Goal: Task Accomplishment & Management: Manage account settings

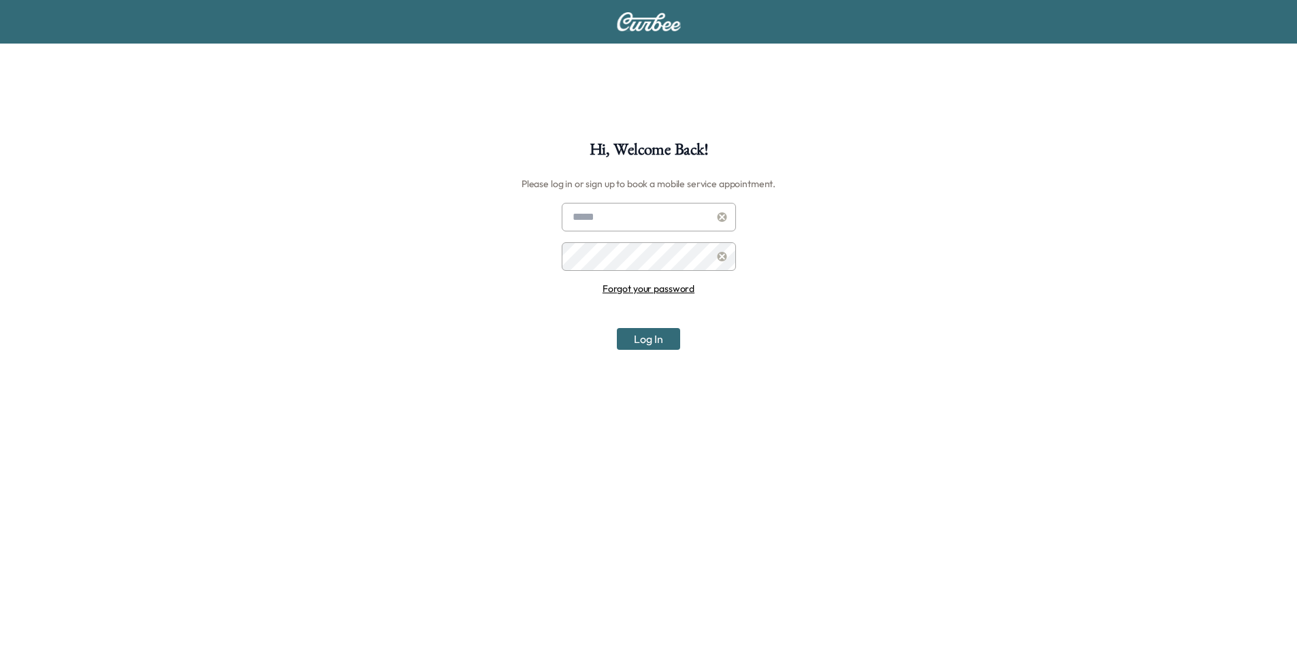
type input "**********"
click at [647, 342] on button "Log In" at bounding box center [648, 339] width 63 height 22
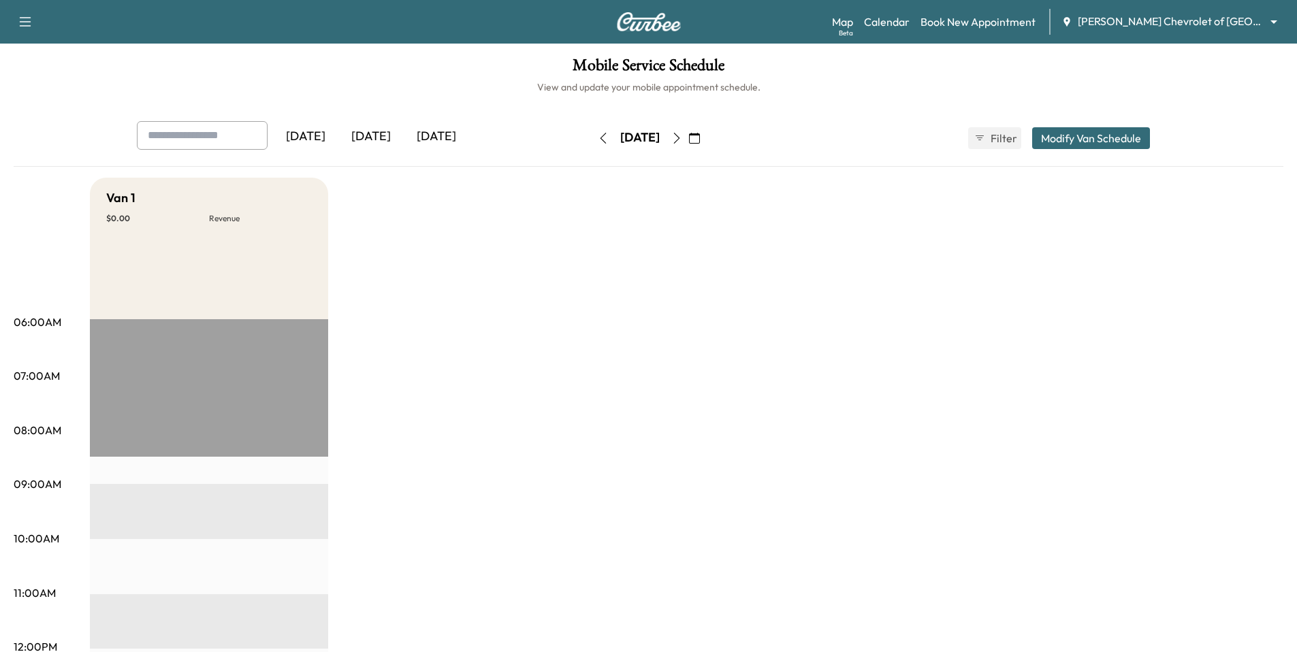
drag, startPoint x: 951, startPoint y: 332, endPoint x: 952, endPoint y: 240, distance: 92.6
click at [660, 27] on body "Support Log Out Map Beta Calendar Book New Appointment Simpson Chevrolet of Gar…" at bounding box center [648, 326] width 1297 height 652
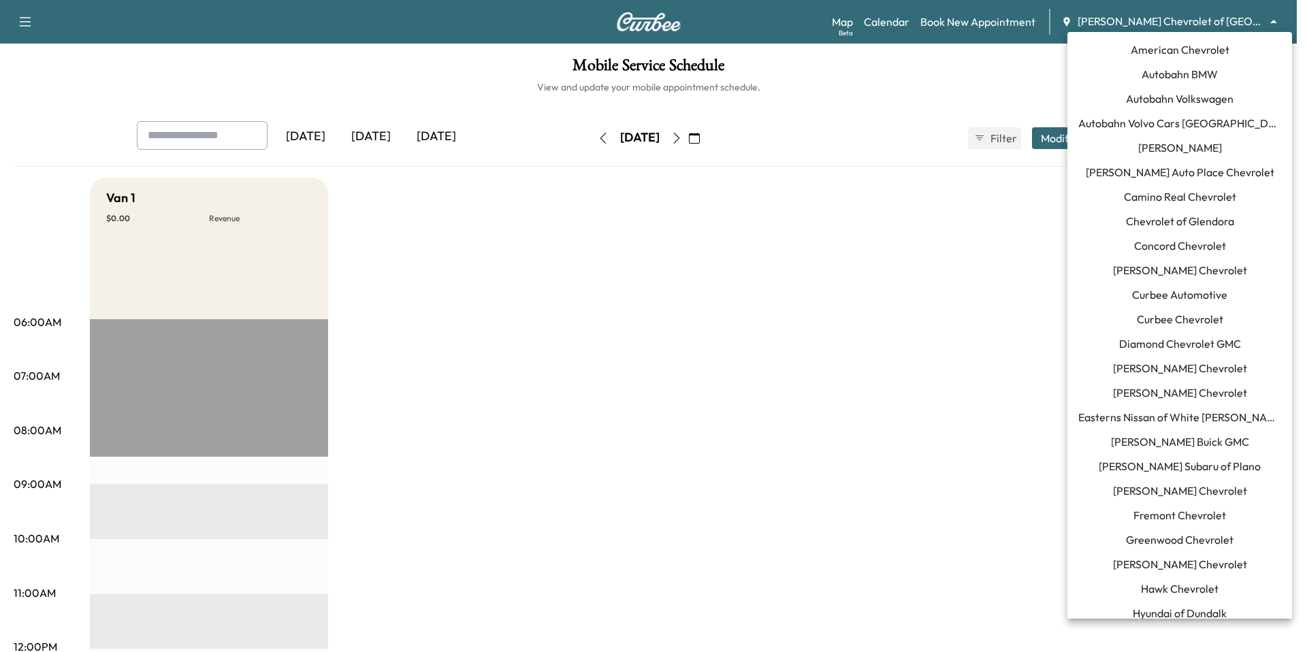
scroll to position [919, 0]
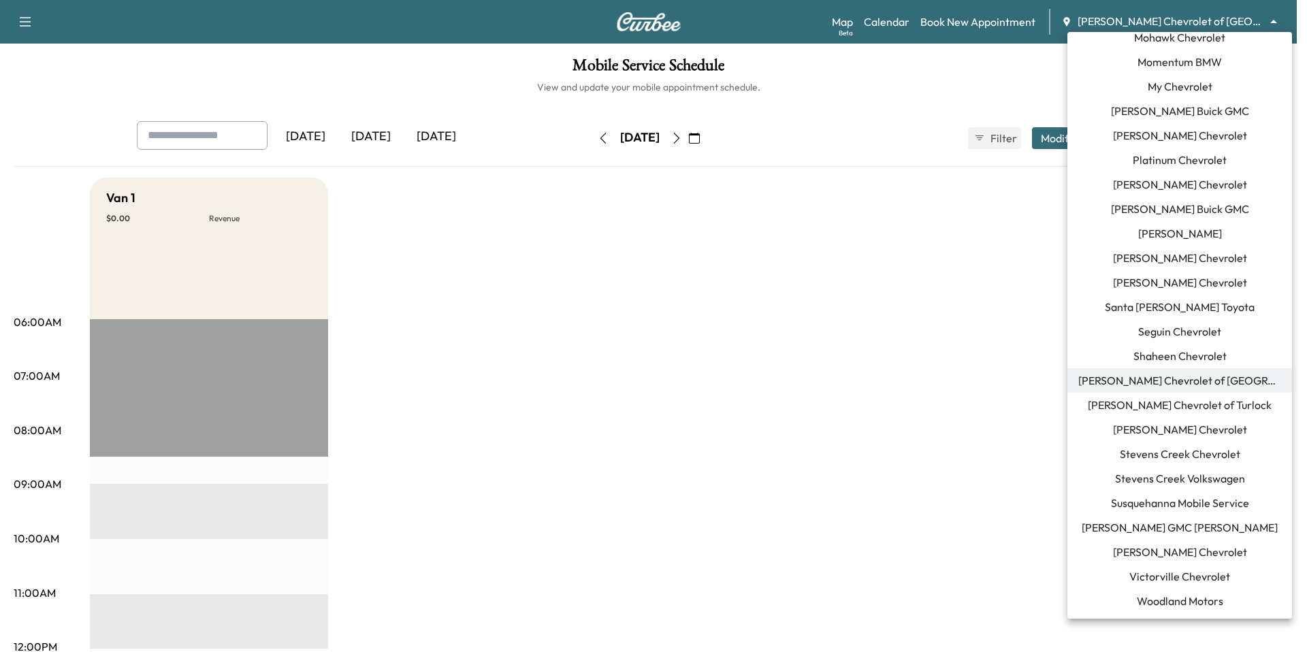
click at [660, 385] on span "[PERSON_NAME] Chevrolet of [GEOGRAPHIC_DATA]" at bounding box center [1179, 380] width 203 height 16
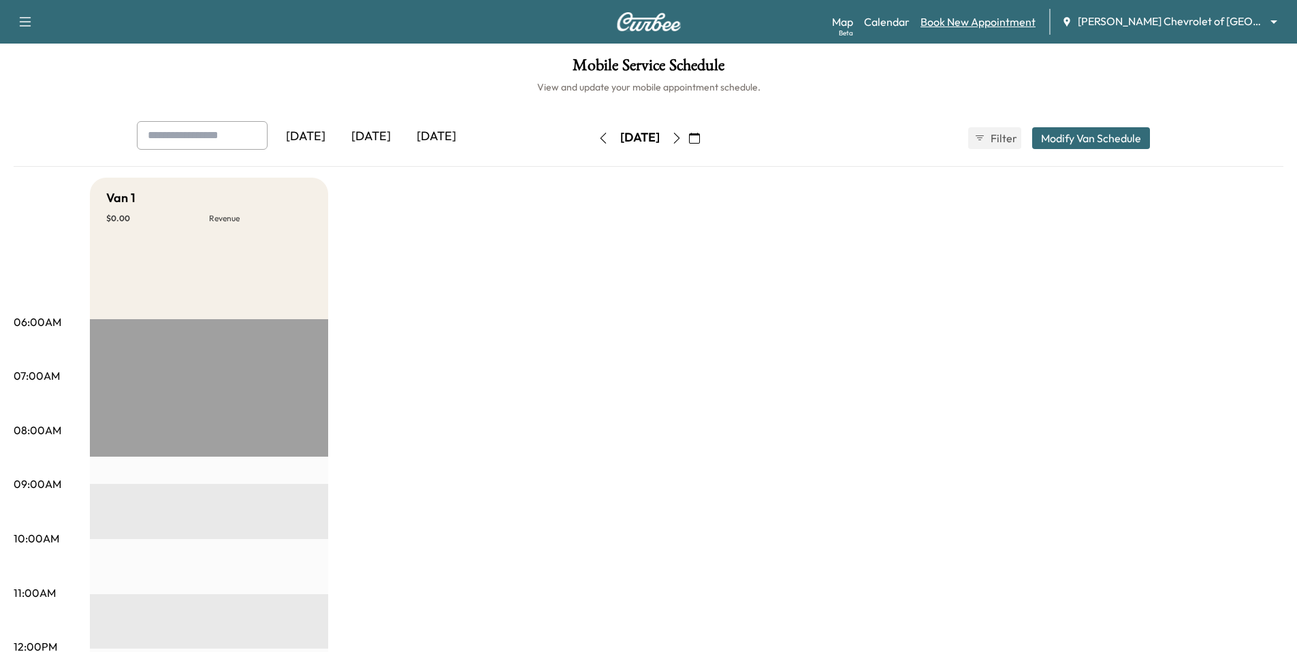
click at [660, 25] on link "Book New Appointment" at bounding box center [977, 22] width 115 height 16
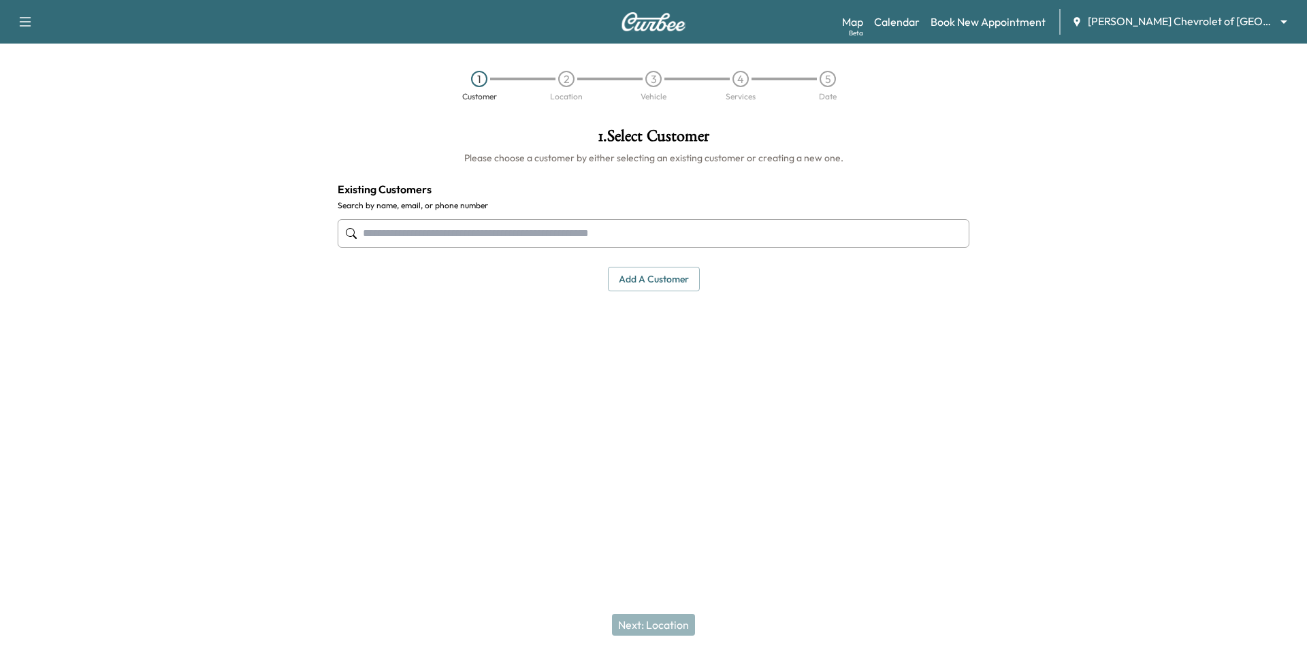
click at [655, 283] on button "Add a customer" at bounding box center [654, 279] width 92 height 25
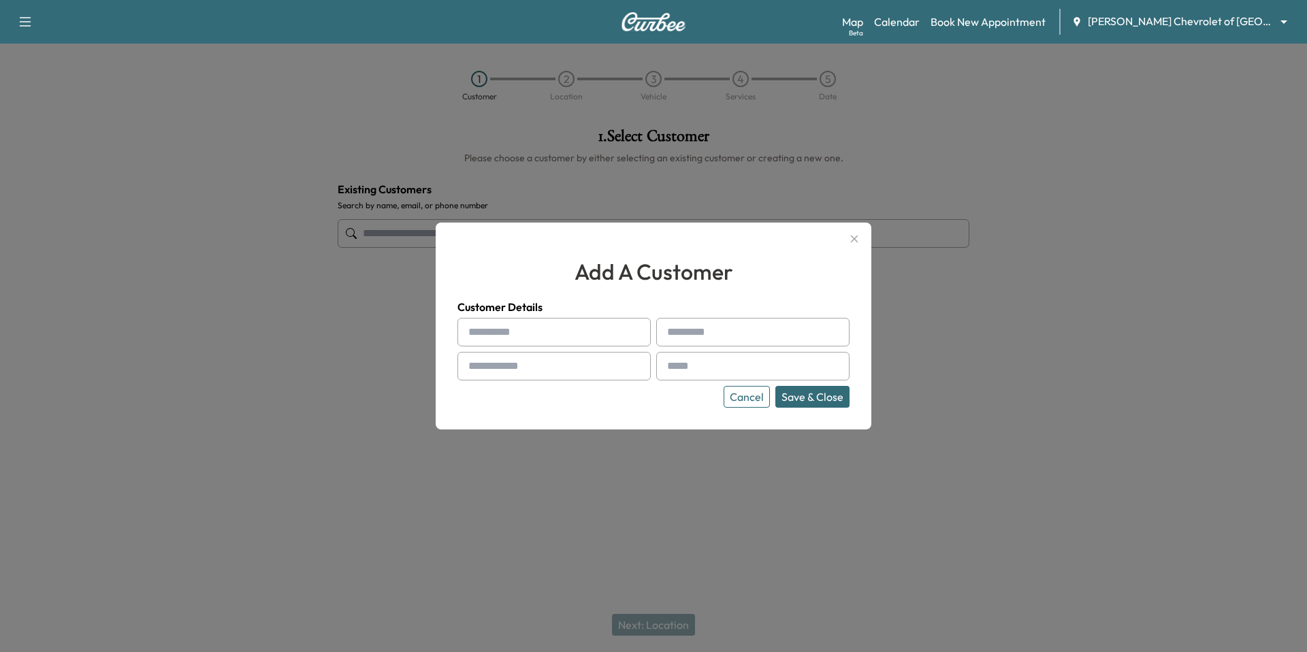
click at [590, 318] on input "text" at bounding box center [553, 332] width 193 height 29
type input "****"
click at [660, 340] on input "text" at bounding box center [752, 332] width 193 height 29
type input "**********"
click at [535, 364] on input "text" at bounding box center [553, 366] width 193 height 29
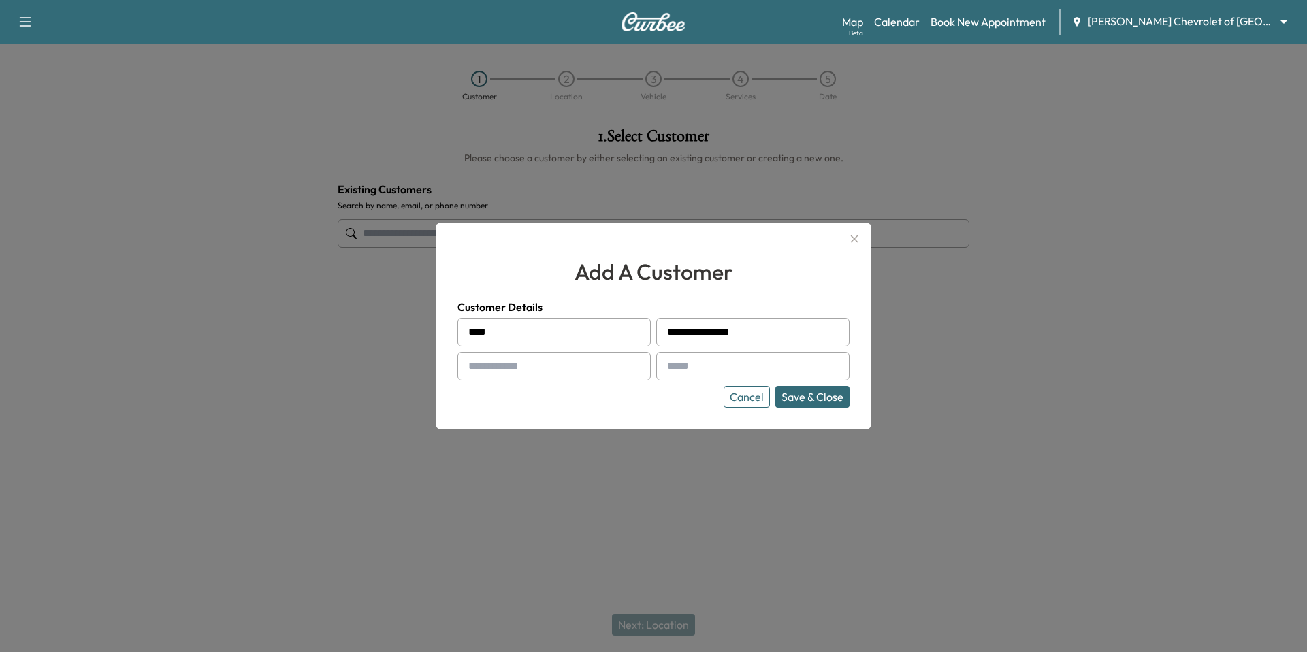
type input "**********"
click at [660, 370] on input "text" at bounding box center [752, 366] width 193 height 29
type input "**********"
click at [660, 393] on button "Save & Close" at bounding box center [812, 397] width 74 height 22
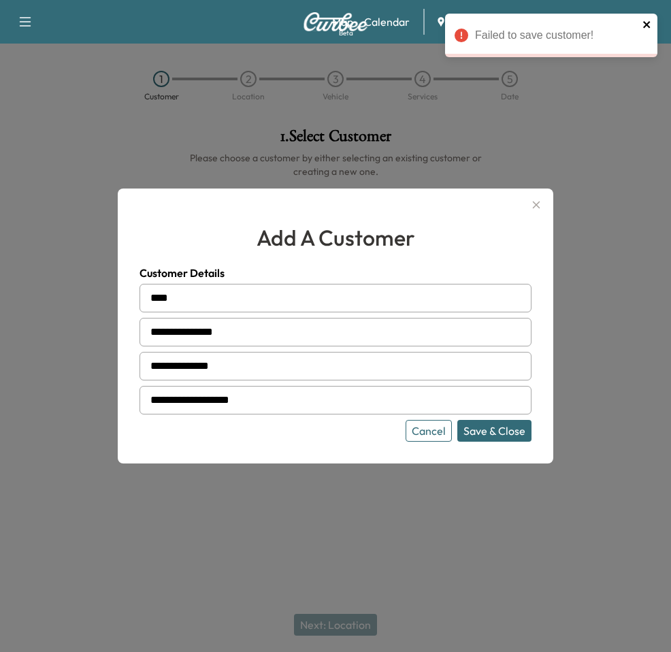
click at [648, 25] on icon "close" at bounding box center [648, 24] width 10 height 11
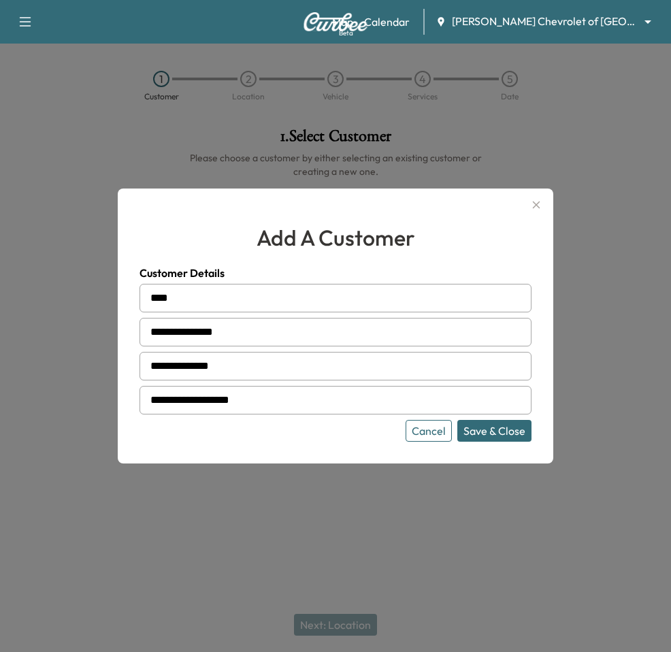
click at [592, 193] on div at bounding box center [335, 326] width 671 height 652
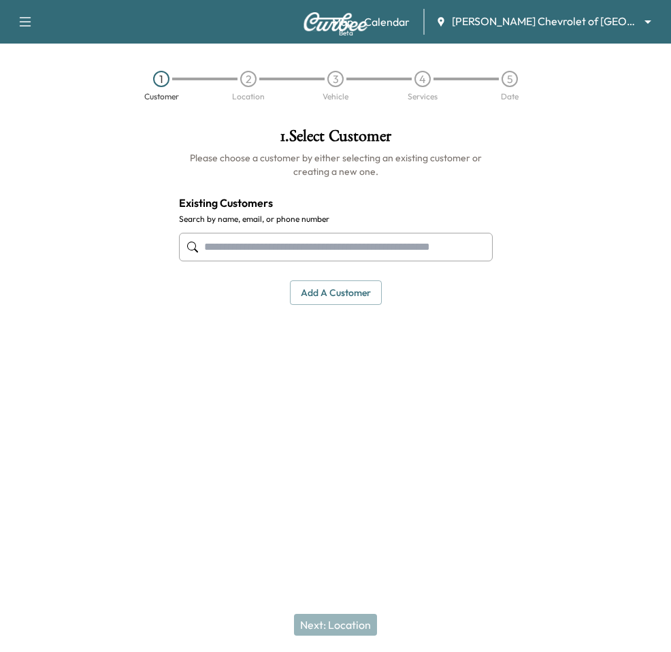
drag, startPoint x: 338, startPoint y: 261, endPoint x: 339, endPoint y: 253, distance: 7.5
click at [338, 255] on input "text" at bounding box center [336, 247] width 314 height 29
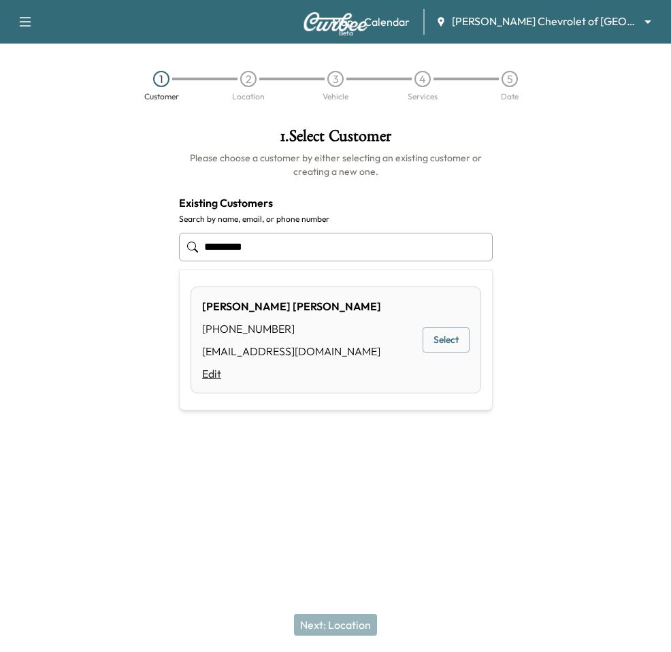
click at [209, 374] on link "Edit" at bounding box center [291, 374] width 179 height 16
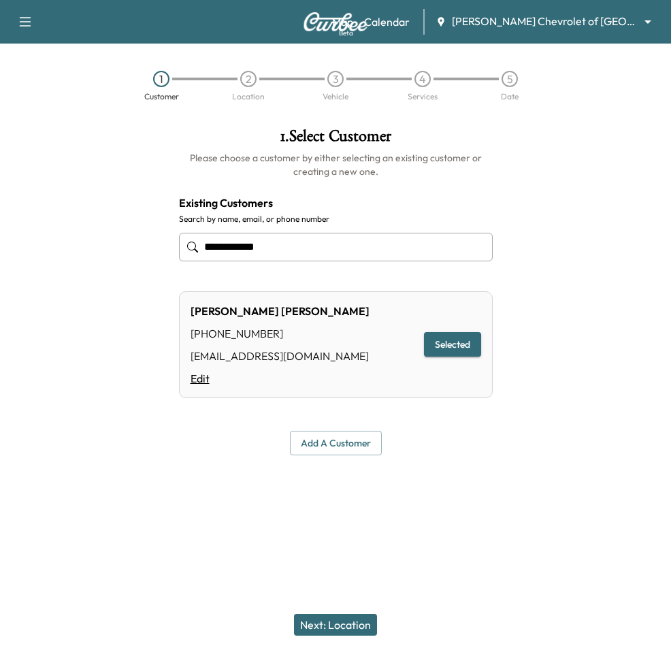
type input "**********"
click at [198, 381] on link "Edit" at bounding box center [280, 378] width 179 height 16
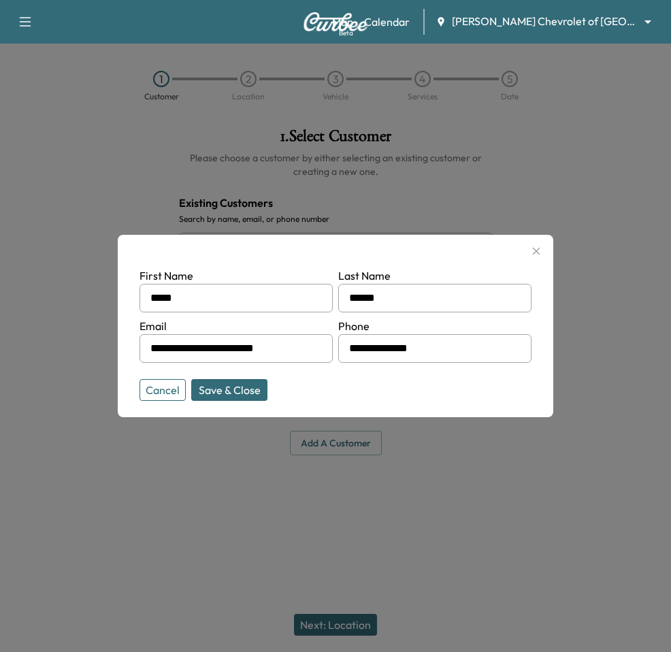
click at [229, 391] on button "Save & Close" at bounding box center [229, 390] width 76 height 22
click at [207, 391] on button "Save & Close" at bounding box center [229, 390] width 76 height 22
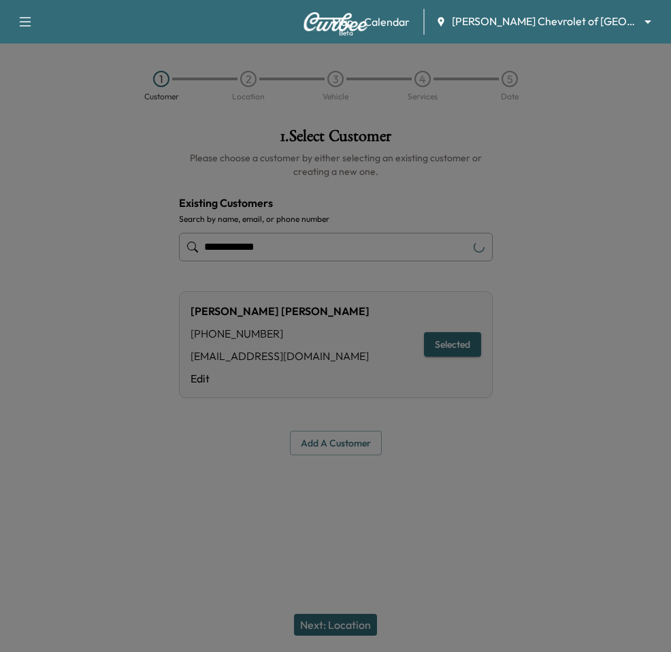
click at [261, 393] on div "CHRIS MULLER (714) 812-4343 INTEGRITYCARPET@YAHOO.COM Edit Selected" at bounding box center [336, 344] width 314 height 107
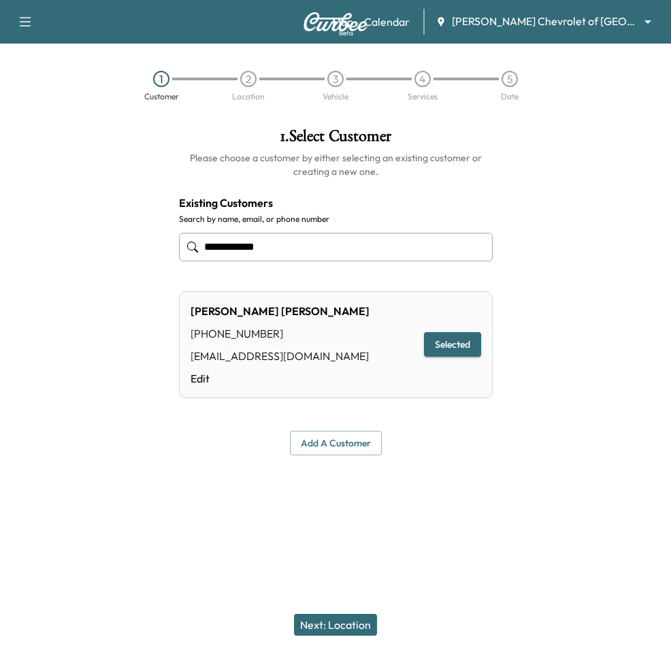
click at [579, 319] on div at bounding box center [588, 291] width 168 height 349
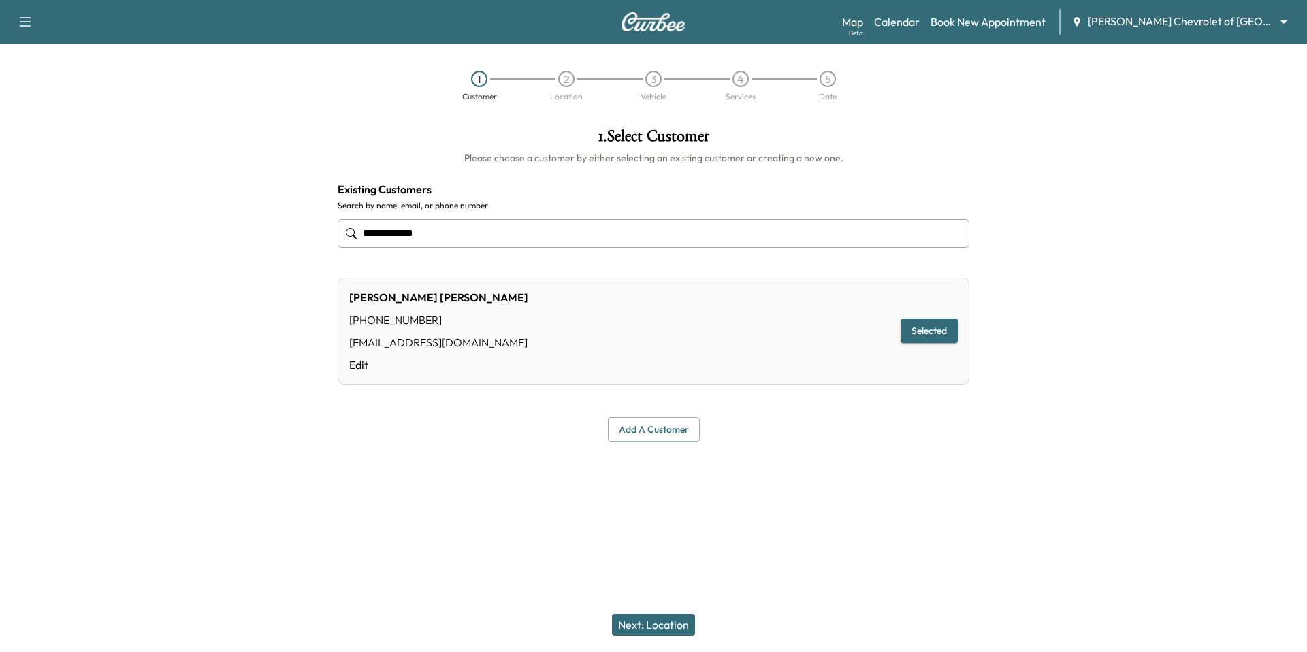
click at [660, 20] on body "**********" at bounding box center [653, 326] width 1307 height 652
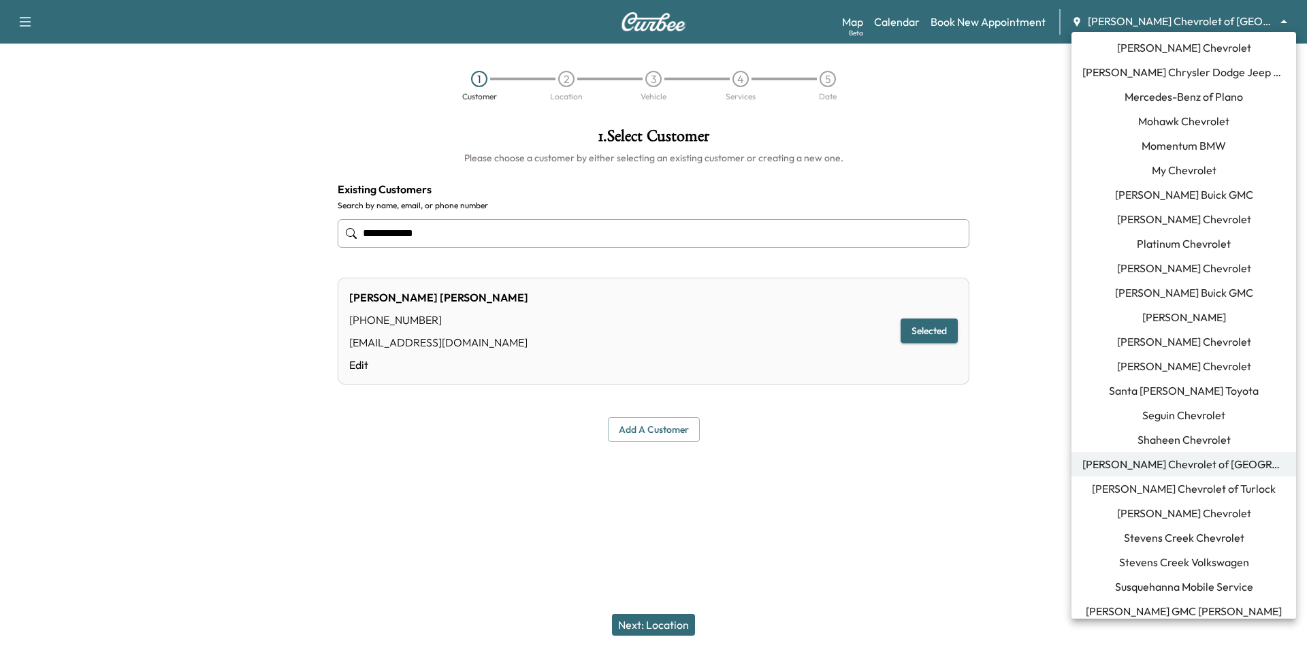
scroll to position [826, 0]
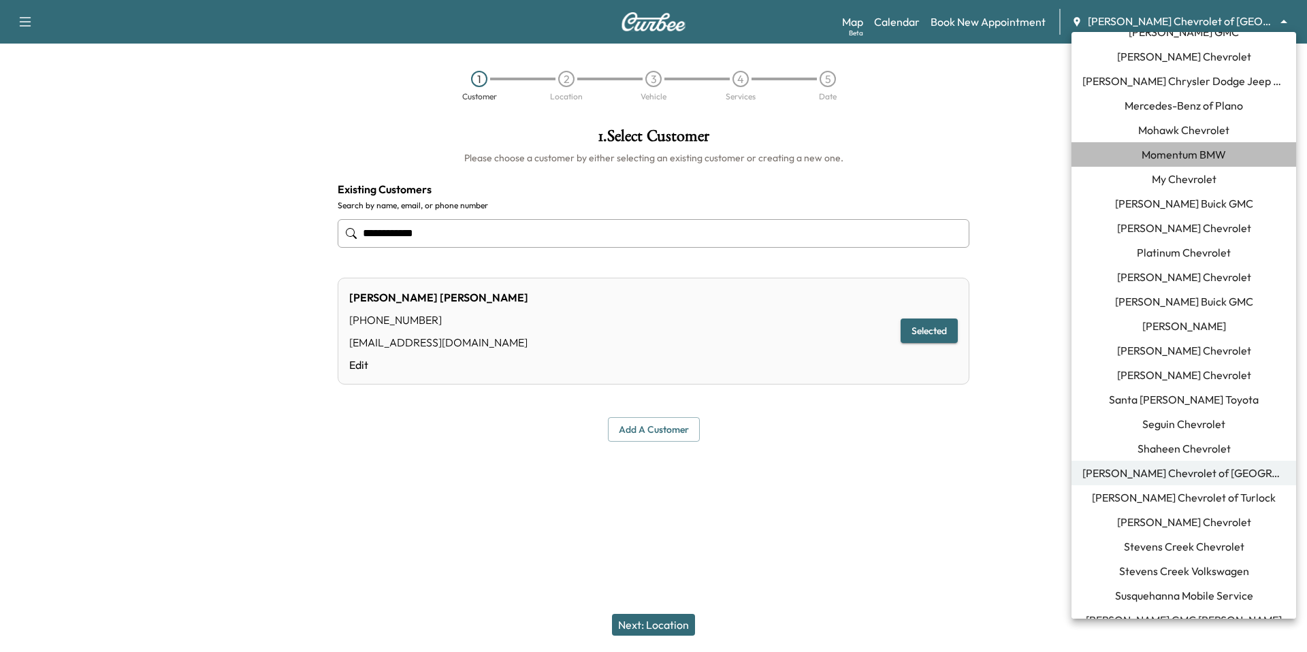
click at [660, 142] on li "Momentum BMW" at bounding box center [1183, 154] width 225 height 25
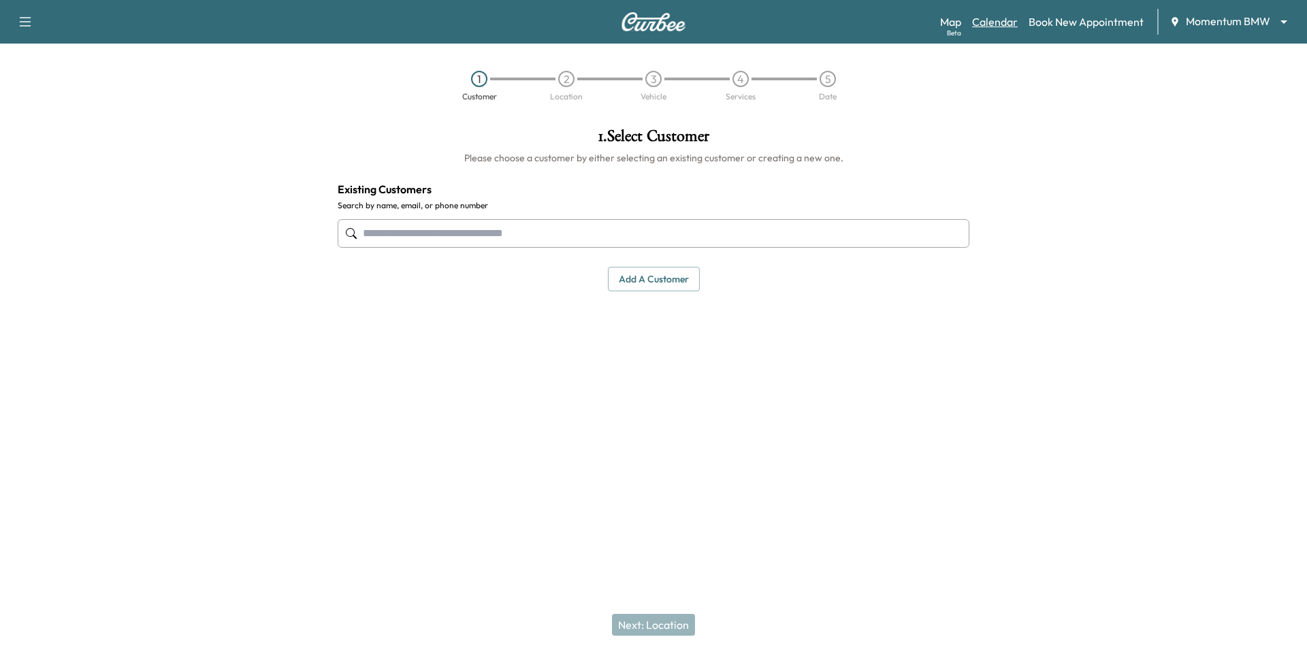
click at [660, 22] on link "Calendar" at bounding box center [995, 22] width 46 height 16
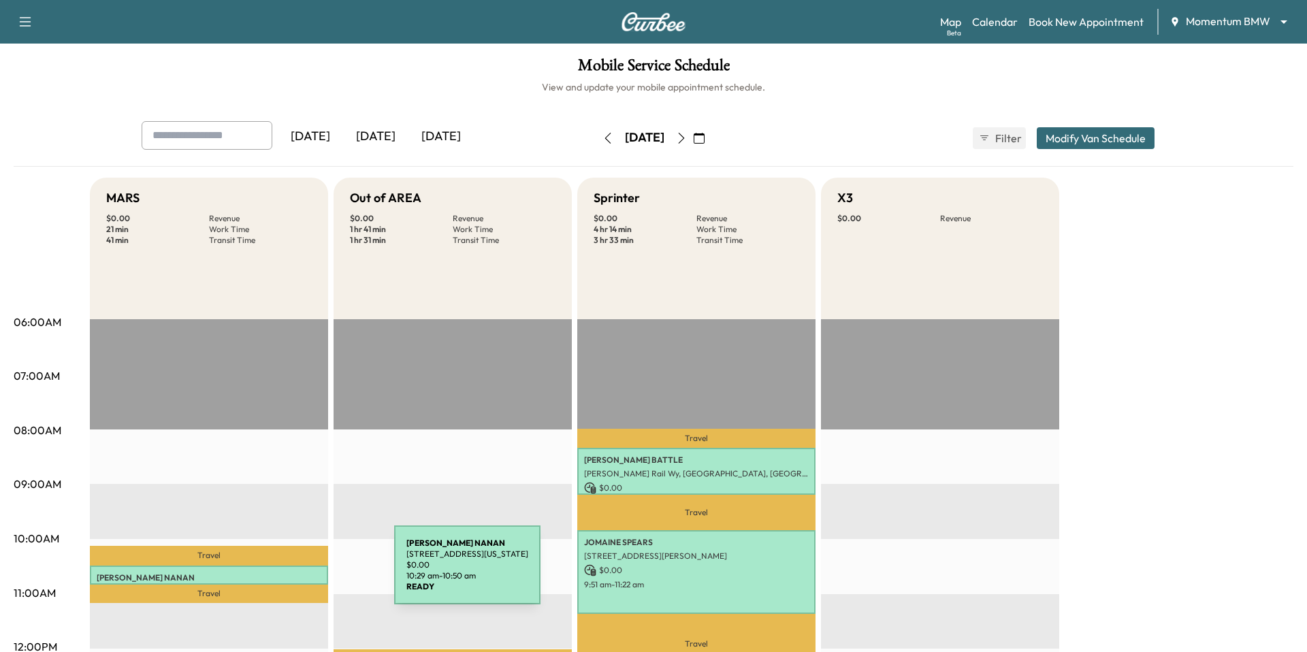
click at [292, 573] on p "DAVE NANAN" at bounding box center [209, 578] width 225 height 11
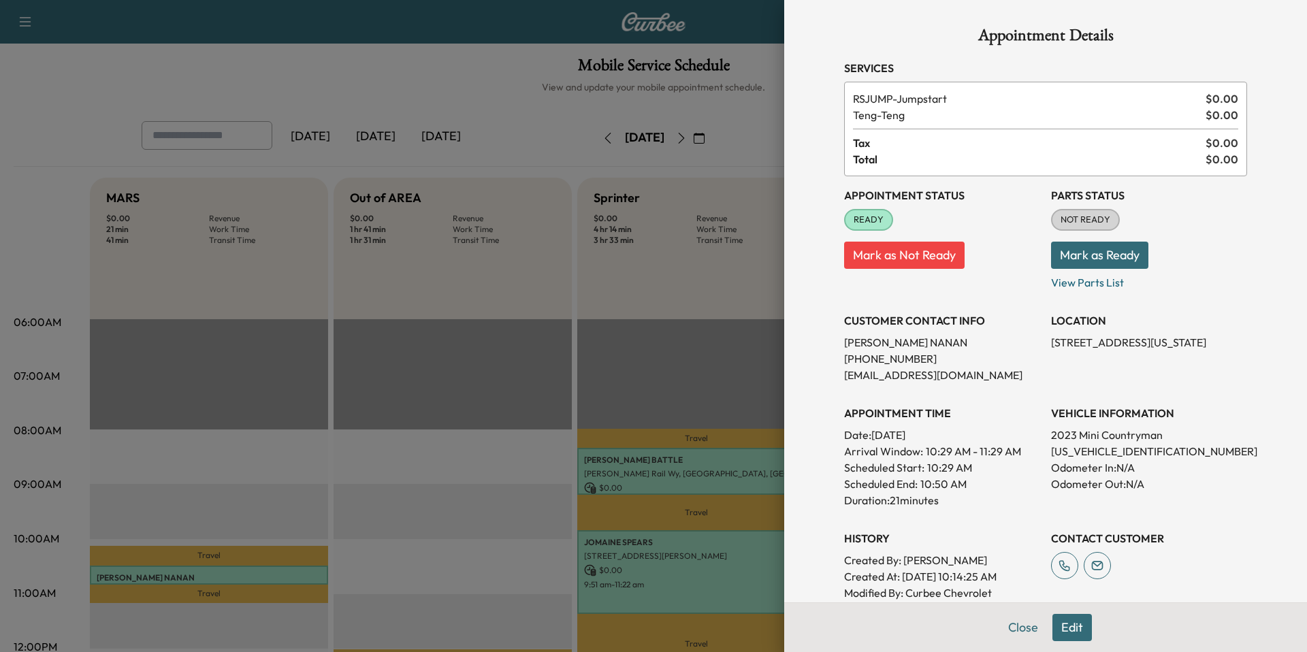
click at [511, 449] on div at bounding box center [653, 326] width 1307 height 652
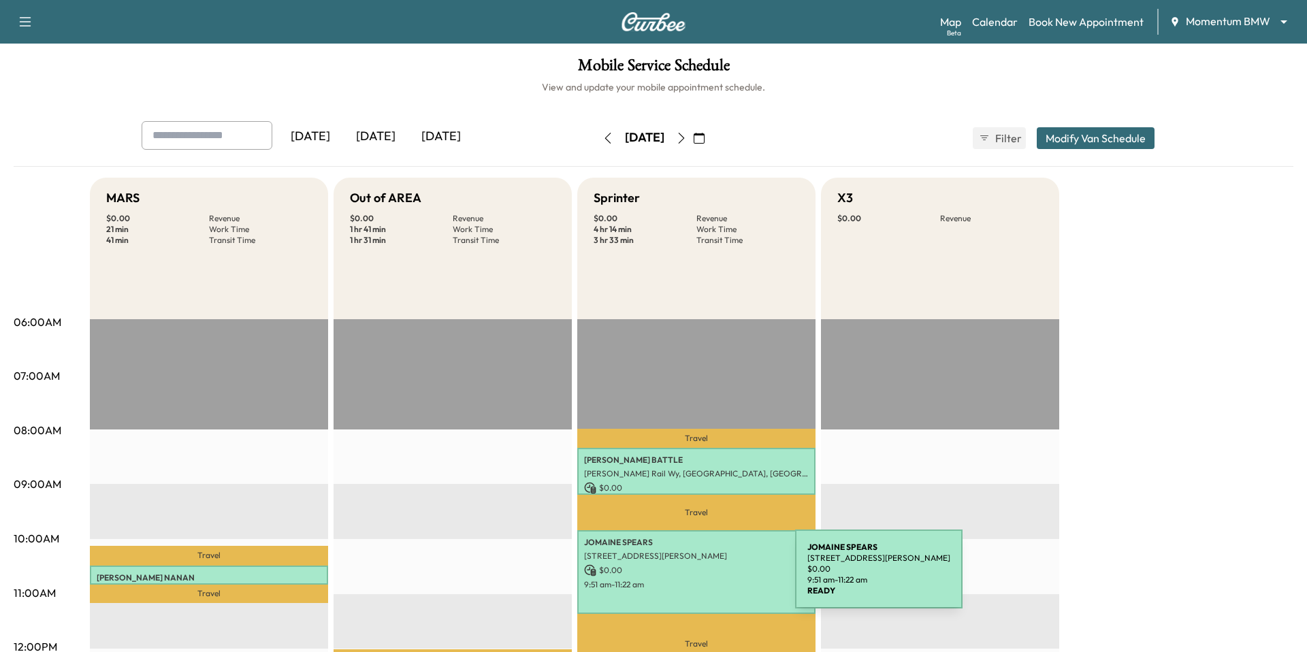
click at [660, 577] on div "JOMAINE SPEARS 1103 Foster Crossing Dr, Richmond, TX 77406, USA $ 0.00 9:51 am …" at bounding box center [696, 571] width 238 height 83
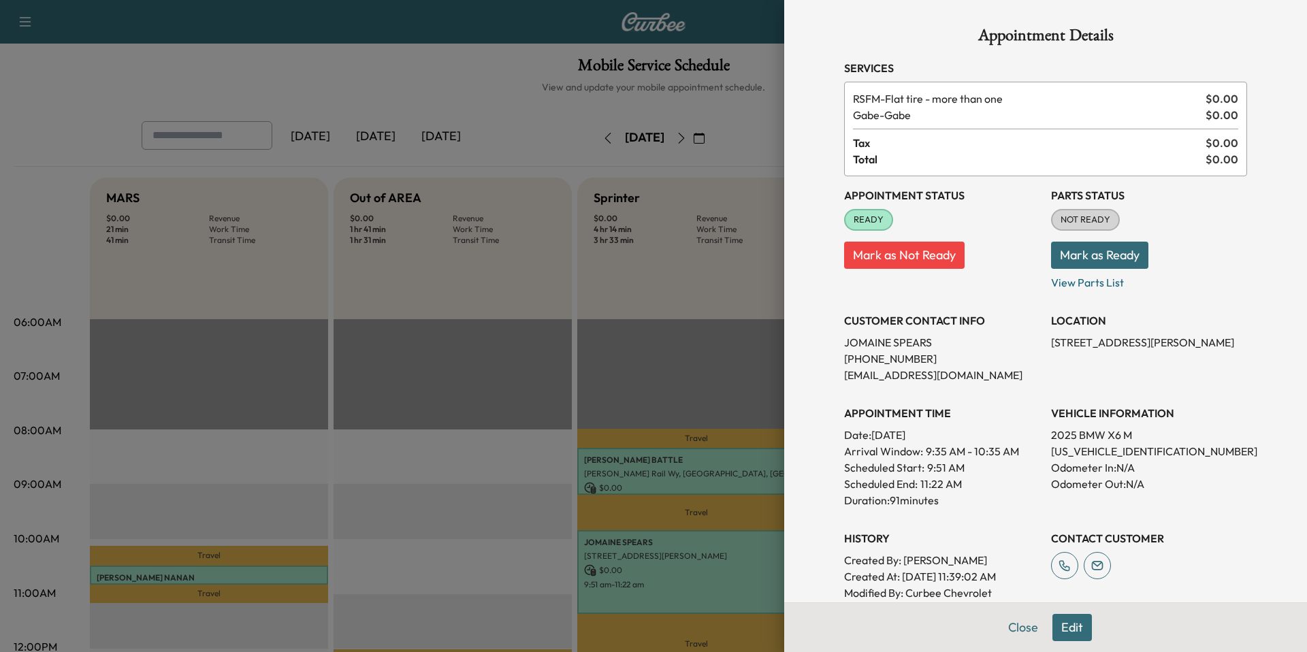
click at [660, 577] on div at bounding box center [653, 326] width 1307 height 652
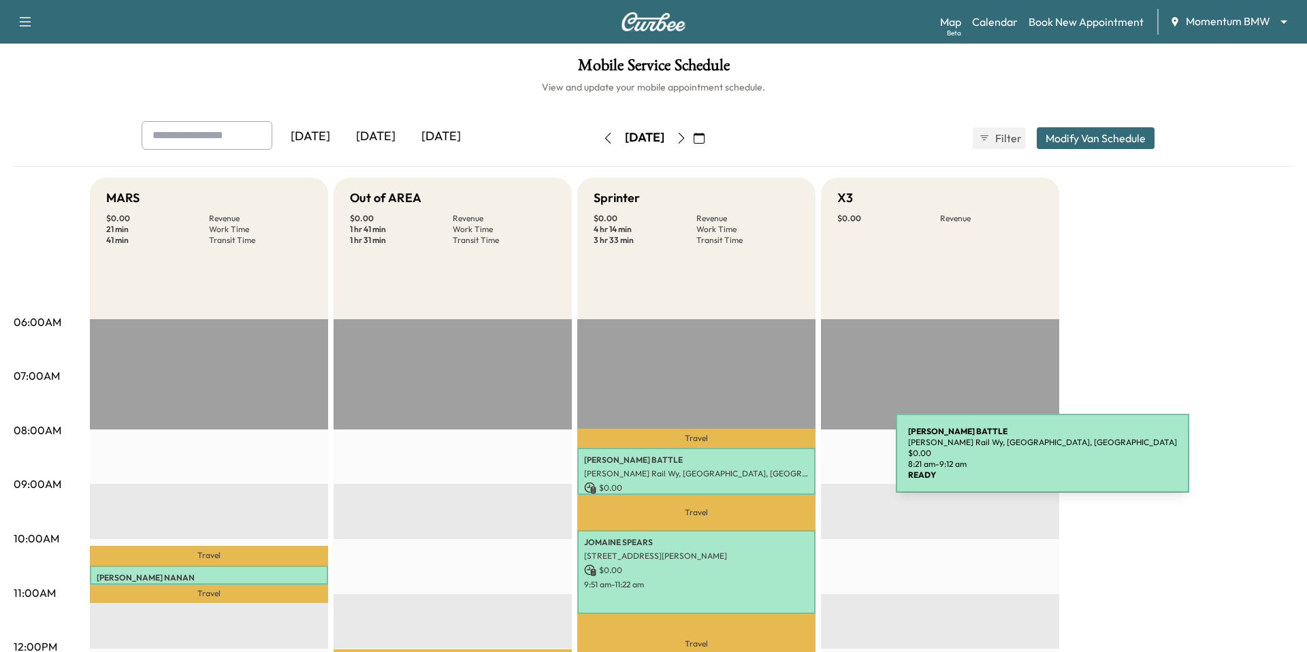
click at [660, 462] on p "SHANICE BATTLE" at bounding box center [696, 460] width 225 height 11
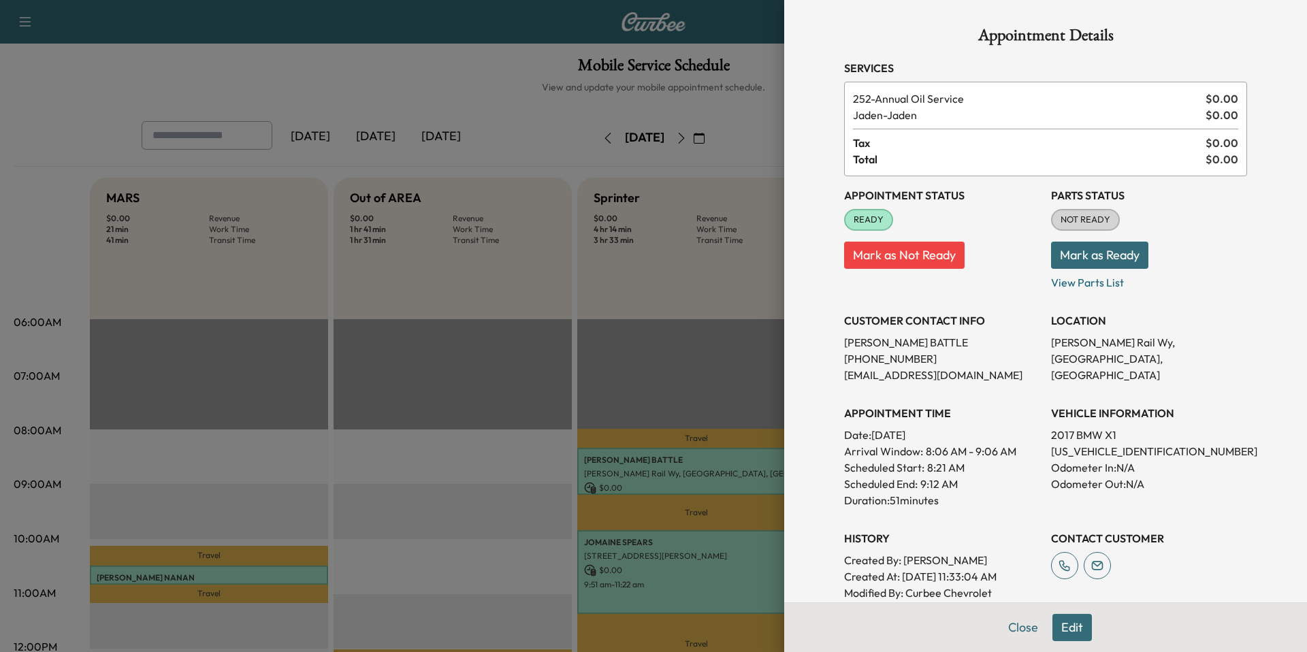
click at [660, 573] on div at bounding box center [653, 326] width 1307 height 652
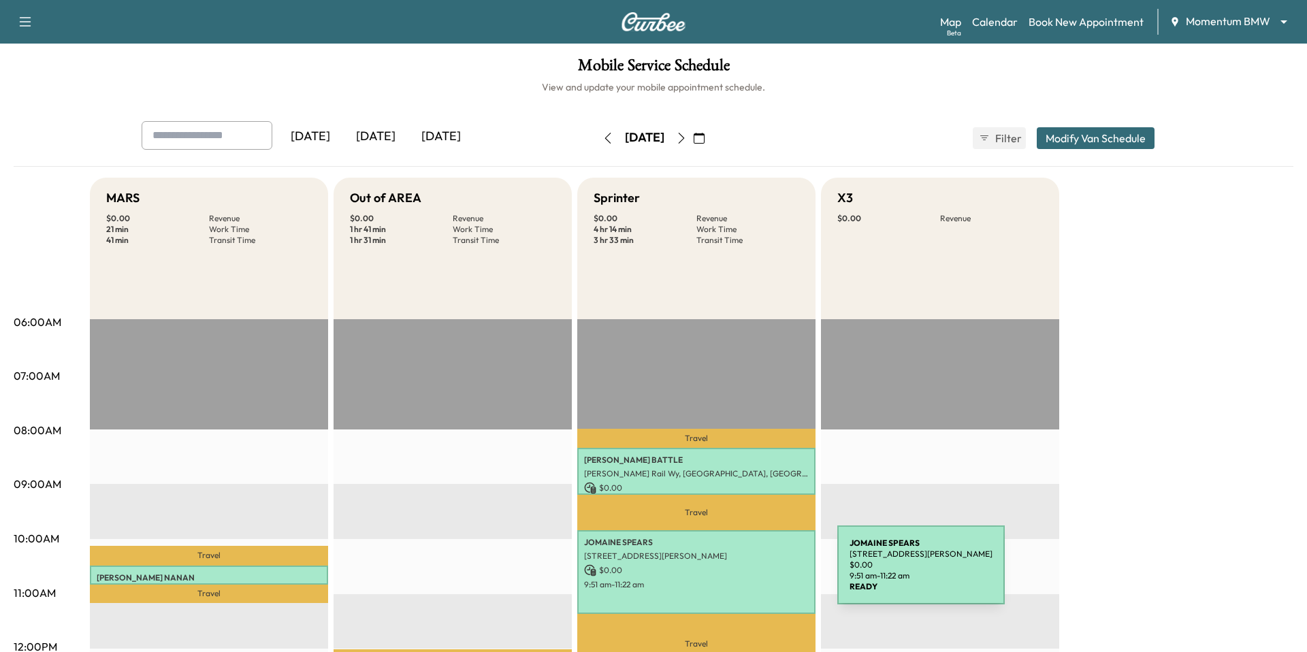
click at [660, 573] on p "$ 0.00" at bounding box center [696, 570] width 225 height 12
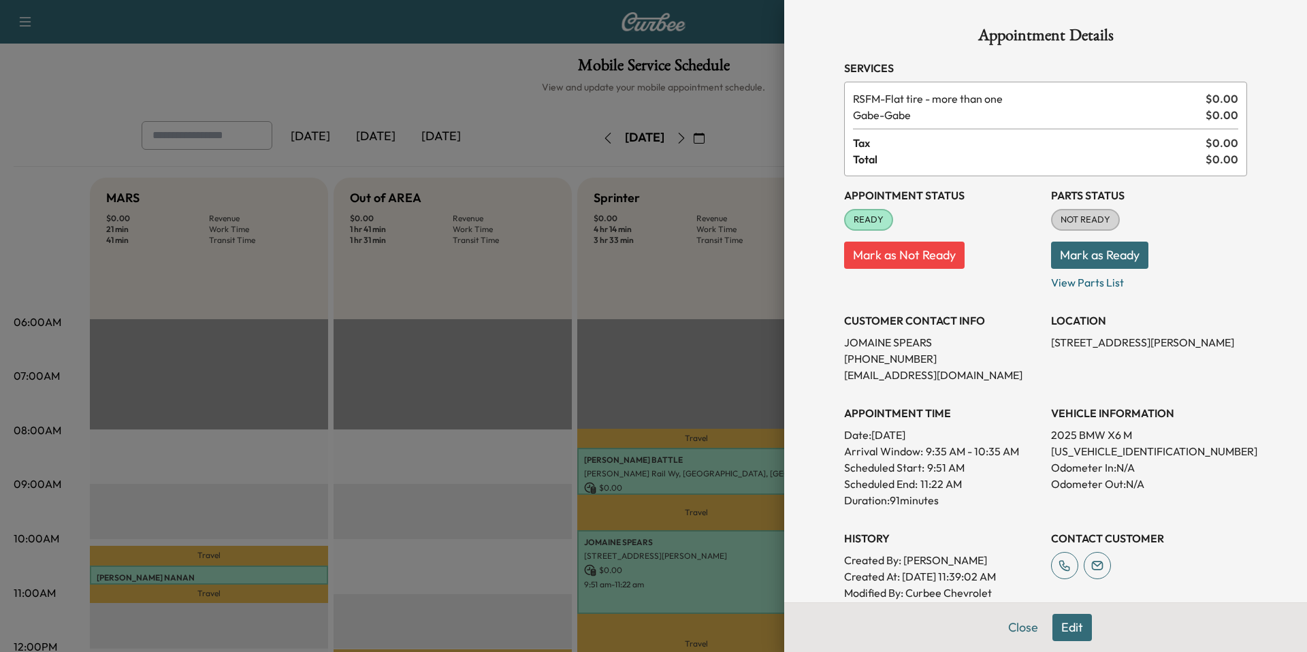
click at [660, 138] on div at bounding box center [653, 326] width 1307 height 652
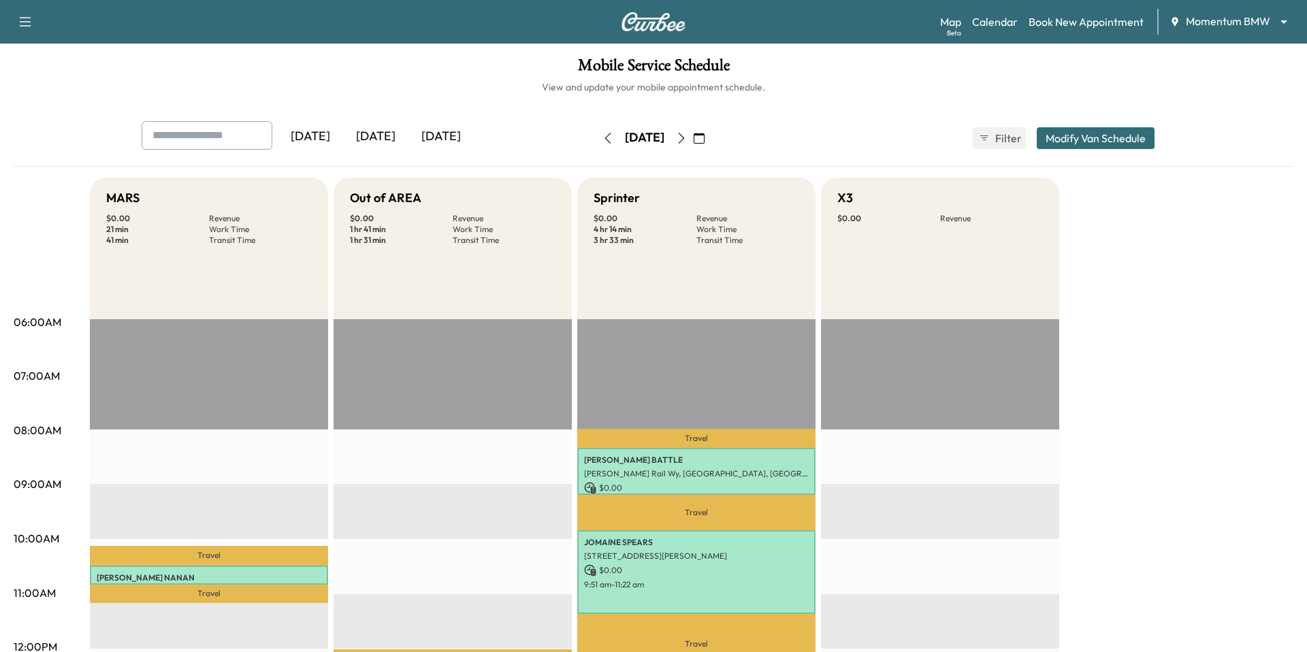
click at [660, 139] on icon "button" at bounding box center [681, 138] width 11 height 11
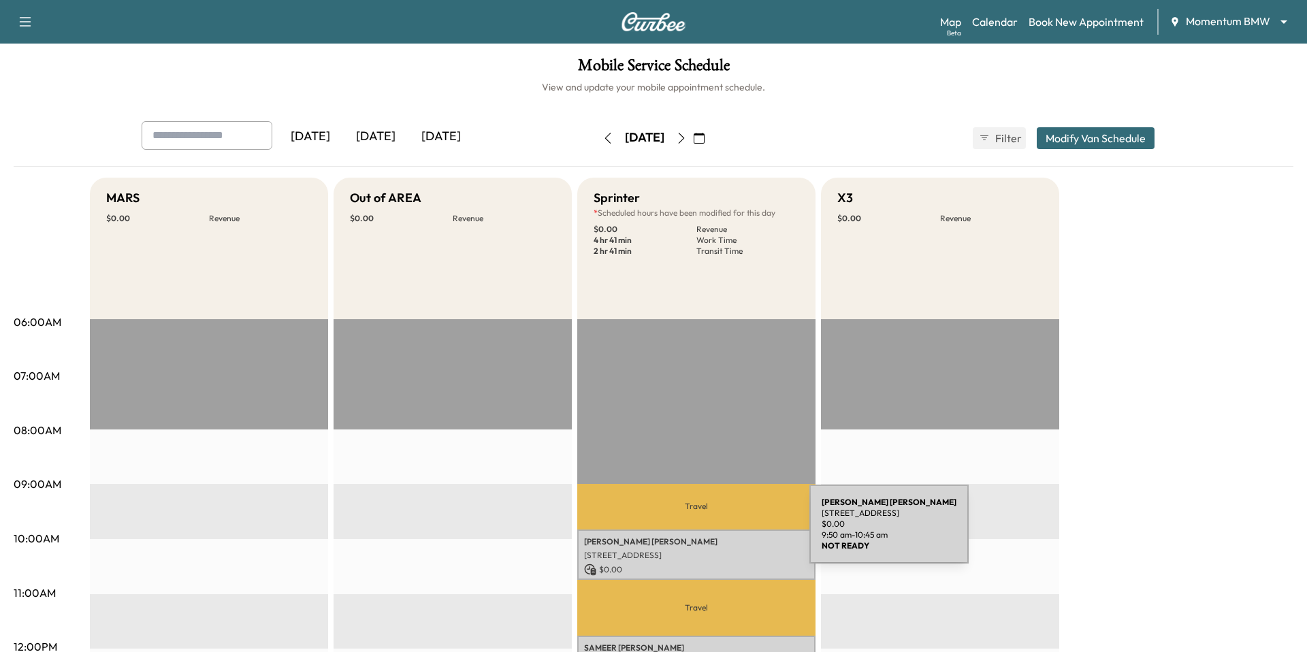
click at [660, 532] on div "ANDREW KIRWIN 24 Waterway Ave, The Woodlands, TX 77380, USA $ 0.00 9:50 am - 10…" at bounding box center [696, 555] width 238 height 50
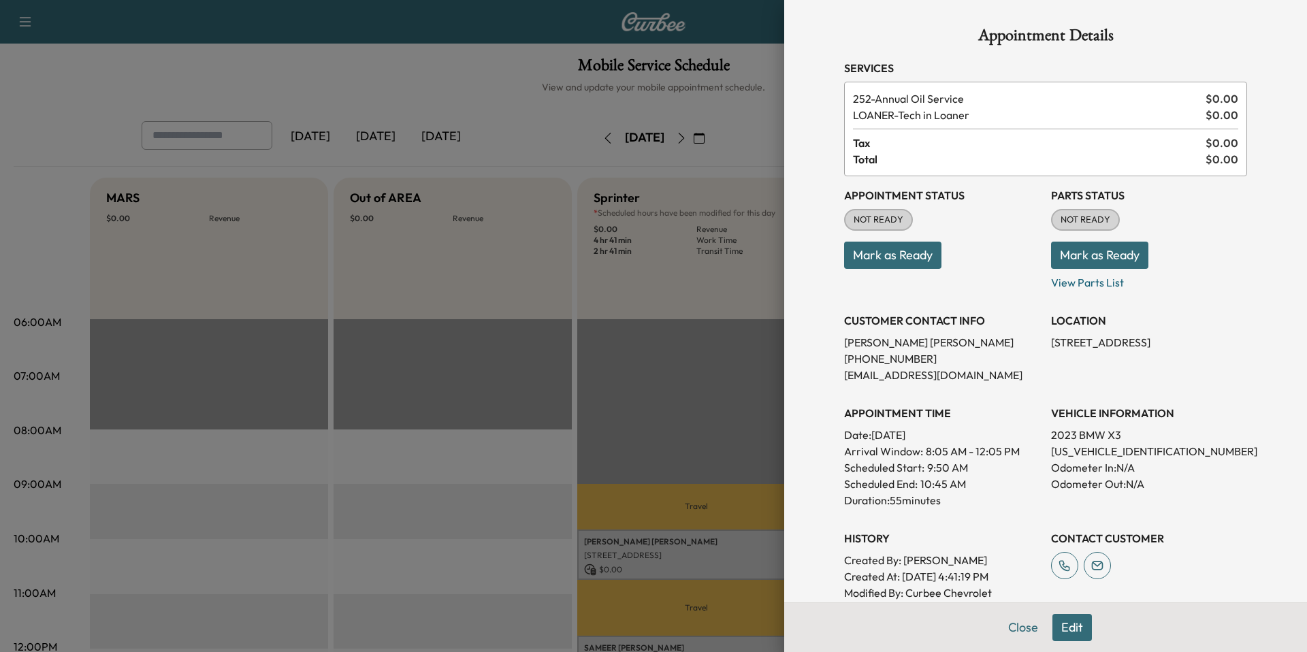
click at [660, 389] on div at bounding box center [653, 326] width 1307 height 652
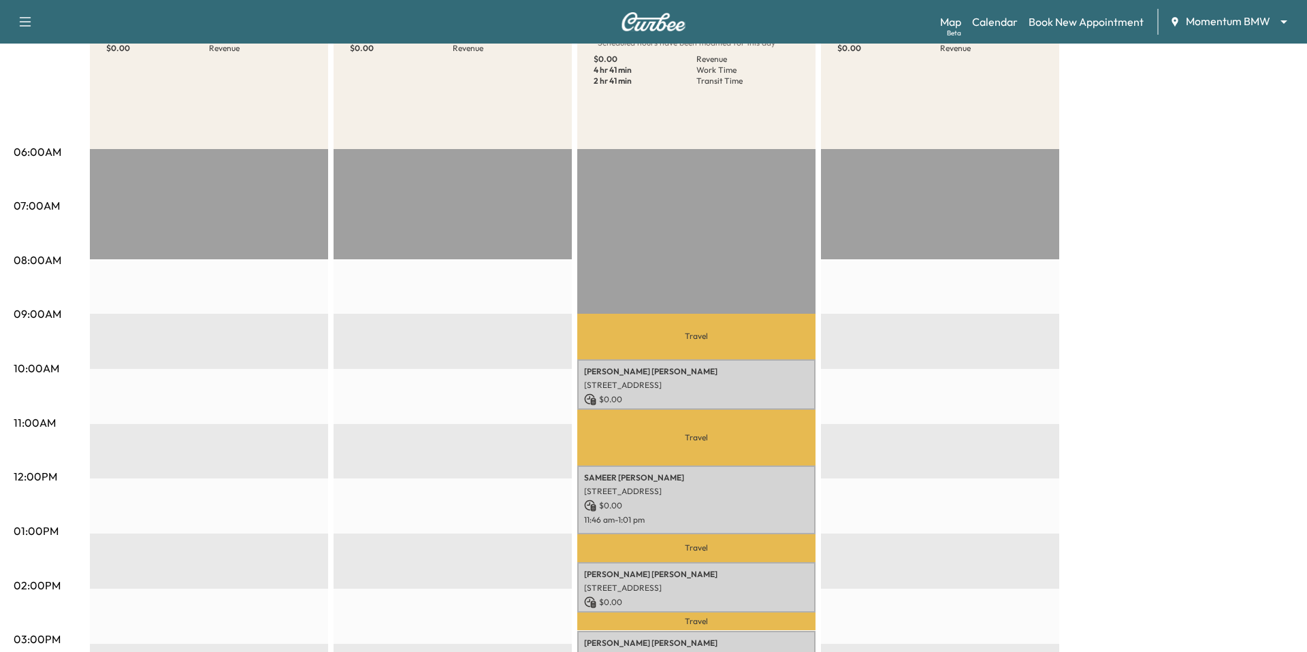
scroll to position [234, 0]
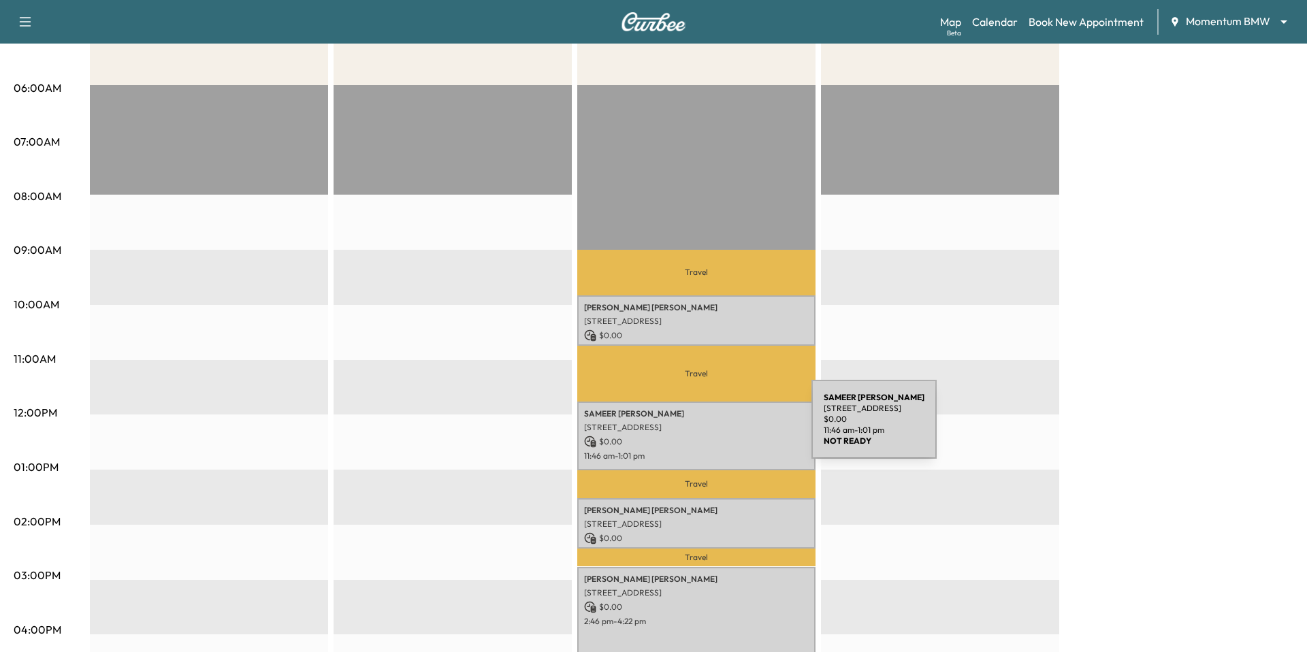
click at [660, 428] on p "[STREET_ADDRESS]" at bounding box center [696, 427] width 225 height 11
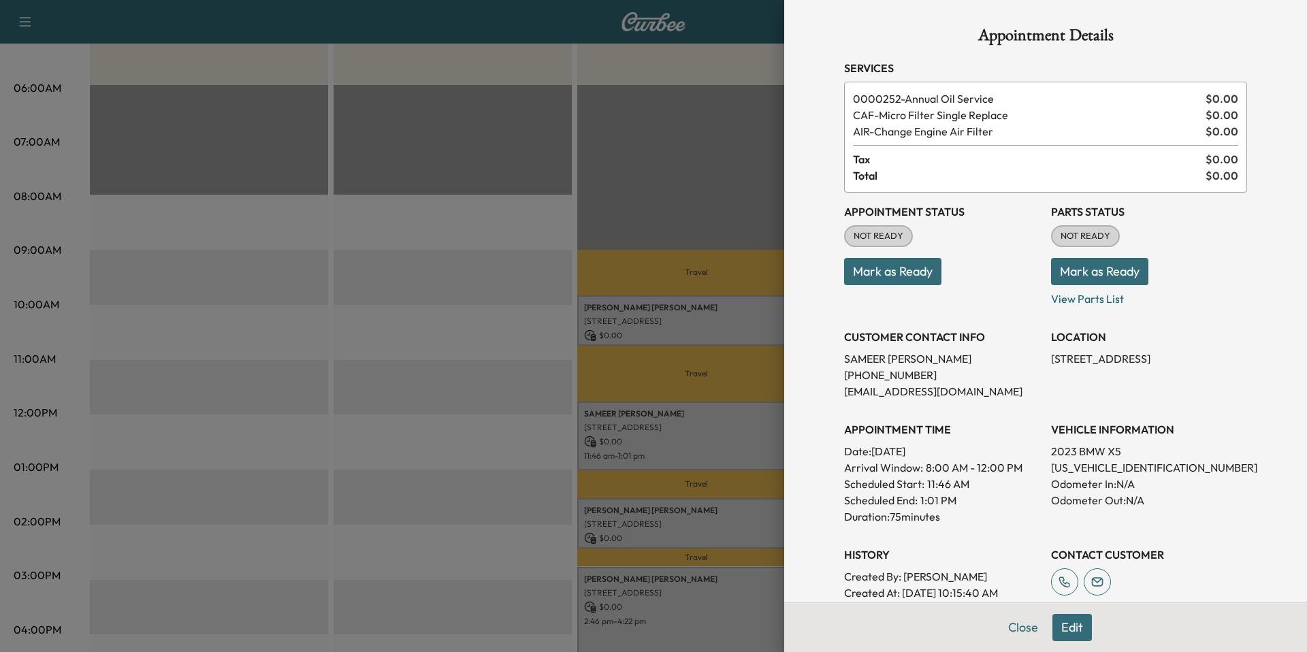
click at [660, 634] on button "Edit" at bounding box center [1071, 627] width 39 height 27
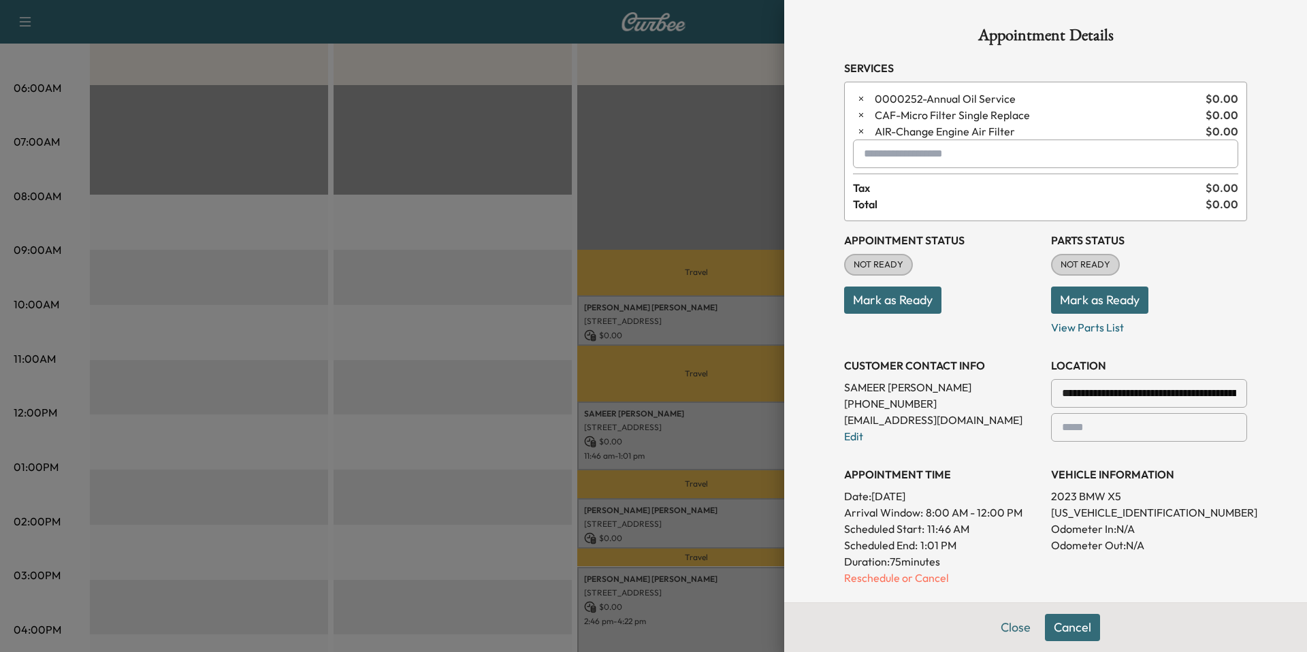
click at [408, 422] on div at bounding box center [653, 326] width 1307 height 652
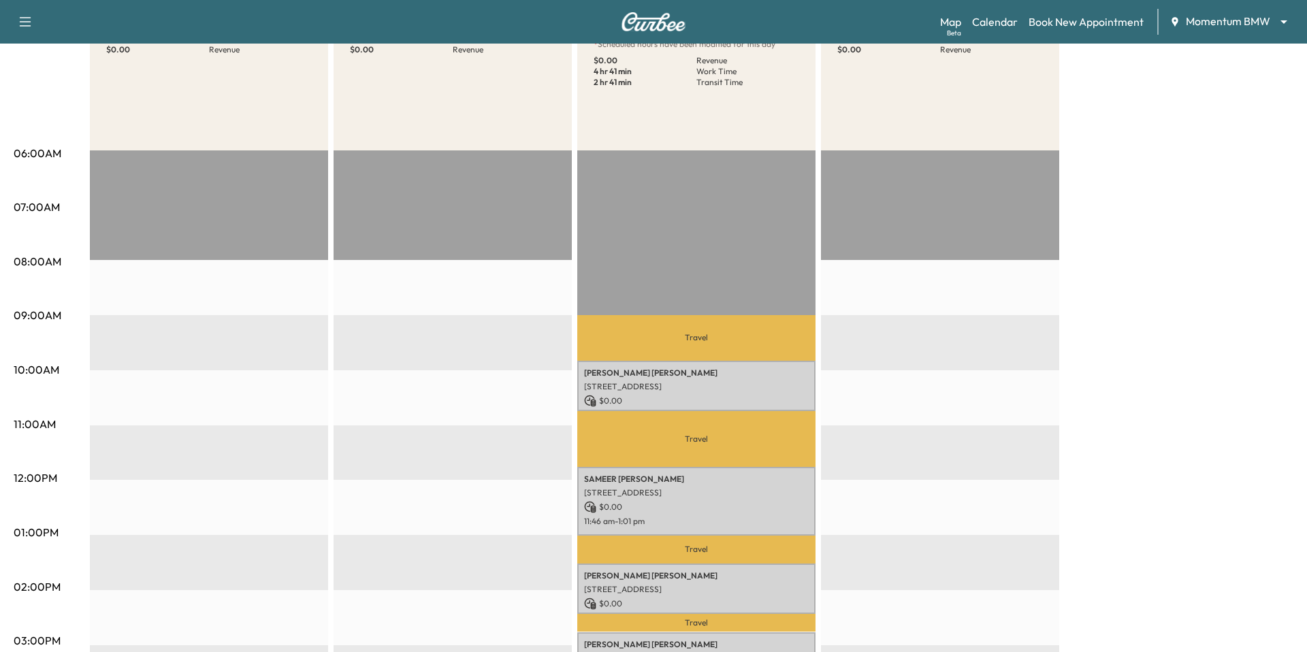
scroll to position [0, 0]
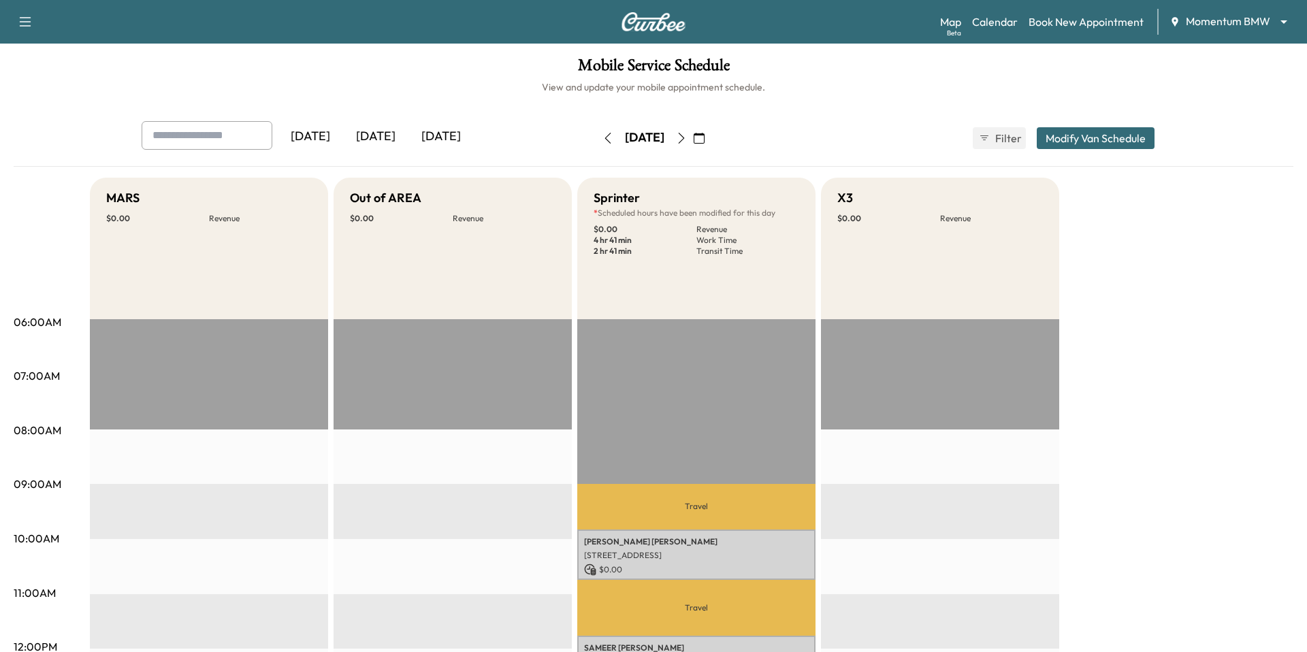
click at [660, 105] on div "Mobile Service Schedule View and update your mobile appointment schedule. [DATE…" at bounding box center [653, 628] width 1307 height 1169
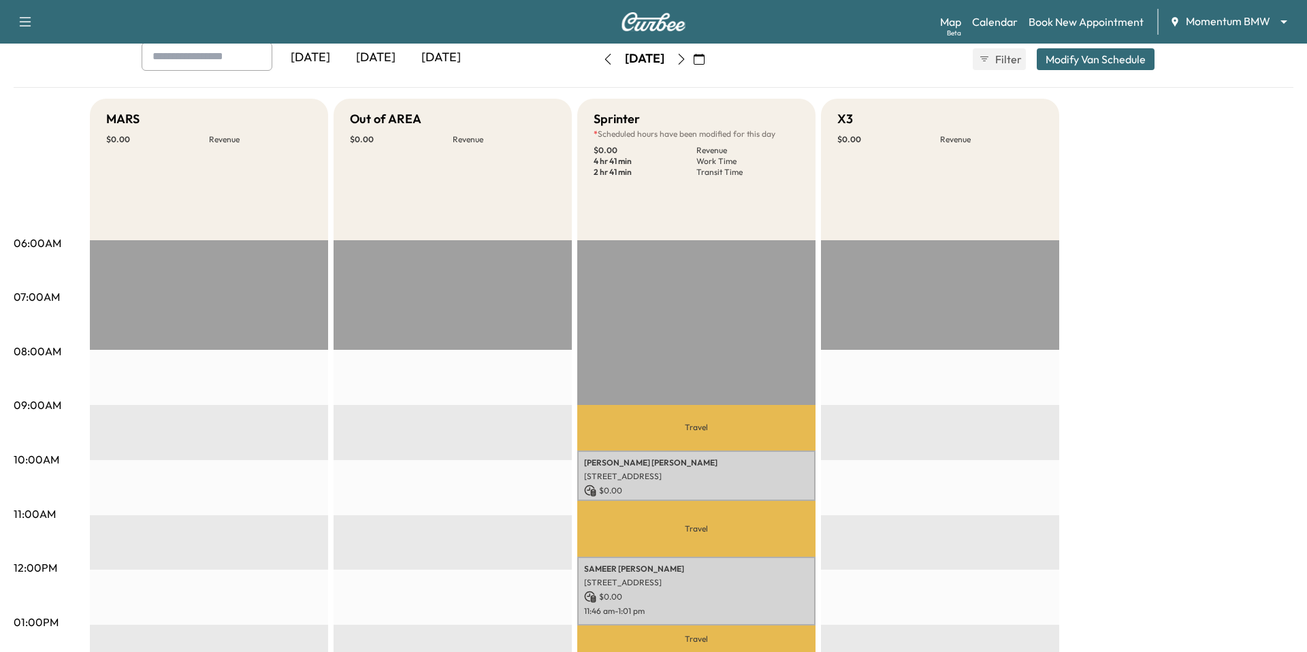
scroll to position [43, 0]
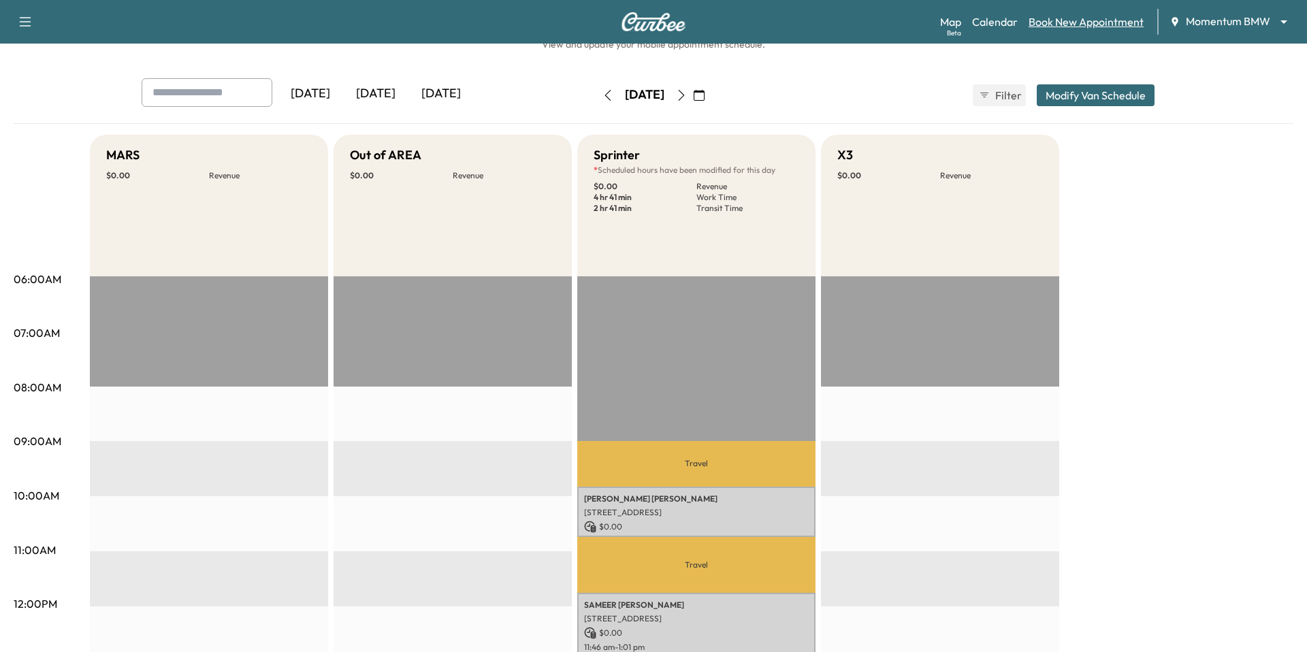
click at [660, 14] on link "Book New Appointment" at bounding box center [1086, 22] width 115 height 16
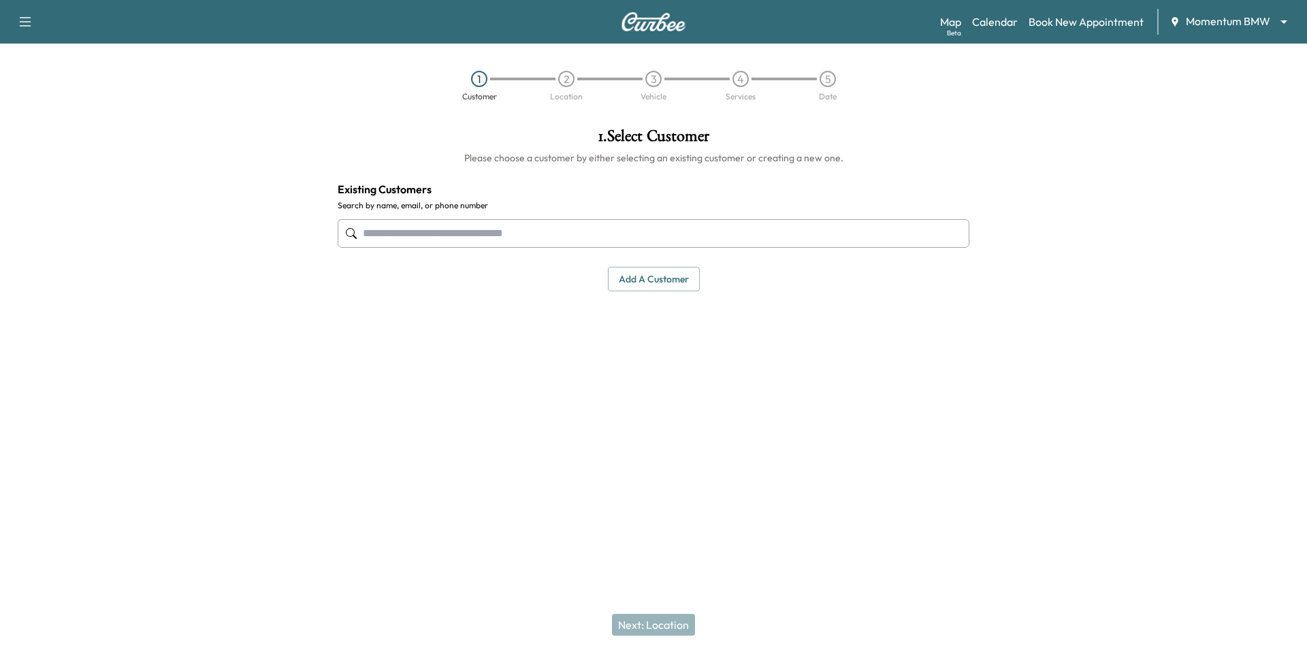
click at [429, 237] on input "text" at bounding box center [654, 233] width 632 height 29
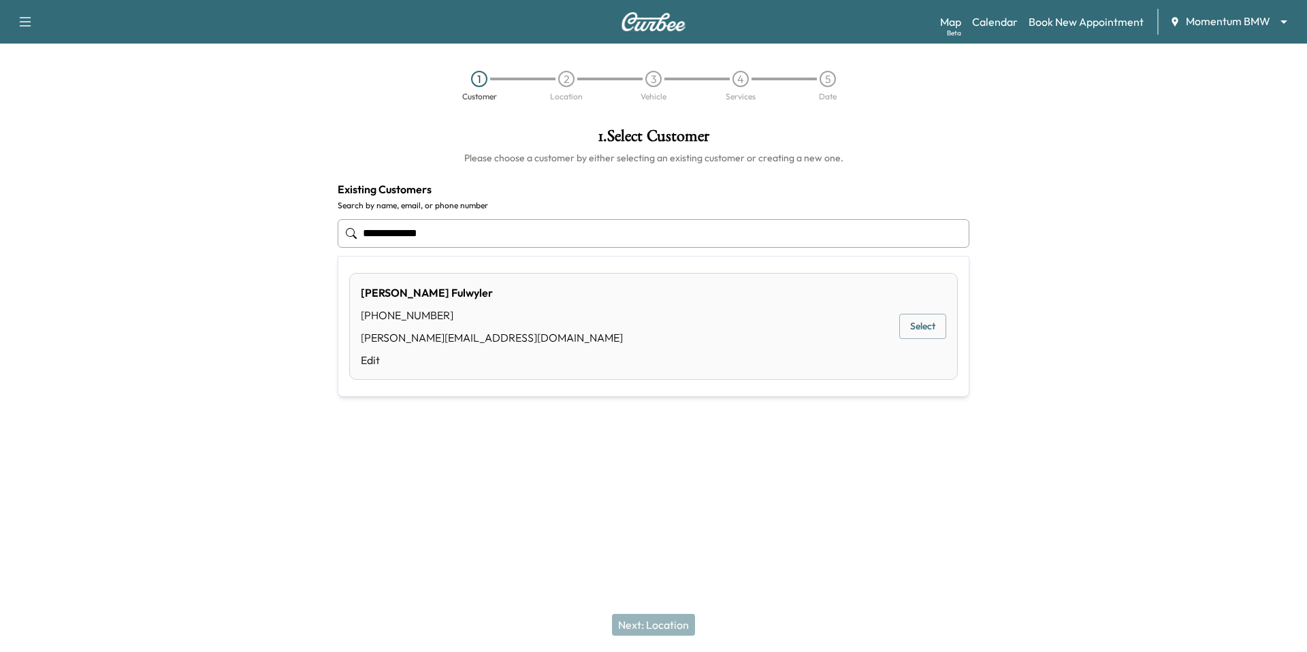
click at [660, 308] on div "Paul Fulwyler (661) 477-9974 paul@curbee.com Edit Select" at bounding box center [653, 326] width 609 height 107
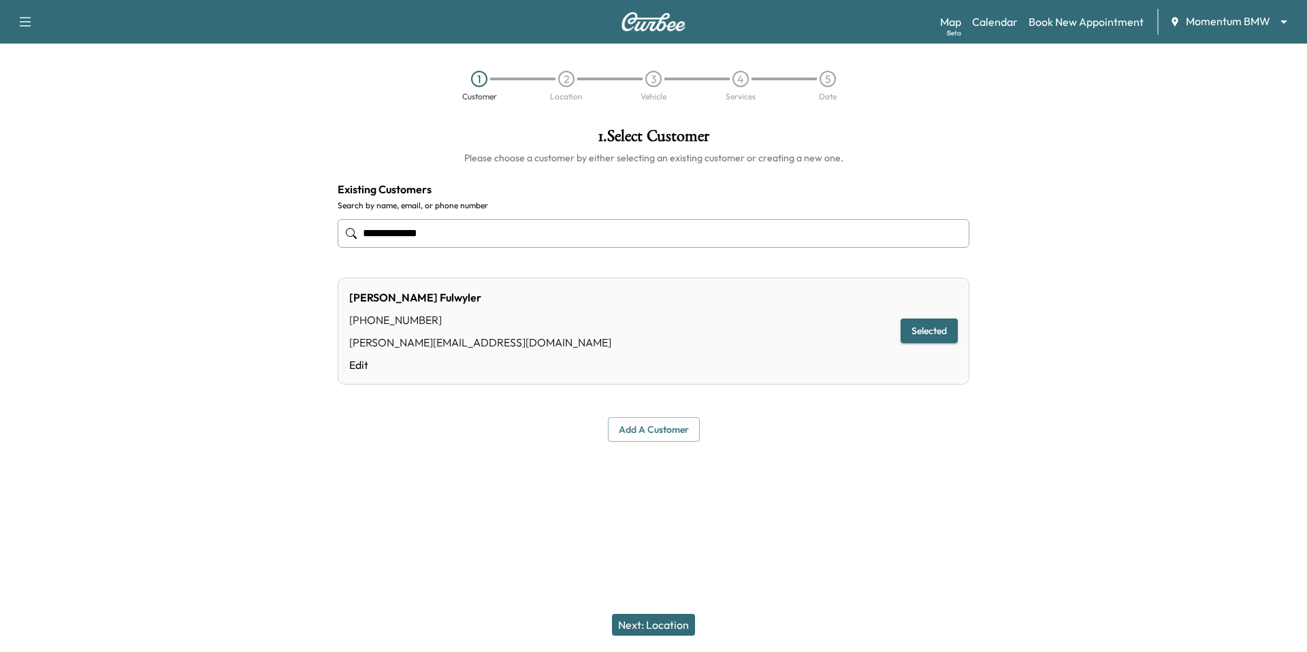
type input "**********"
drag, startPoint x: 611, startPoint y: 645, endPoint x: 617, endPoint y: 638, distance: 10.1
click at [611, 644] on div "Next: Location" at bounding box center [653, 625] width 1307 height 54
click at [619, 636] on div "Next: Location" at bounding box center [653, 625] width 1307 height 54
click at [639, 632] on button "Next: Location" at bounding box center [653, 625] width 83 height 22
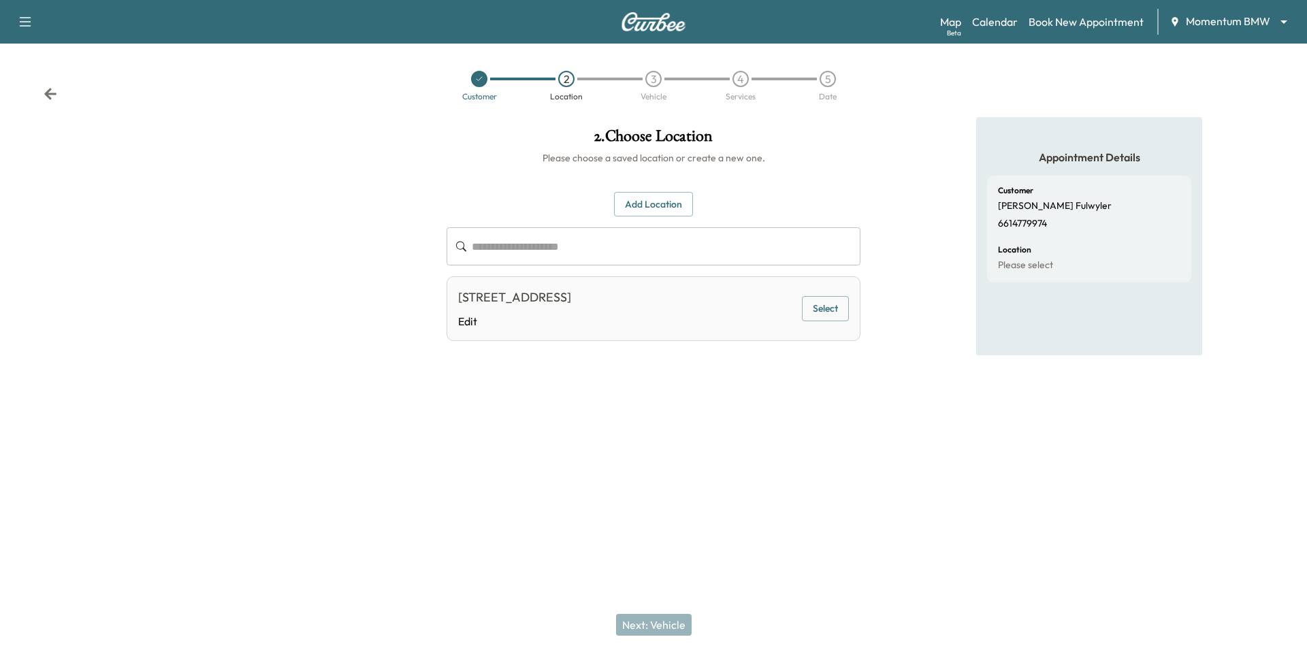
click at [660, 315] on button "Select" at bounding box center [825, 308] width 47 height 25
click at [658, 633] on button "Next: Vehicle" at bounding box center [654, 625] width 76 height 22
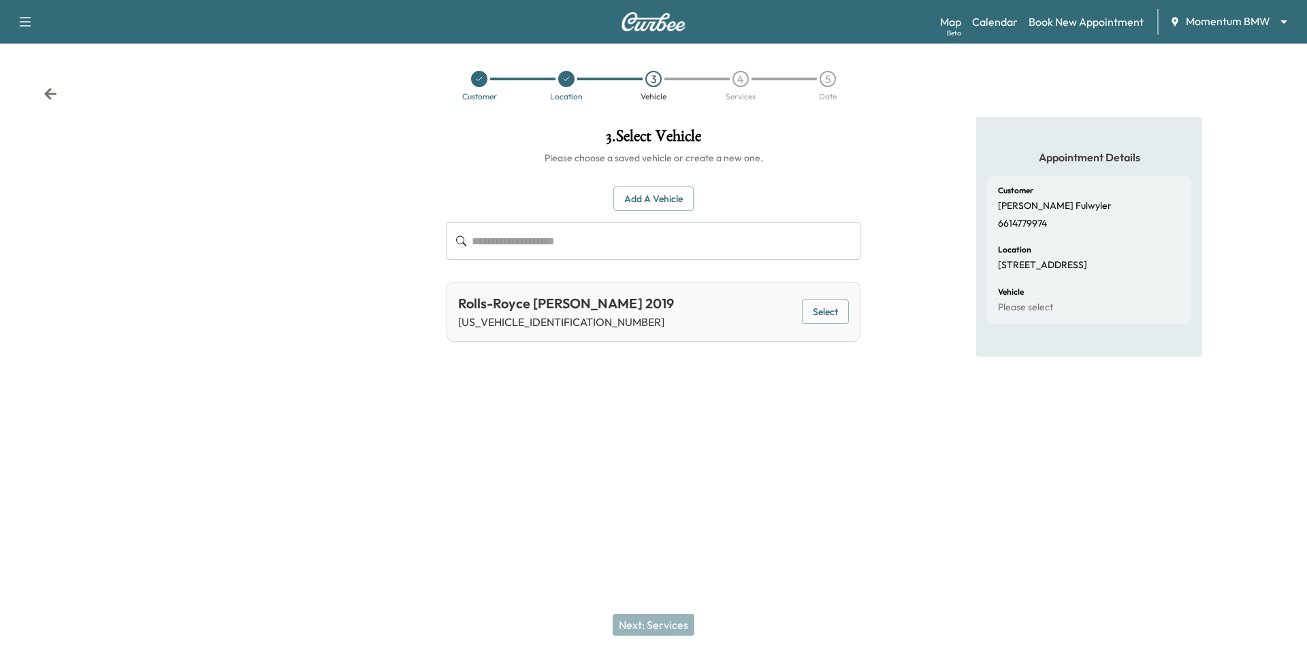
click at [660, 325] on div "Rolls-Royce Dawn 2019 SCA666D55KU118131 Select" at bounding box center [654, 312] width 414 height 60
drag, startPoint x: 820, startPoint y: 312, endPoint x: 812, endPoint y: 338, distance: 26.5
click at [660, 312] on button "Select" at bounding box center [825, 312] width 47 height 25
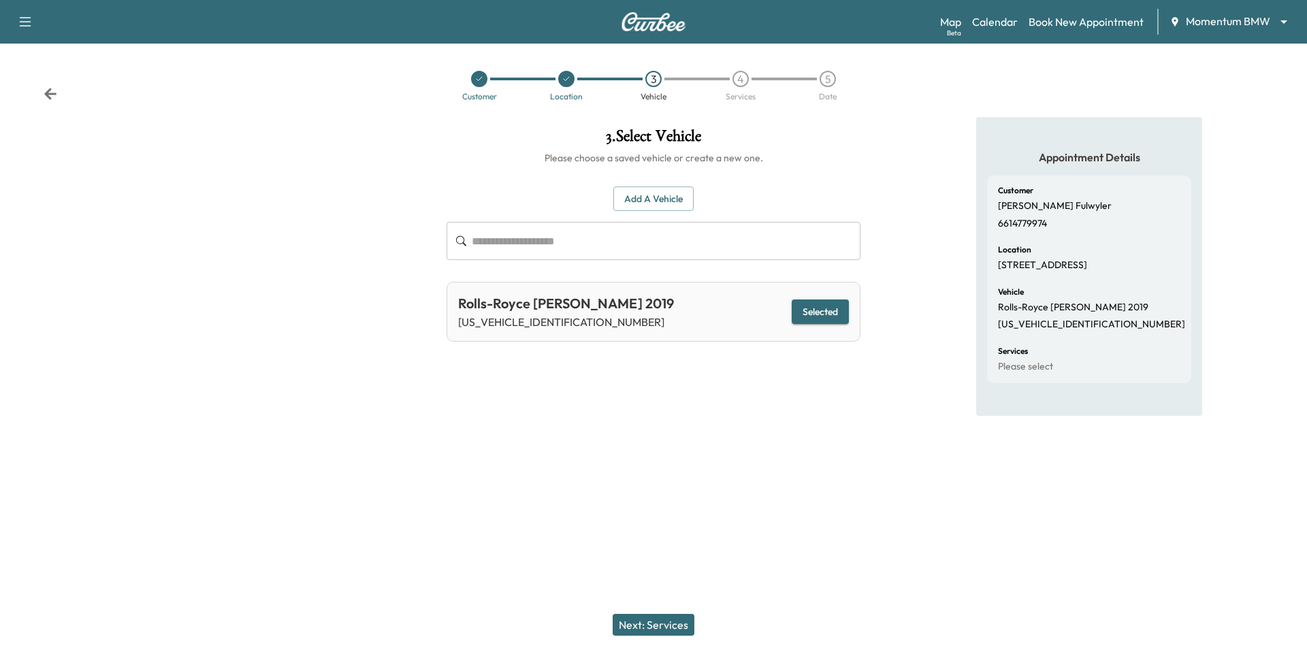
click at [630, 626] on button "Next: Services" at bounding box center [654, 625] width 82 height 22
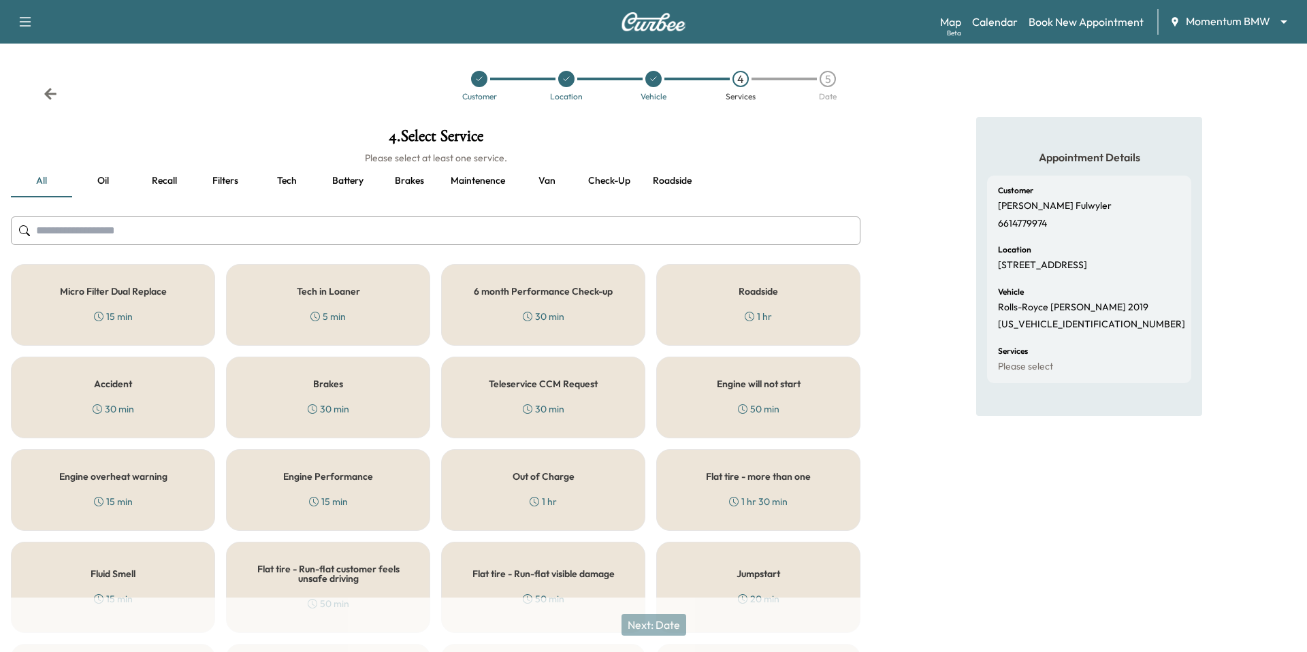
click at [99, 229] on input "text" at bounding box center [436, 230] width 850 height 29
type input "*"
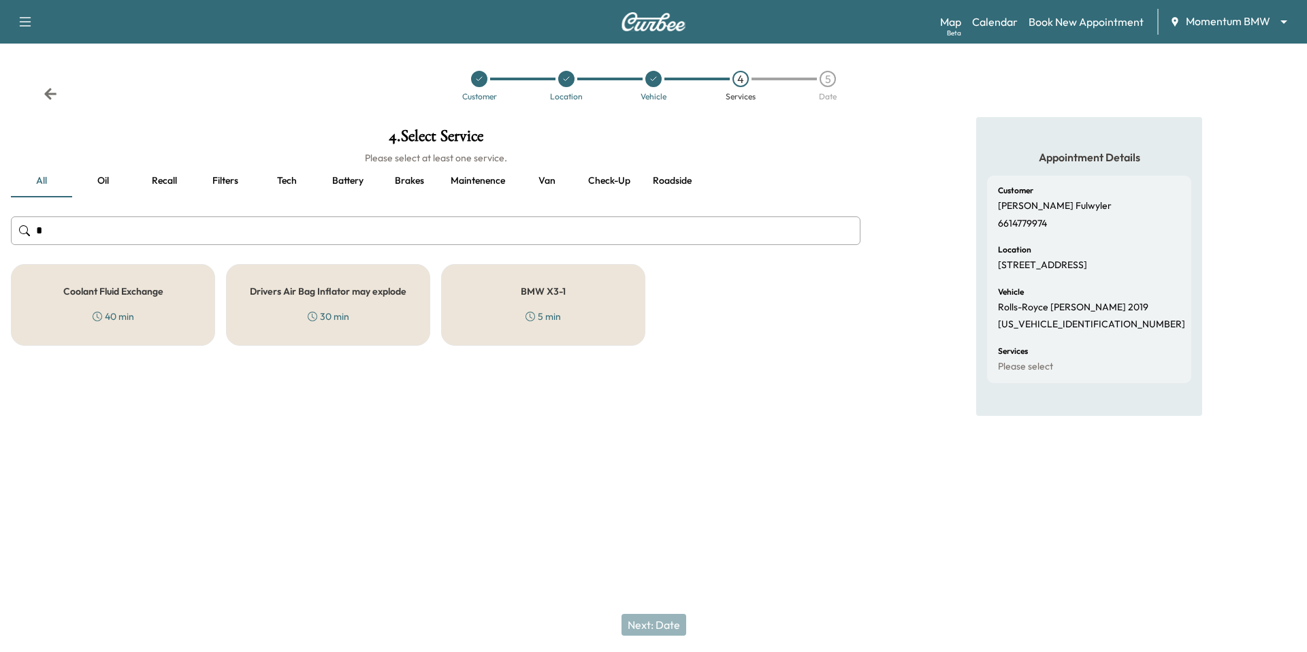
click at [490, 227] on input "*" at bounding box center [436, 230] width 850 height 29
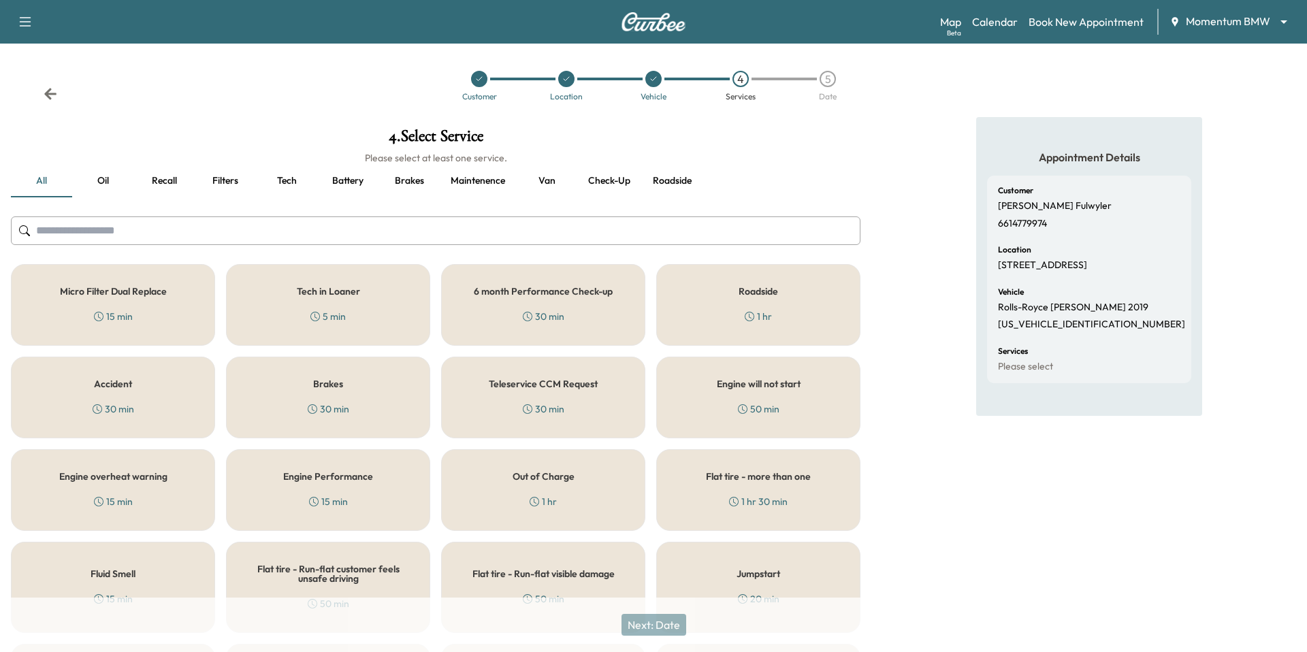
click at [660, 65] on div "Customer Location Vehicle 4 Services 5 Date" at bounding box center [653, 85] width 1307 height 63
click at [660, 24] on link "Calendar" at bounding box center [995, 22] width 46 height 16
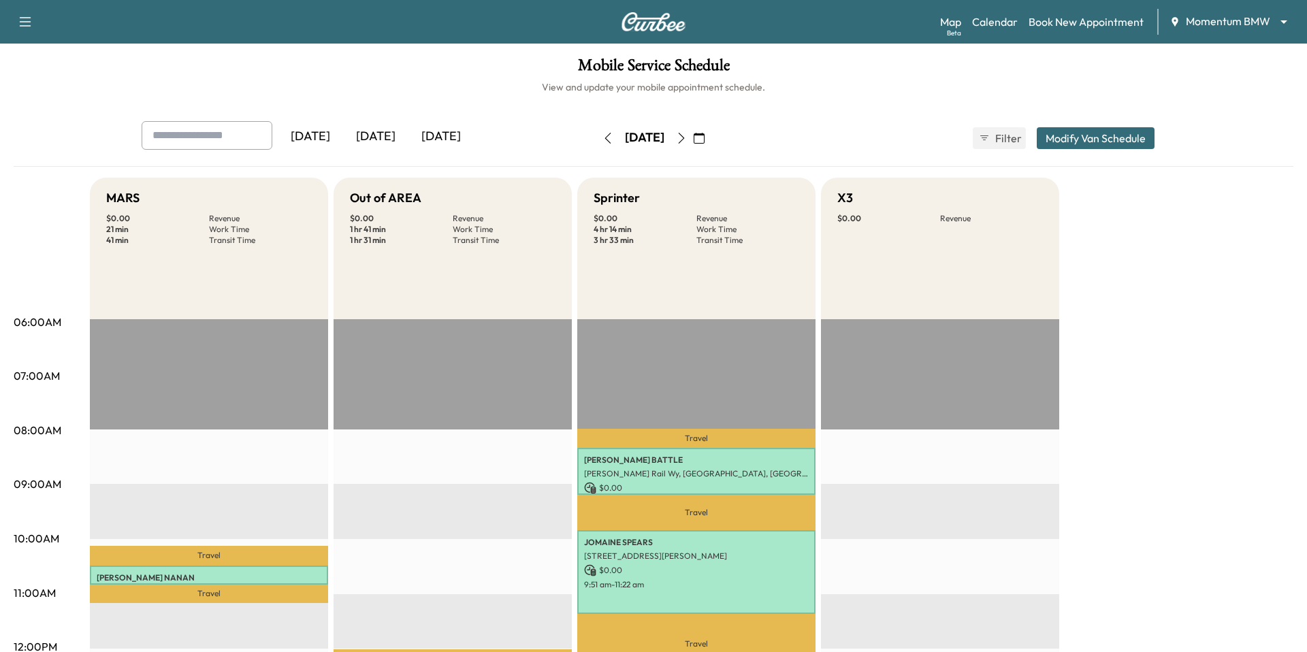
click at [660, 144] on button "button" at bounding box center [681, 138] width 23 height 22
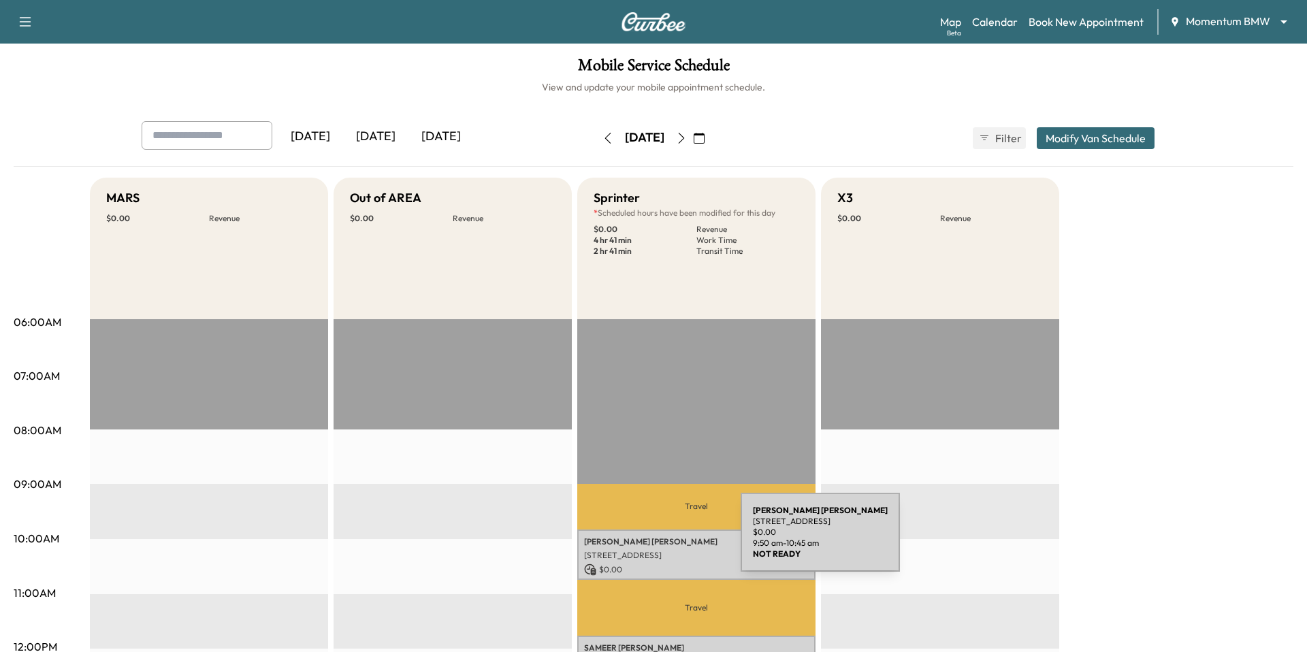
click at [639, 541] on p "ANDREW KIRWIN" at bounding box center [696, 541] width 225 height 11
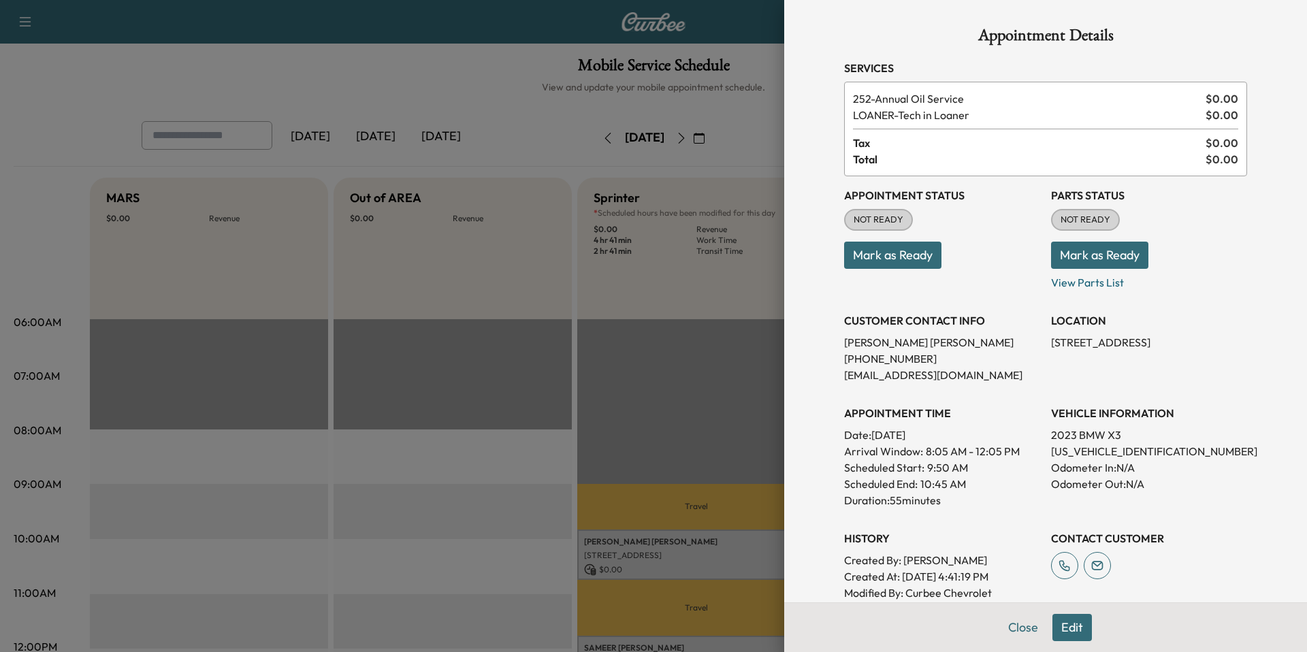
click at [660, 628] on button "Edit" at bounding box center [1071, 627] width 39 height 27
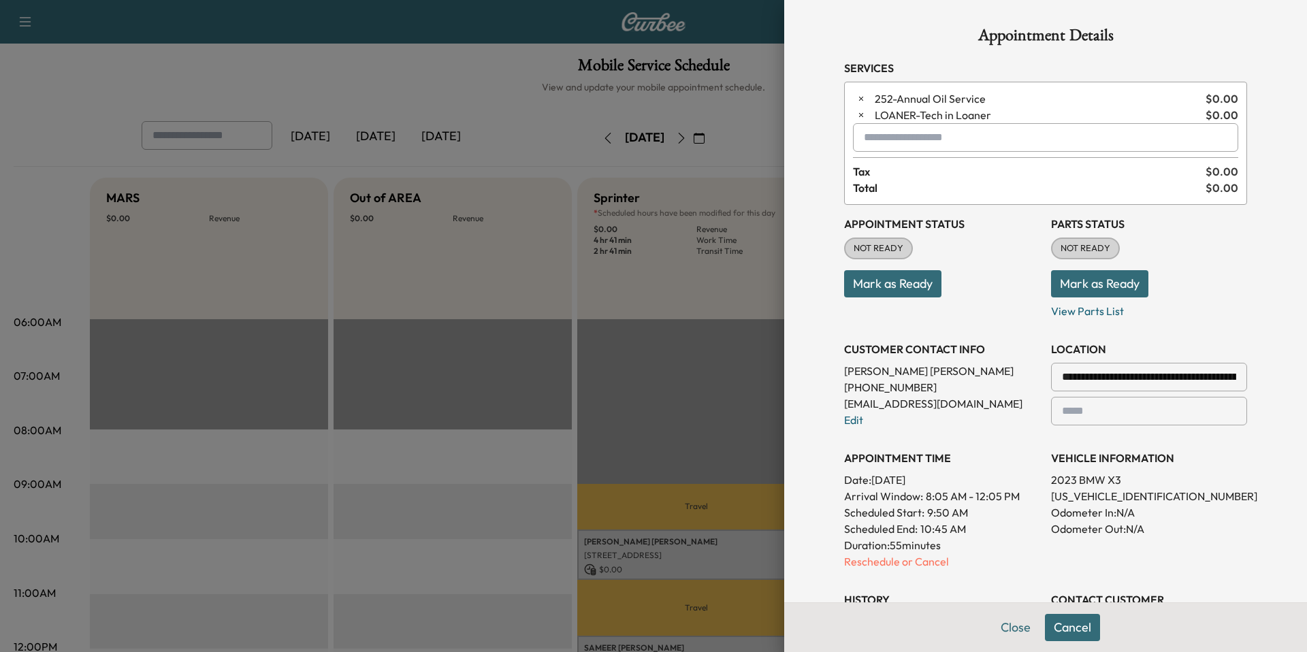
click at [660, 145] on input "text" at bounding box center [1045, 137] width 385 height 29
click at [660, 195] on div at bounding box center [653, 326] width 1307 height 652
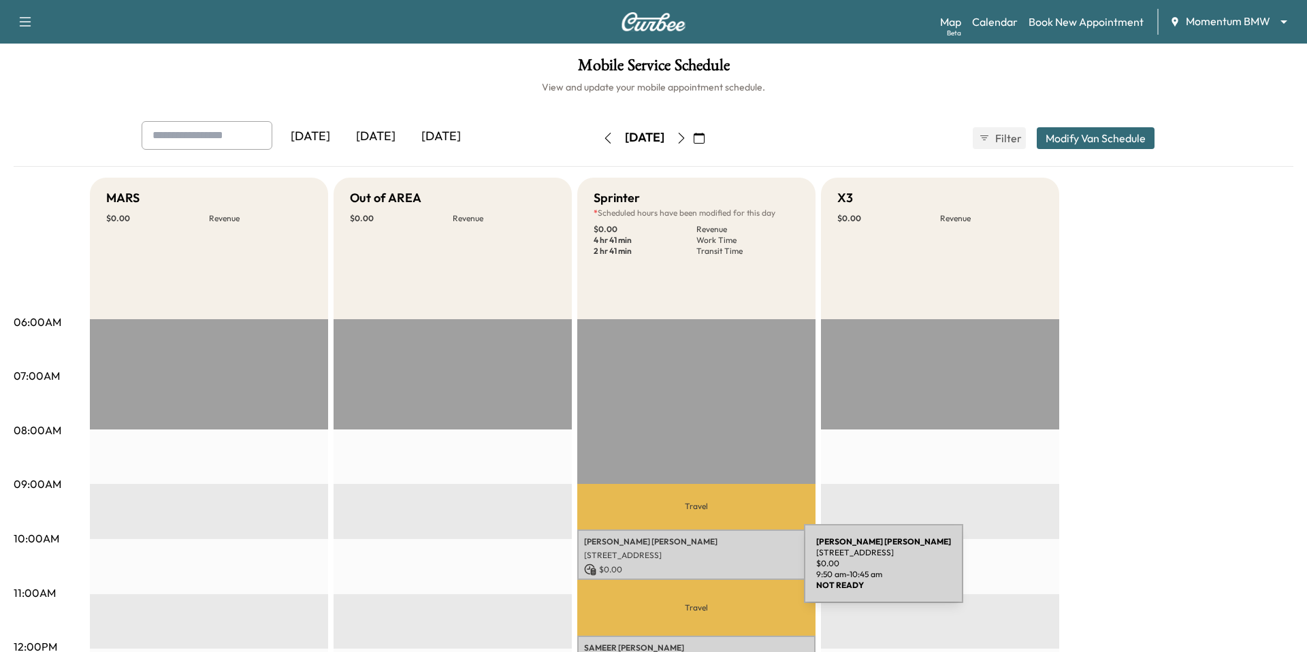
click at [660, 555] on p "24 Waterway Ave, The Woodlands, TX 77380, USA" at bounding box center [696, 555] width 225 height 11
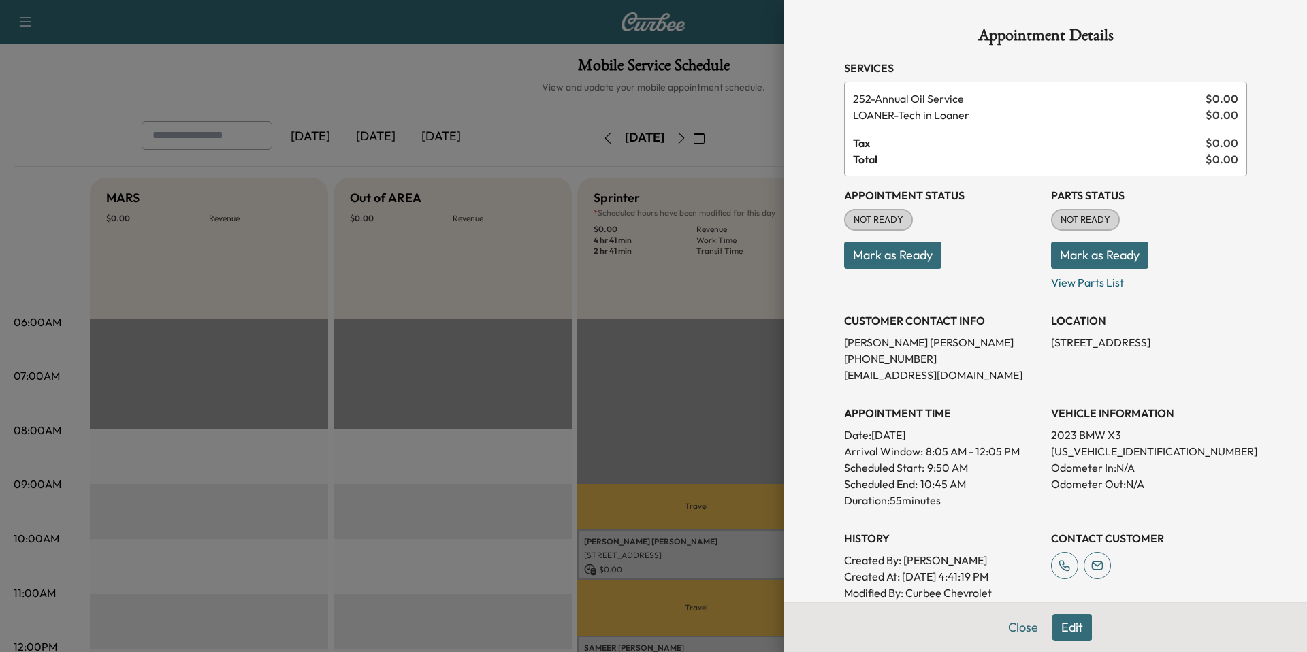
drag, startPoint x: 1071, startPoint y: 625, endPoint x: 1062, endPoint y: 591, distance: 35.3
click at [660, 625] on button "Edit" at bounding box center [1071, 627] width 39 height 27
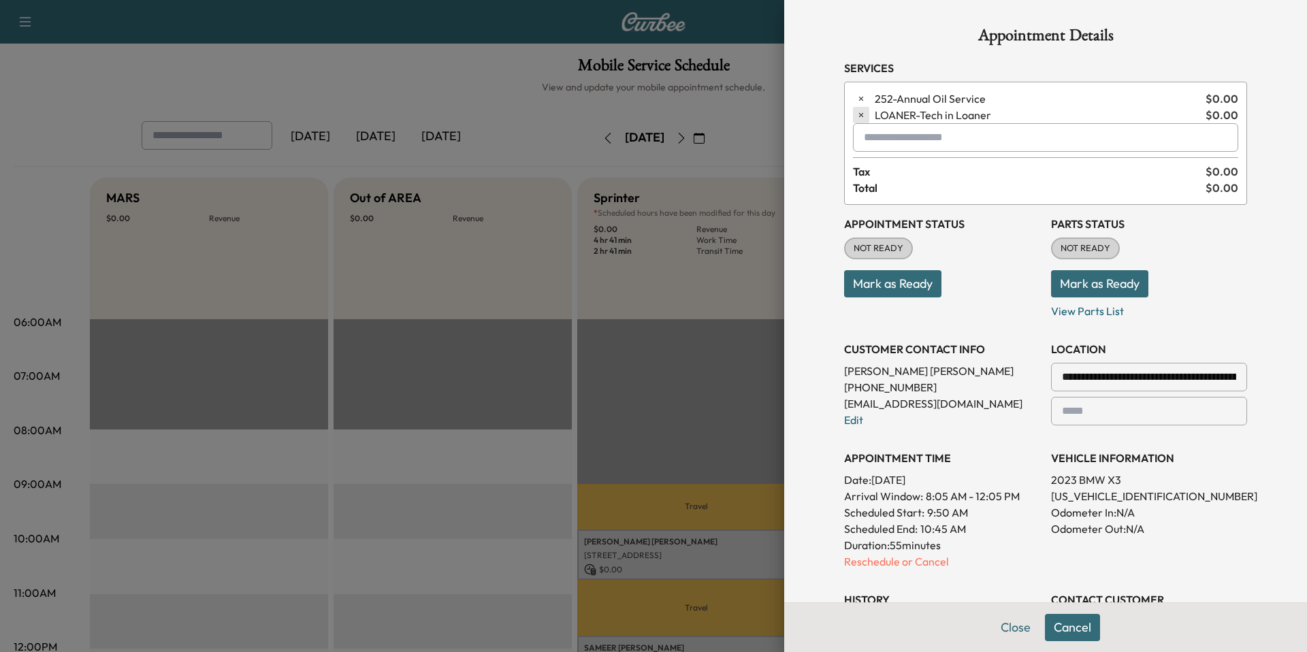
click at [660, 118] on icon "button" at bounding box center [861, 115] width 10 height 10
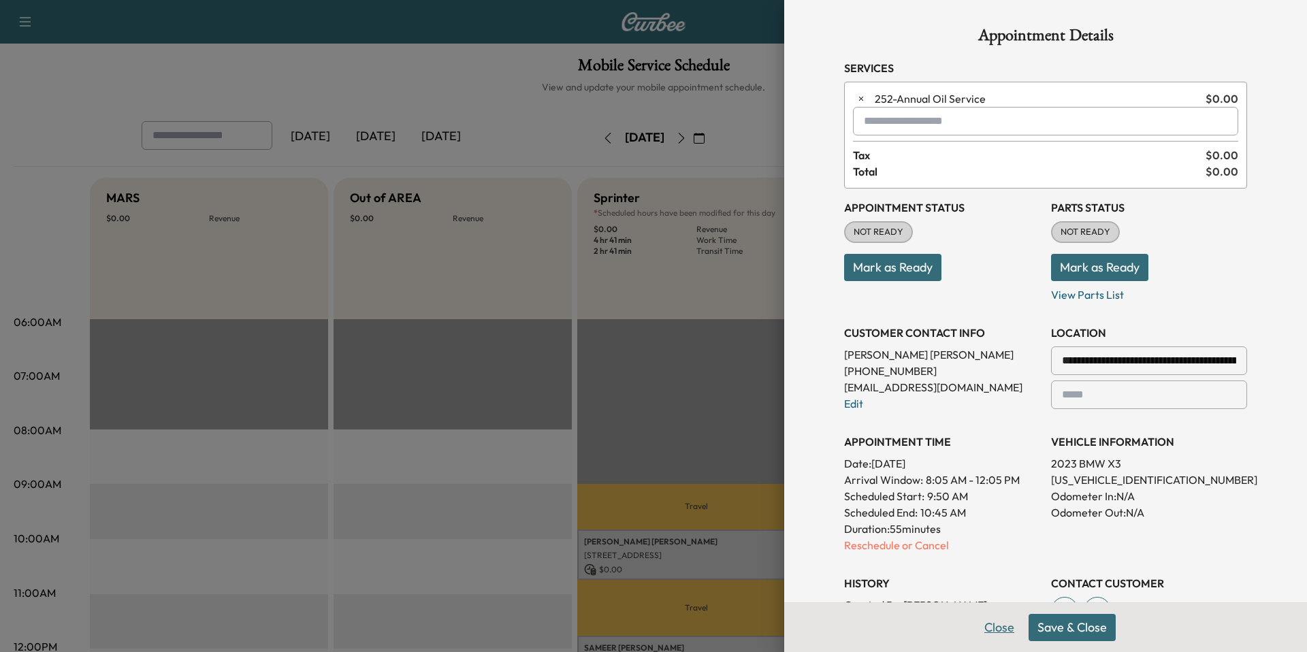
click at [660, 628] on button "Close" at bounding box center [1000, 627] width 48 height 27
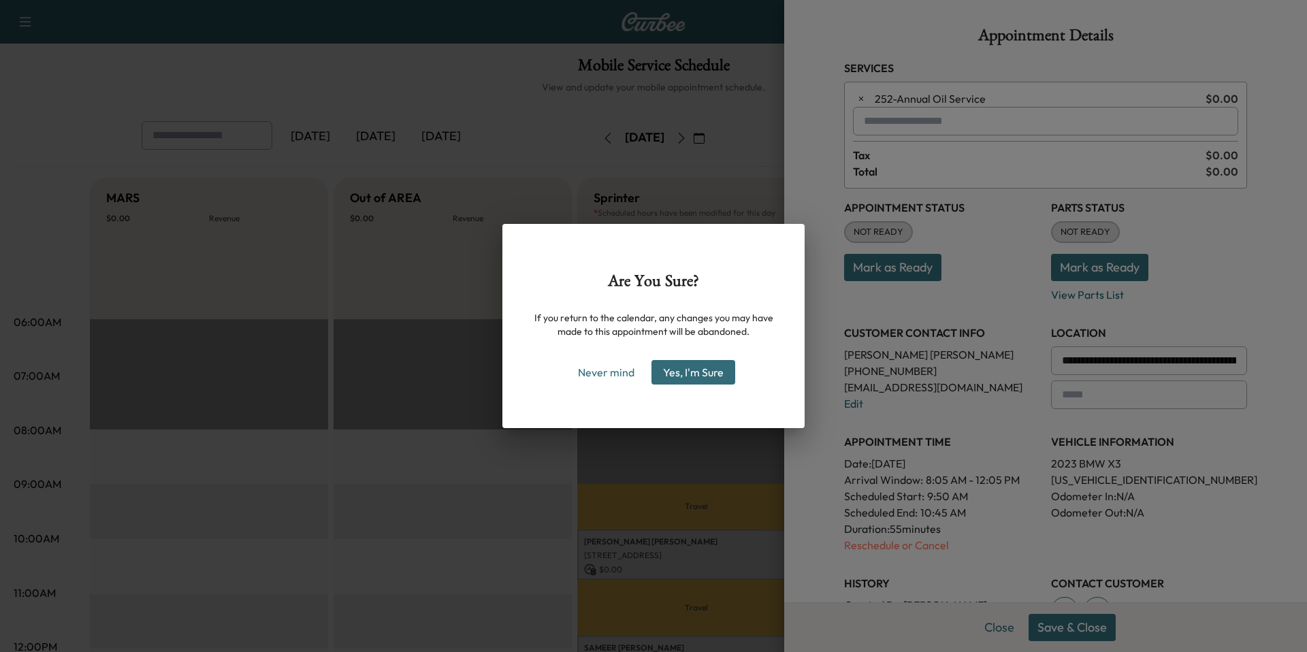
click at [660, 374] on button "Yes, I'm Sure" at bounding box center [693, 372] width 84 height 25
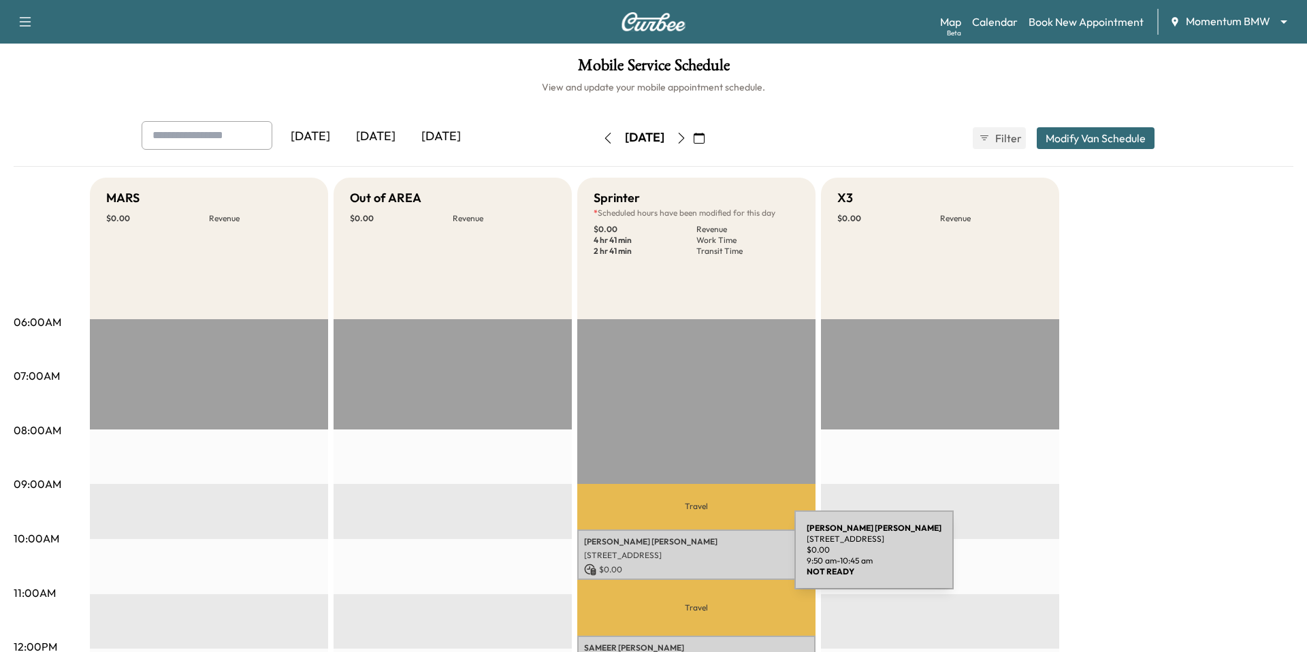
click at [660, 558] on p "24 Waterway Ave, The Woodlands, TX 77380, USA" at bounding box center [696, 555] width 225 height 11
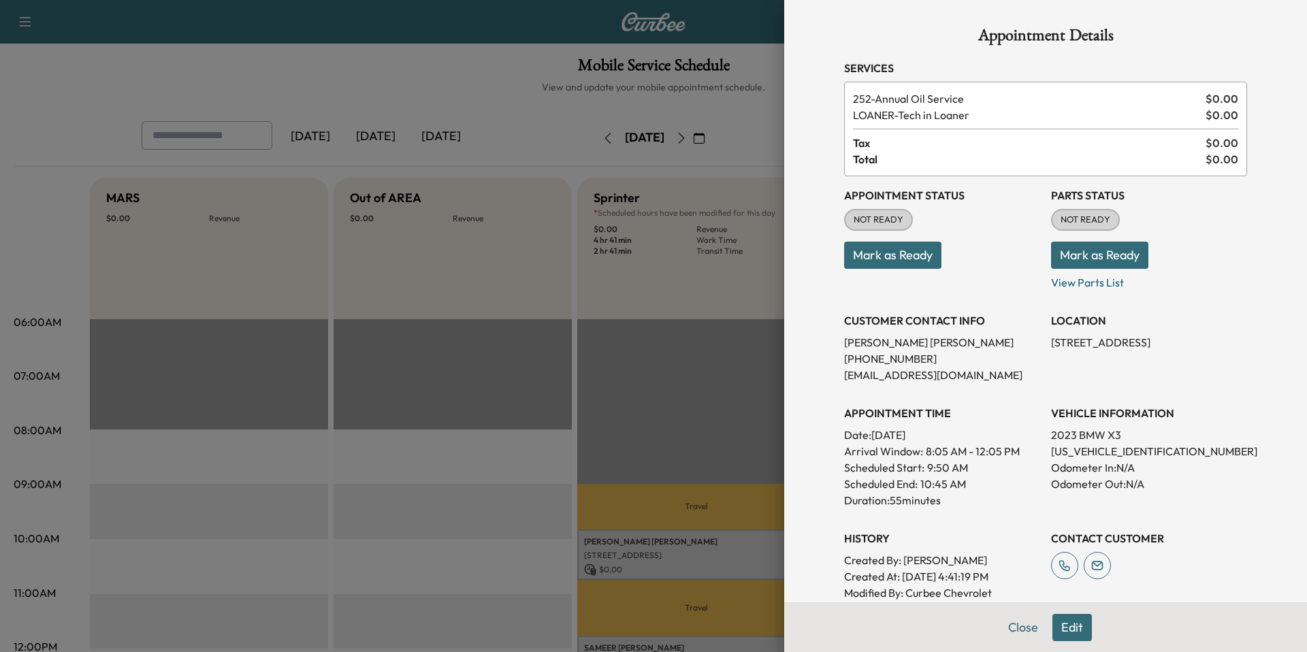
click at [660, 624] on button "Edit" at bounding box center [1071, 627] width 39 height 27
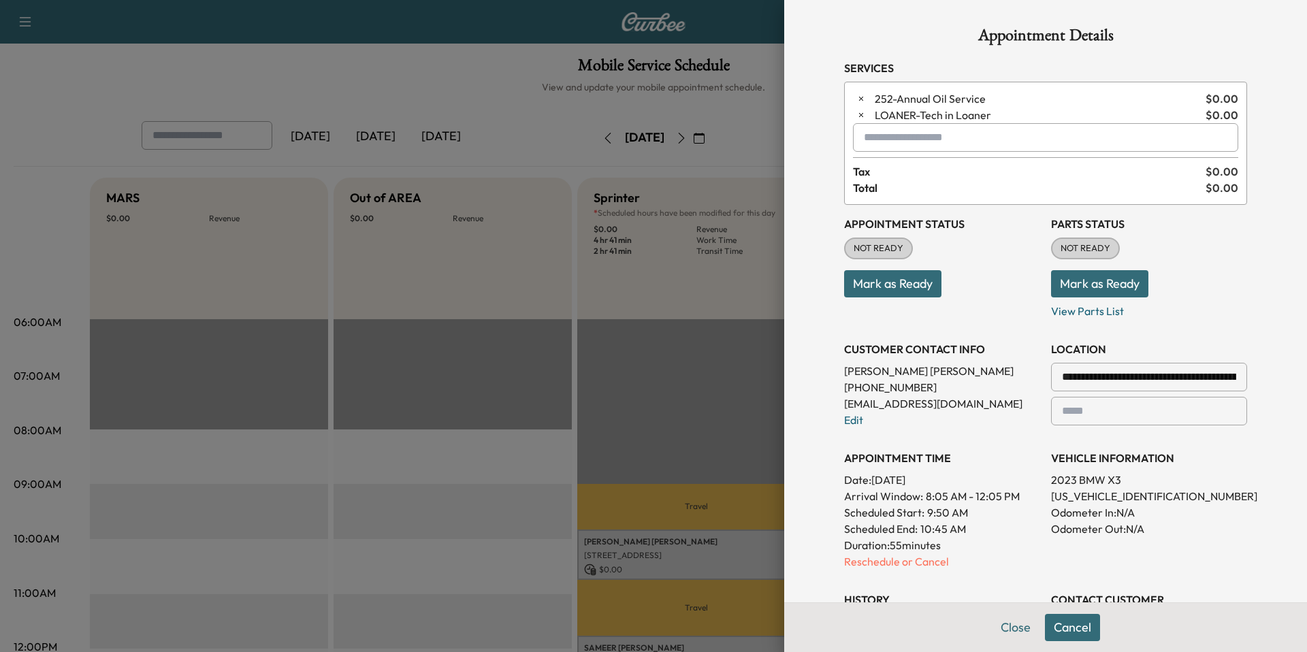
click at [660, 139] on input "text" at bounding box center [1045, 137] width 385 height 29
type input "***"
click at [660, 114] on icon "button" at bounding box center [861, 115] width 4 height 4
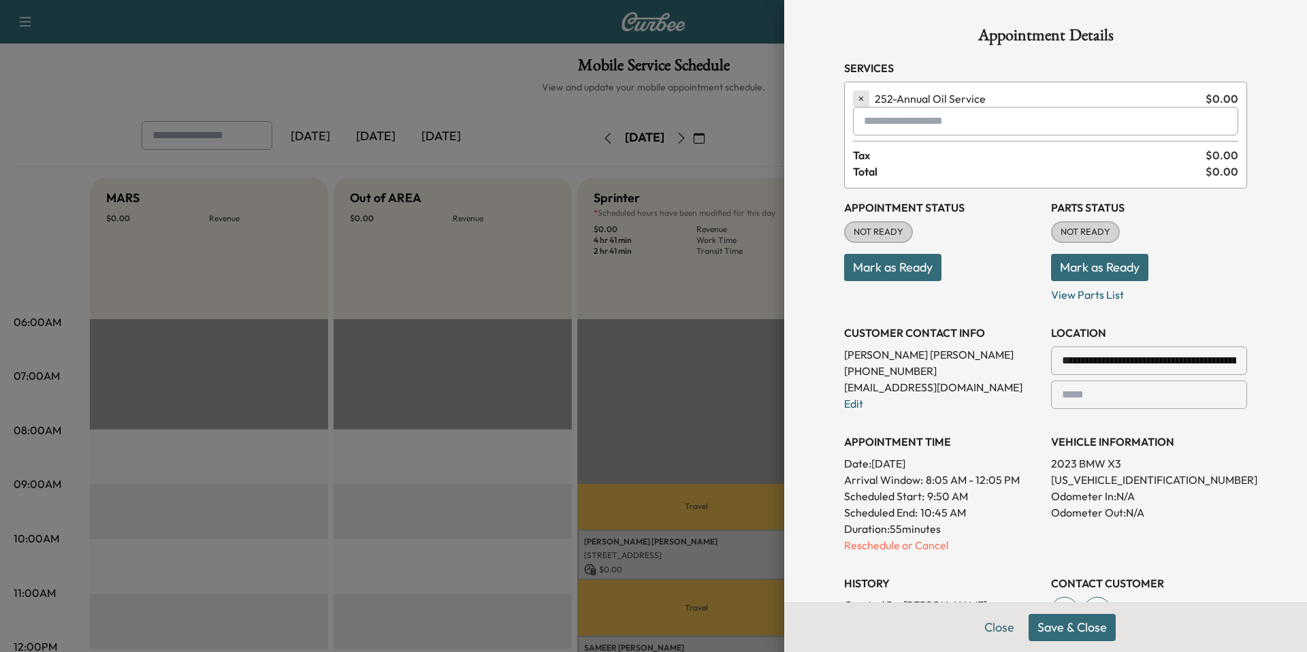
click at [660, 99] on icon "button" at bounding box center [861, 99] width 10 height 10
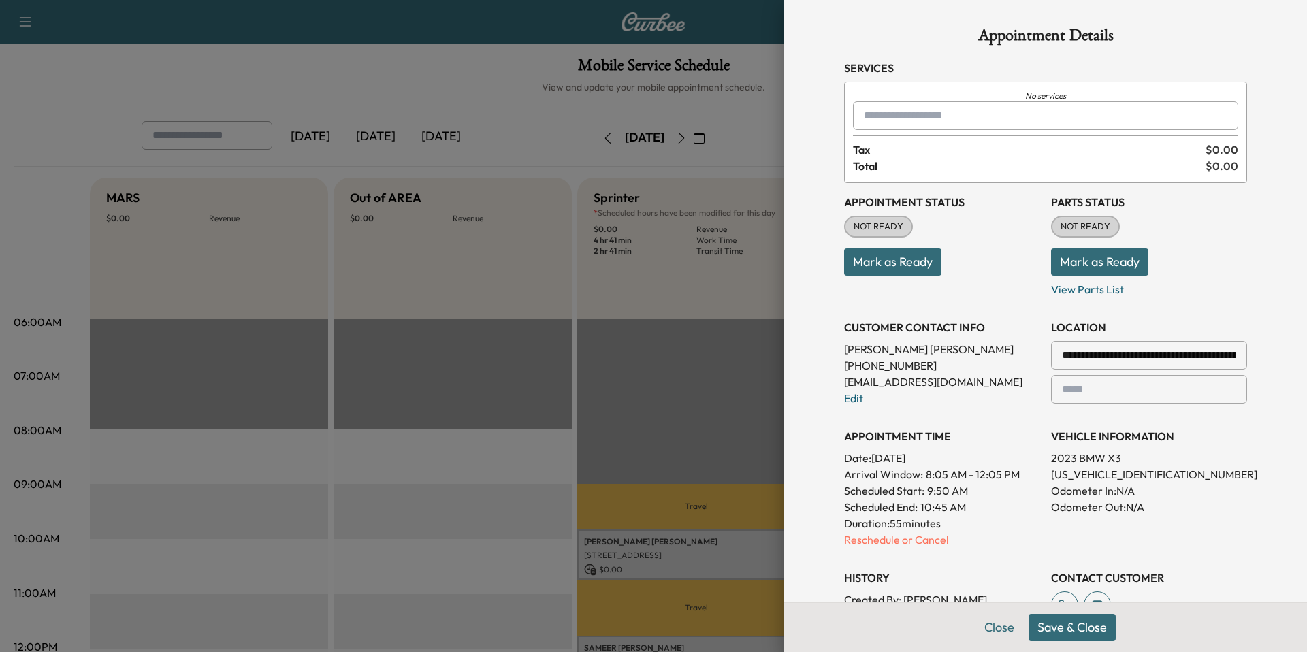
click at [660, 113] on div at bounding box center [866, 116] width 16 height 16
type input "***"
click at [660, 624] on button "Close" at bounding box center [1000, 627] width 48 height 27
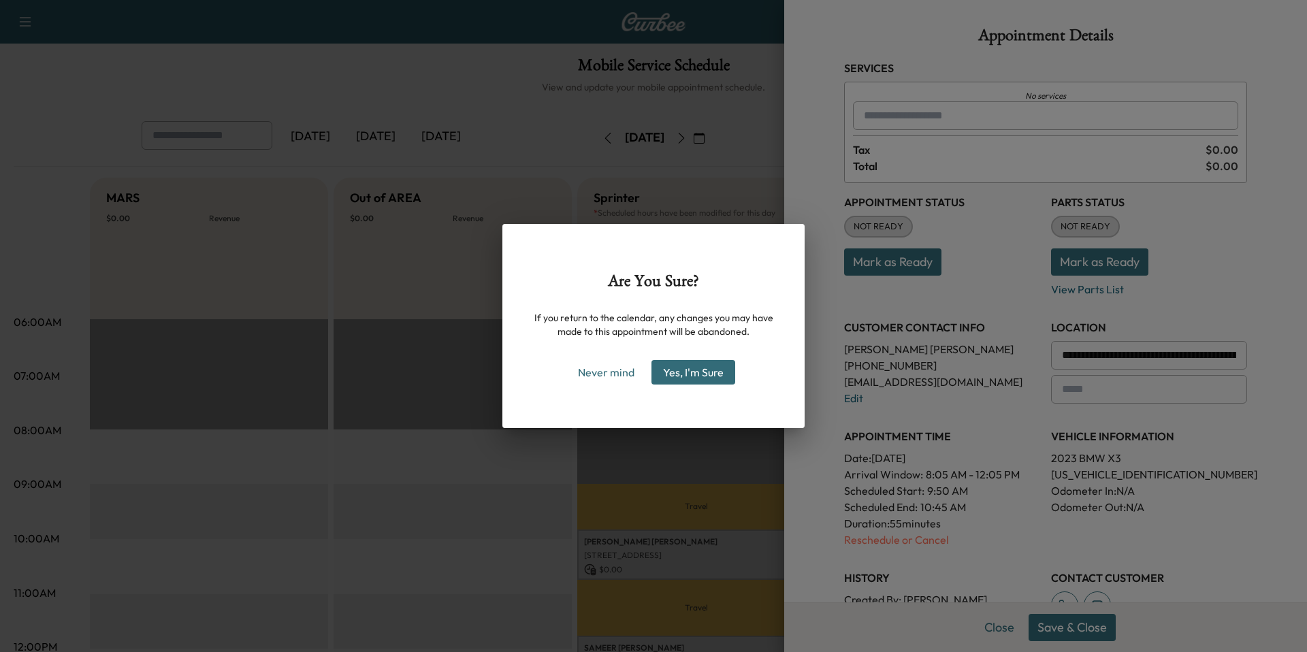
click at [660, 376] on button "Yes, I'm Sure" at bounding box center [693, 372] width 84 height 25
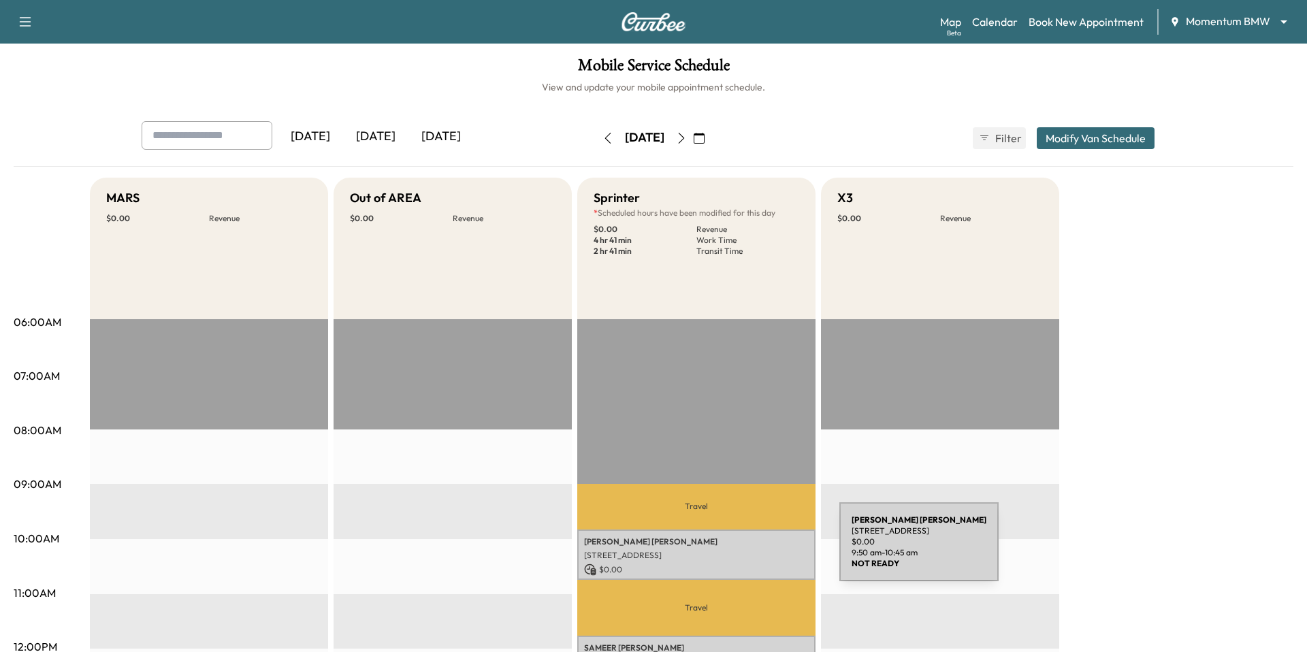
click at [660, 550] on p "24 Waterway Ave, The Woodlands, TX 77380, USA" at bounding box center [696, 555] width 225 height 11
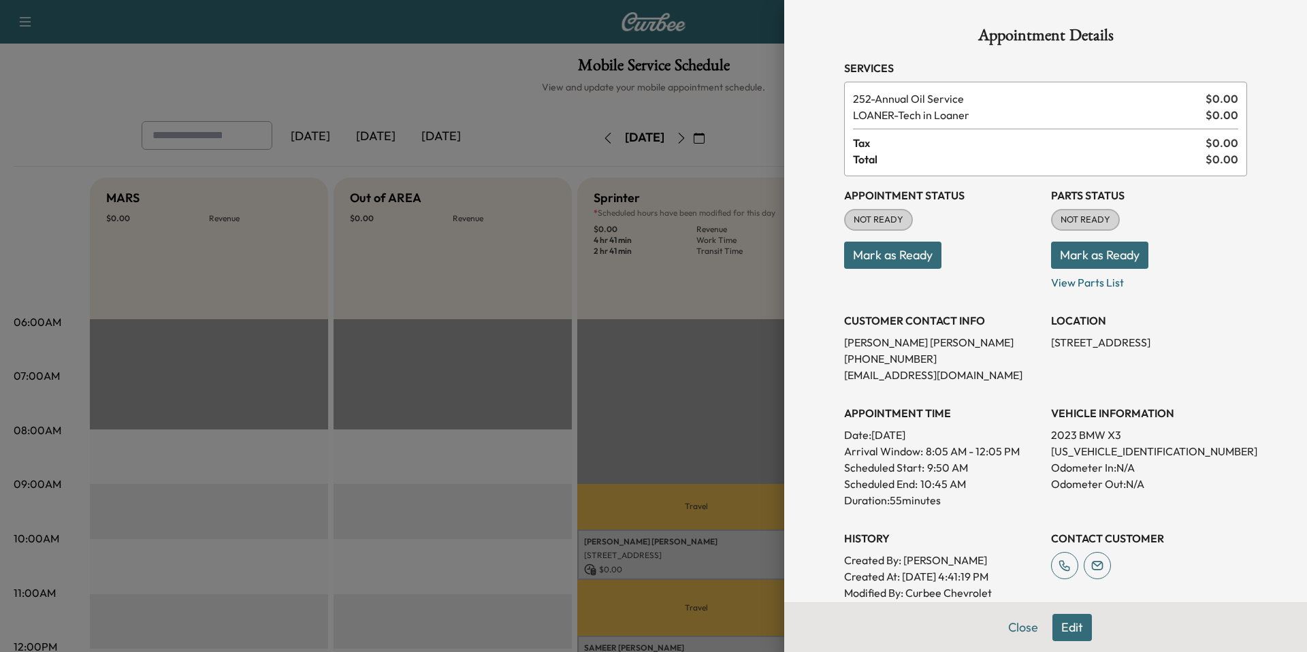
click at [429, 428] on div at bounding box center [653, 326] width 1307 height 652
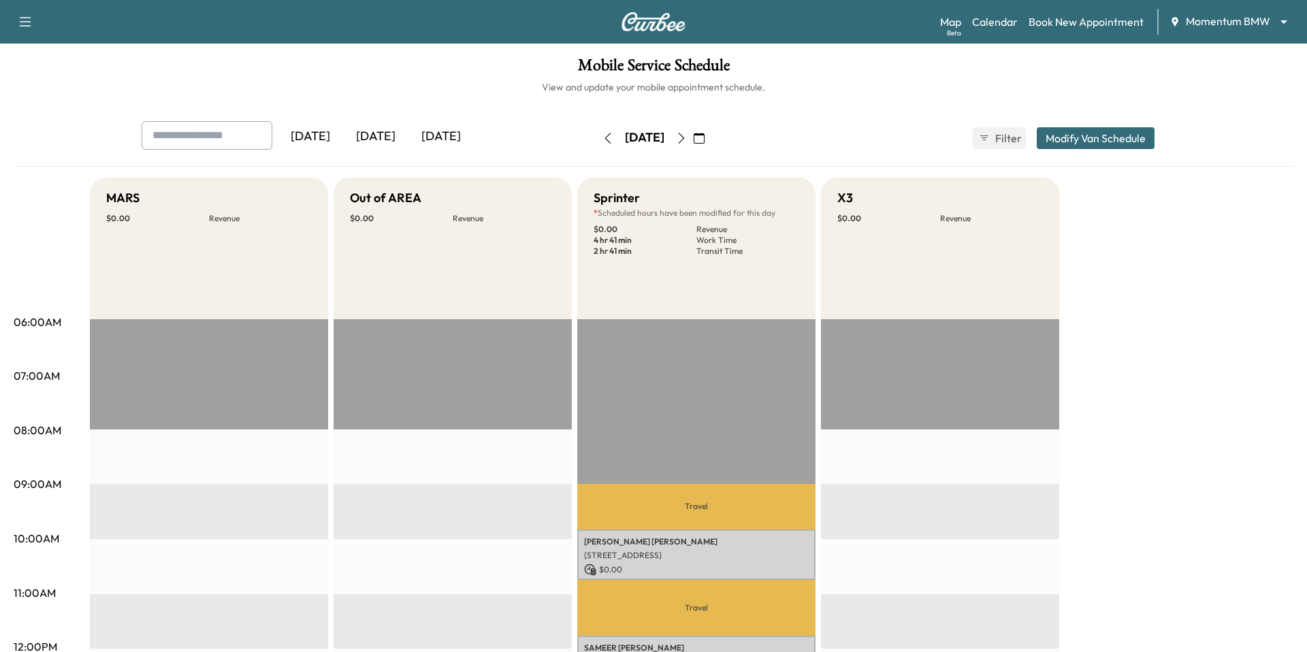
click at [490, 193] on div "Out of AREA" at bounding box center [453, 198] width 206 height 19
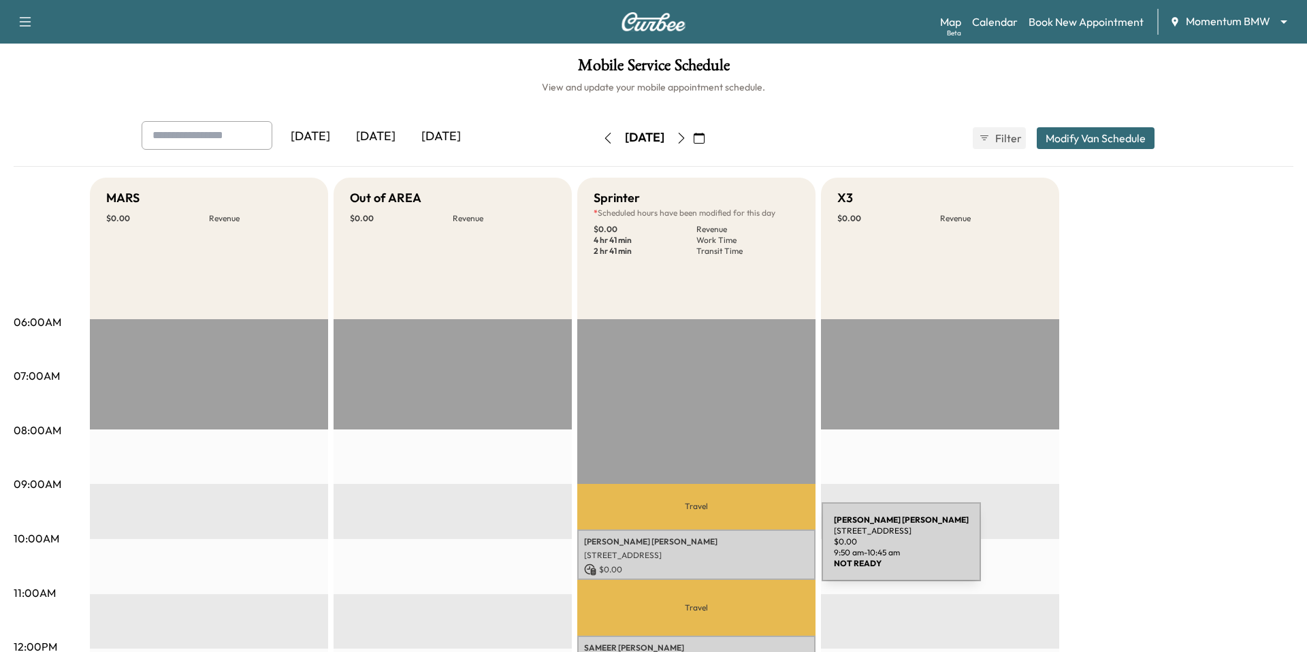
click at [660, 550] on p "24 Waterway Ave, The Woodlands, TX 77380, USA" at bounding box center [696, 555] width 225 height 11
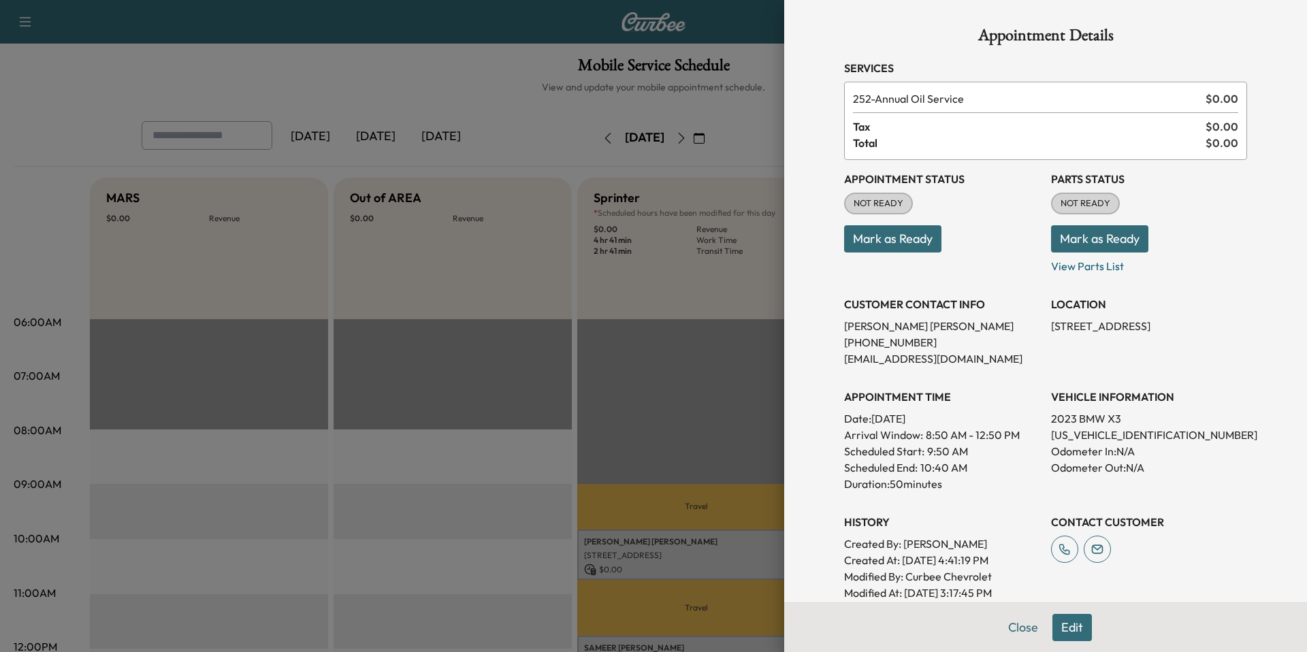
click at [660, 632] on button "Edit" at bounding box center [1071, 627] width 39 height 27
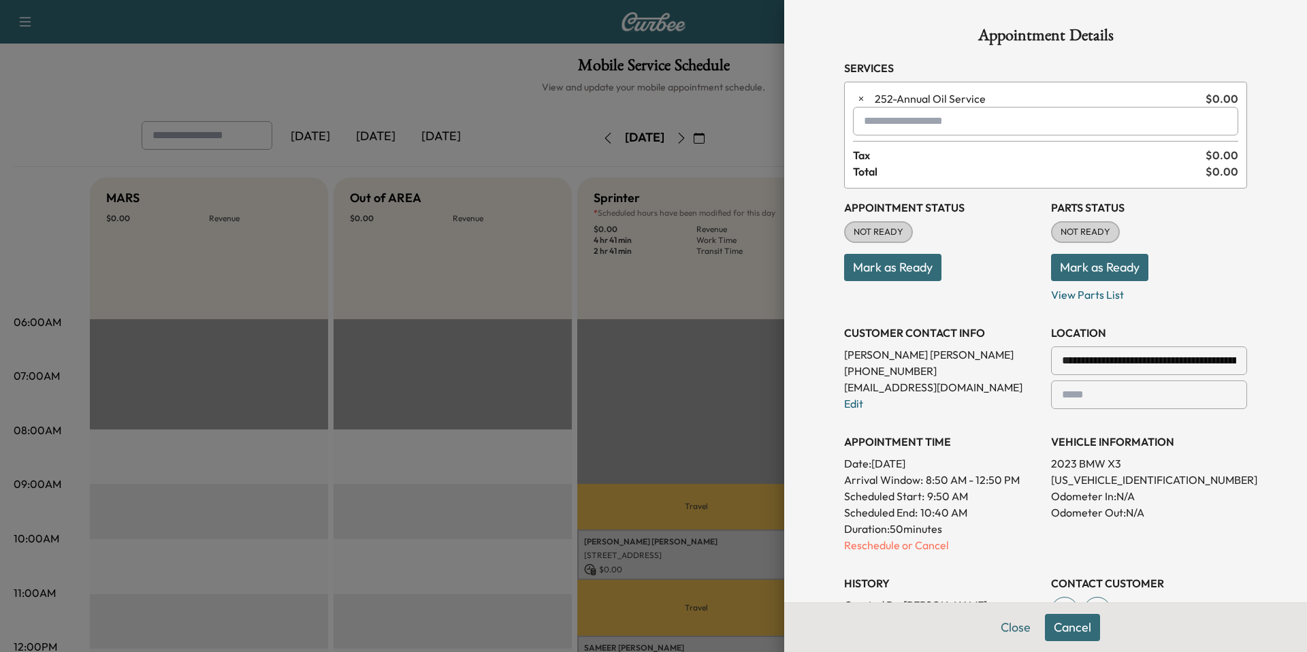
click at [660, 124] on input "text" at bounding box center [1045, 121] width 385 height 29
click at [660, 117] on input "***" at bounding box center [1045, 121] width 385 height 29
click at [660, 125] on input "***" at bounding box center [1045, 121] width 385 height 29
type input "***"
click at [660, 97] on icon "button" at bounding box center [861, 99] width 10 height 10
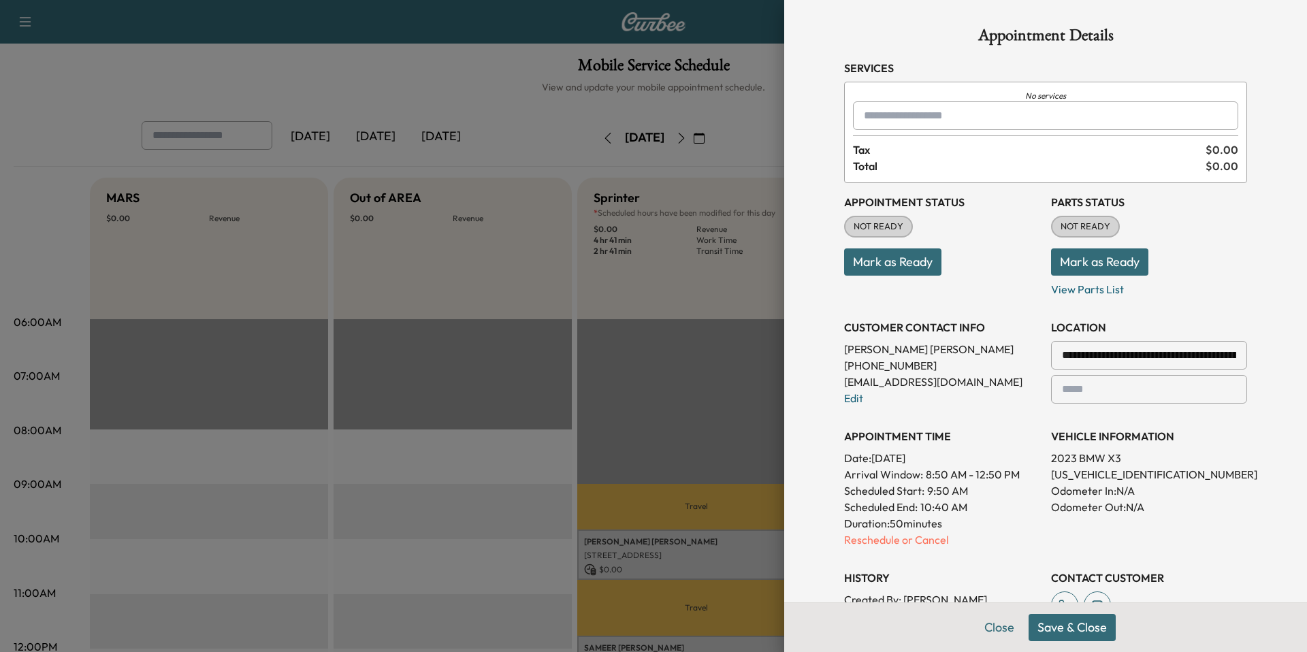
click at [660, 116] on div at bounding box center [866, 116] width 16 height 16
click at [660, 152] on p "X3 - BMW X3-1" at bounding box center [1007, 151] width 297 height 19
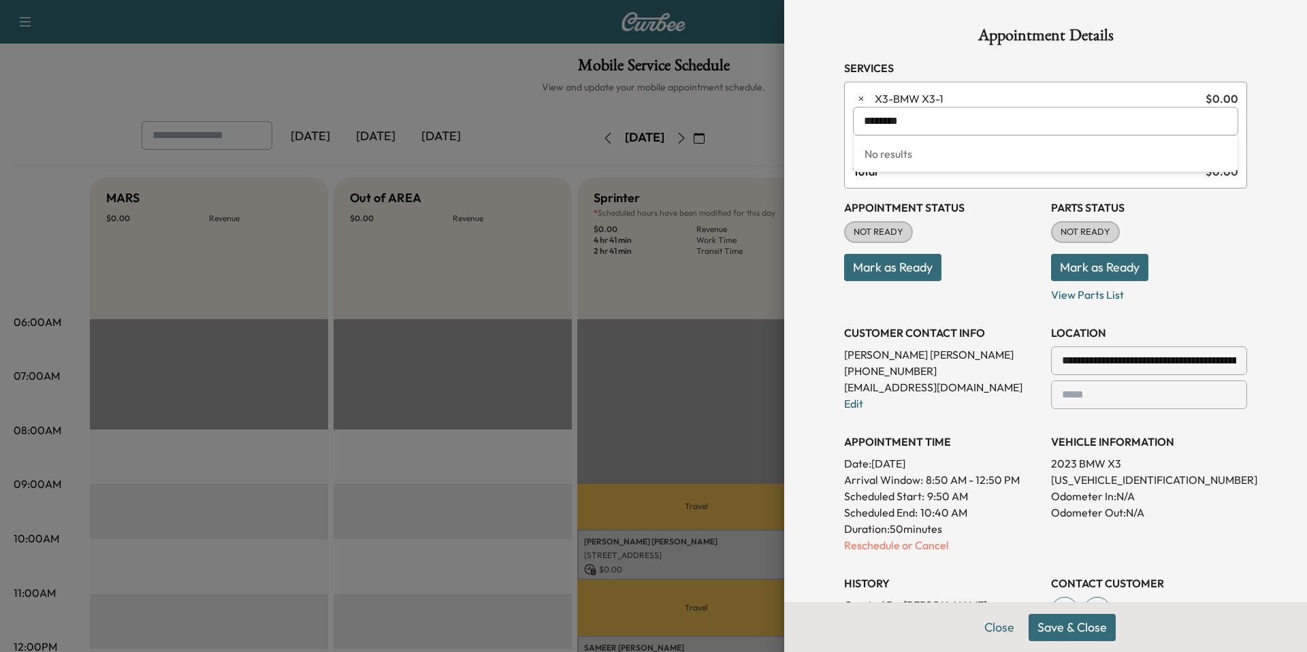
click at [660, 122] on input "********" at bounding box center [1045, 121] width 385 height 29
type input "***"
click at [660, 97] on icon "button" at bounding box center [861, 99] width 10 height 10
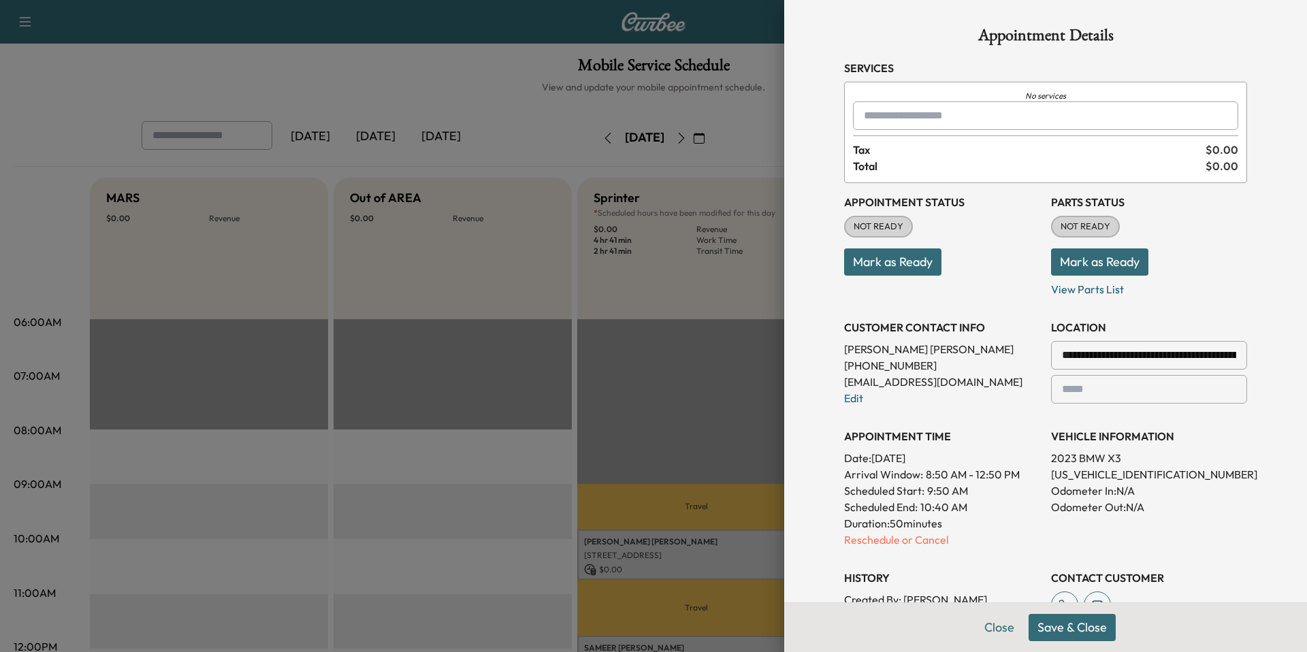
click at [660, 120] on input "text" at bounding box center [1045, 115] width 385 height 29
type input "***"
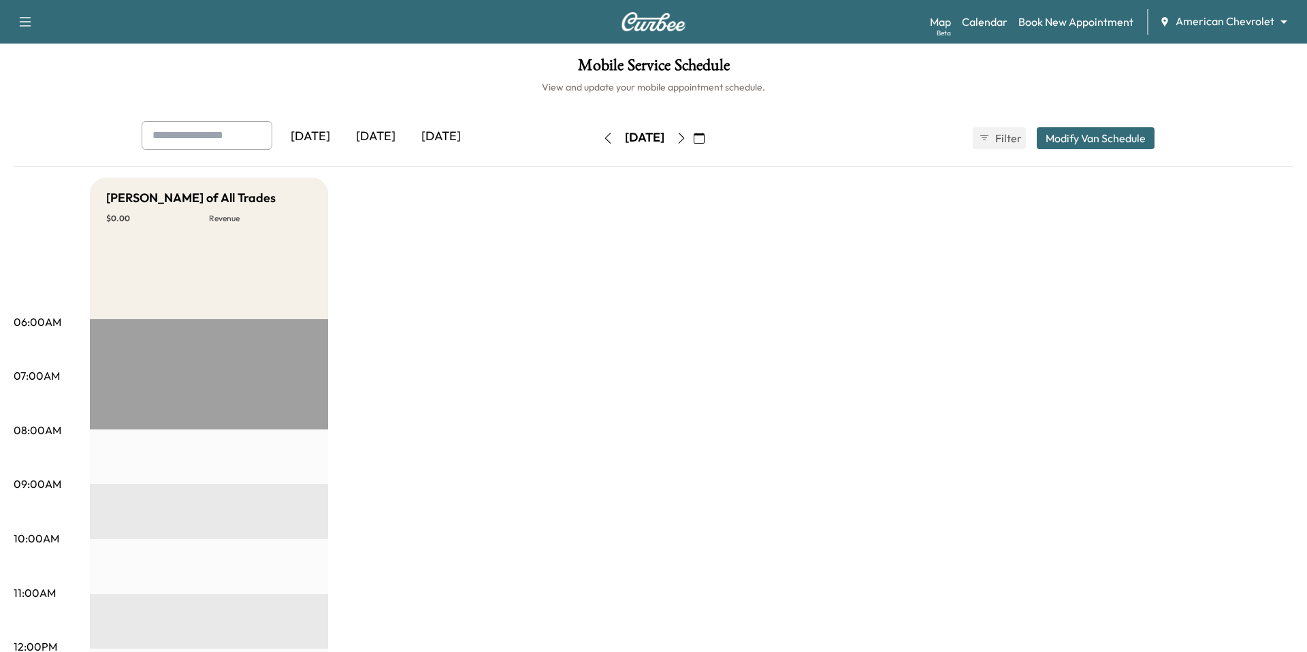
click at [1222, 29] on div "American Chevrolet ******** ​" at bounding box center [1227, 22] width 137 height 16
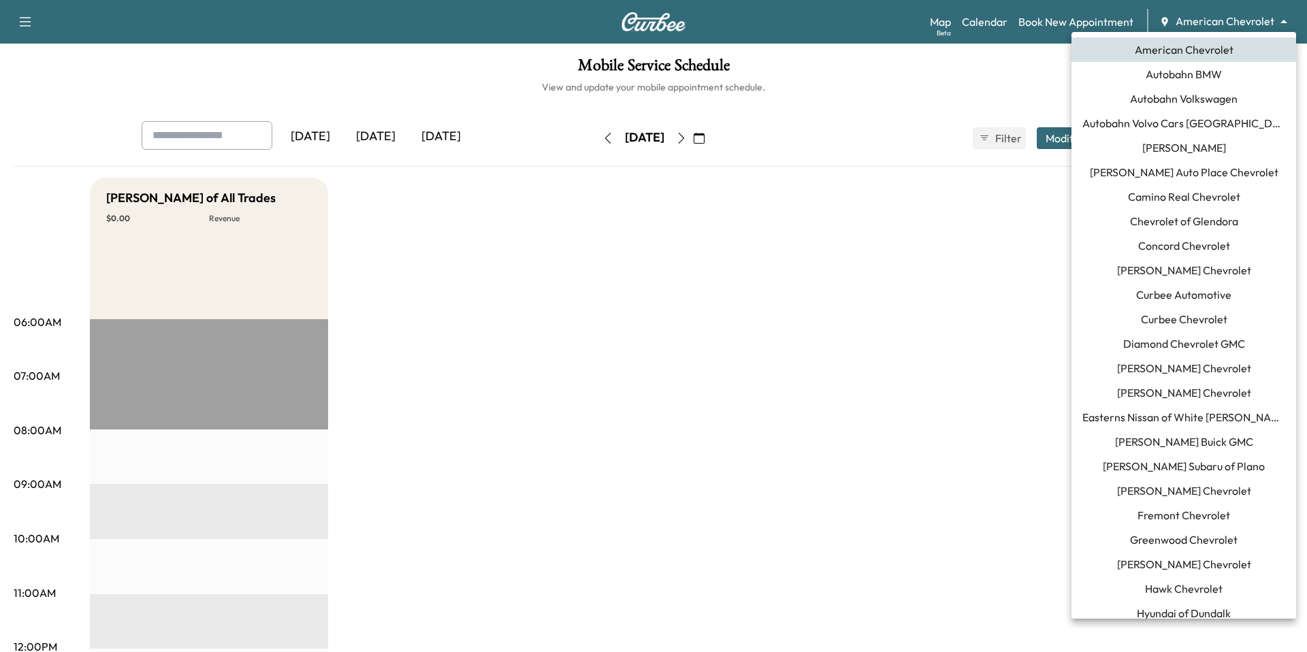
click at [1219, 20] on body "Support Log Out Map Beta Calendar Book New Appointment American Chevrolet *****…" at bounding box center [653, 326] width 1307 height 652
click at [1229, 106] on span "Autobahn Volkswagen" at bounding box center [1184, 99] width 108 height 16
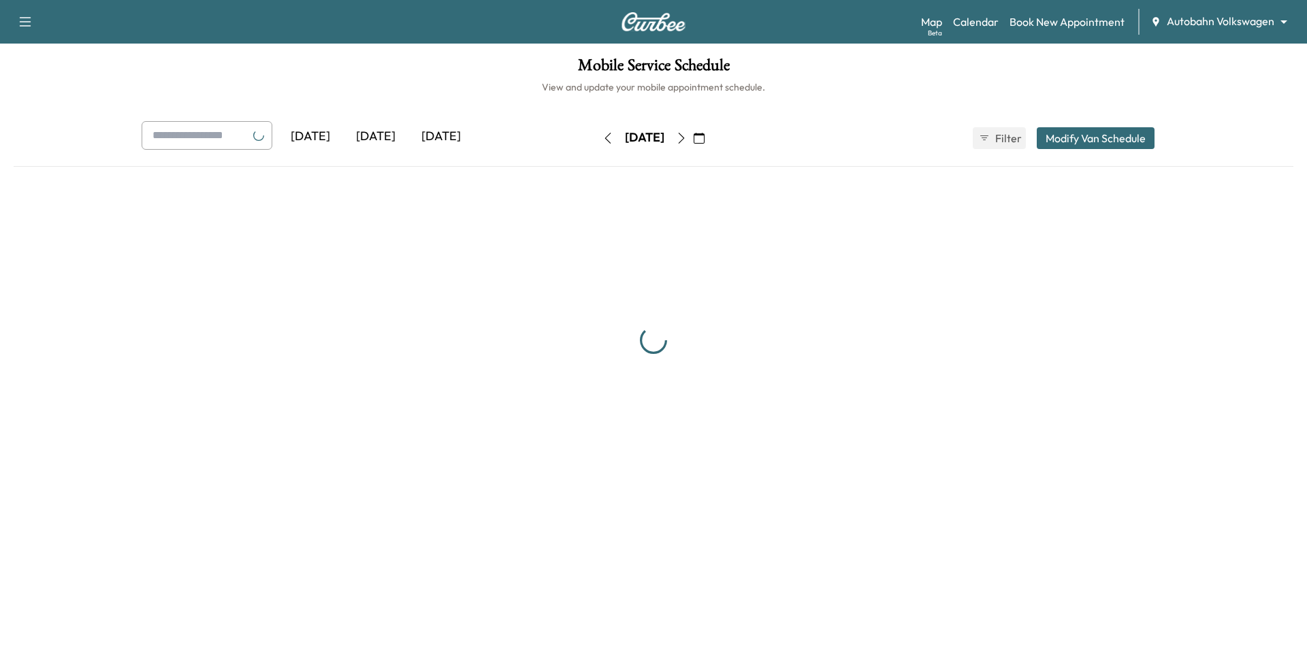
click at [1244, 11] on div "Map Beta Calendar Book New Appointment Autobahn Volkswagen ******** ​" at bounding box center [1108, 22] width 375 height 26
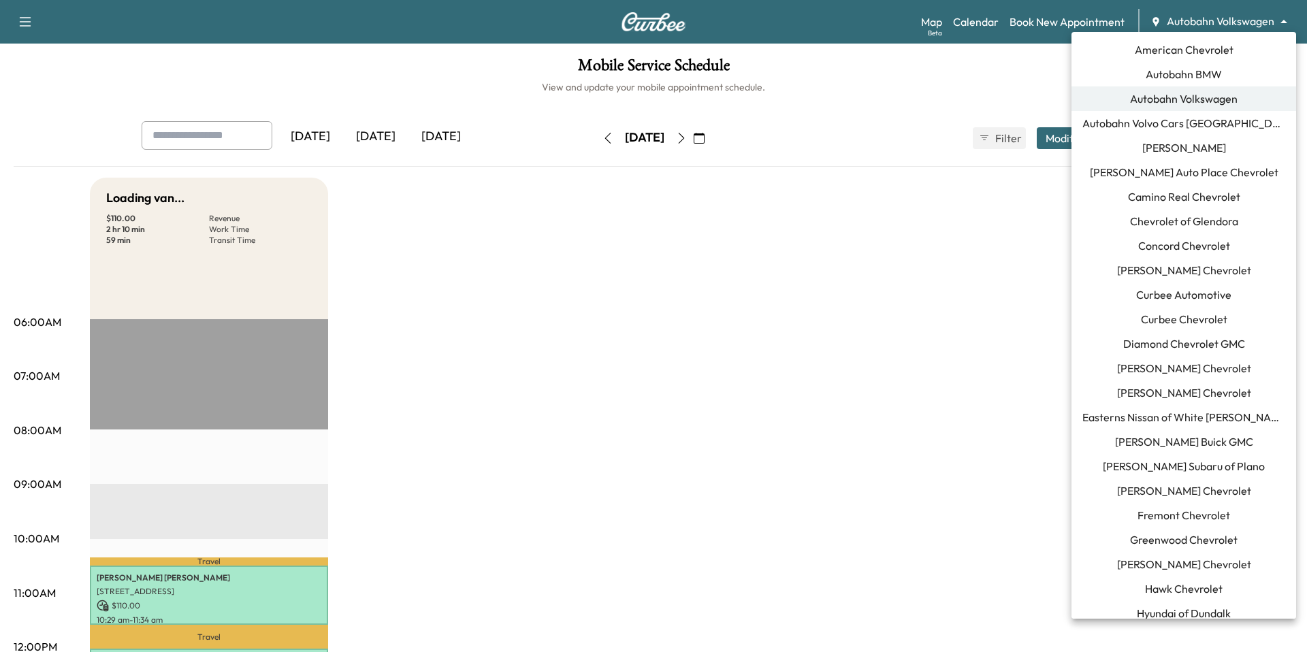
click at [1244, 20] on body "Support Log Out Map Beta Calendar Book New Appointment Autobahn Volkswagen ****…" at bounding box center [653, 326] width 1307 height 652
click at [1200, 76] on span "Autobahn BMW" at bounding box center [1184, 74] width 76 height 16
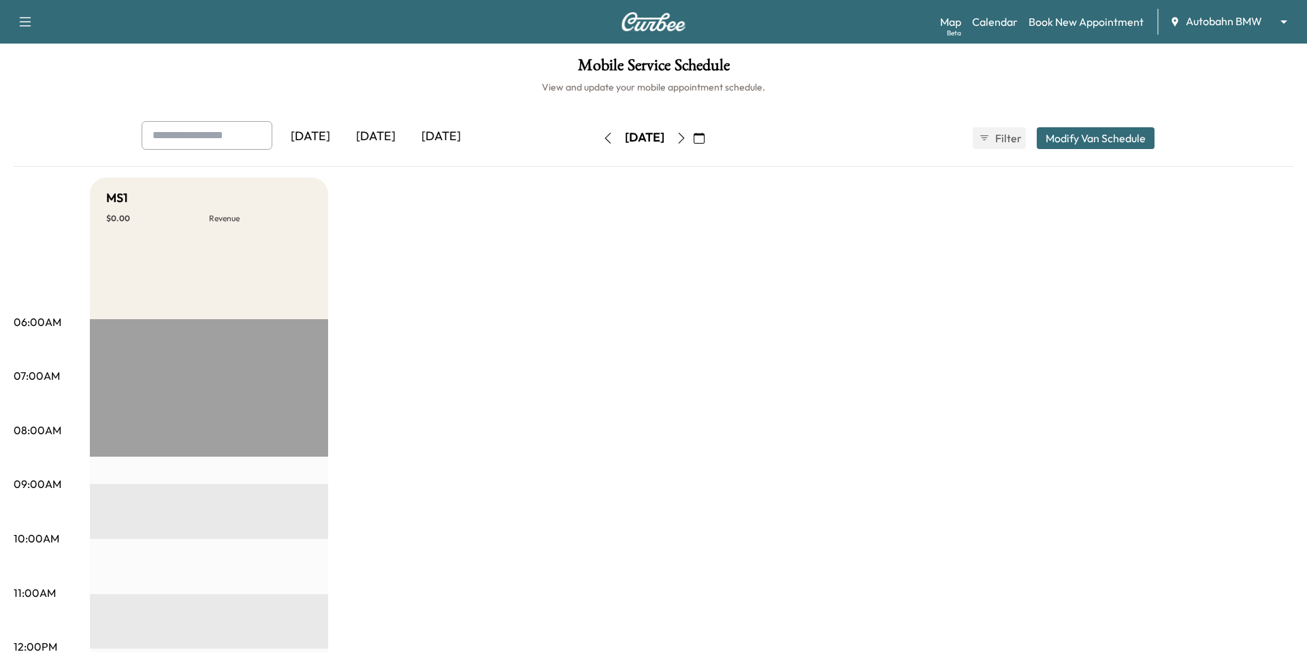
click at [1227, 20] on body "Support Log Out Map Beta Calendar Book New Appointment Autobahn BMW ******** ​ …" at bounding box center [653, 326] width 1307 height 652
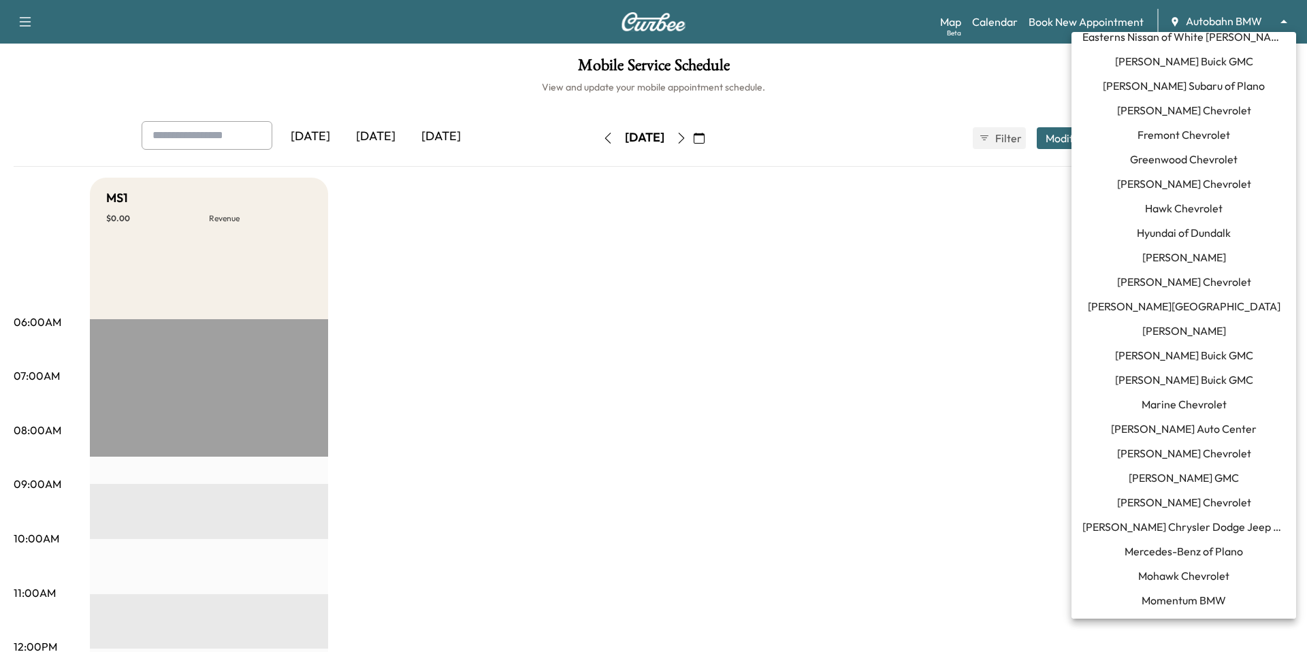
scroll to position [519, 0]
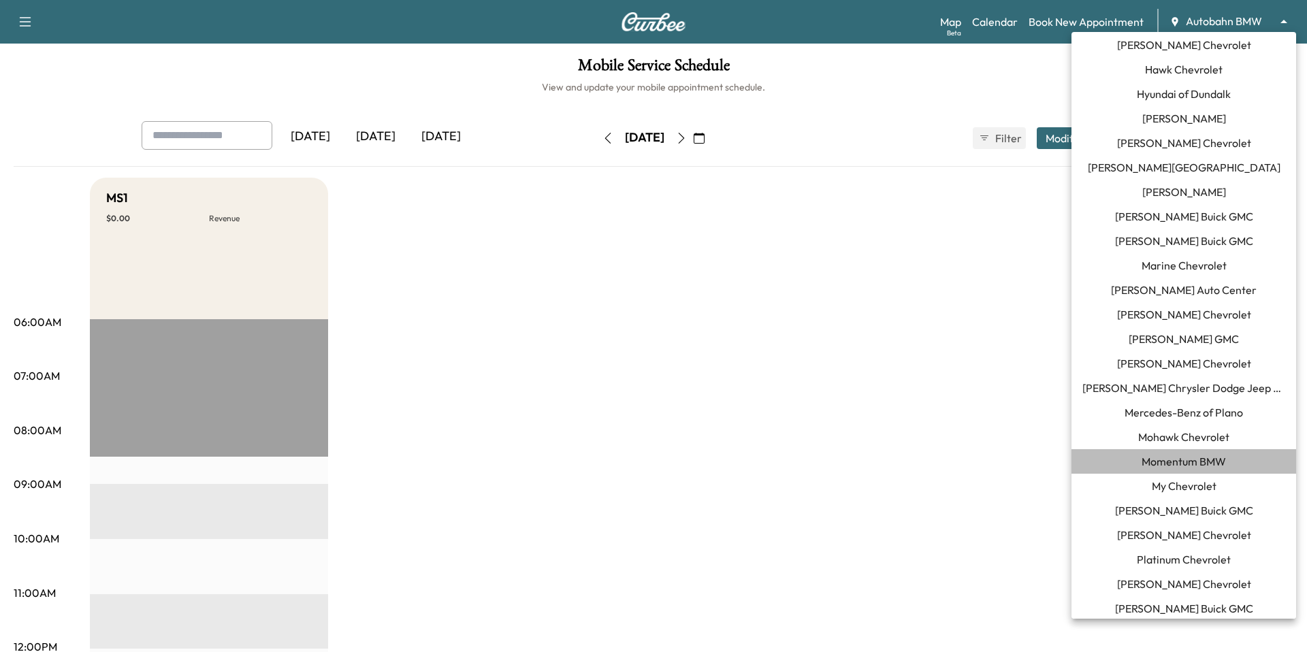
click at [1171, 466] on span "Momentum BMW" at bounding box center [1184, 461] width 84 height 16
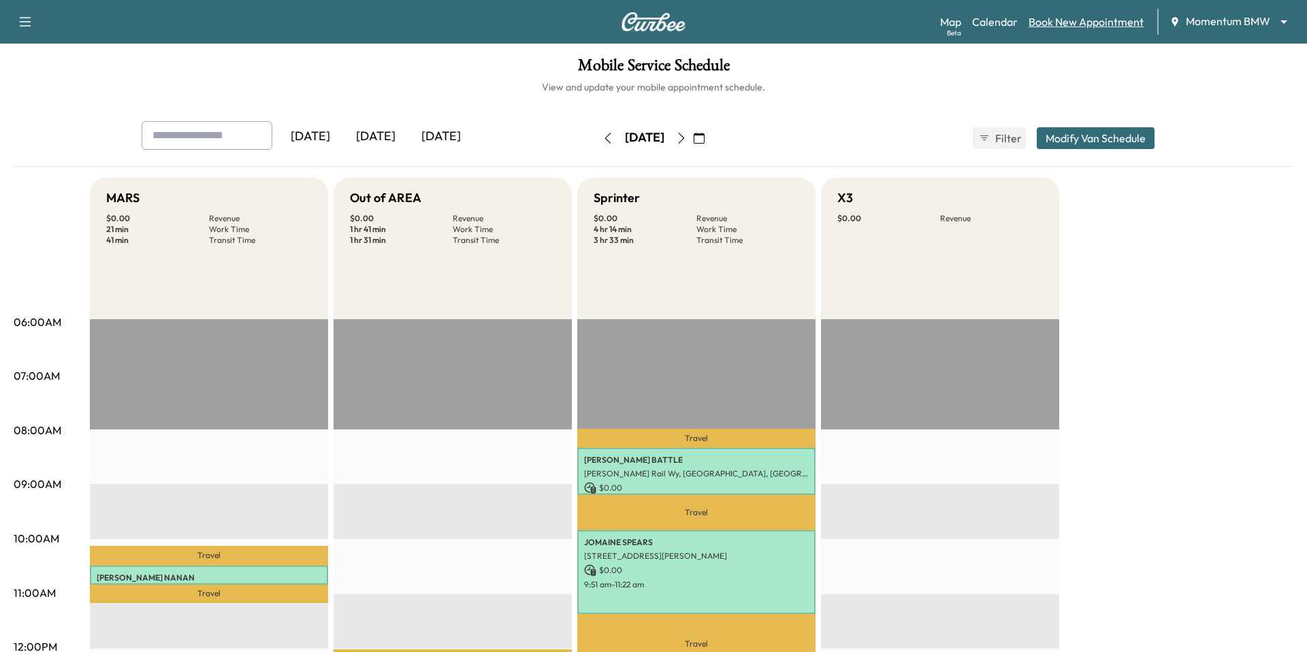
click at [1077, 22] on link "Book New Appointment" at bounding box center [1086, 22] width 115 height 16
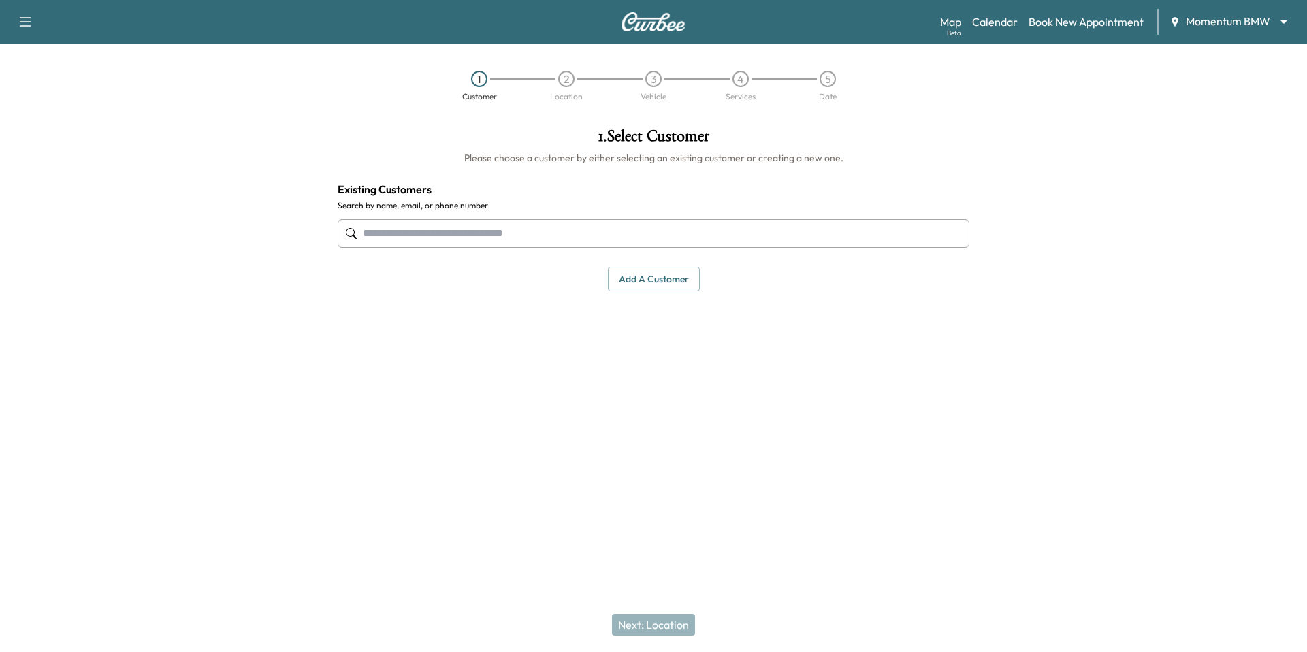
click at [469, 226] on input "text" at bounding box center [654, 233] width 632 height 29
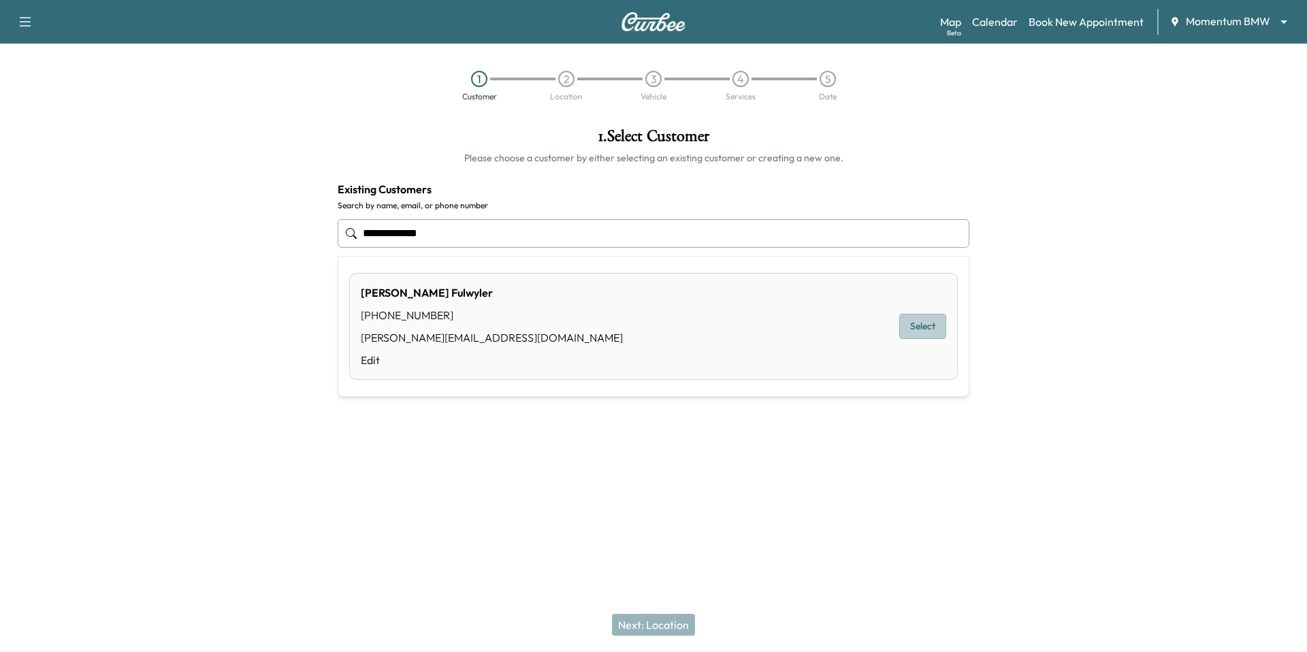
click at [933, 329] on button "Select" at bounding box center [922, 326] width 47 height 25
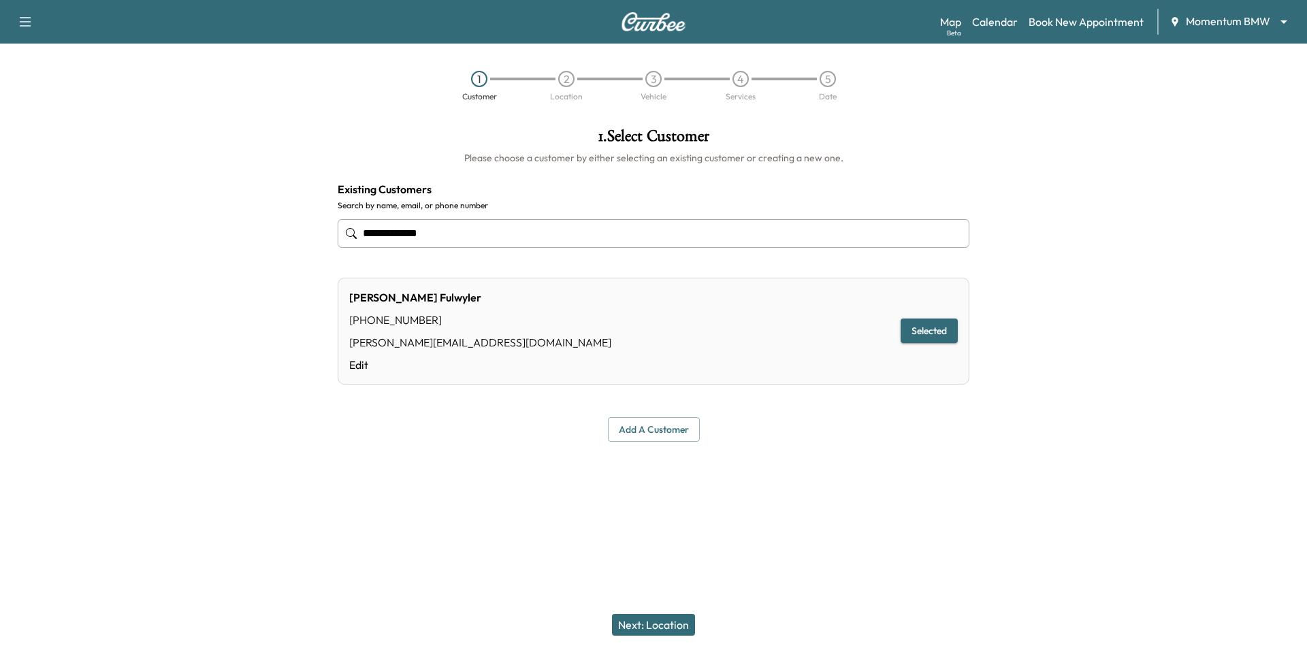
type input "**********"
click at [645, 630] on button "Next: Location" at bounding box center [653, 625] width 83 height 22
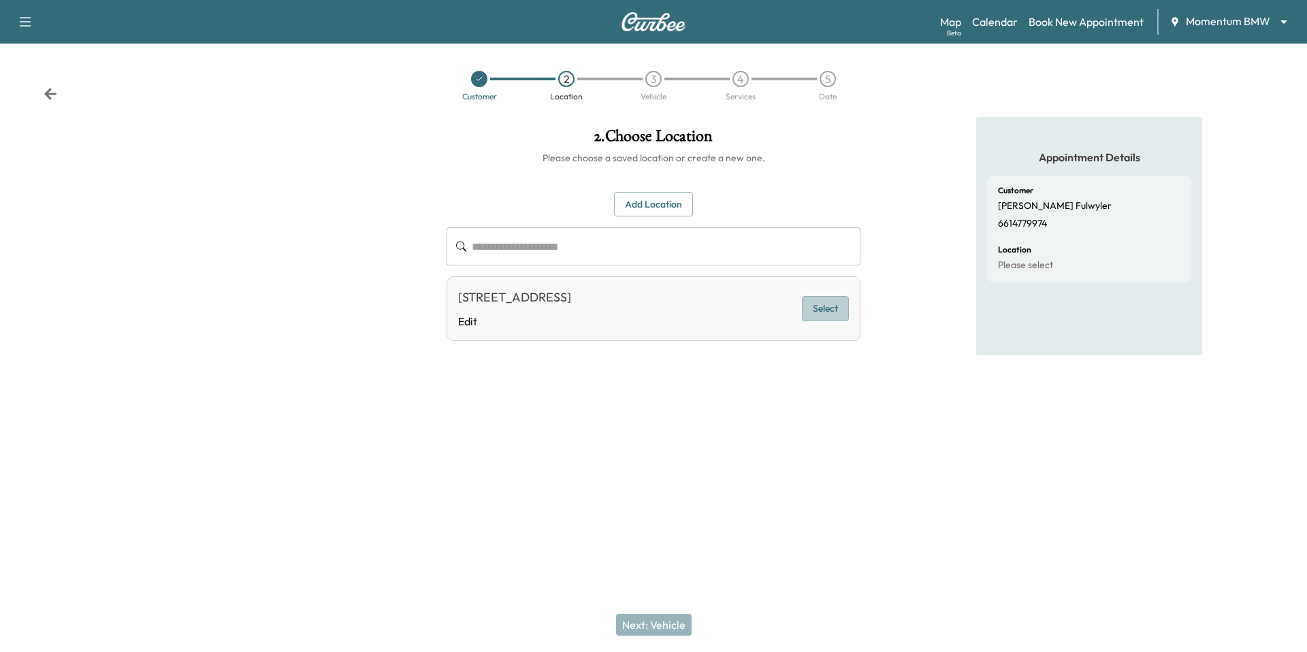
click at [816, 310] on button "Select" at bounding box center [825, 308] width 47 height 25
click at [636, 620] on button "Next: Vehicle" at bounding box center [654, 625] width 76 height 22
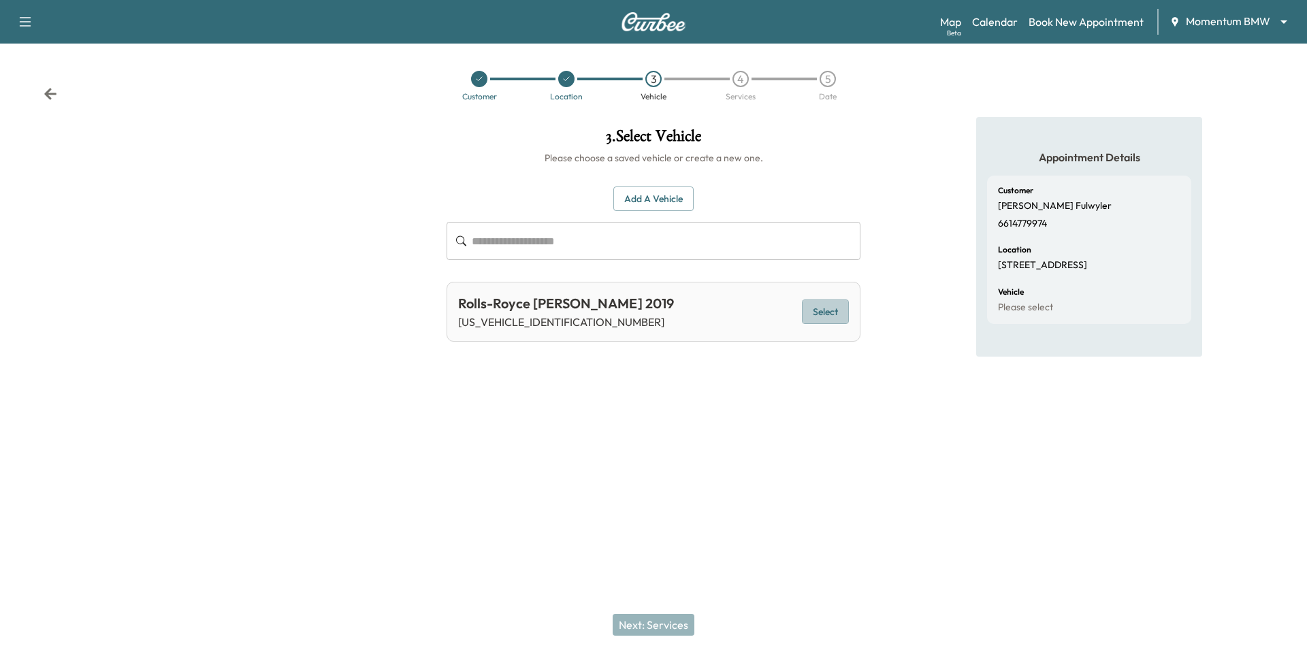
drag, startPoint x: 826, startPoint y: 321, endPoint x: 811, endPoint y: 374, distance: 54.7
click at [827, 321] on button "Select" at bounding box center [825, 312] width 47 height 25
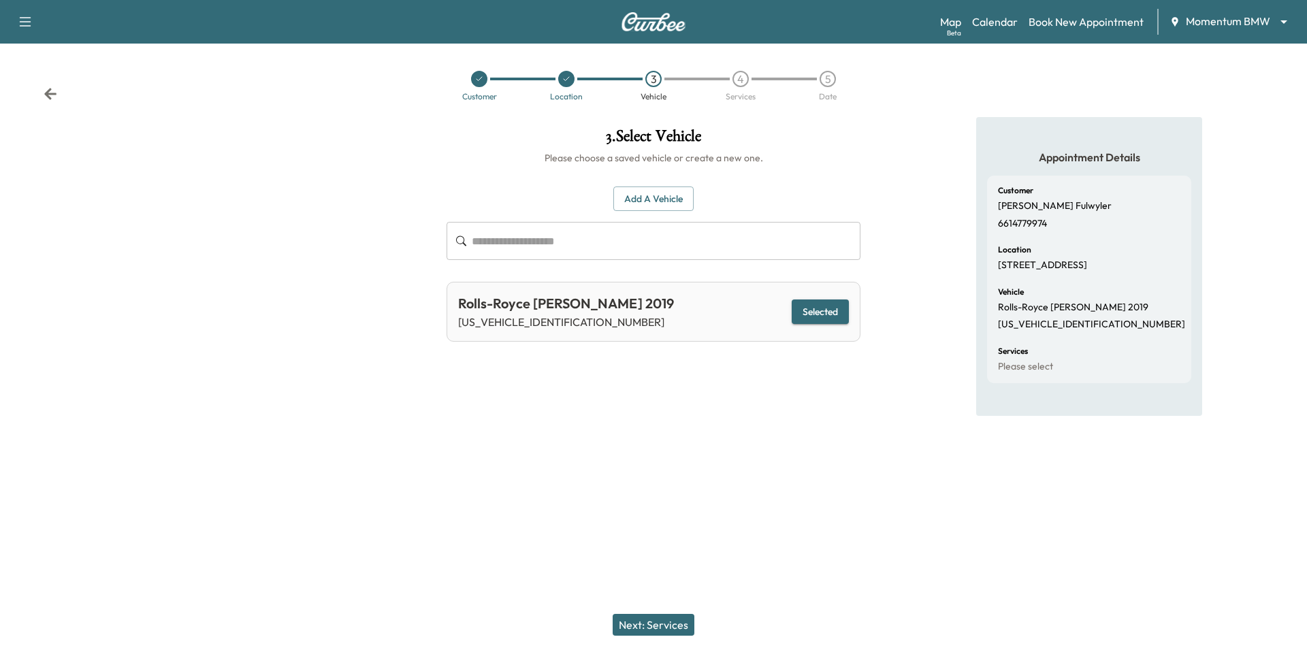
click at [661, 650] on div "Next: Services" at bounding box center [653, 625] width 1307 height 54
click at [668, 610] on div "Next: Services" at bounding box center [653, 625] width 1307 height 54
drag, startPoint x: 666, startPoint y: 625, endPoint x: 662, endPoint y: 616, distance: 9.5
click at [665, 624] on button "Next: Services" at bounding box center [654, 625] width 82 height 22
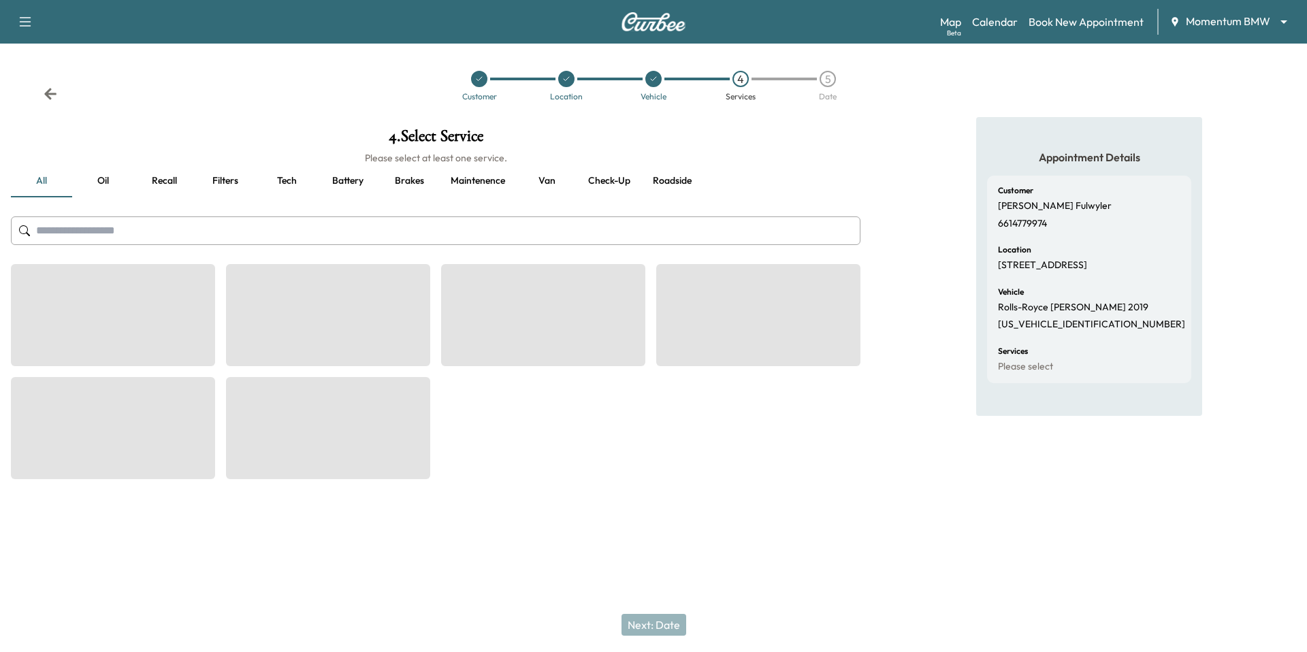
click at [548, 180] on button "Van" at bounding box center [546, 181] width 61 height 33
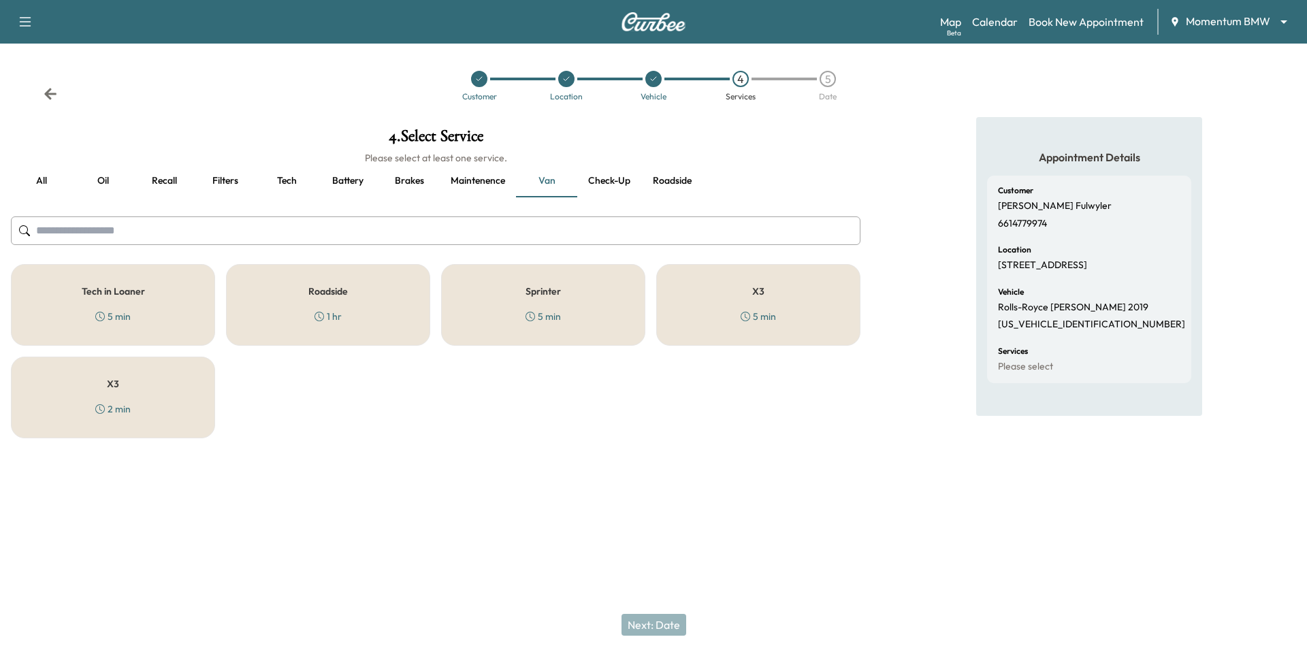
drag, startPoint x: 767, startPoint y: 329, endPoint x: 741, endPoint y: 422, distance: 96.6
click at [767, 329] on div "X3 5 min" at bounding box center [758, 305] width 204 height 82
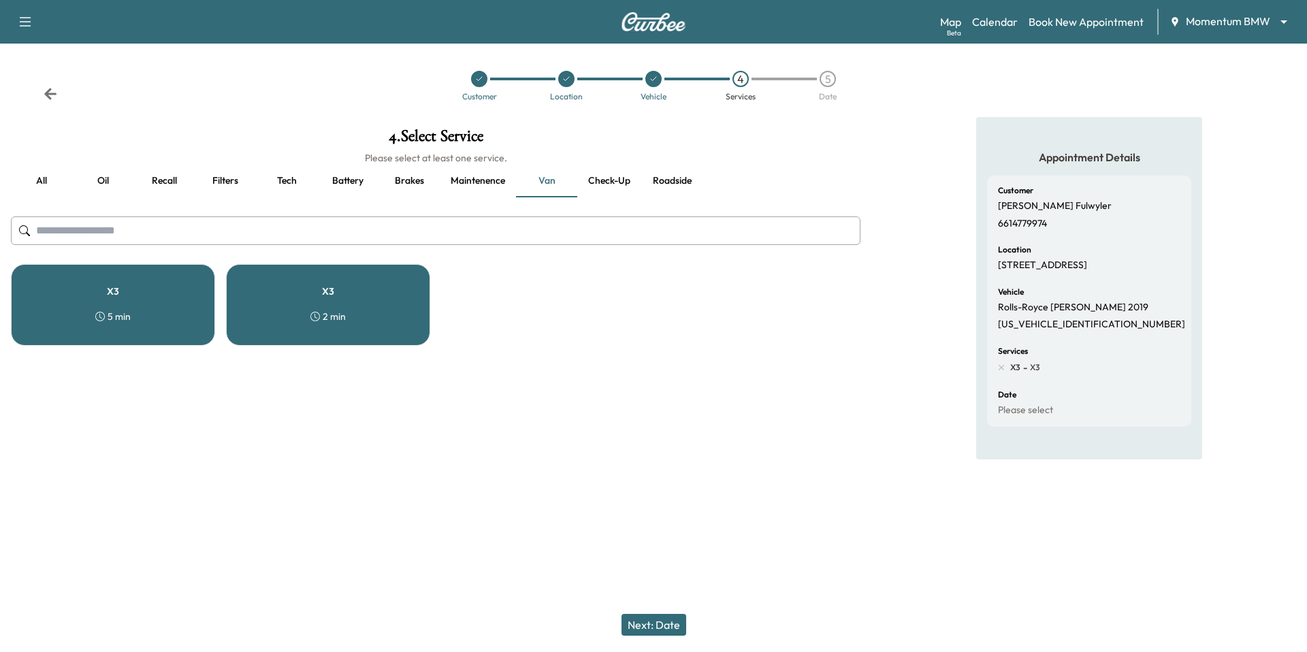
click at [162, 317] on div "X3 5 min" at bounding box center [113, 305] width 204 height 82
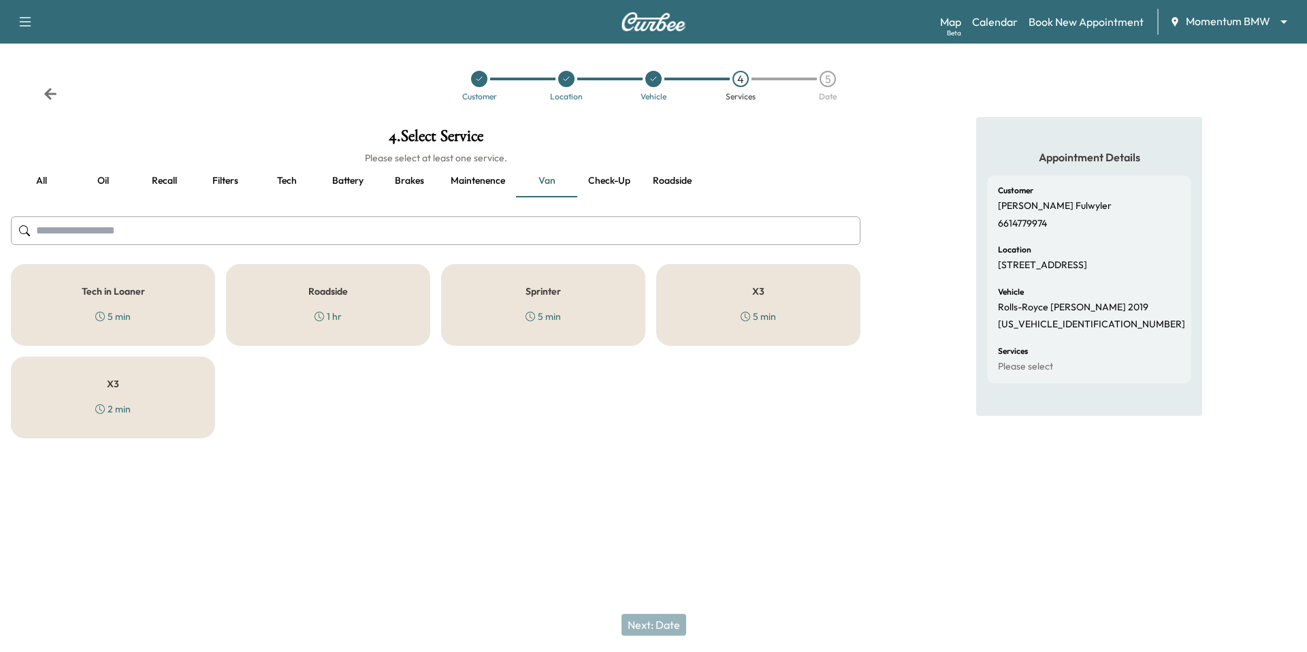
click at [607, 217] on input "text" at bounding box center [436, 230] width 850 height 29
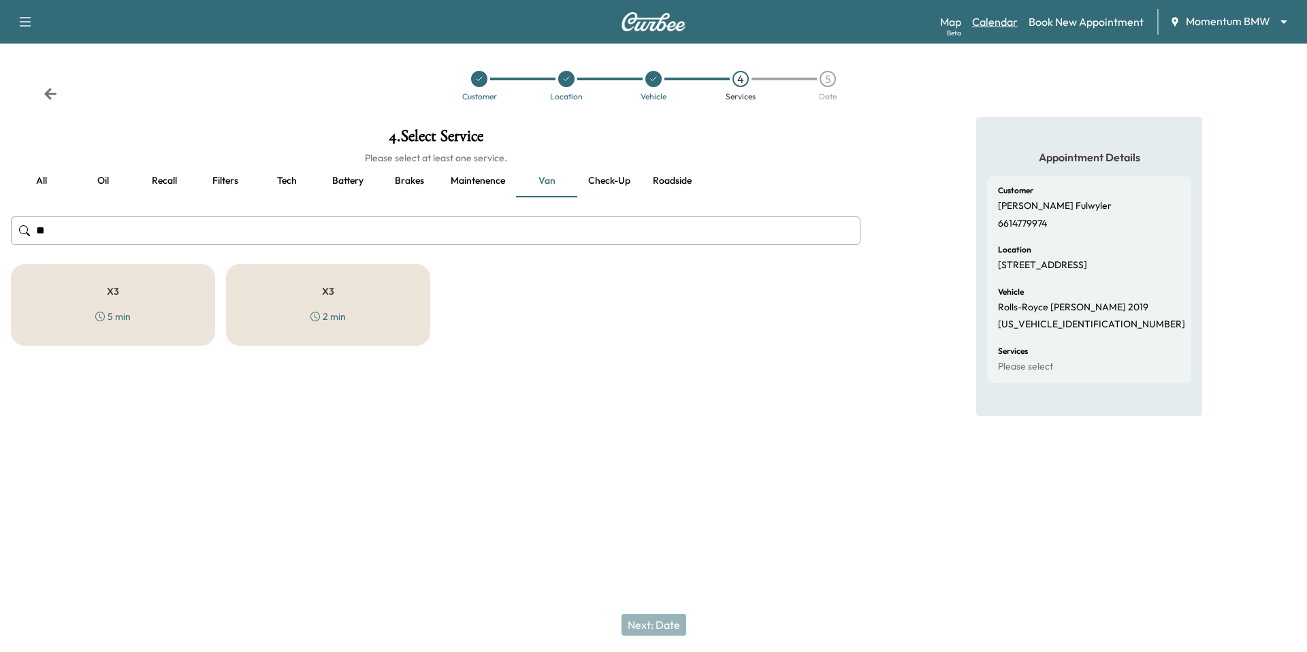
type input "**"
click at [1016, 15] on link "Calendar" at bounding box center [995, 22] width 46 height 16
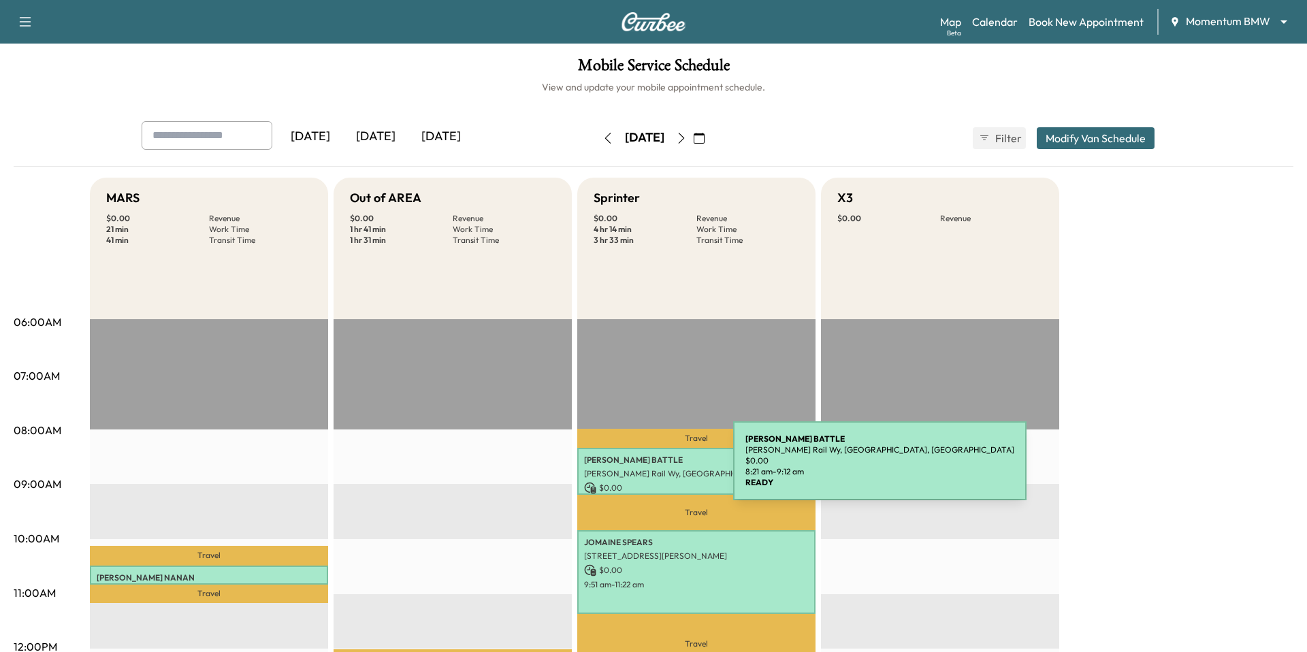
click at [626, 472] on p "[PERSON_NAME] Rail Wy, [GEOGRAPHIC_DATA], [GEOGRAPHIC_DATA]" at bounding box center [696, 473] width 225 height 11
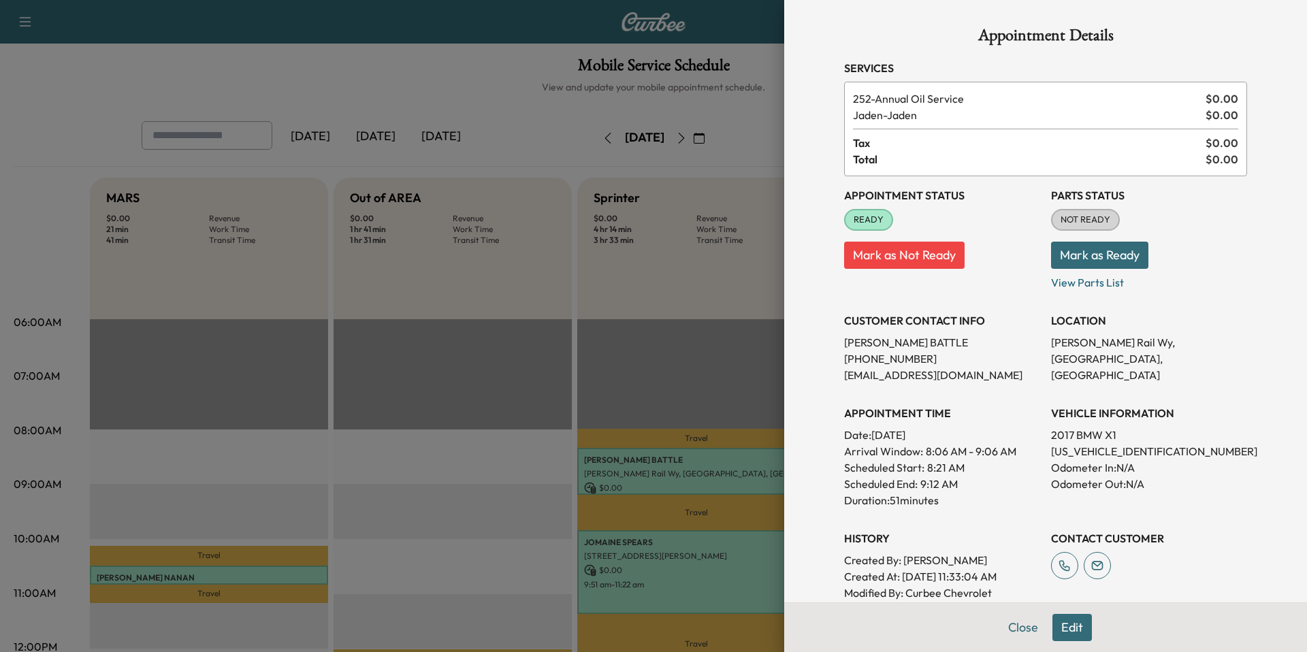
click at [1089, 625] on button "Edit" at bounding box center [1071, 627] width 39 height 27
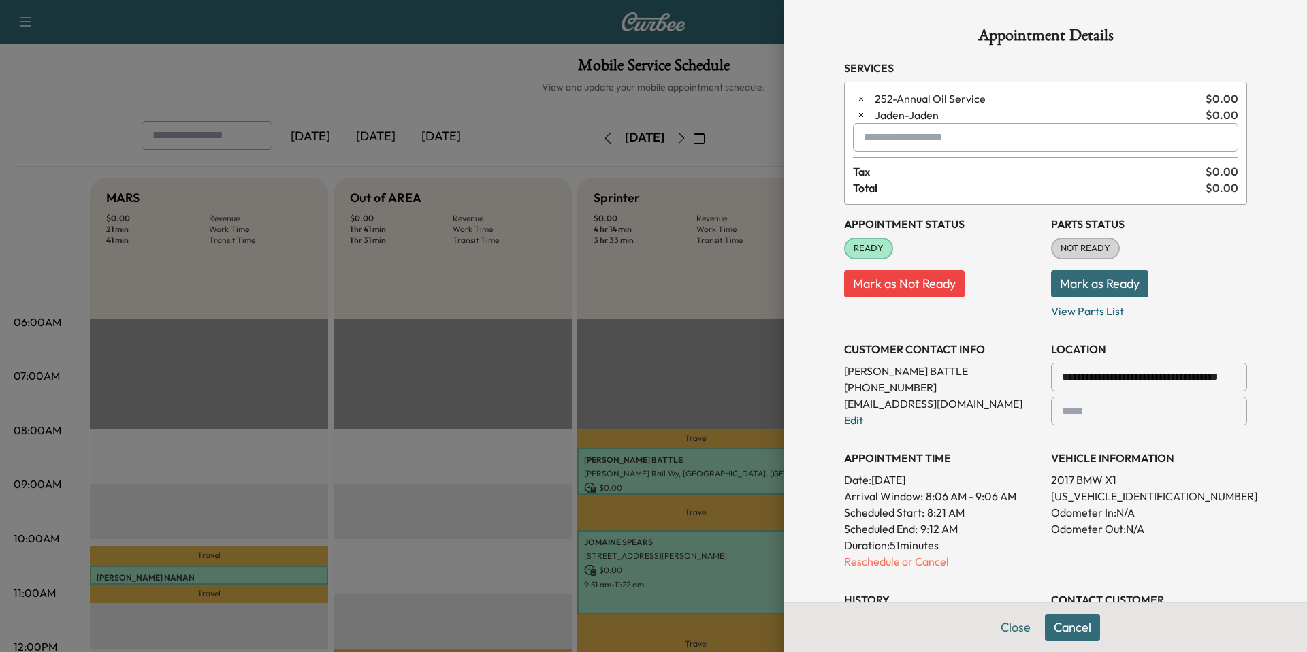
click at [977, 130] on input "text" at bounding box center [1045, 137] width 385 height 29
click at [281, 500] on div at bounding box center [653, 326] width 1307 height 652
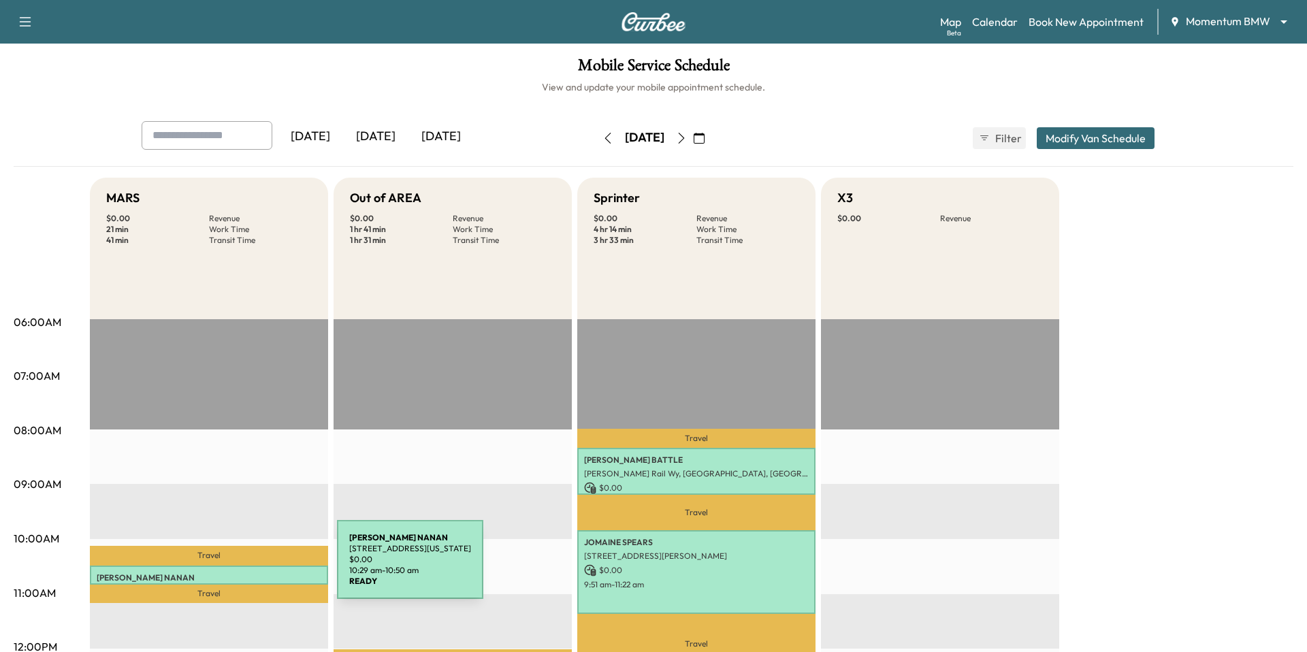
click at [235, 568] on div "DAVE NANAN 5110 Galahad Ct, Missouri City, TX 77459, USA $ 0.00 10:29 am - 10:5…" at bounding box center [209, 575] width 238 height 19
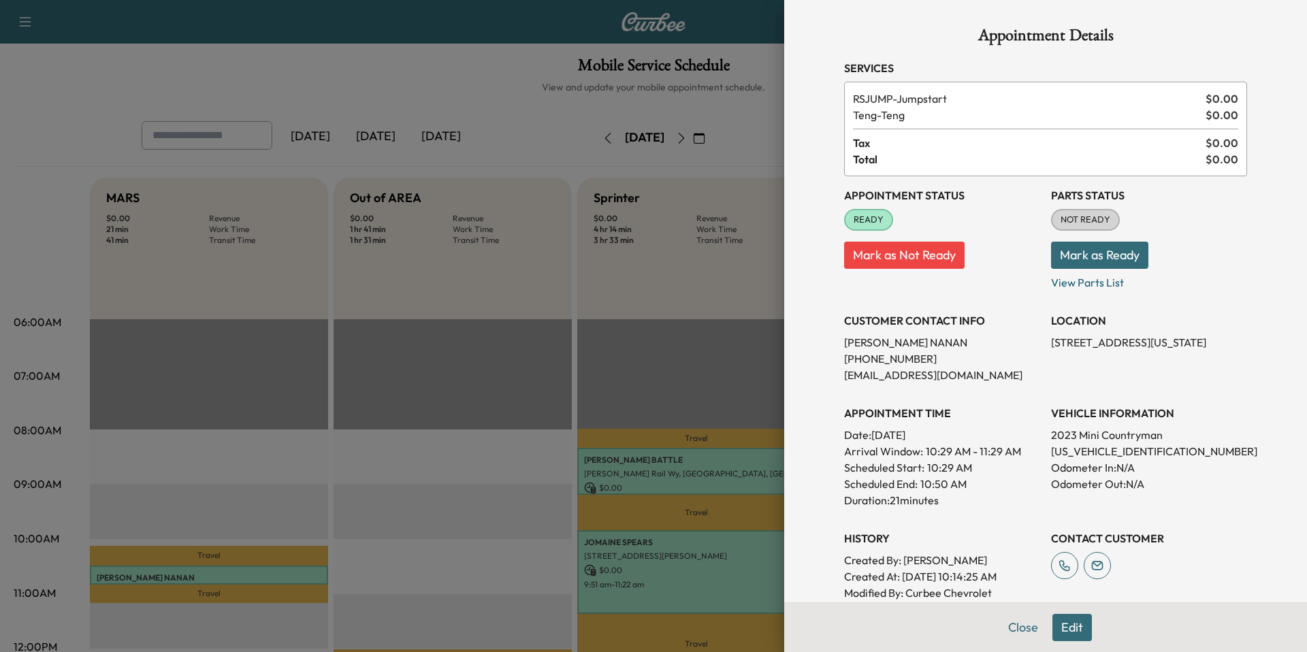
click at [1085, 623] on button "Edit" at bounding box center [1071, 627] width 39 height 27
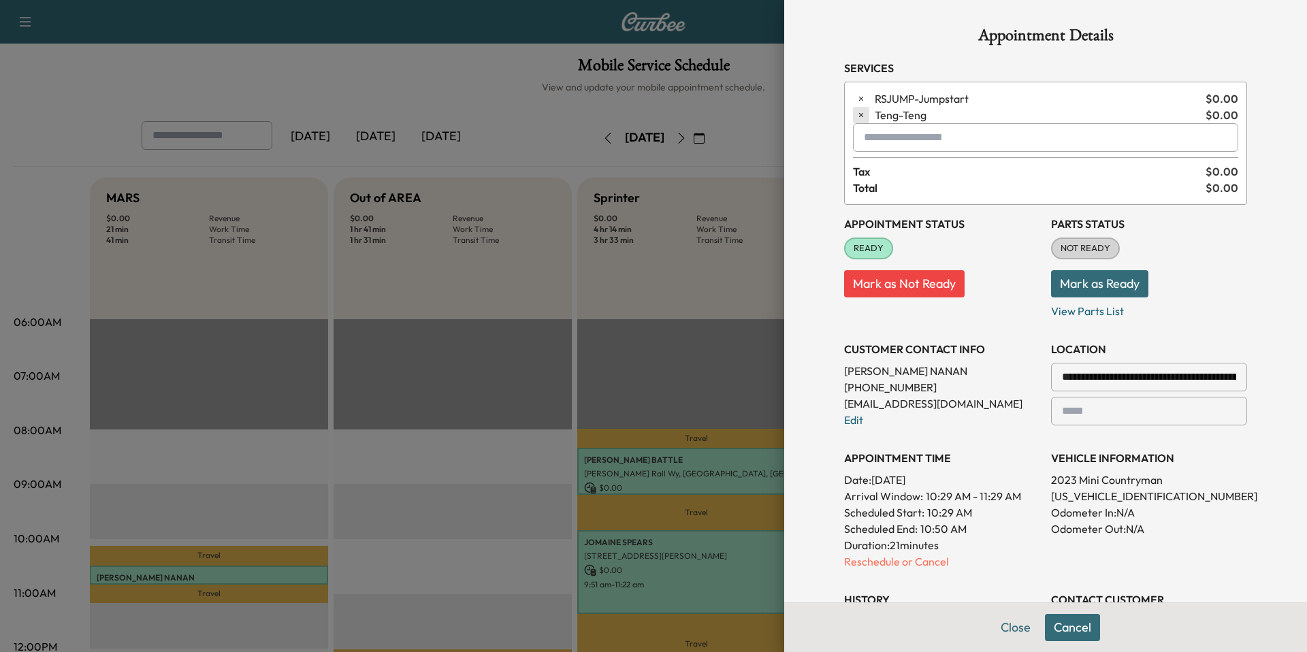
click at [854, 112] on button "button" at bounding box center [861, 115] width 16 height 16
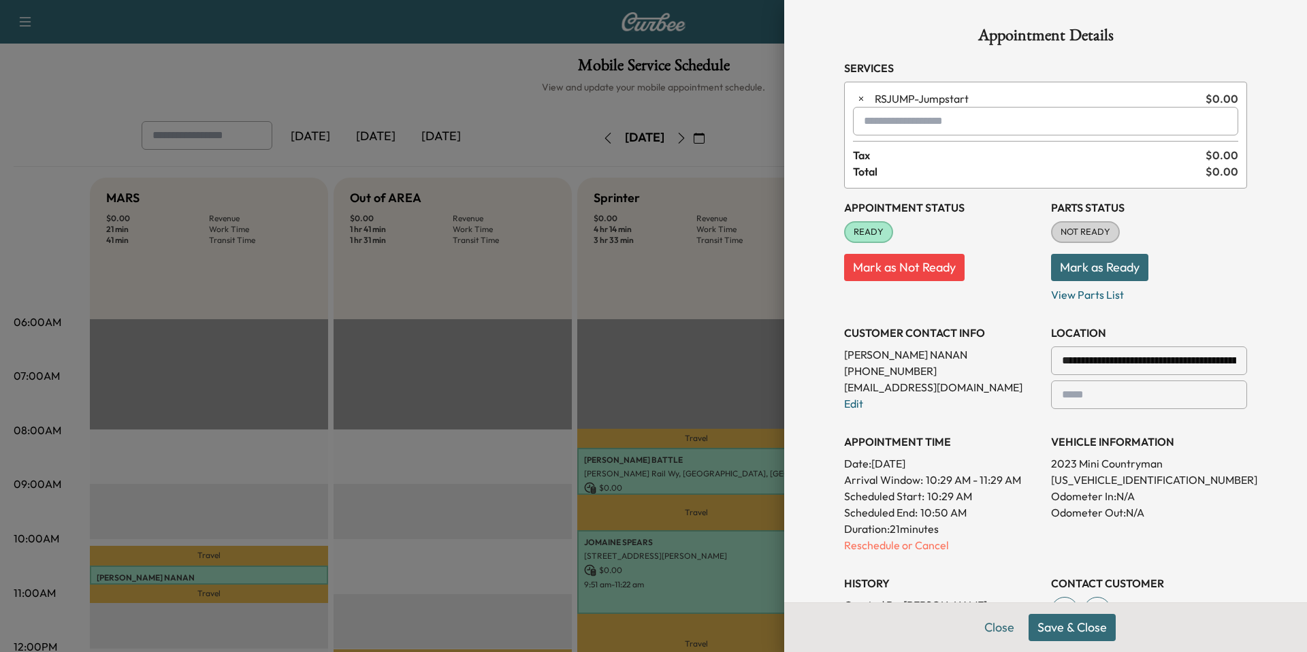
drag, startPoint x: 858, startPoint y: 98, endPoint x: 894, endPoint y: 125, distance: 44.7
click at [859, 98] on icon "button" at bounding box center [861, 99] width 10 height 10
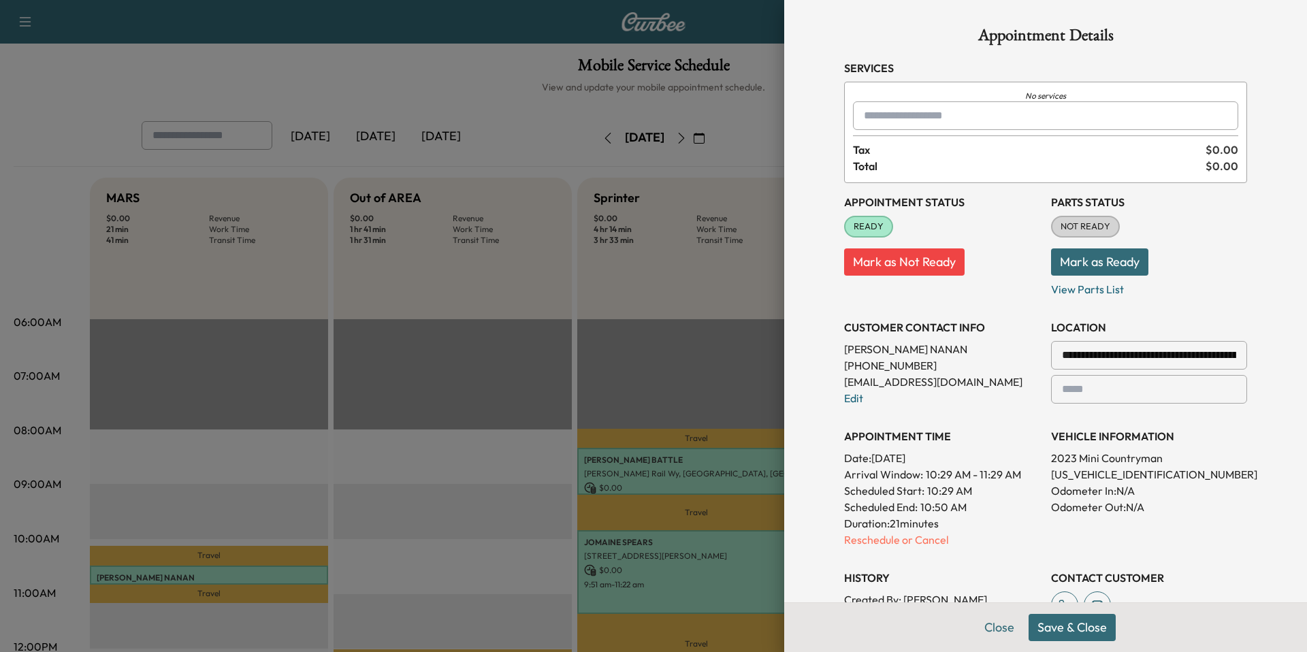
click at [894, 114] on input "text" at bounding box center [1045, 115] width 385 height 29
type input "***"
click at [887, 113] on input "***" at bounding box center [1045, 115] width 385 height 29
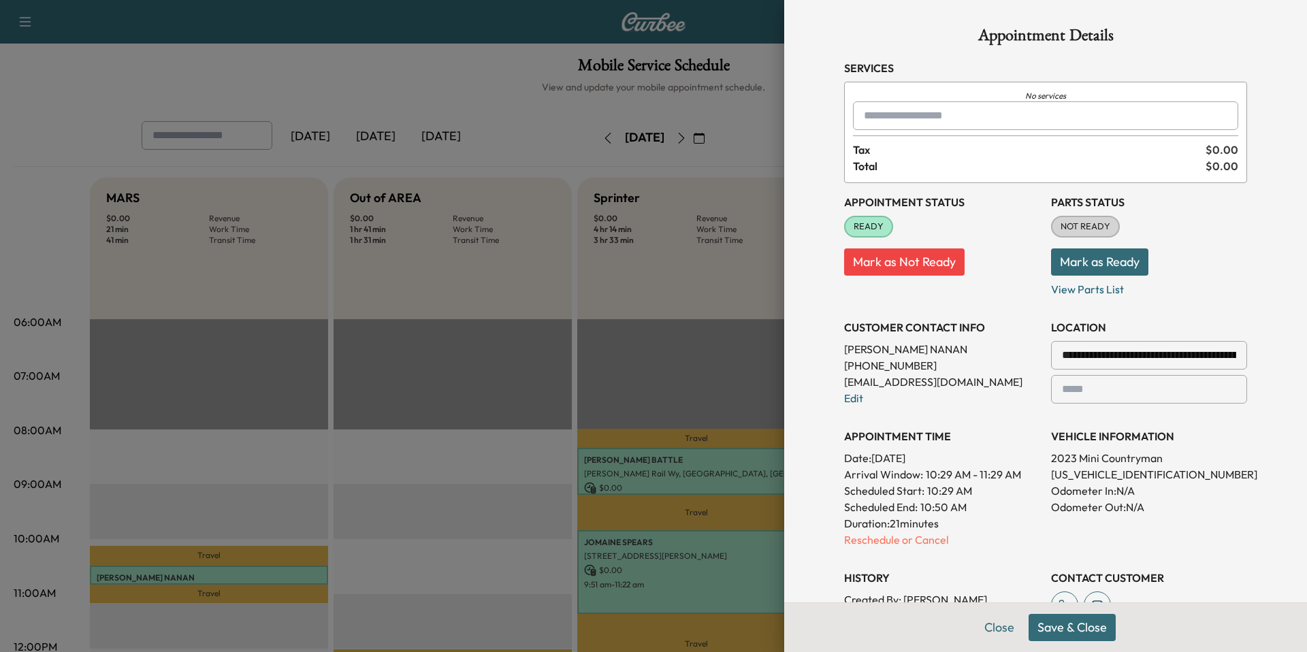
click at [1020, 118] on input "text" at bounding box center [1045, 115] width 385 height 29
type input "***"
type input "**"
click at [1005, 121] on input "text" at bounding box center [1045, 115] width 385 height 29
click at [965, 108] on input "***" at bounding box center [1045, 115] width 385 height 29
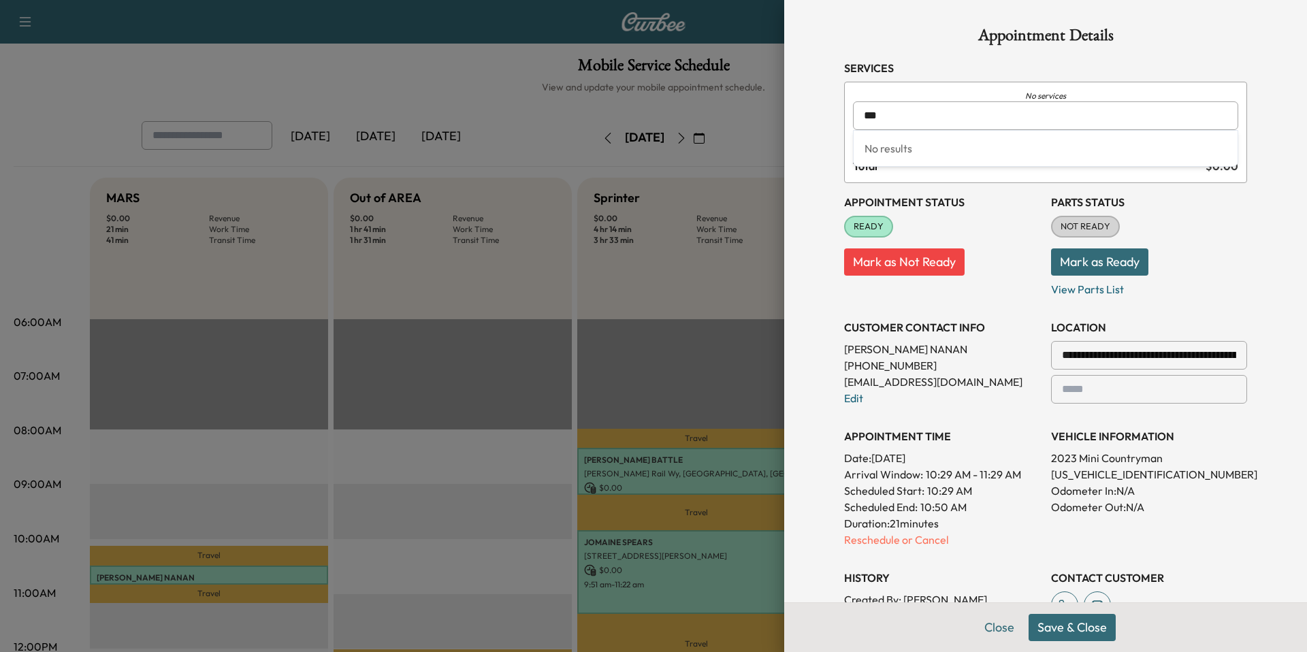
click at [959, 106] on input "***" at bounding box center [1045, 115] width 385 height 29
type input "***"
click at [966, 97] on icon "No services" at bounding box center [1045, 96] width 385 height 11
click at [965, 112] on input "text" at bounding box center [1045, 115] width 385 height 29
click at [997, 630] on button "Close" at bounding box center [1000, 627] width 48 height 27
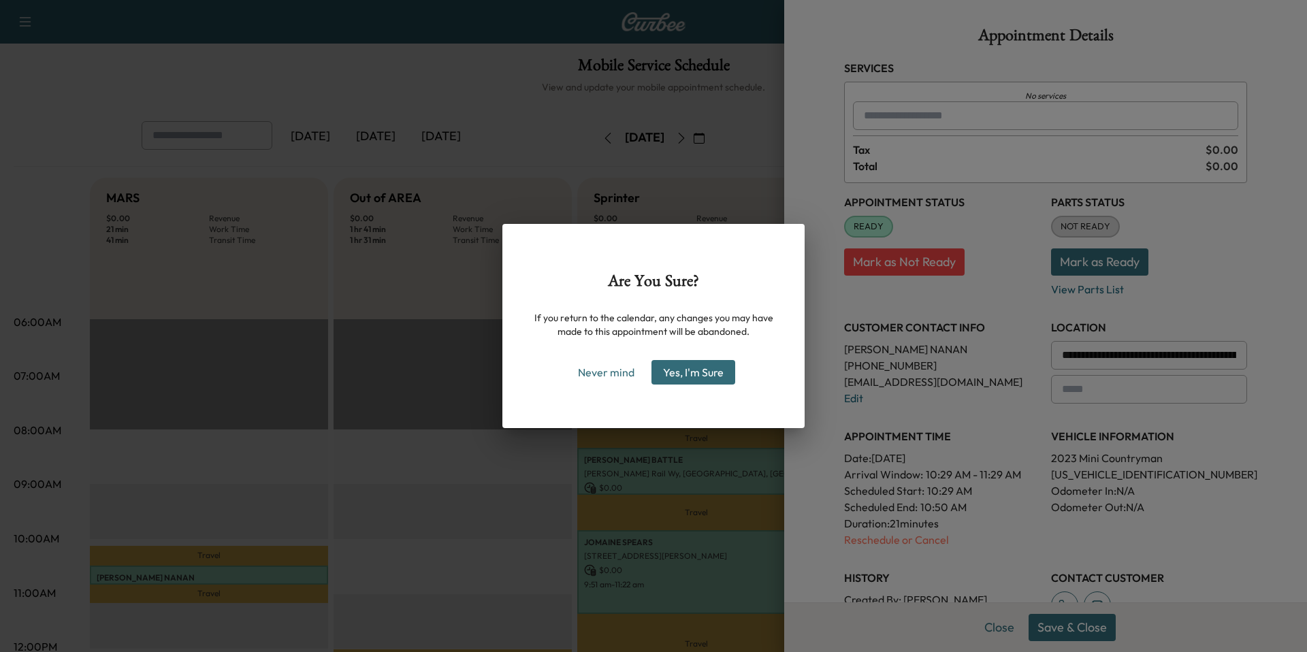
click at [678, 378] on button "Yes, I'm Sure" at bounding box center [693, 372] width 84 height 25
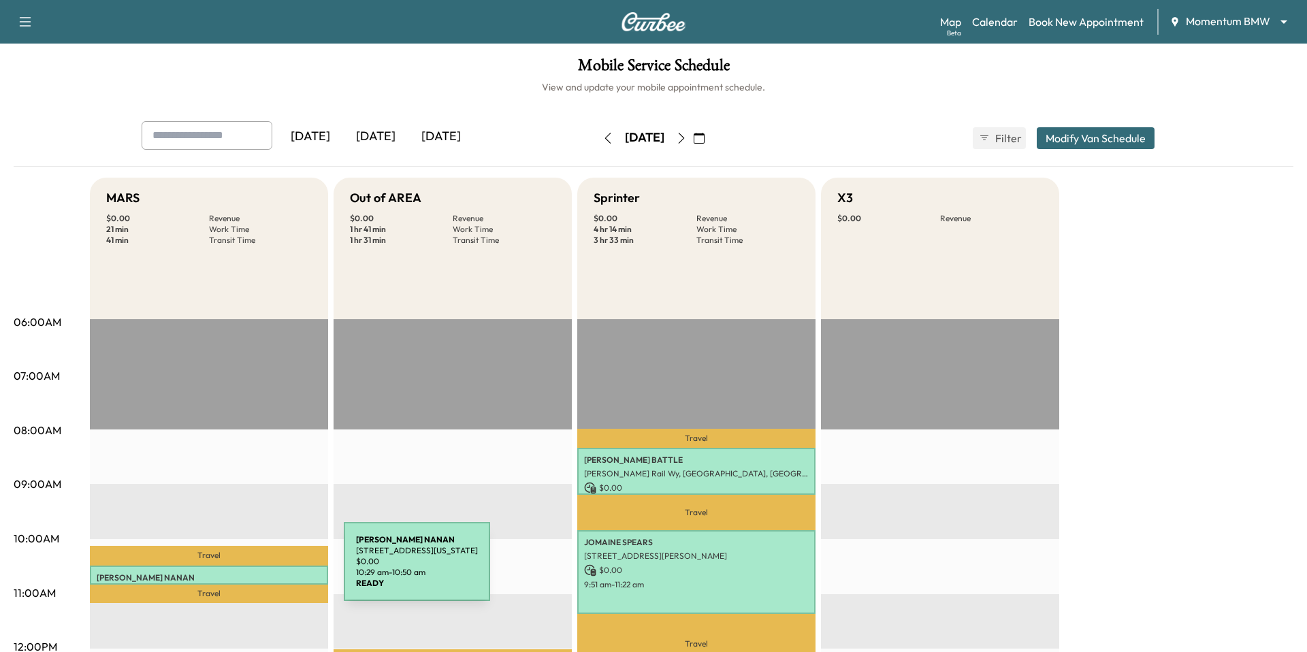
click at [242, 570] on div "DAVE NANAN 5110 Galahad Ct, Missouri City, TX 77459, USA $ 0.00 10:29 am - 10:5…" at bounding box center [209, 575] width 238 height 19
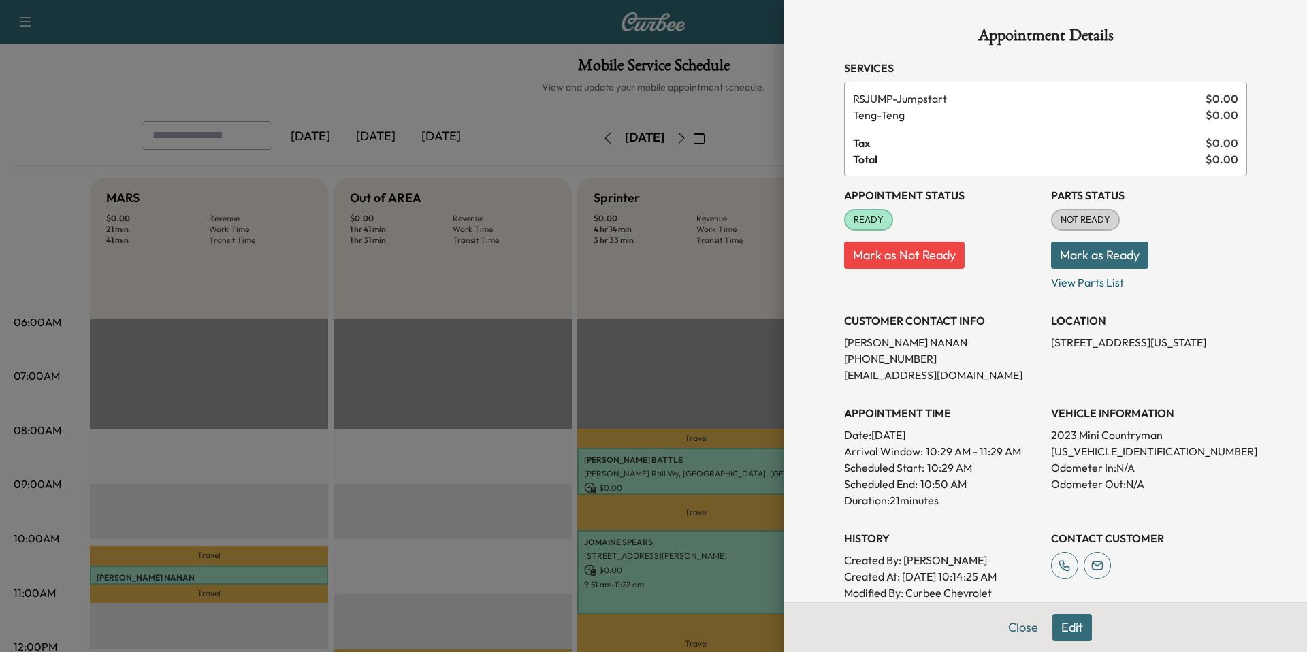
click at [1063, 628] on button "Edit" at bounding box center [1071, 627] width 39 height 27
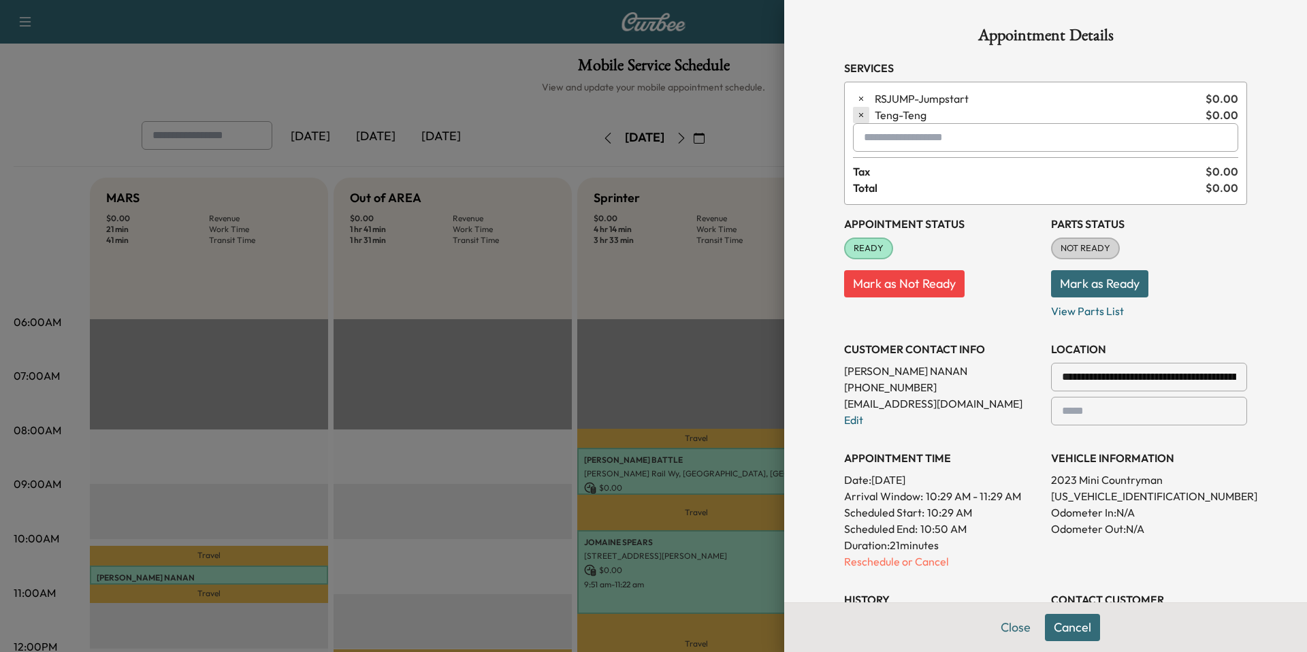
click at [863, 110] on icon "button" at bounding box center [861, 115] width 10 height 10
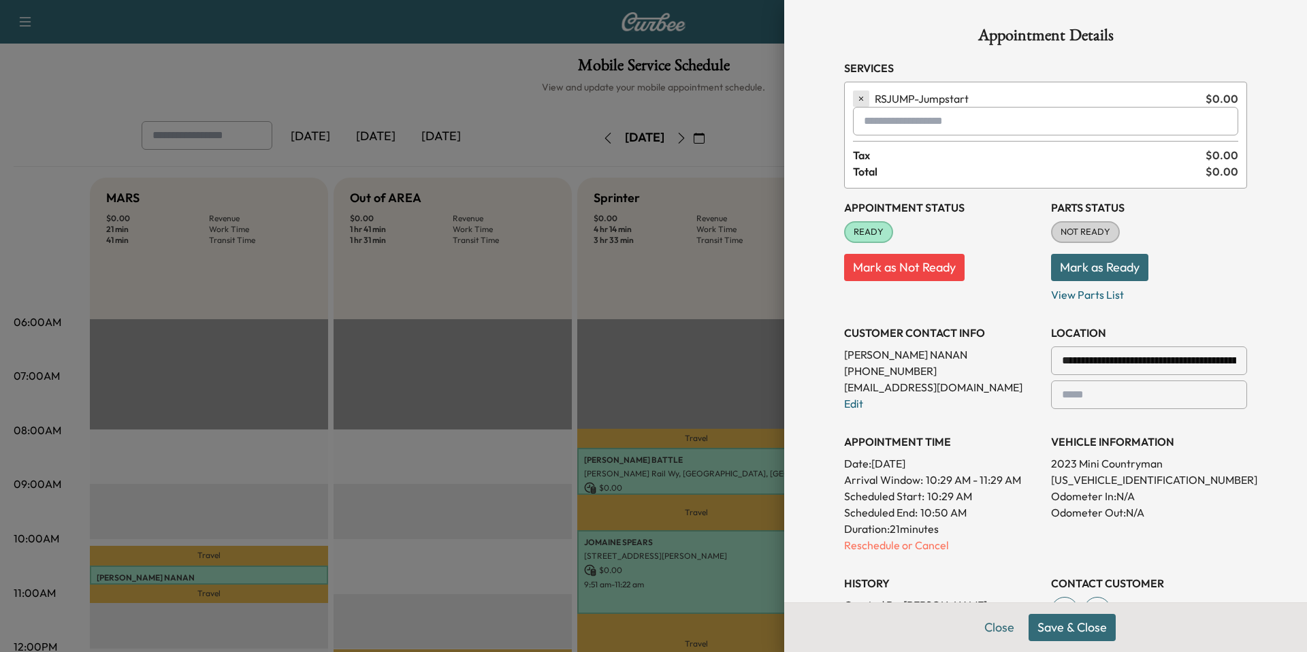
click at [859, 101] on icon "button" at bounding box center [861, 99] width 10 height 10
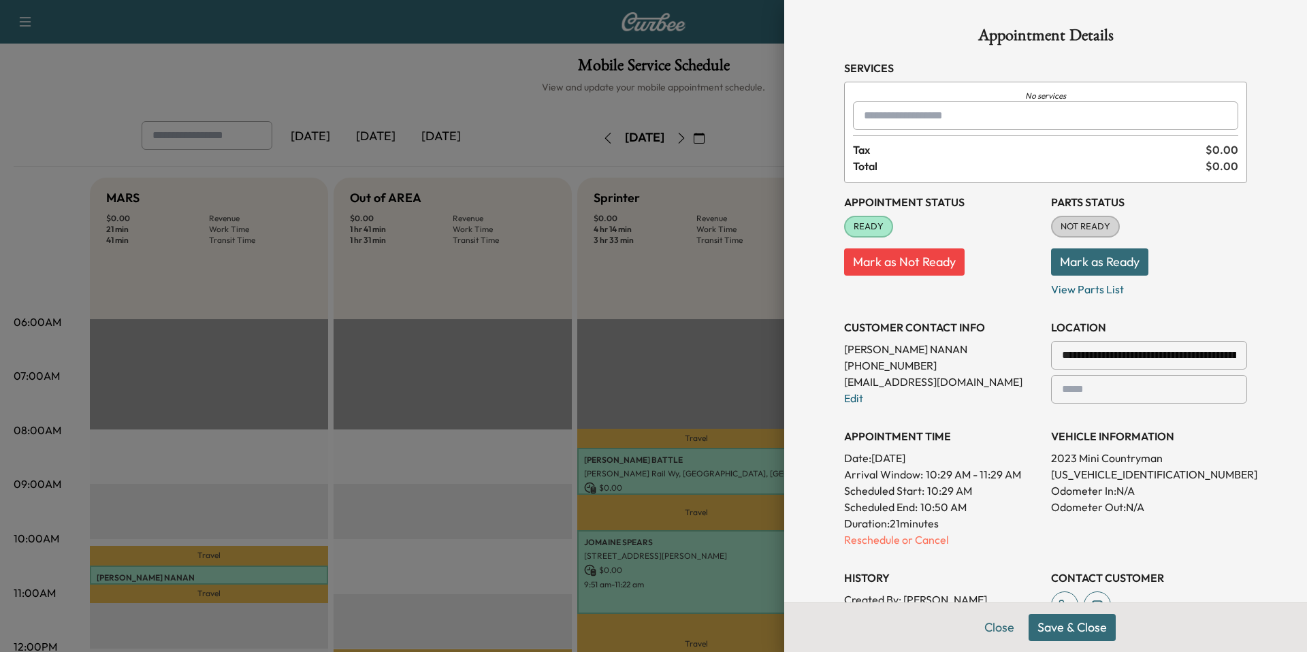
click at [872, 116] on div at bounding box center [866, 116] width 16 height 16
type input "*"
click at [941, 108] on input "***" at bounding box center [1045, 115] width 385 height 29
type input "******"
click at [994, 634] on button "Close" at bounding box center [1000, 627] width 48 height 27
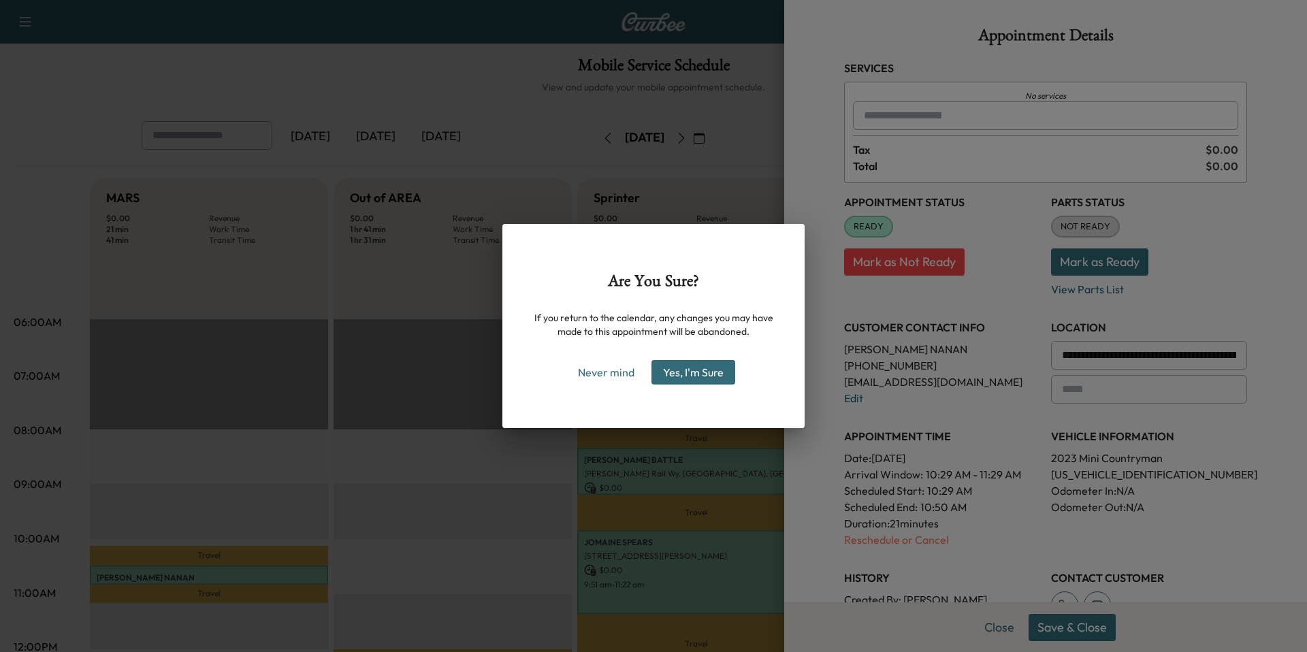
click at [703, 353] on div "Are You Sure? If you return to the calendar, any changes you may have made to t…" at bounding box center [653, 326] width 302 height 204
click at [689, 385] on div "Are You Sure? If you return to the calendar, any changes you may have made to t…" at bounding box center [653, 326] width 302 height 204
click at [689, 371] on button "Yes, I'm Sure" at bounding box center [693, 372] width 84 height 25
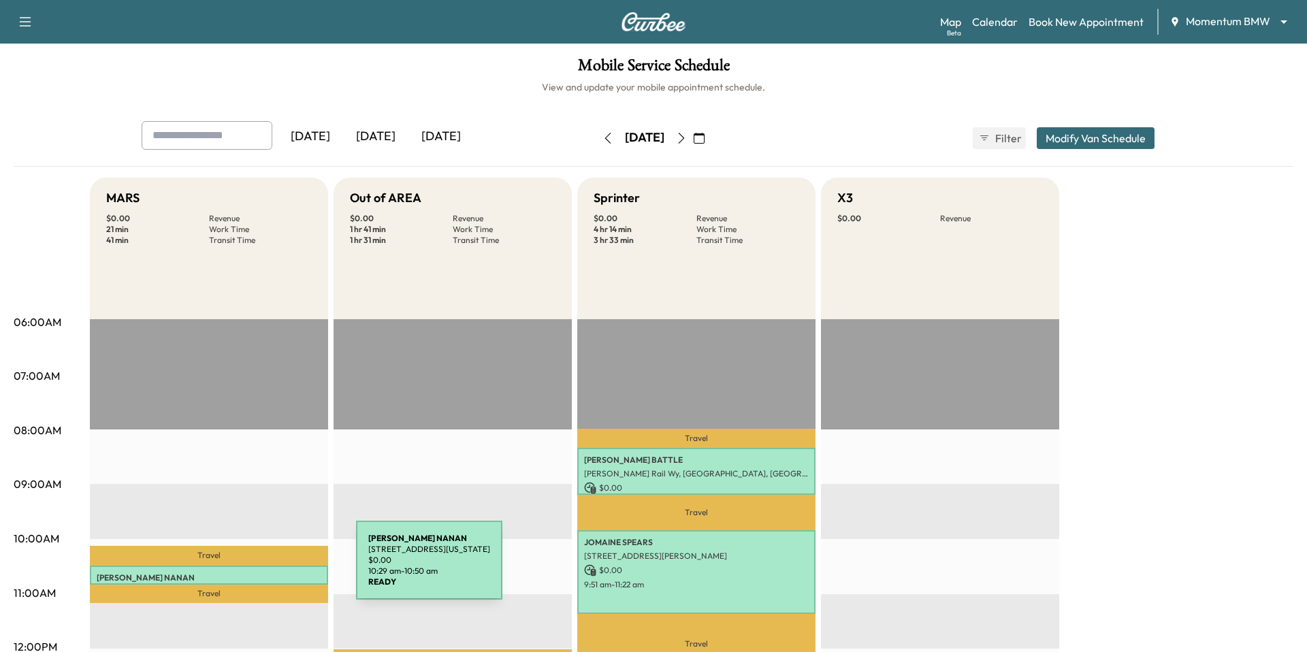
click at [254, 568] on div "DAVE NANAN 5110 Galahad Ct, Missouri City, TX 77459, USA $ 0.00 10:29 am - 10:5…" at bounding box center [209, 575] width 238 height 19
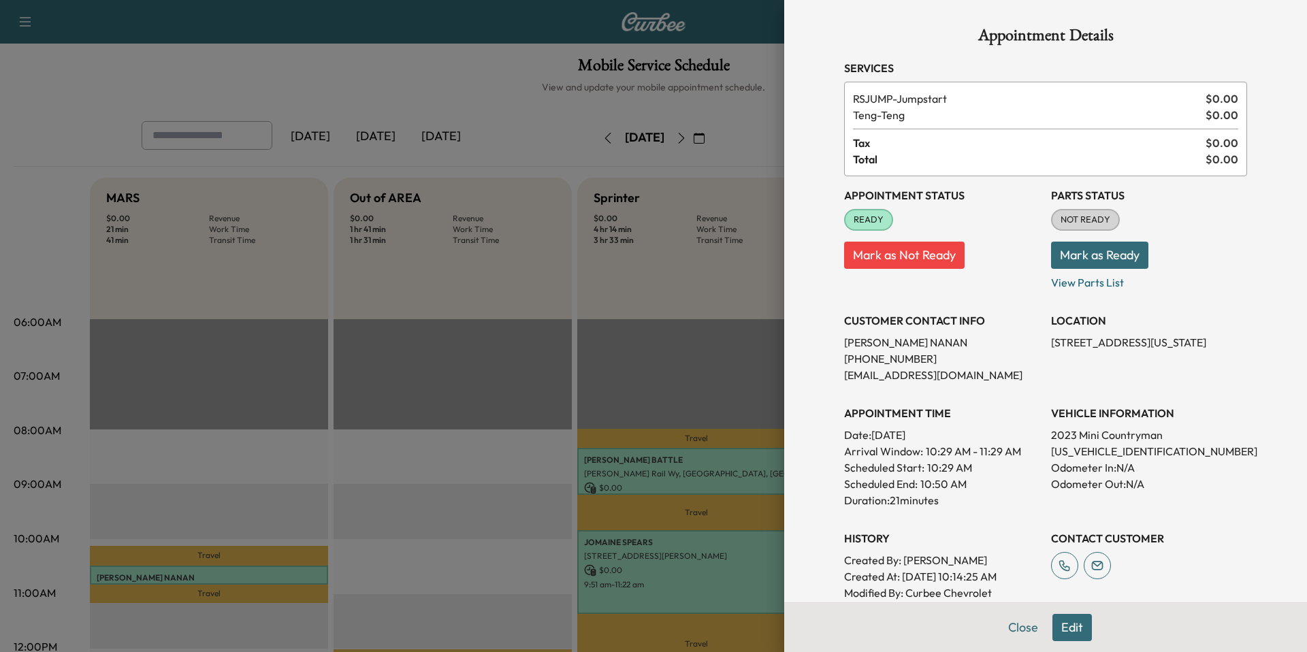
click at [1079, 626] on button "Edit" at bounding box center [1071, 627] width 39 height 27
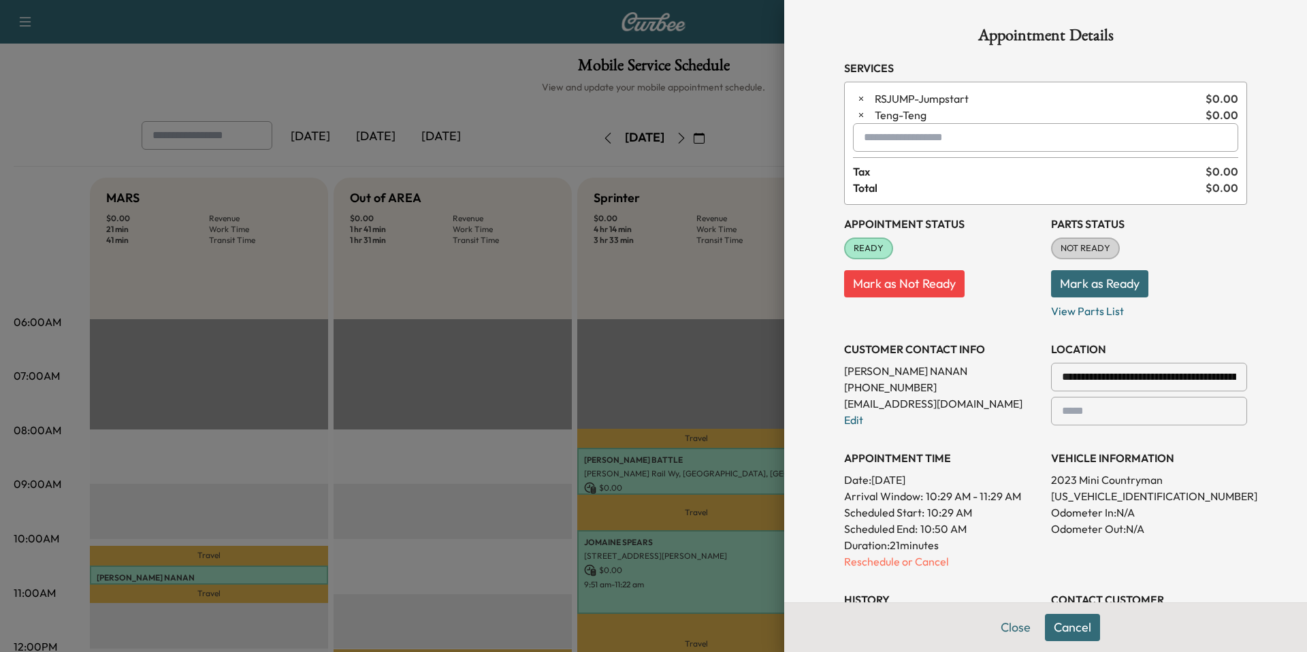
click at [912, 134] on input "text" at bounding box center [1045, 137] width 385 height 29
click at [862, 115] on icon "button" at bounding box center [861, 115] width 10 height 10
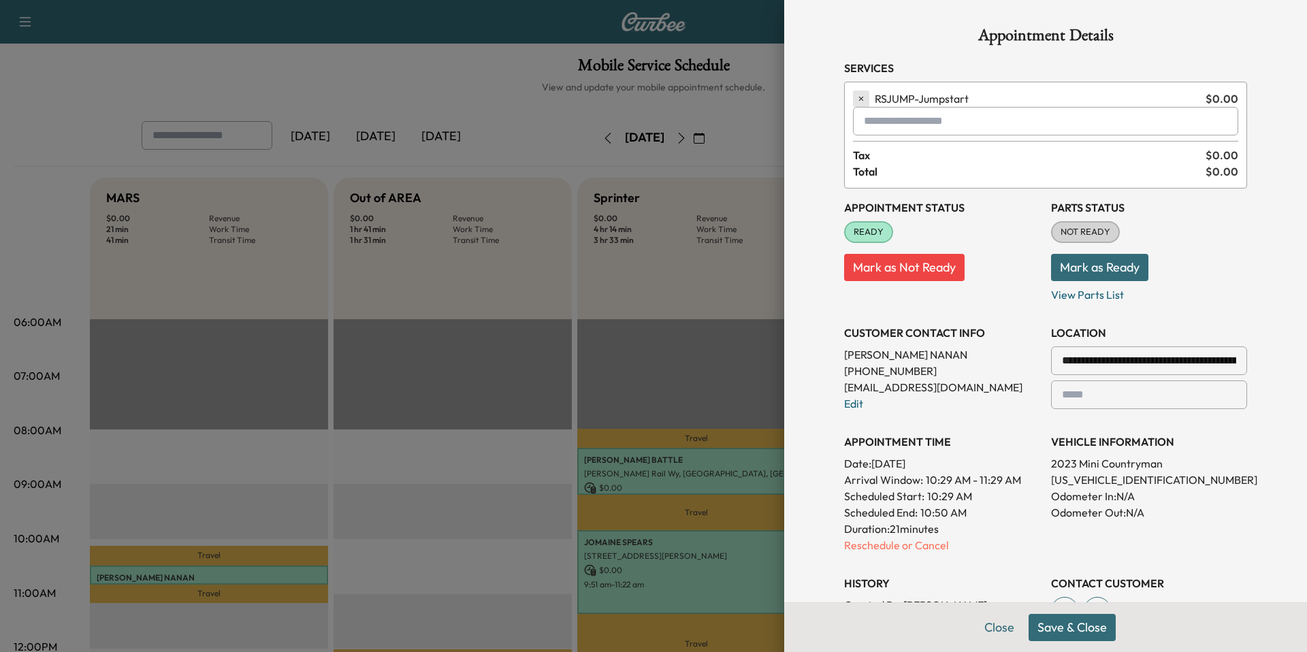
click at [859, 99] on icon "button" at bounding box center [861, 99] width 10 height 10
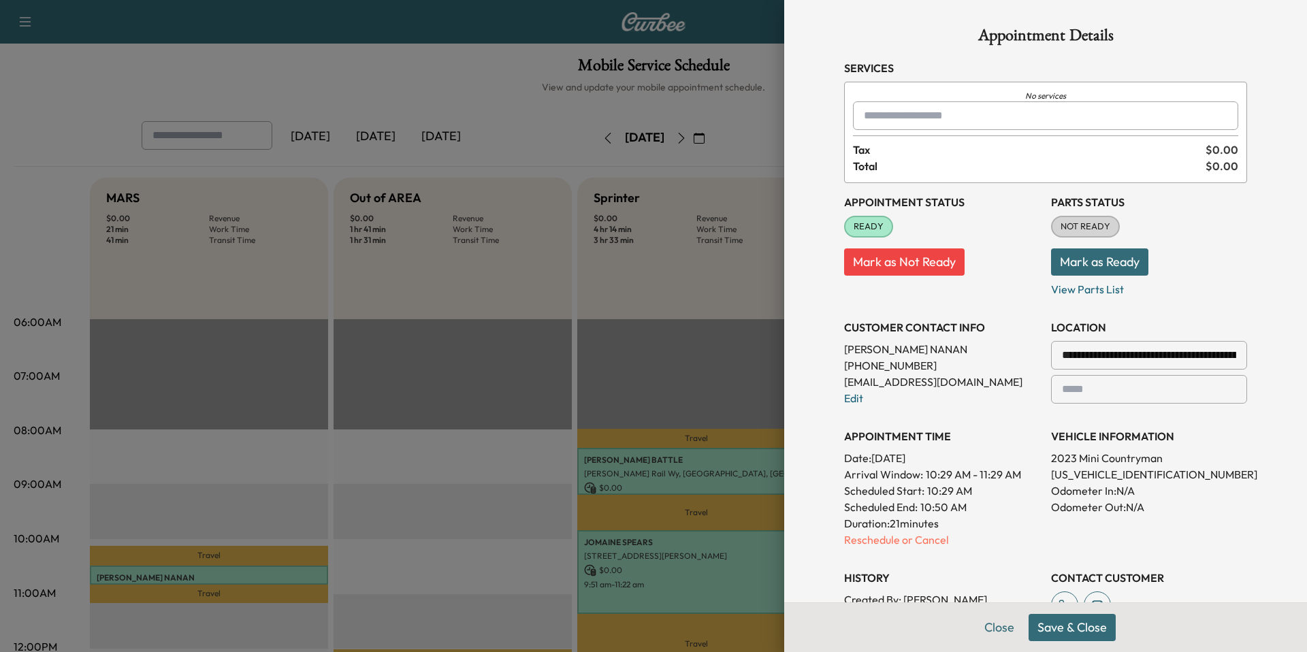
click at [870, 119] on div at bounding box center [866, 116] width 16 height 16
type input "*****"
type input "*"
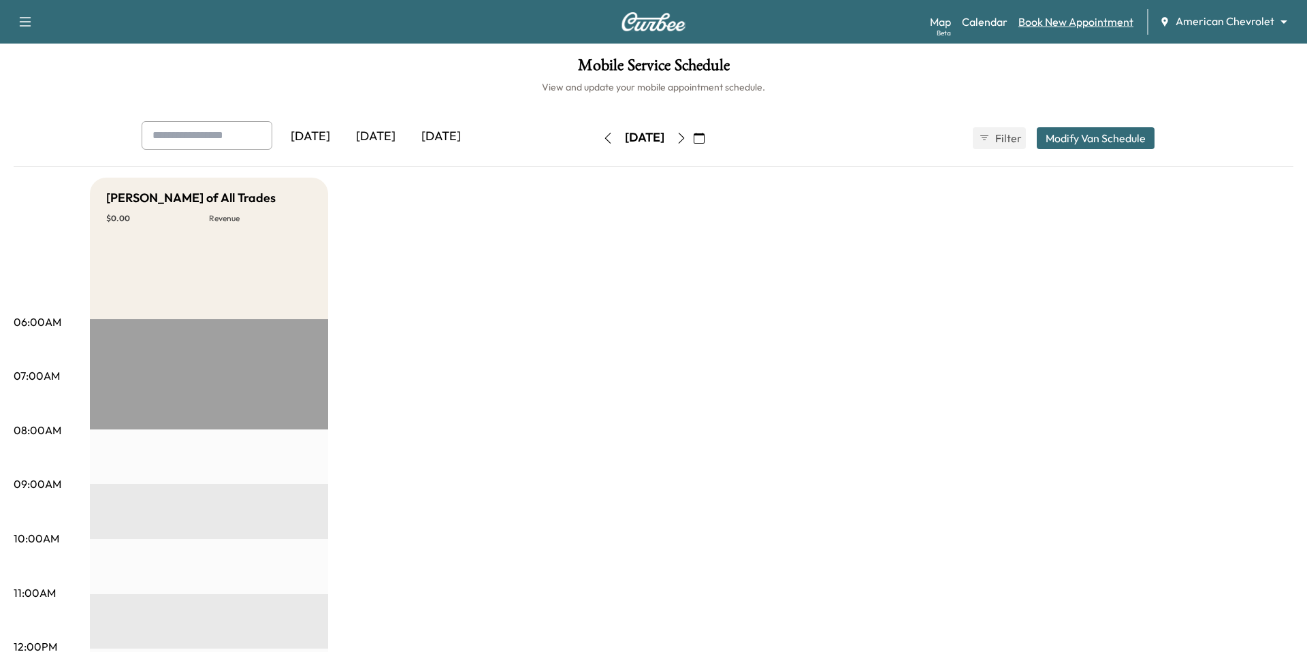
click at [1046, 22] on link "Book New Appointment" at bounding box center [1075, 22] width 115 height 16
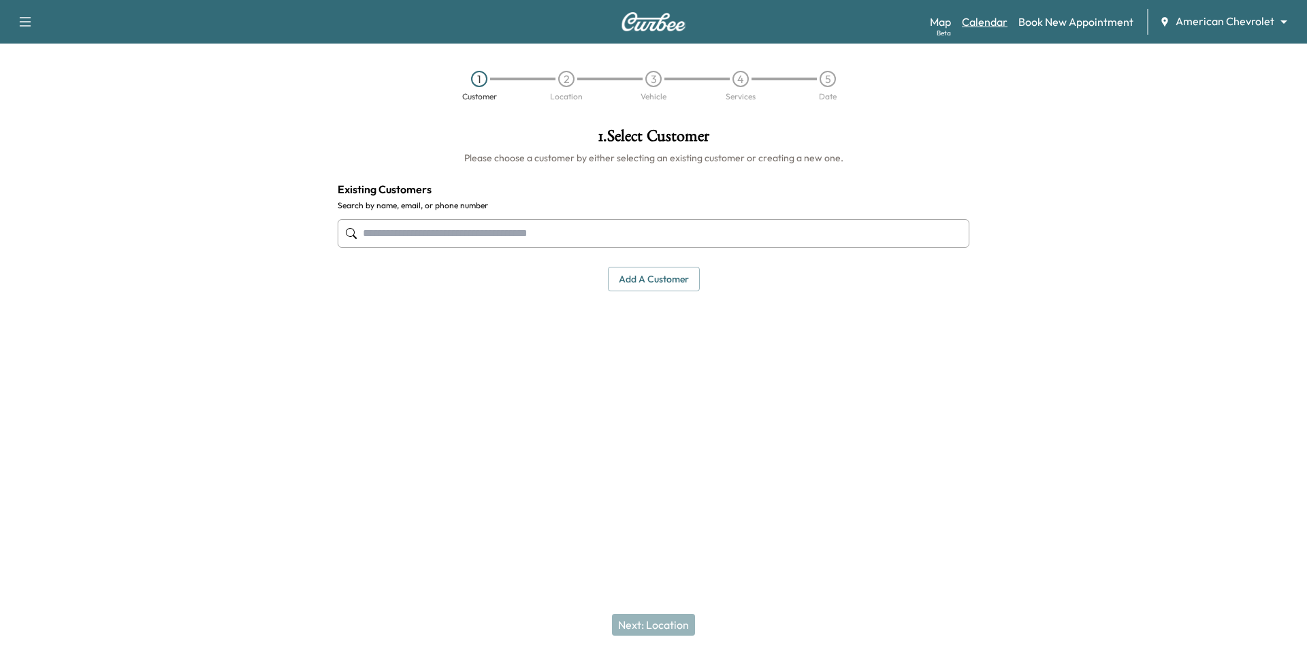
click at [987, 26] on link "Calendar" at bounding box center [985, 22] width 46 height 16
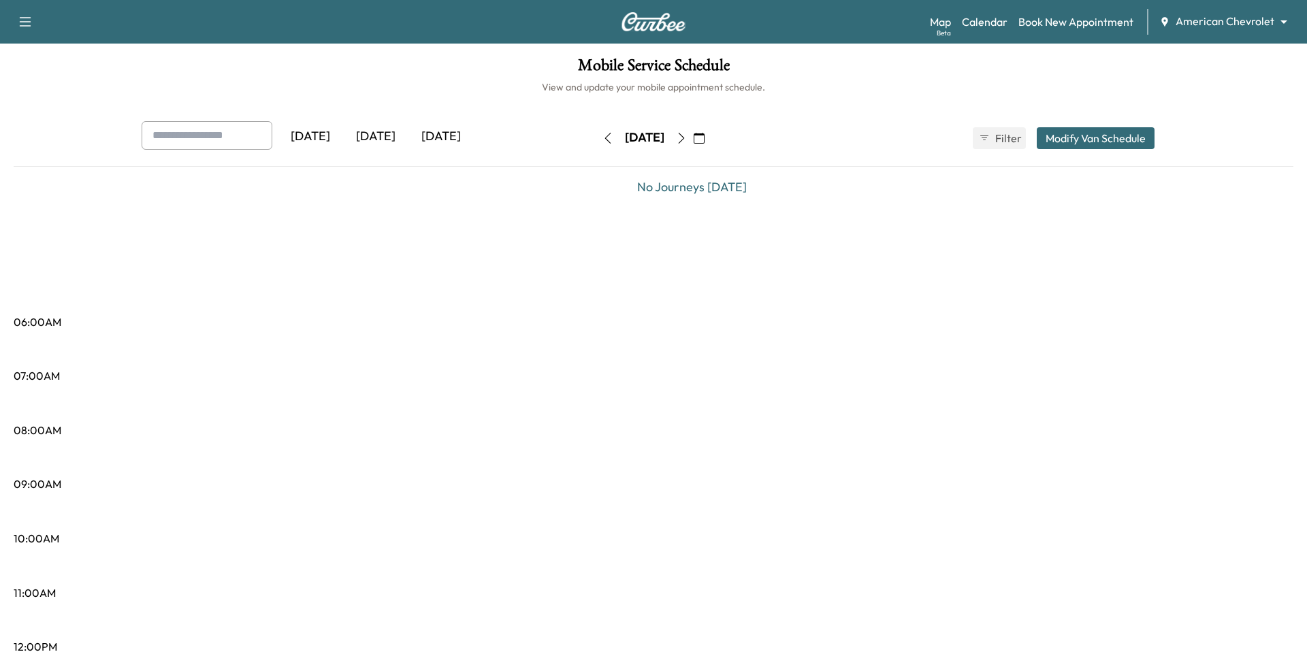
click at [687, 139] on icon "button" at bounding box center [681, 138] width 11 height 11
click at [711, 139] on button "button" at bounding box center [699, 138] width 23 height 22
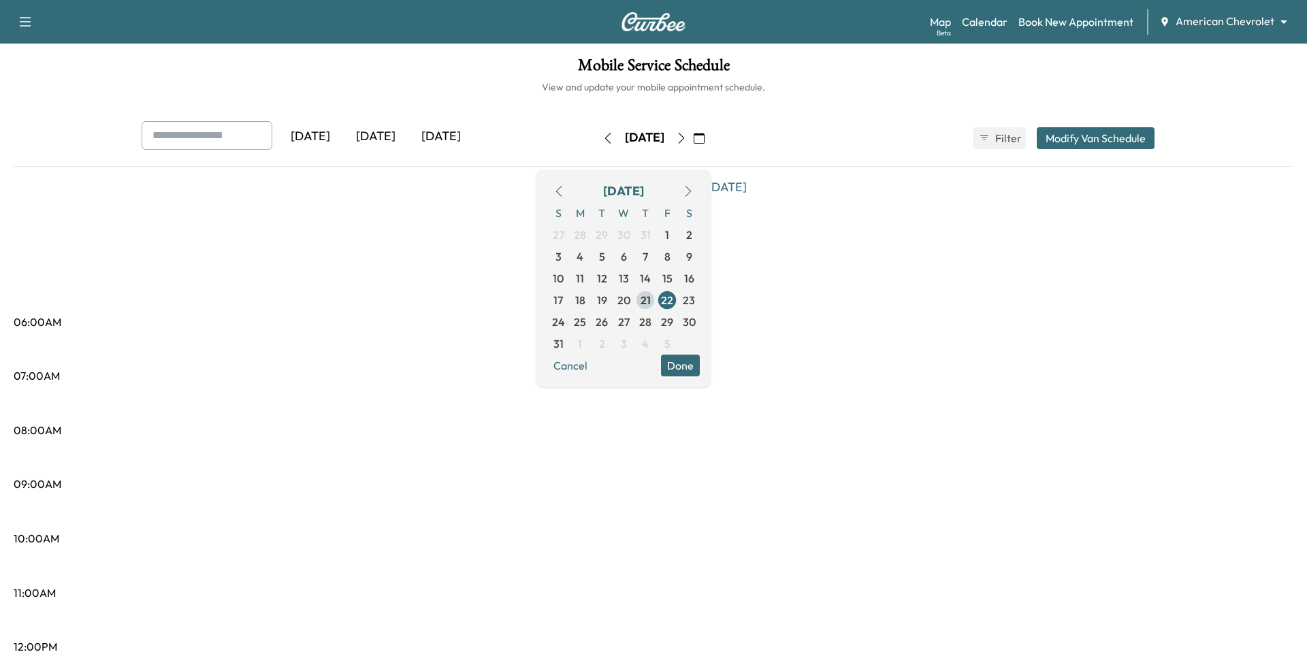
click at [651, 299] on span "21" at bounding box center [646, 300] width 10 height 16
click at [630, 301] on span "20" at bounding box center [623, 300] width 13 height 16
click at [700, 360] on button "Done" at bounding box center [680, 366] width 39 height 22
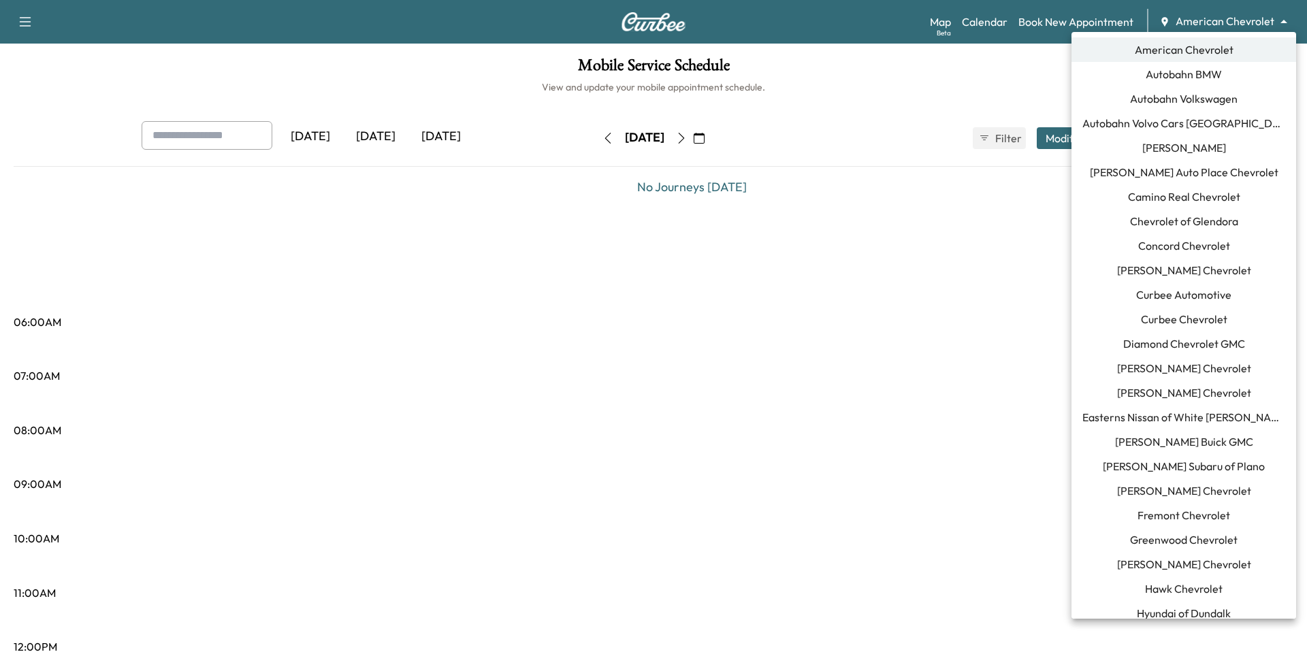
click at [1246, 23] on body "Support Log Out Map Beta Calendar Book New Appointment American Chevrolet *****…" at bounding box center [653, 326] width 1307 height 652
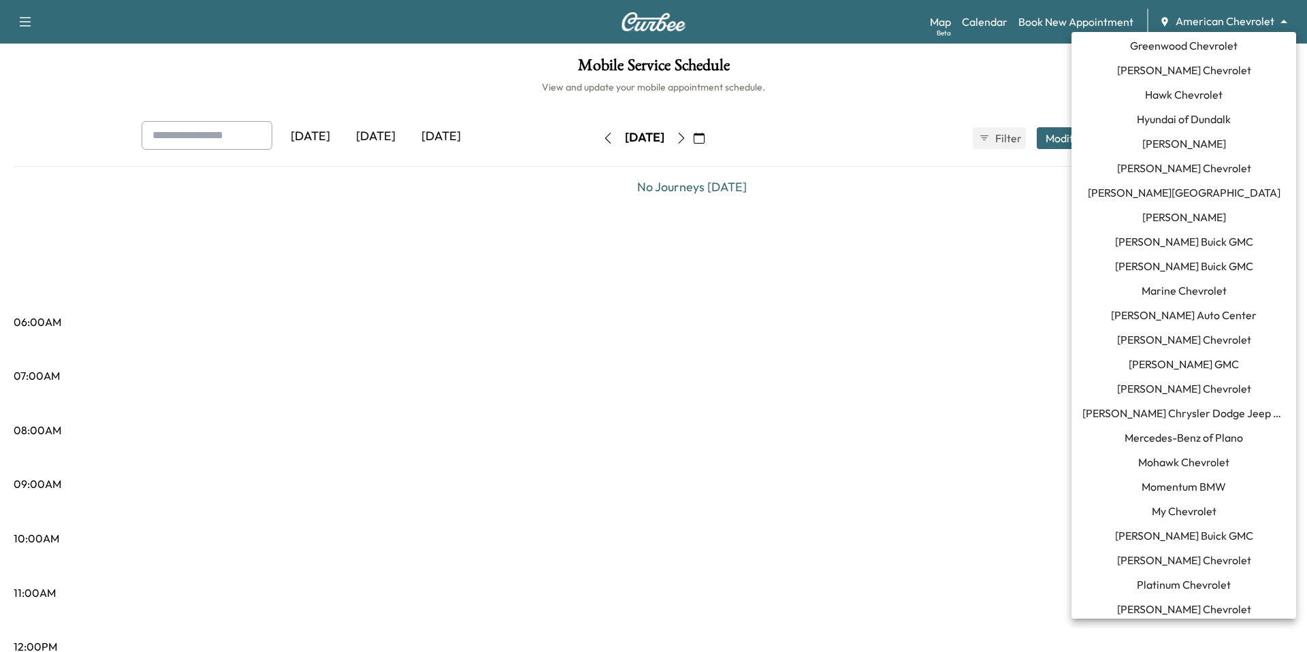
scroll to position [503, 0]
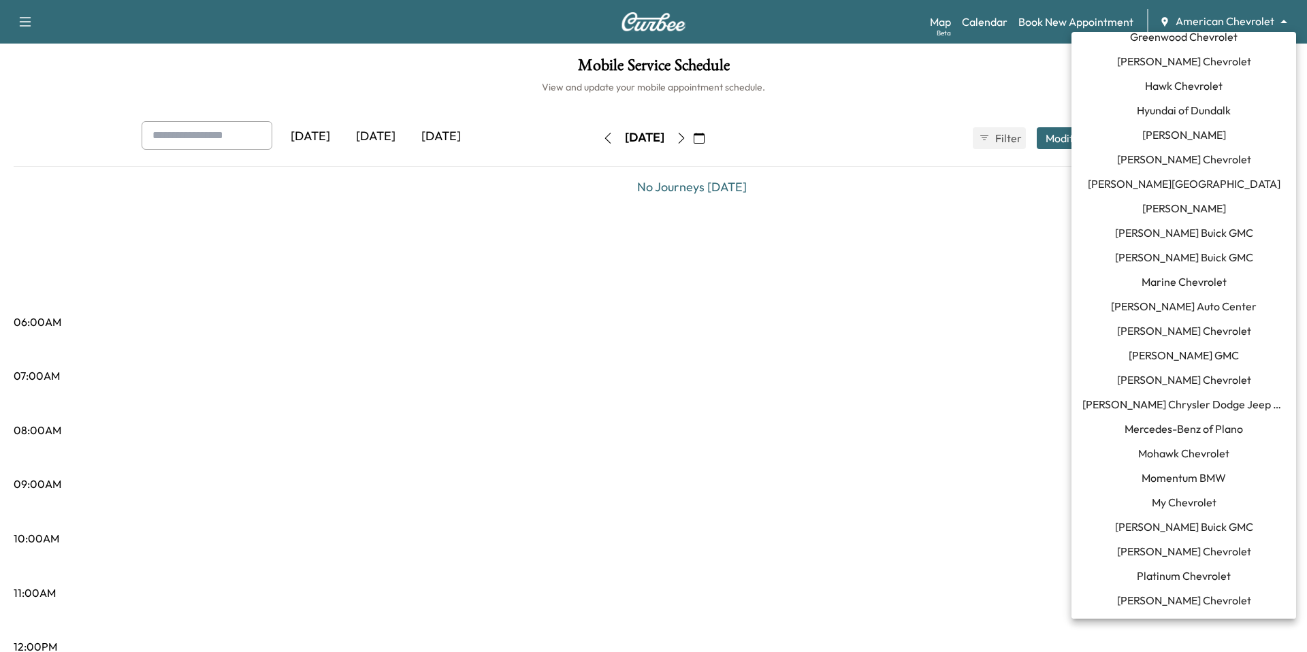
click at [1182, 482] on span "Momentum BMW" at bounding box center [1184, 478] width 84 height 16
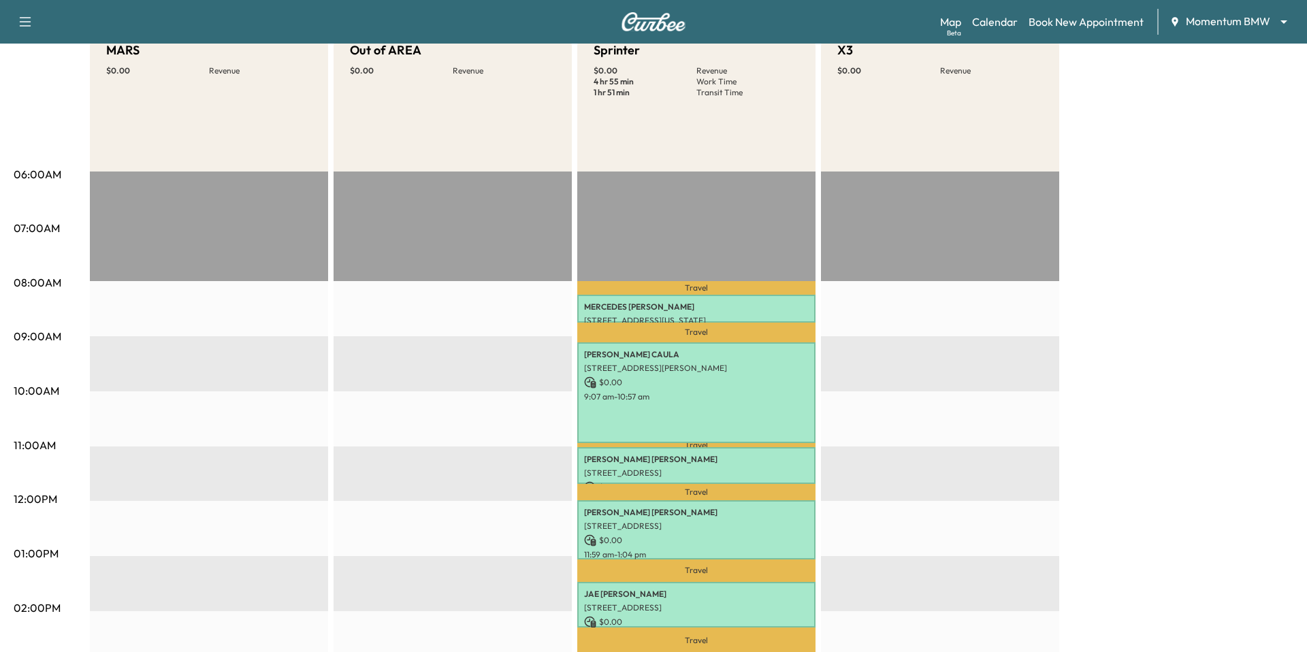
scroll to position [188, 0]
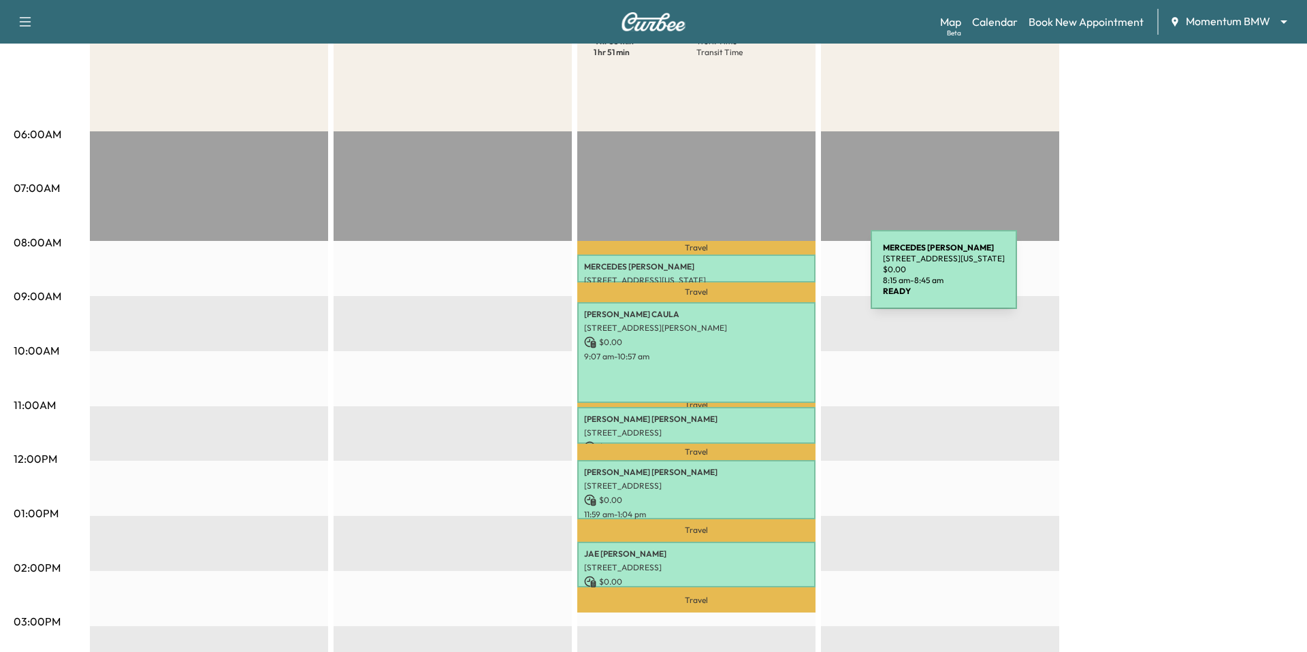
click at [769, 278] on p "[STREET_ADDRESS][US_STATE]" at bounding box center [696, 280] width 225 height 11
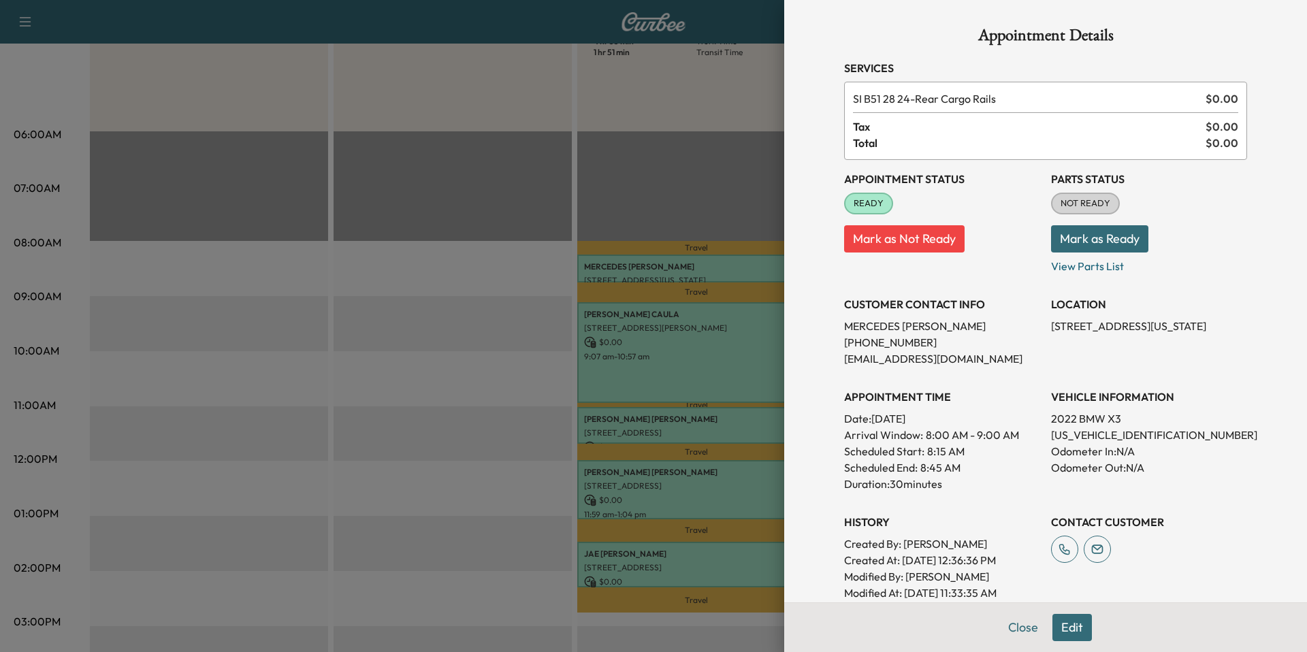
click at [756, 215] on div at bounding box center [653, 326] width 1307 height 652
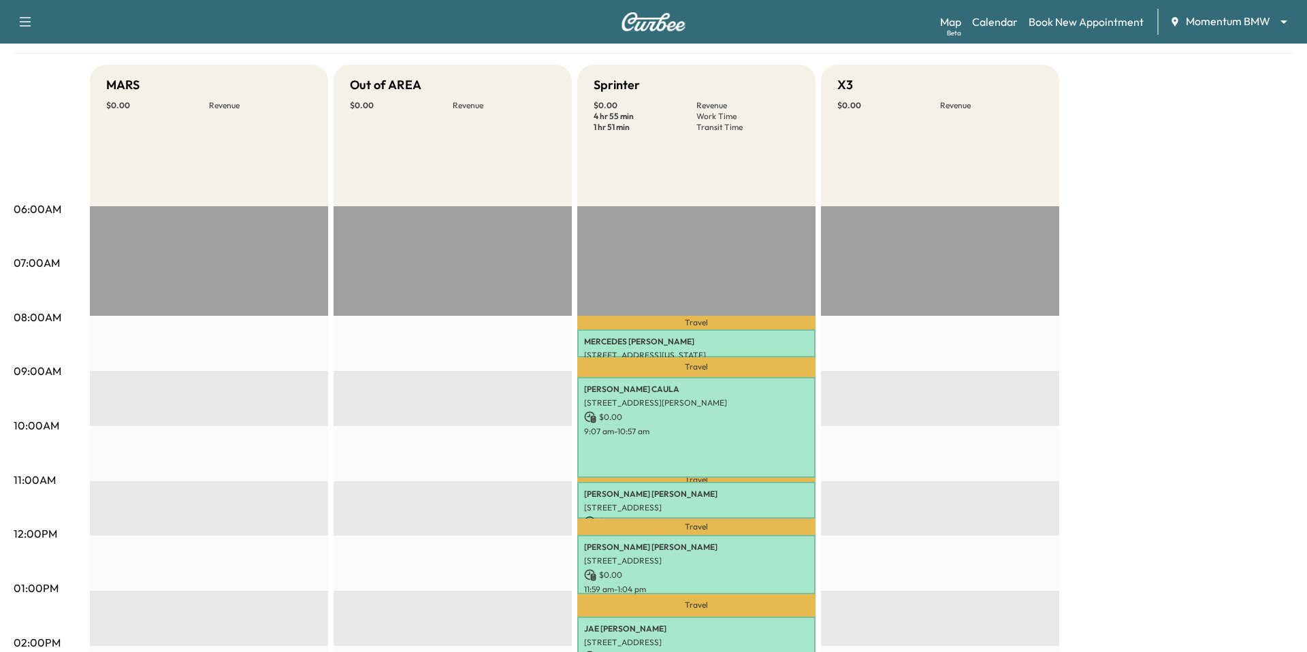
scroll to position [16, 0]
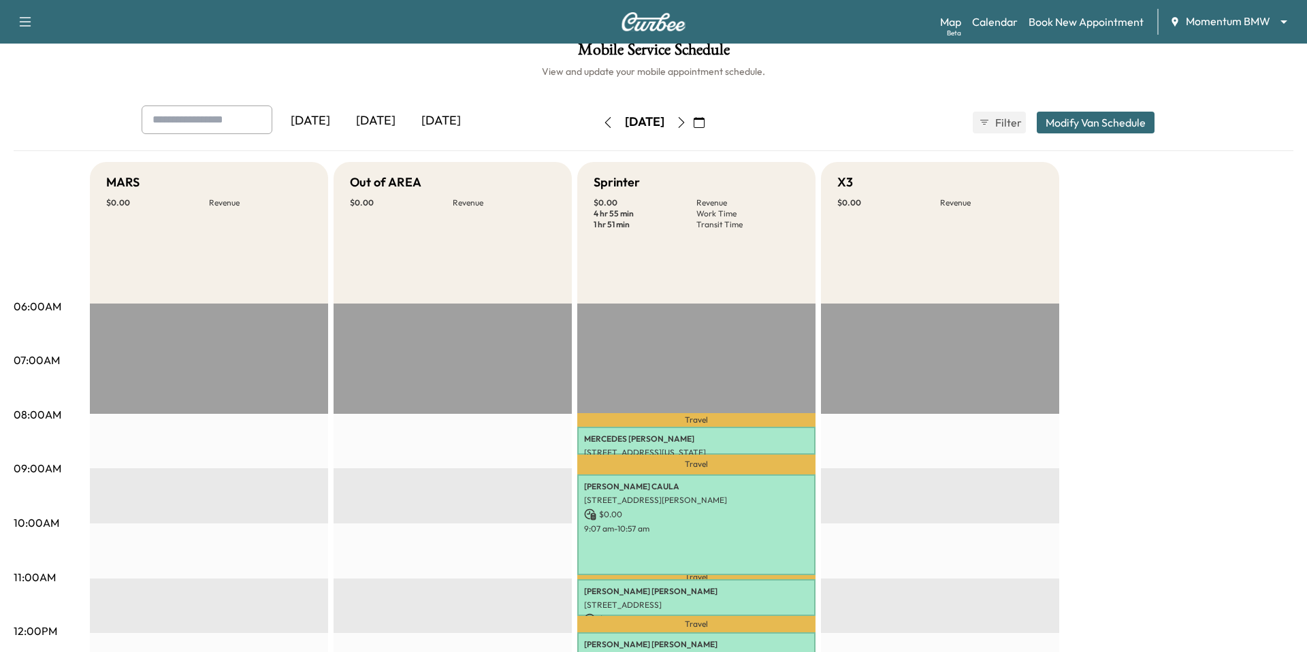
click at [687, 126] on icon "button" at bounding box center [681, 122] width 11 height 11
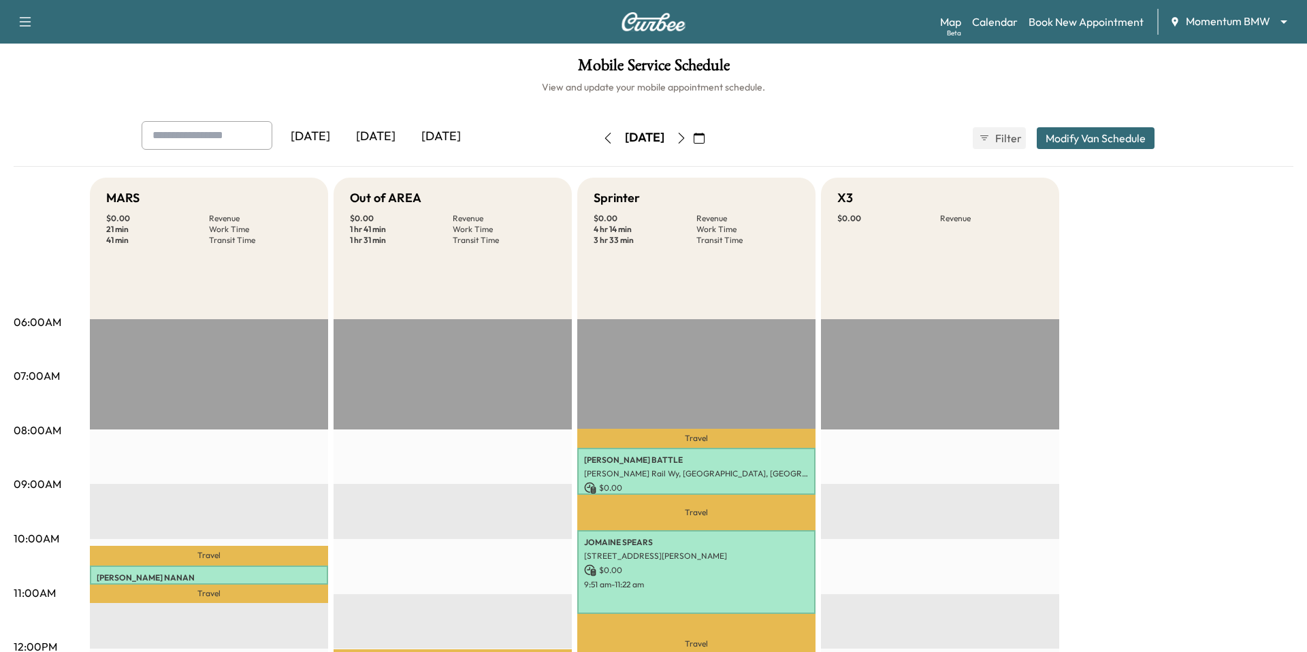
click at [687, 134] on icon "button" at bounding box center [681, 138] width 11 height 11
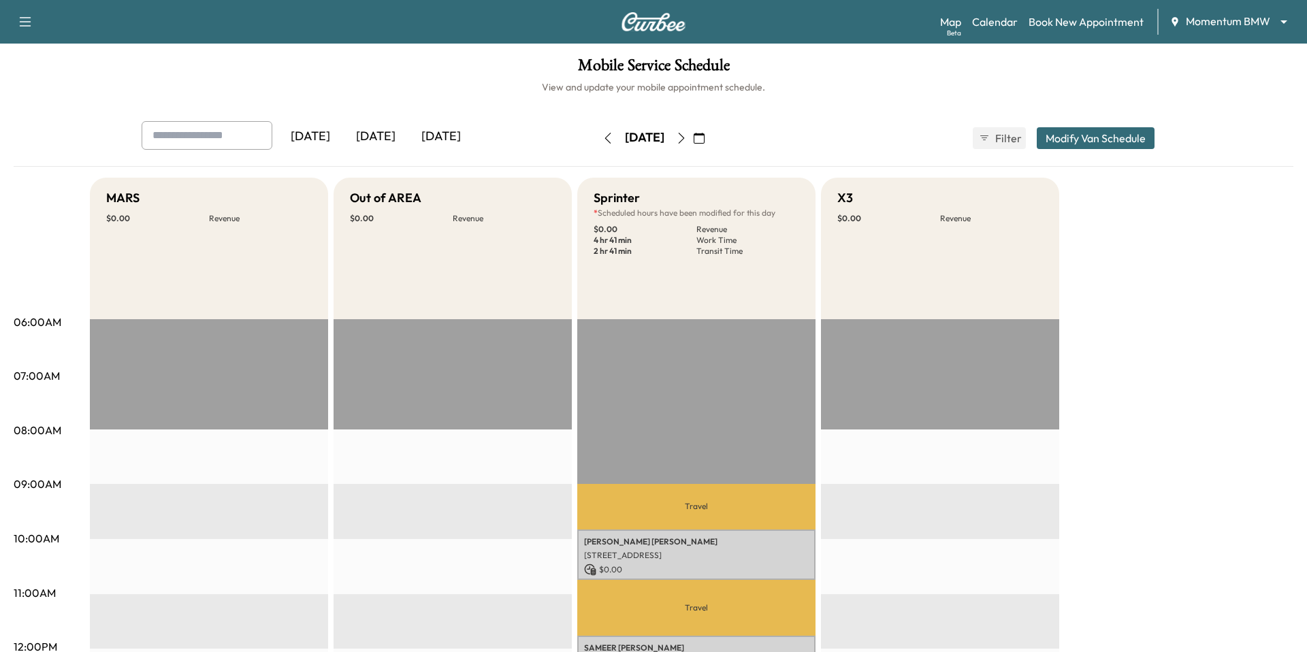
scroll to position [359, 0]
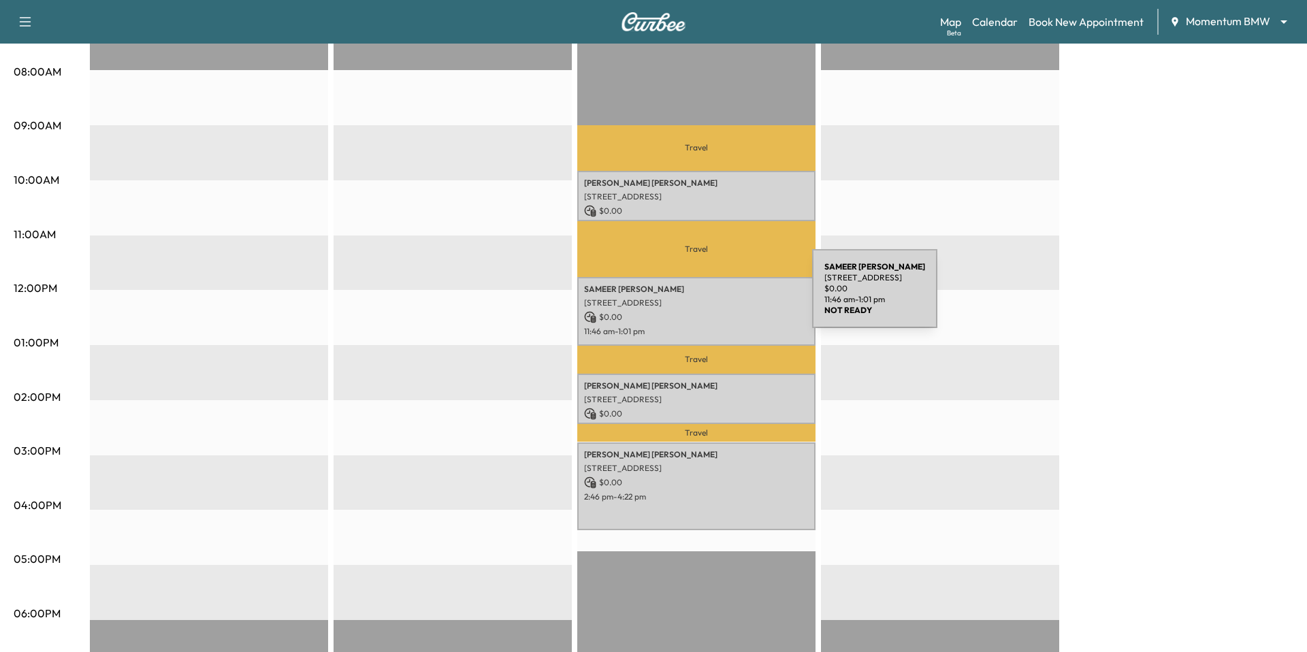
click at [710, 297] on div "[PERSON_NAME] [STREET_ADDRESS] $ 0.00 11:46 am - 1:01 pm" at bounding box center [696, 311] width 238 height 69
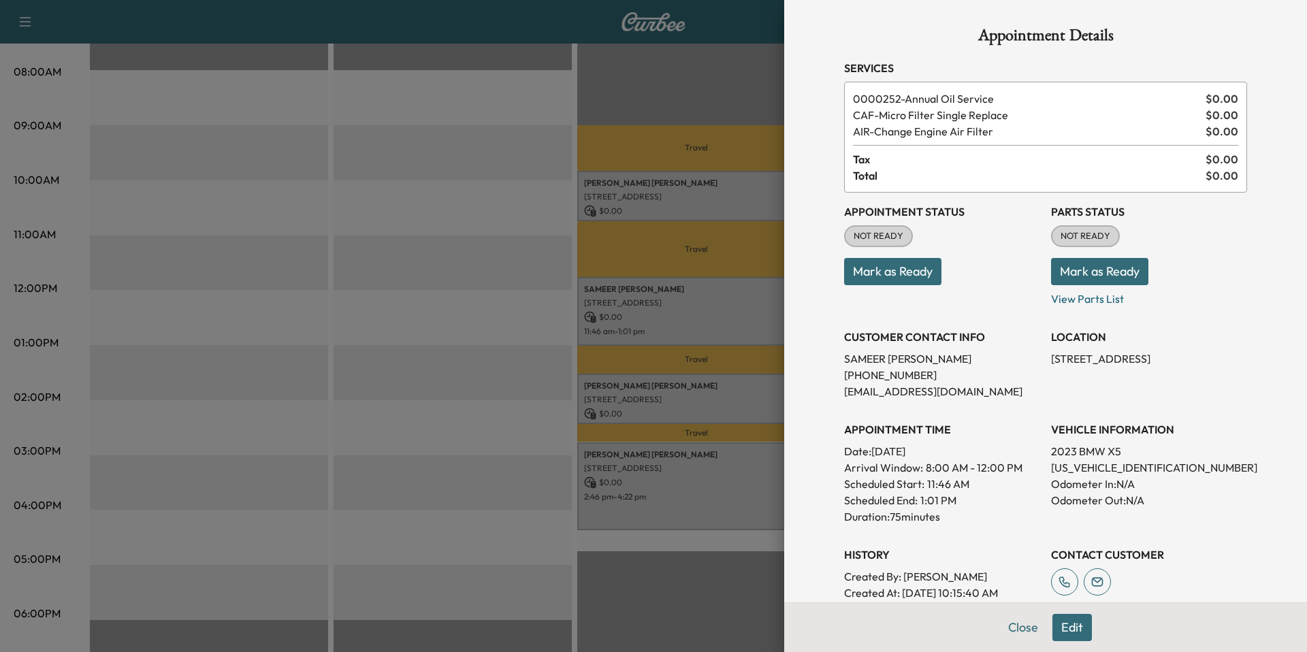
click at [1078, 633] on button "Edit" at bounding box center [1071, 627] width 39 height 27
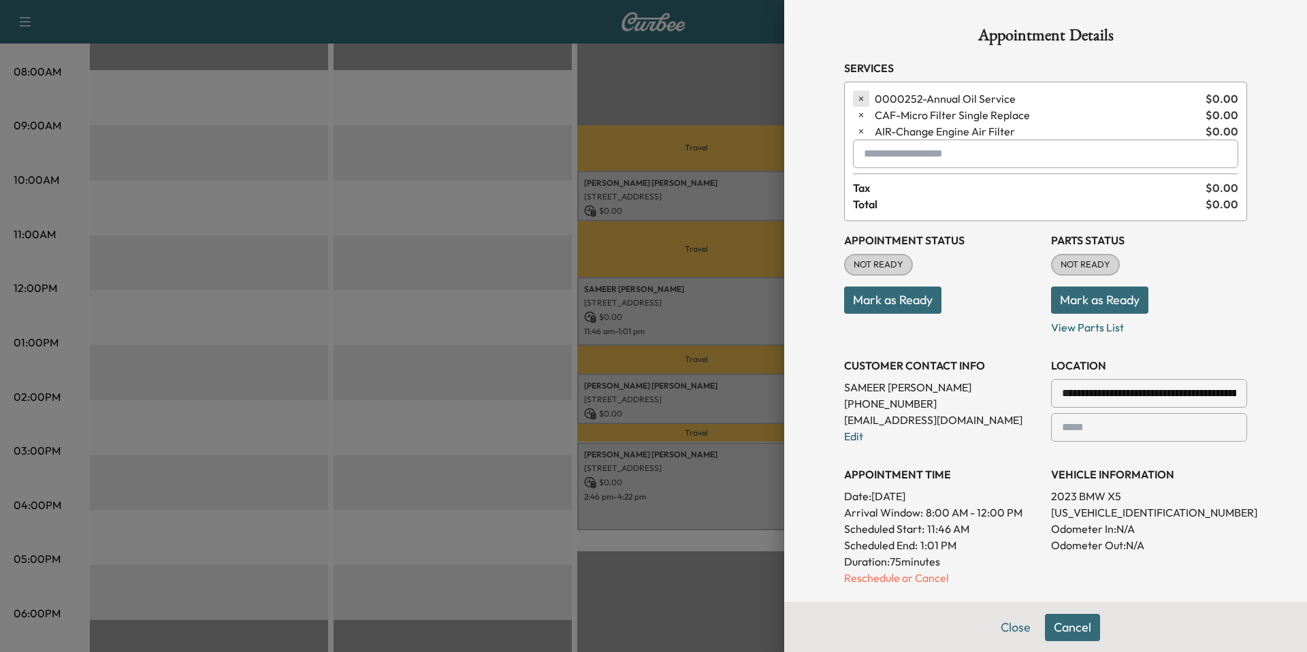
click at [864, 95] on icon "button" at bounding box center [861, 99] width 10 height 10
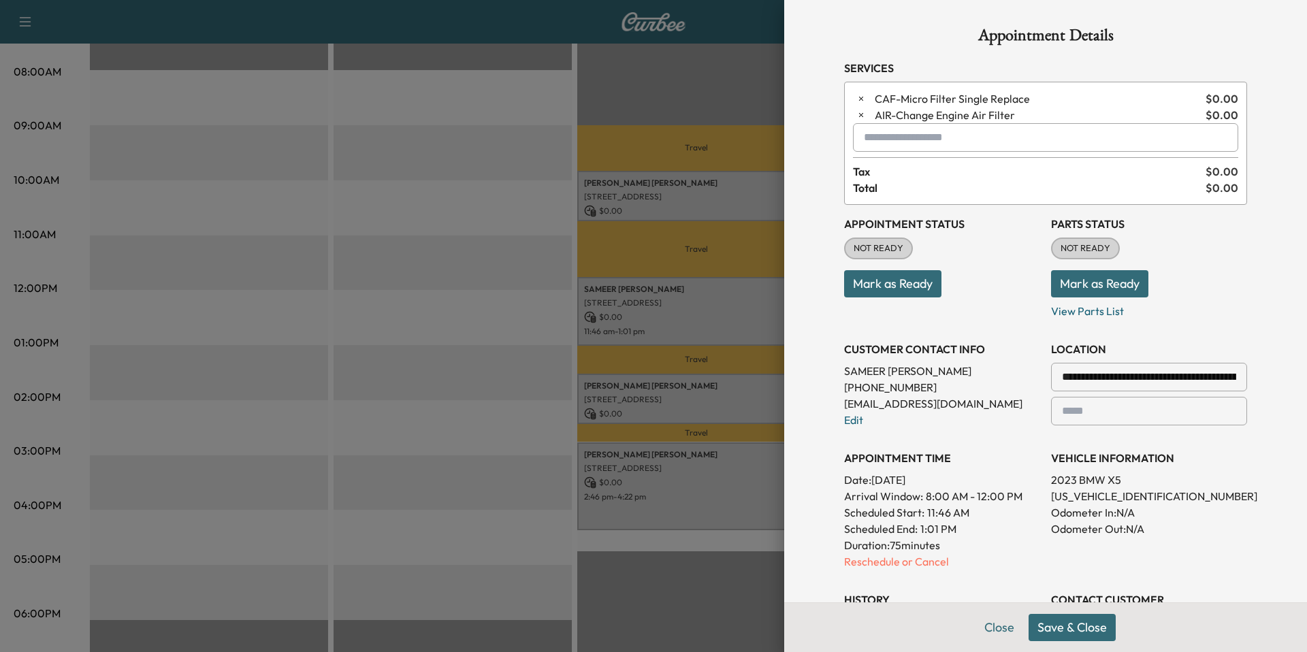
click at [864, 95] on icon "button" at bounding box center [861, 99] width 10 height 10
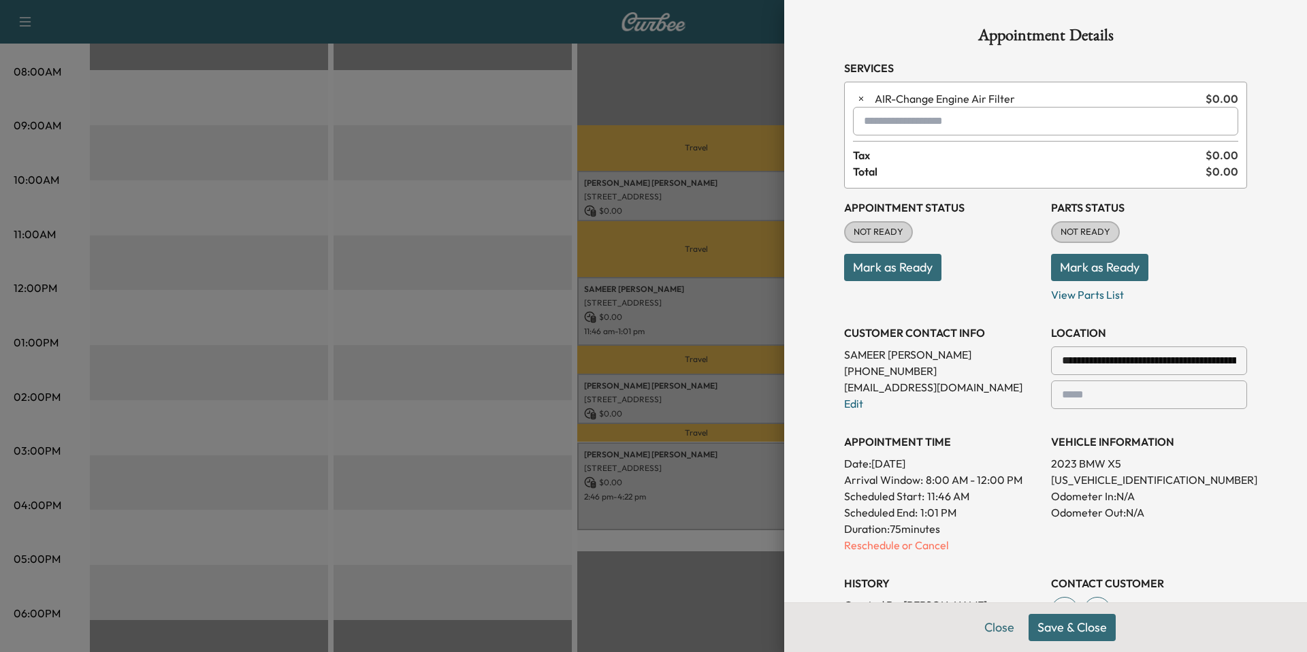
click at [864, 95] on icon "button" at bounding box center [861, 99] width 10 height 10
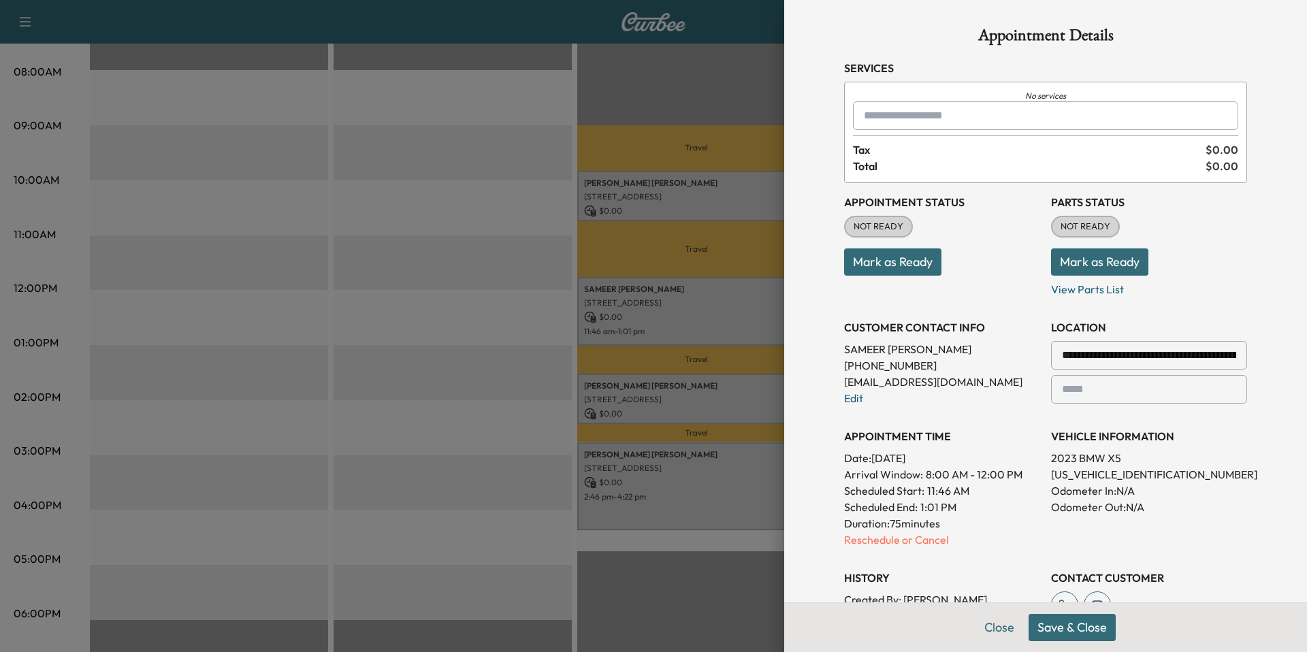
click at [869, 110] on div at bounding box center [866, 116] width 16 height 16
type input "*"
type input "***"
click at [1049, 114] on input "***" at bounding box center [1045, 115] width 385 height 29
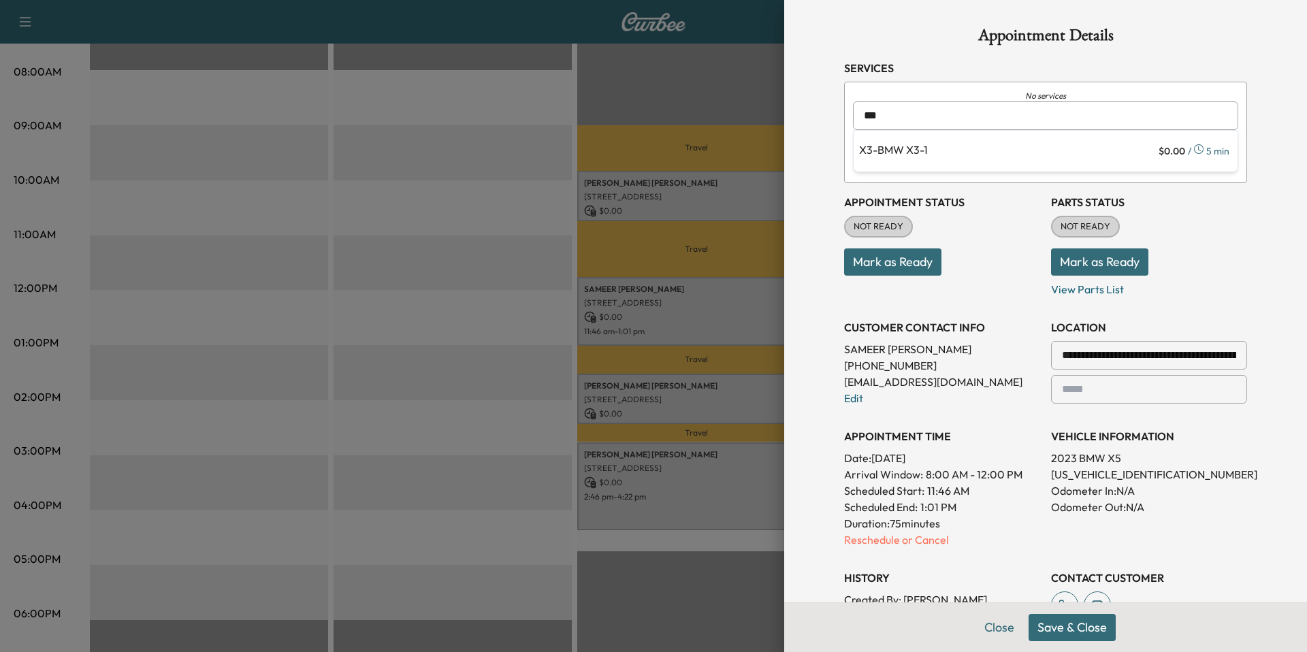
click at [1049, 114] on input "***" at bounding box center [1045, 115] width 385 height 29
click at [894, 116] on input "text" at bounding box center [1045, 115] width 385 height 29
click at [981, 116] on input "text" at bounding box center [1045, 115] width 385 height 29
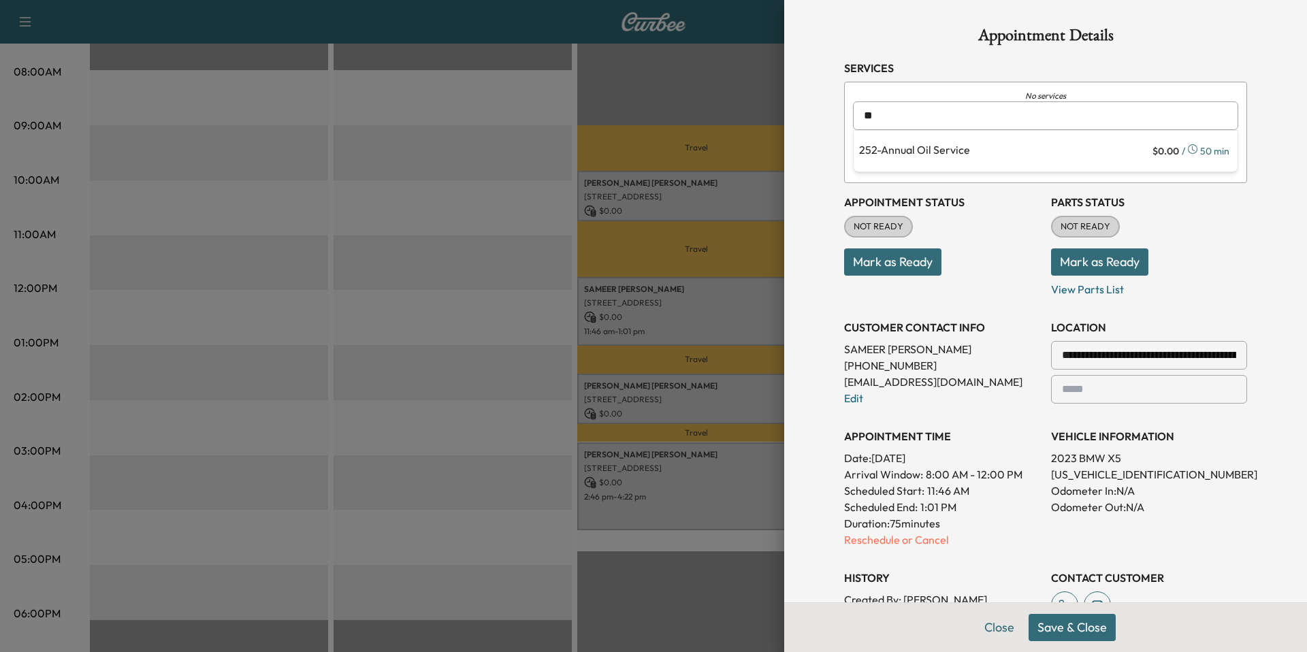
type input "*"
type input "**********"
click at [929, 148] on p "252 - Annual Oil Service" at bounding box center [1004, 151] width 291 height 19
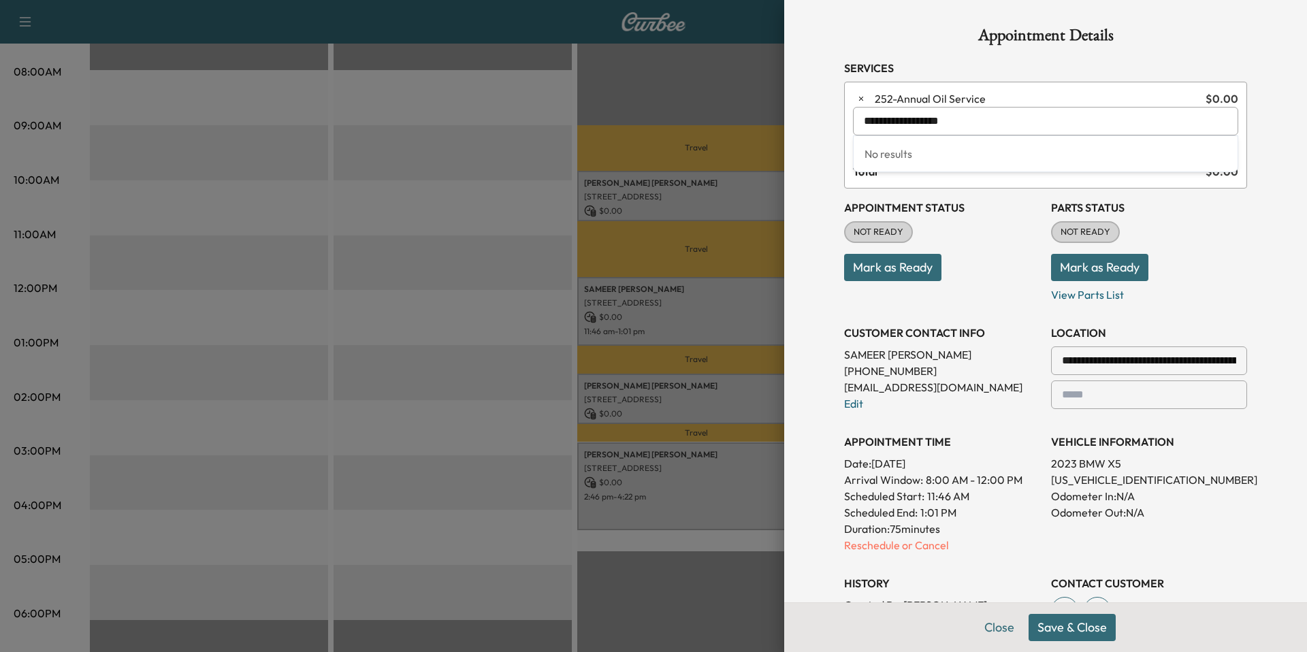
click at [883, 114] on input "**********" at bounding box center [1045, 121] width 385 height 29
click at [882, 114] on input "**********" at bounding box center [1045, 121] width 385 height 29
type input "***"
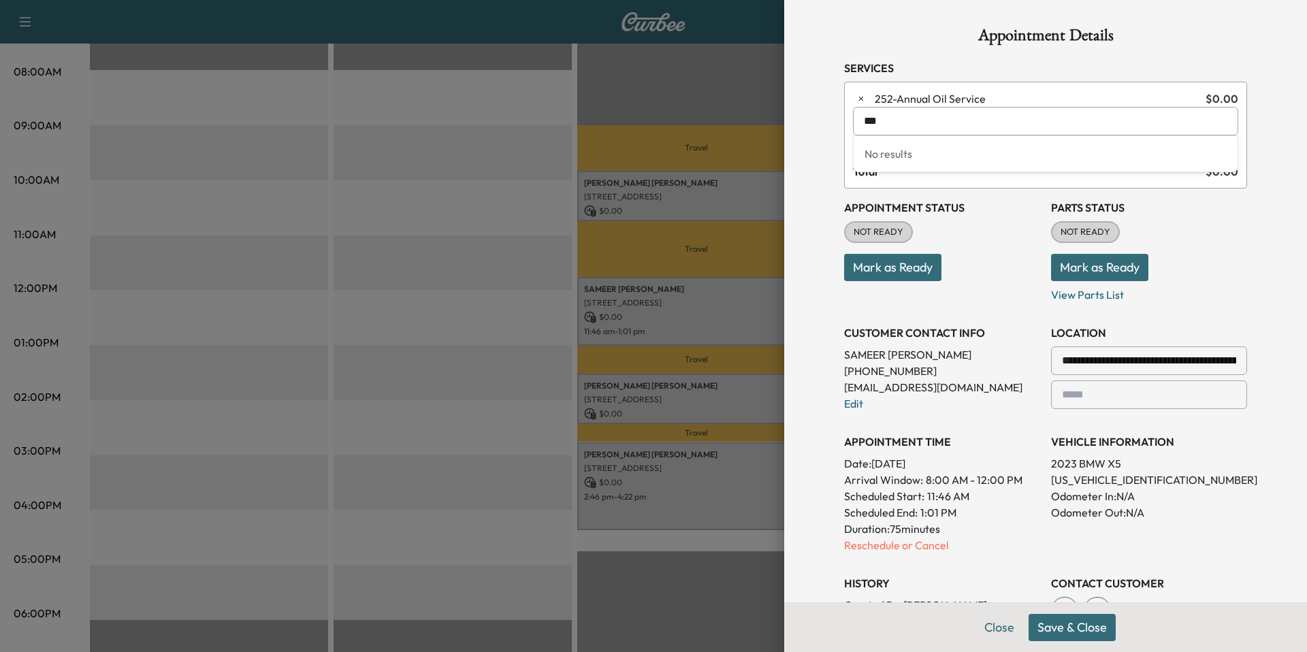
click at [987, 113] on input "***" at bounding box center [1045, 121] width 385 height 29
click at [986, 114] on input "***" at bounding box center [1045, 121] width 385 height 29
click at [668, 202] on div at bounding box center [653, 326] width 1307 height 652
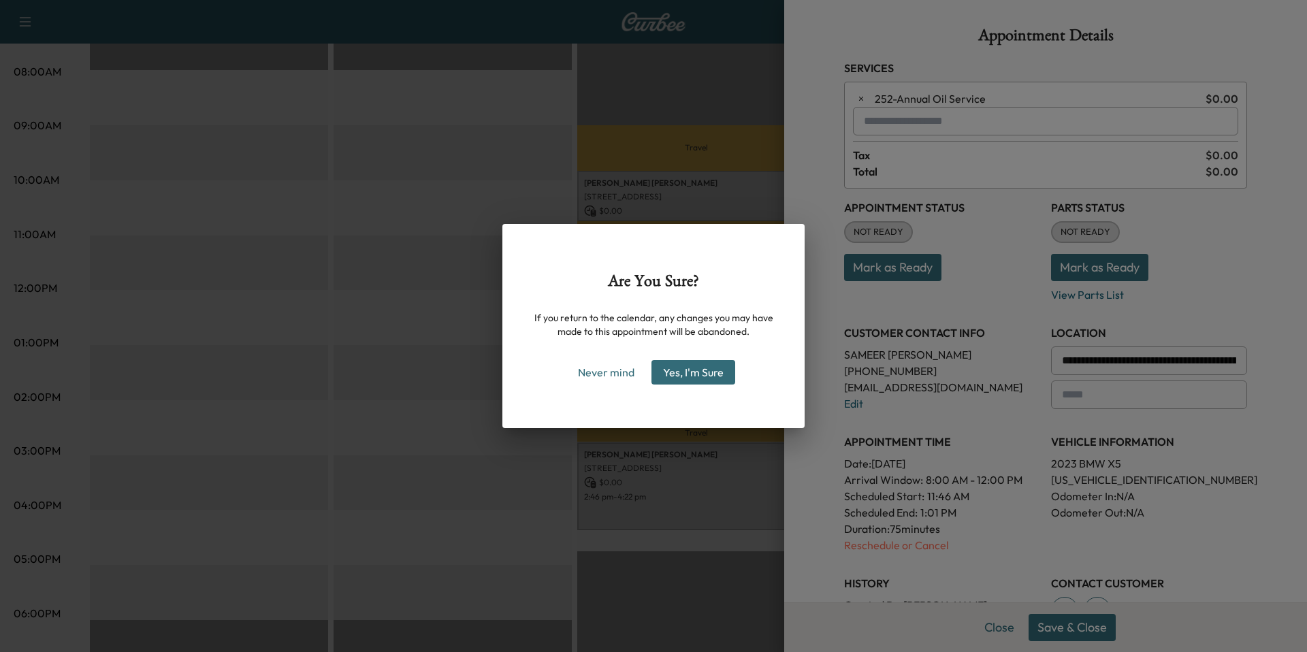
click at [673, 370] on button "Yes, I'm Sure" at bounding box center [693, 372] width 84 height 25
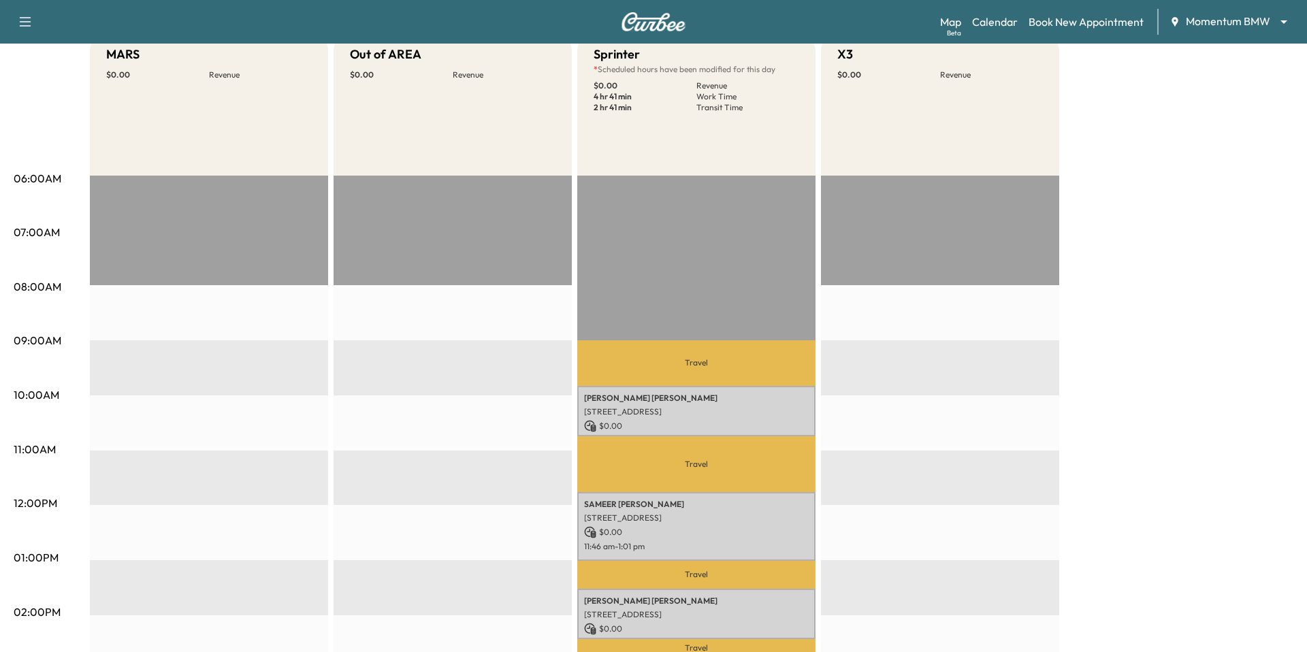
scroll to position [288, 0]
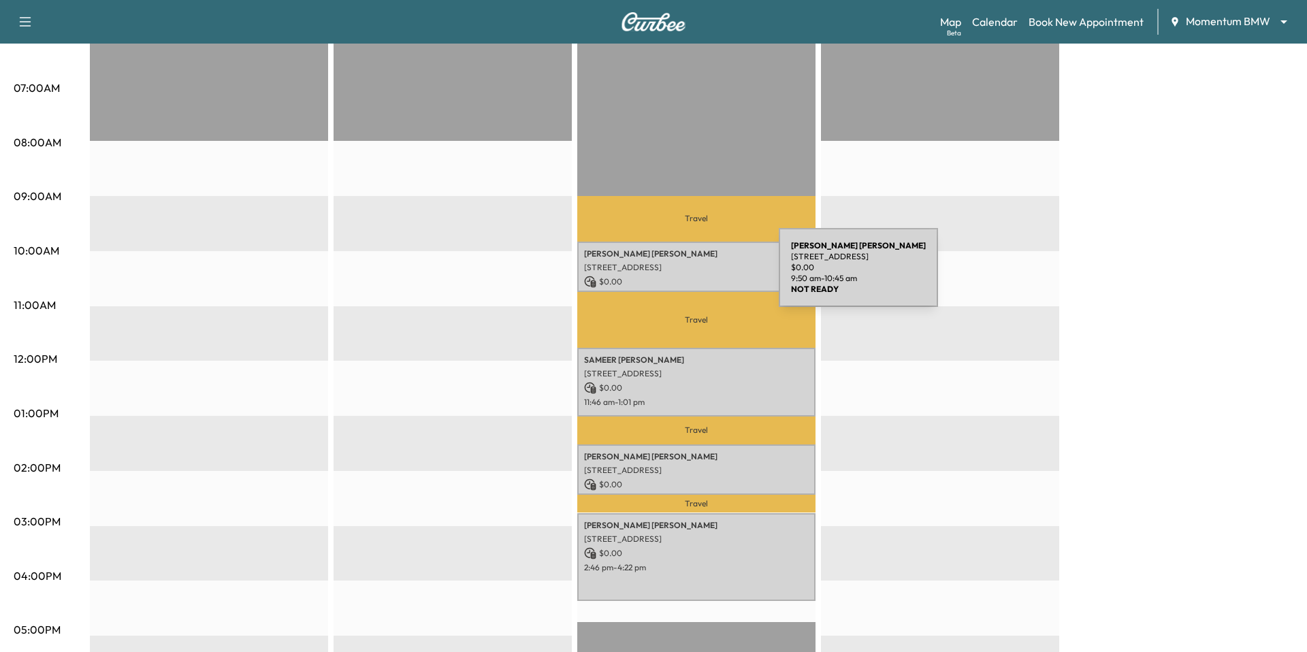
click at [677, 276] on p "$ 0.00" at bounding box center [696, 282] width 225 height 12
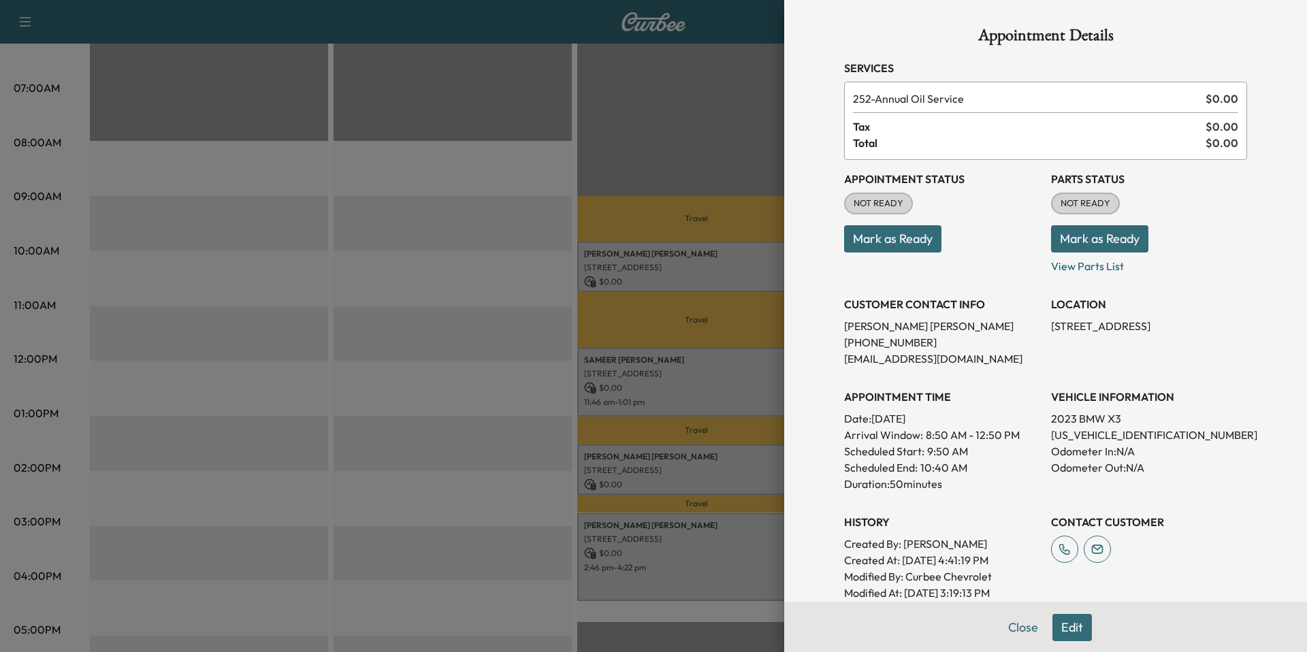
click at [504, 247] on div at bounding box center [653, 326] width 1307 height 652
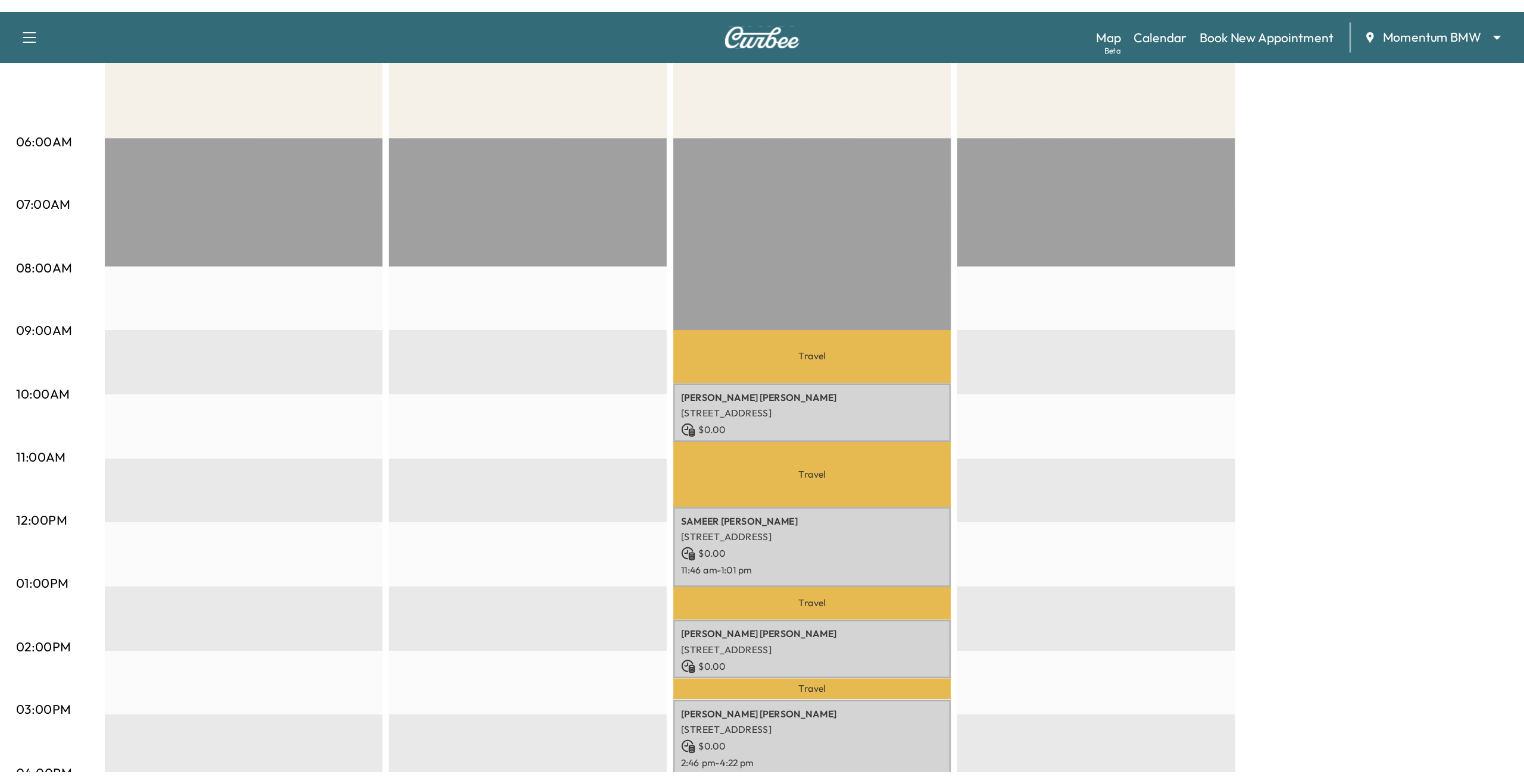
scroll to position [42, 0]
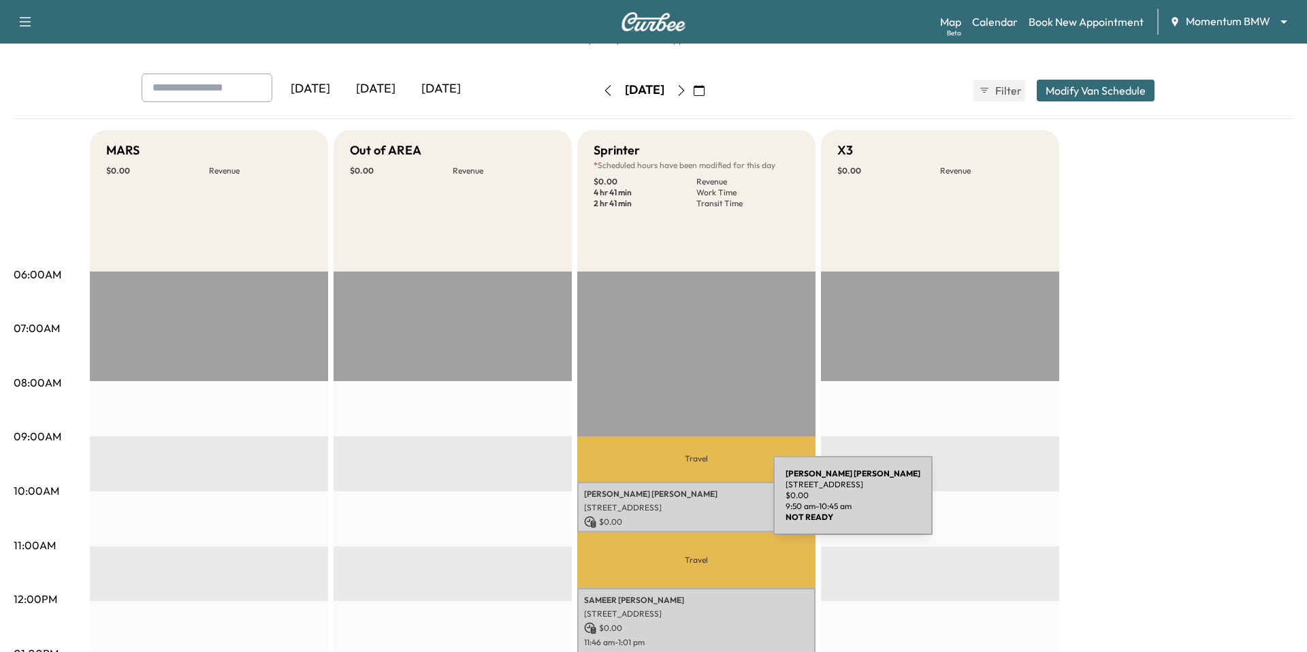
click at [673, 503] on p "[STREET_ADDRESS]" at bounding box center [696, 507] width 225 height 11
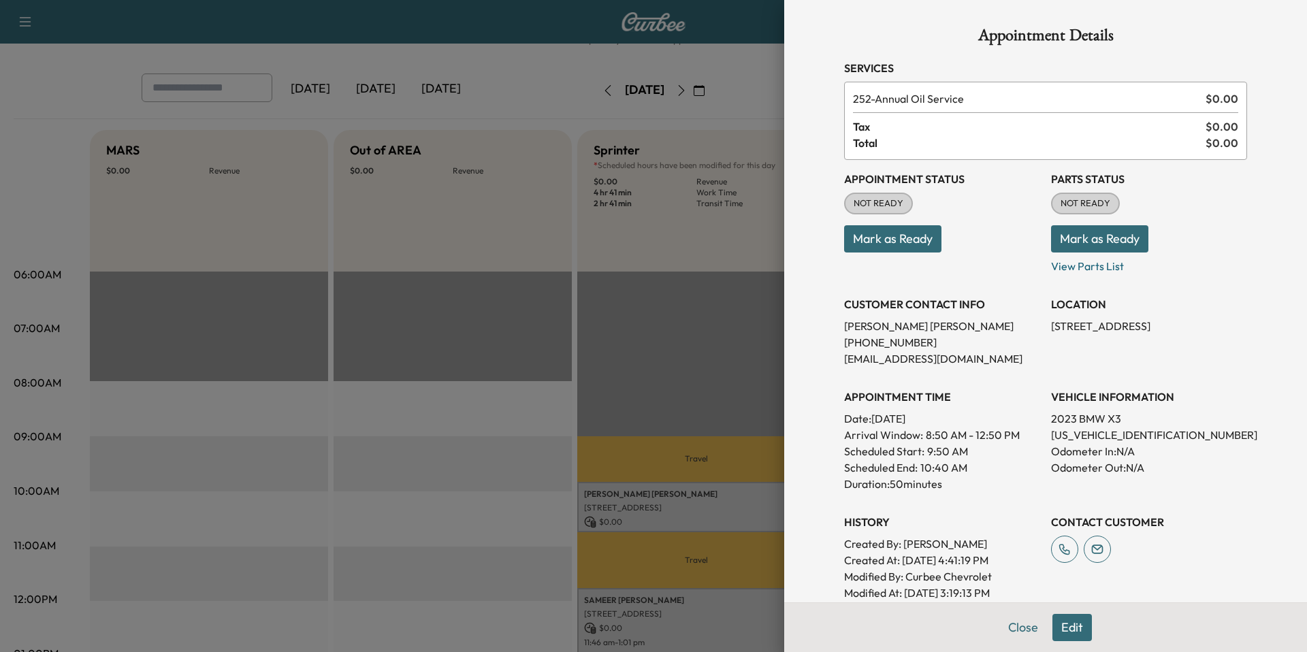
click at [1070, 629] on button "Edit" at bounding box center [1071, 627] width 39 height 27
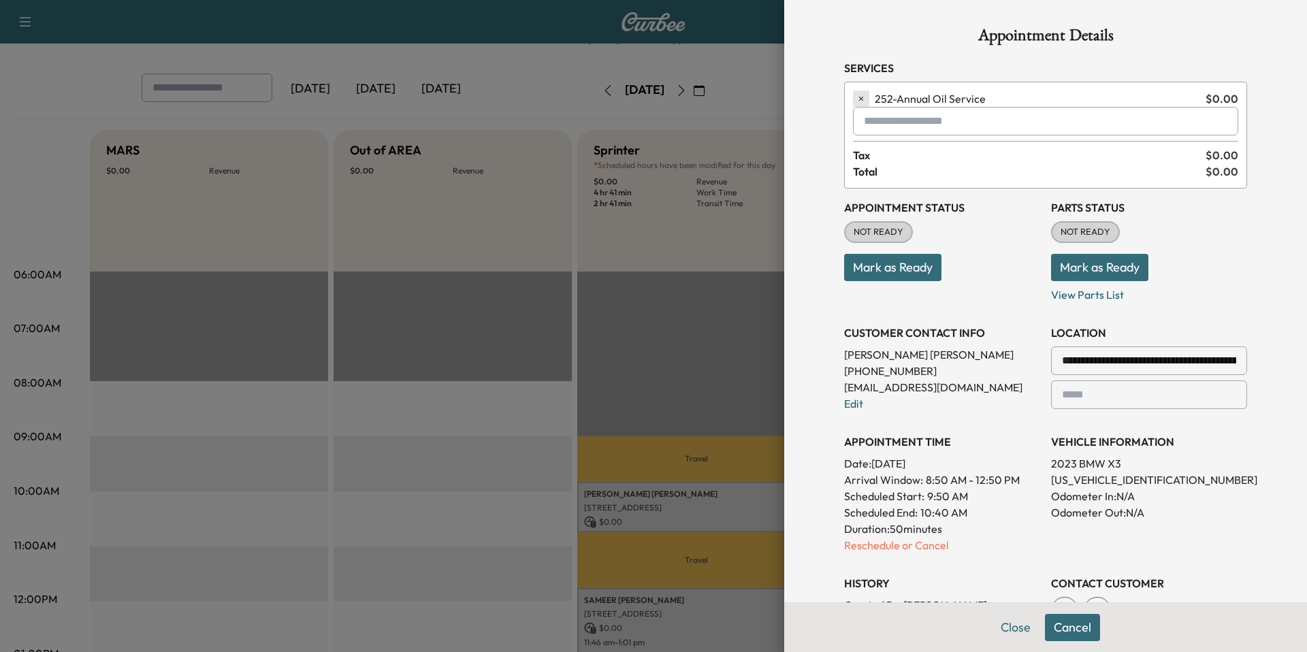
click at [860, 97] on icon "button" at bounding box center [861, 99] width 4 height 4
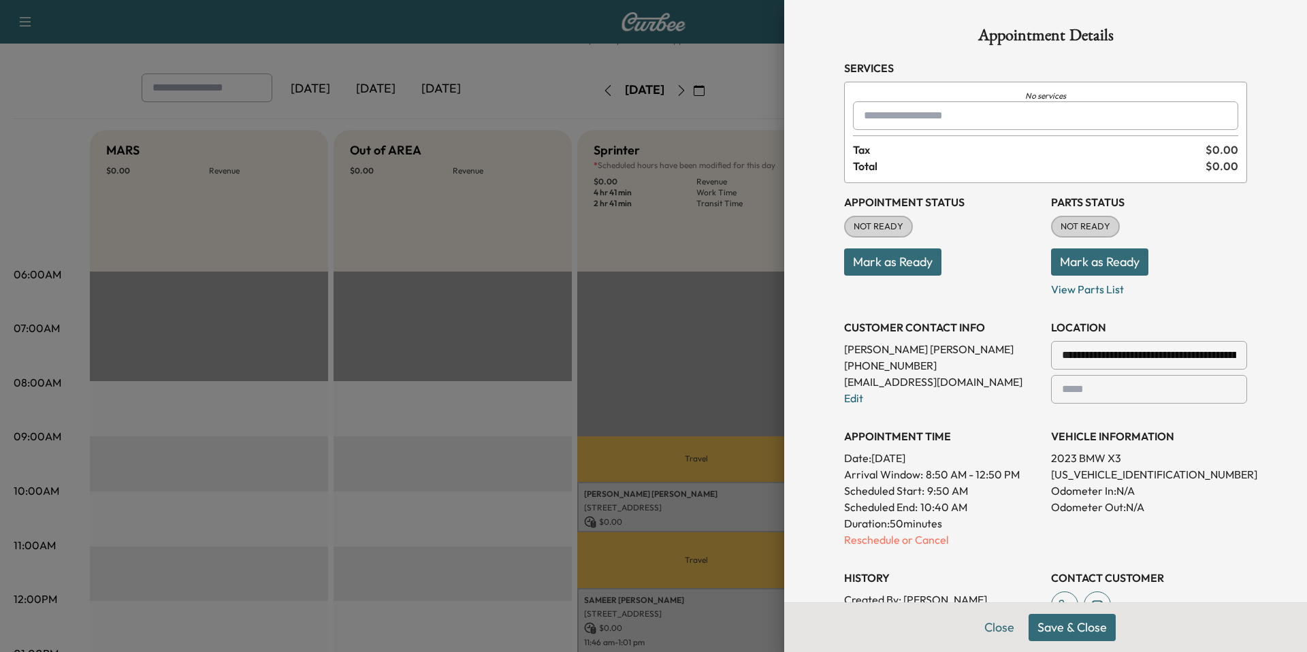
click at [881, 109] on input "text" at bounding box center [1045, 115] width 385 height 29
type input "*"
click at [938, 149] on p "252 - Annual Oil Service" at bounding box center [1004, 151] width 291 height 19
type input "**********"
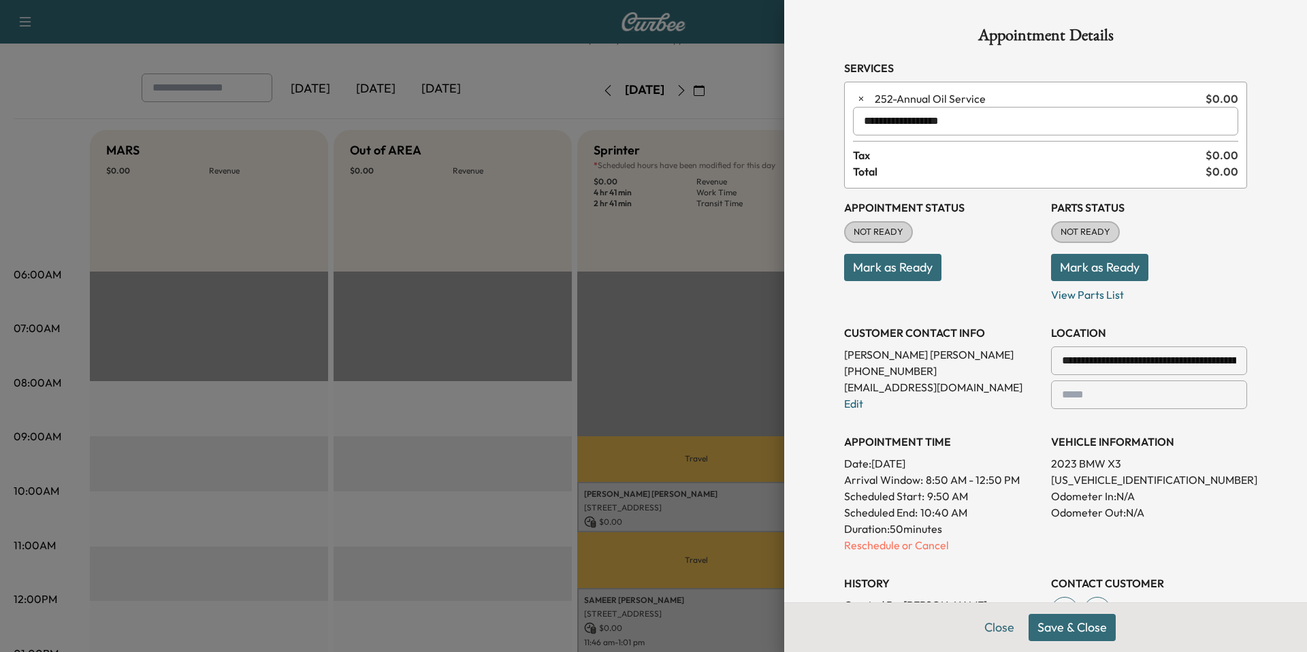
click at [922, 121] on input "**********" at bounding box center [1045, 121] width 385 height 29
click at [907, 115] on input "text" at bounding box center [1045, 121] width 385 height 29
type input "***"
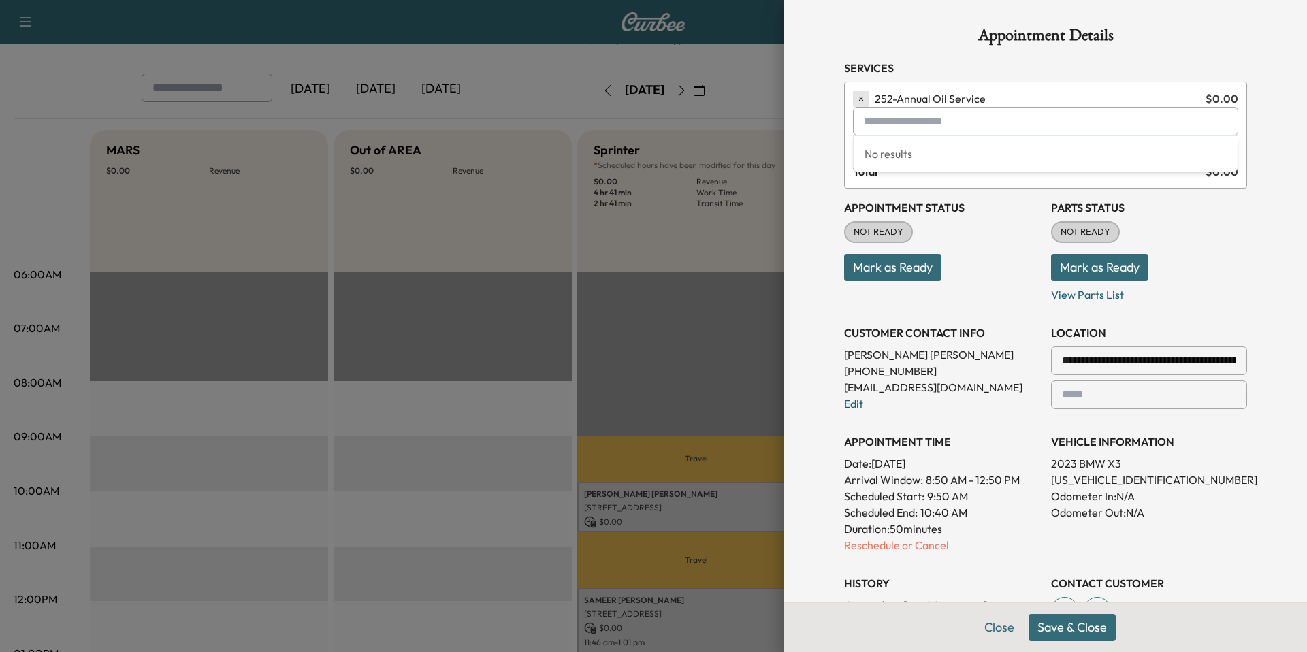
click at [865, 99] on icon "button" at bounding box center [861, 99] width 10 height 10
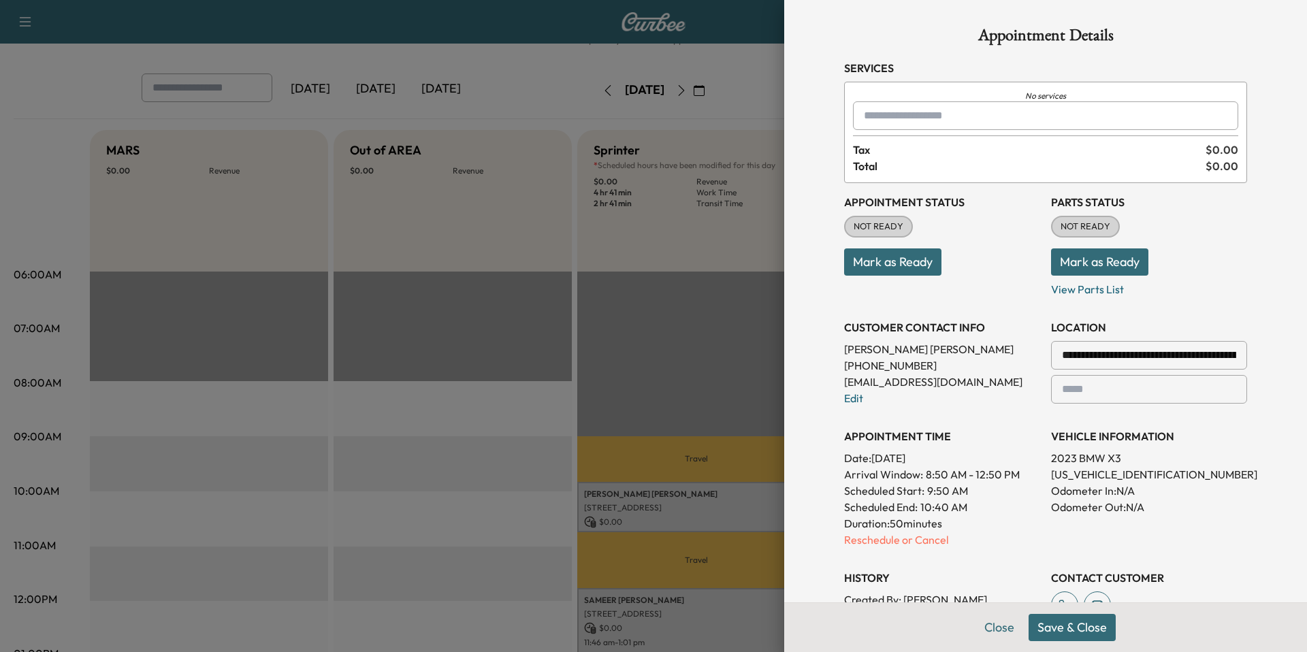
click at [910, 99] on icon "No services" at bounding box center [1045, 96] width 385 height 11
click at [914, 120] on input "text" at bounding box center [1045, 115] width 385 height 29
type input "***"
click at [896, 114] on input "***" at bounding box center [1045, 115] width 385 height 29
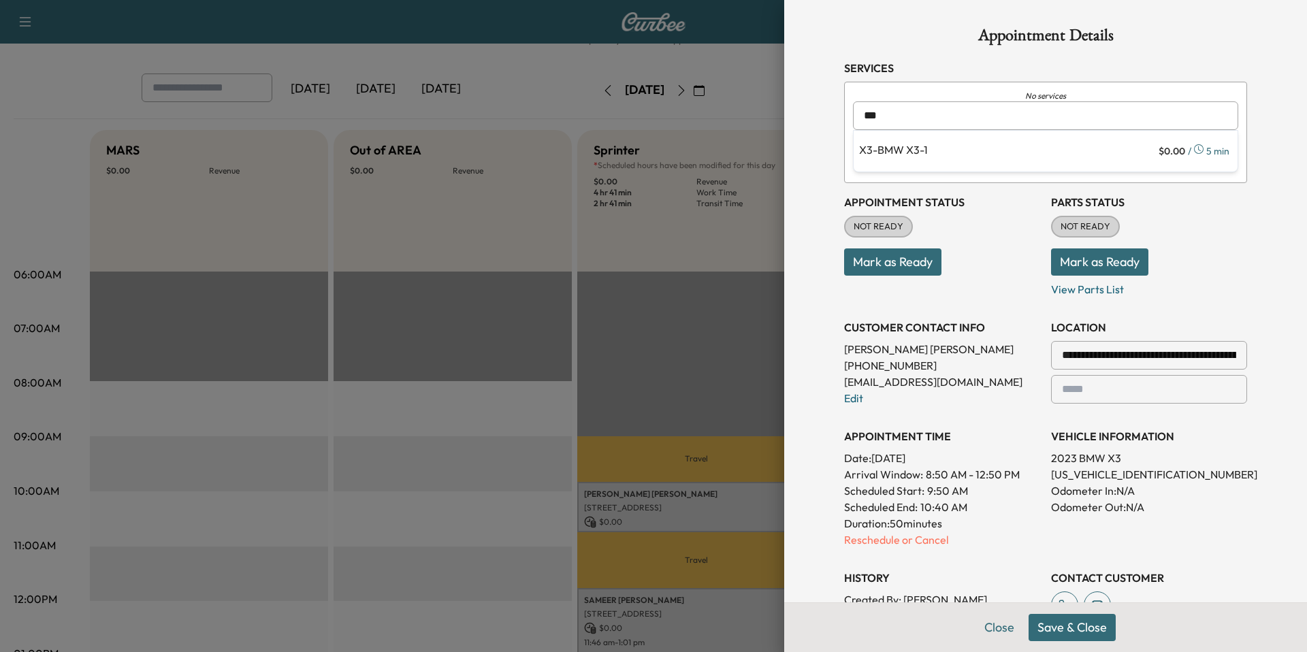
click at [896, 114] on input "***" at bounding box center [1045, 115] width 385 height 29
click at [941, 153] on p "252 - Annual Oil Service" at bounding box center [1004, 151] width 291 height 19
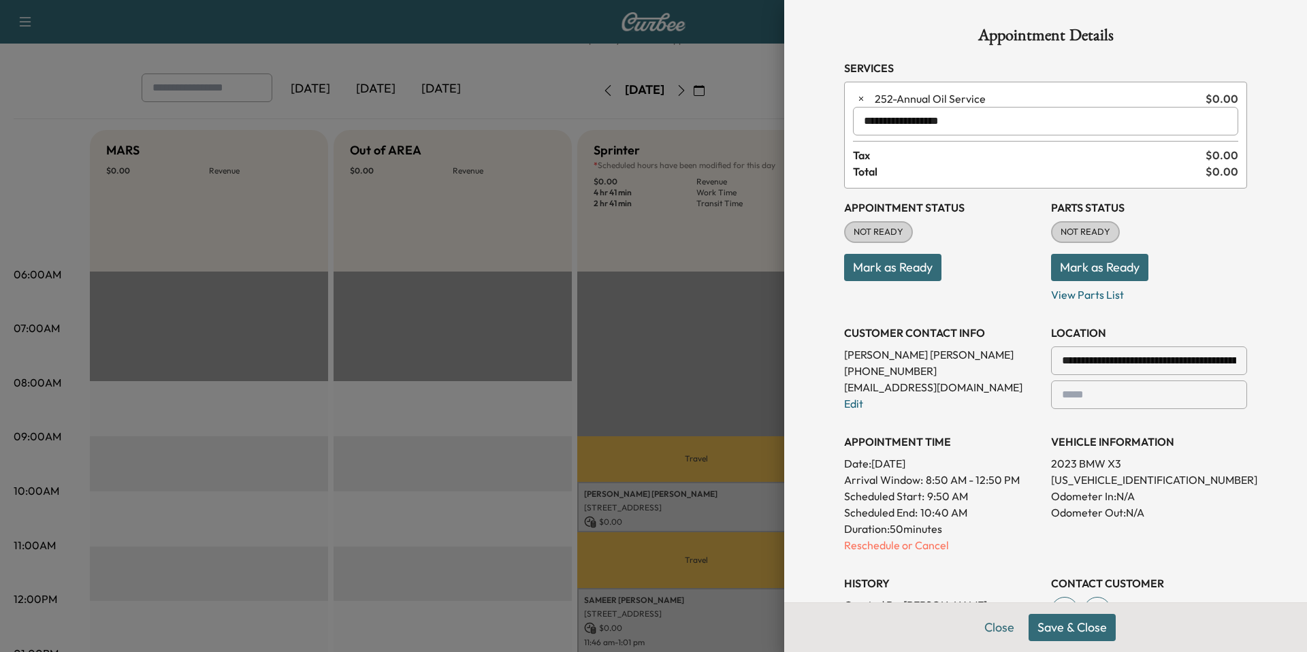
type input "**********"
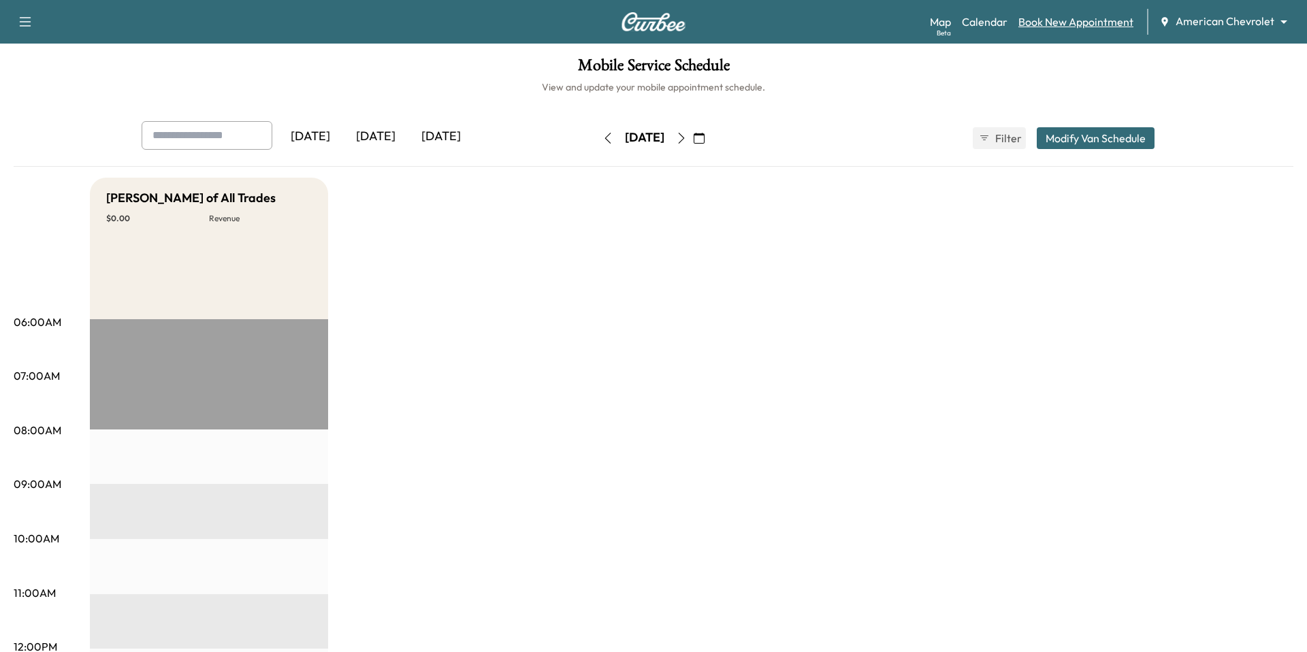
click at [1044, 24] on link "Book New Appointment" at bounding box center [1075, 22] width 115 height 16
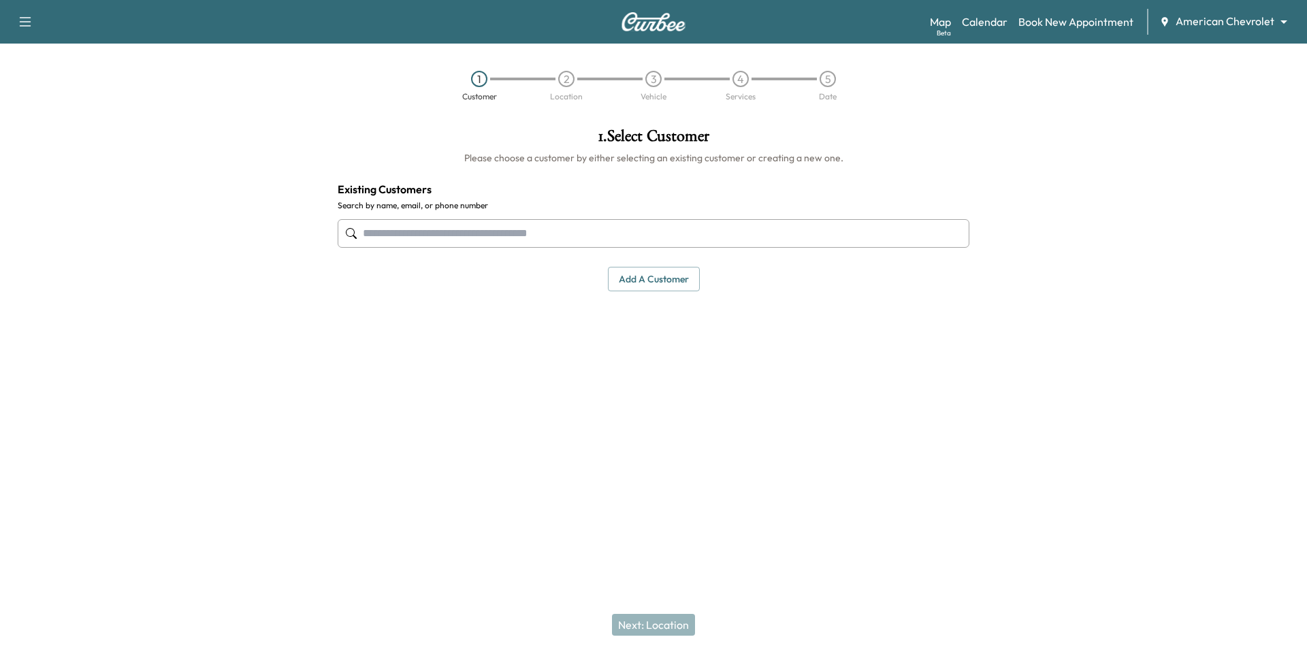
click at [449, 229] on input "text" at bounding box center [654, 233] width 632 height 29
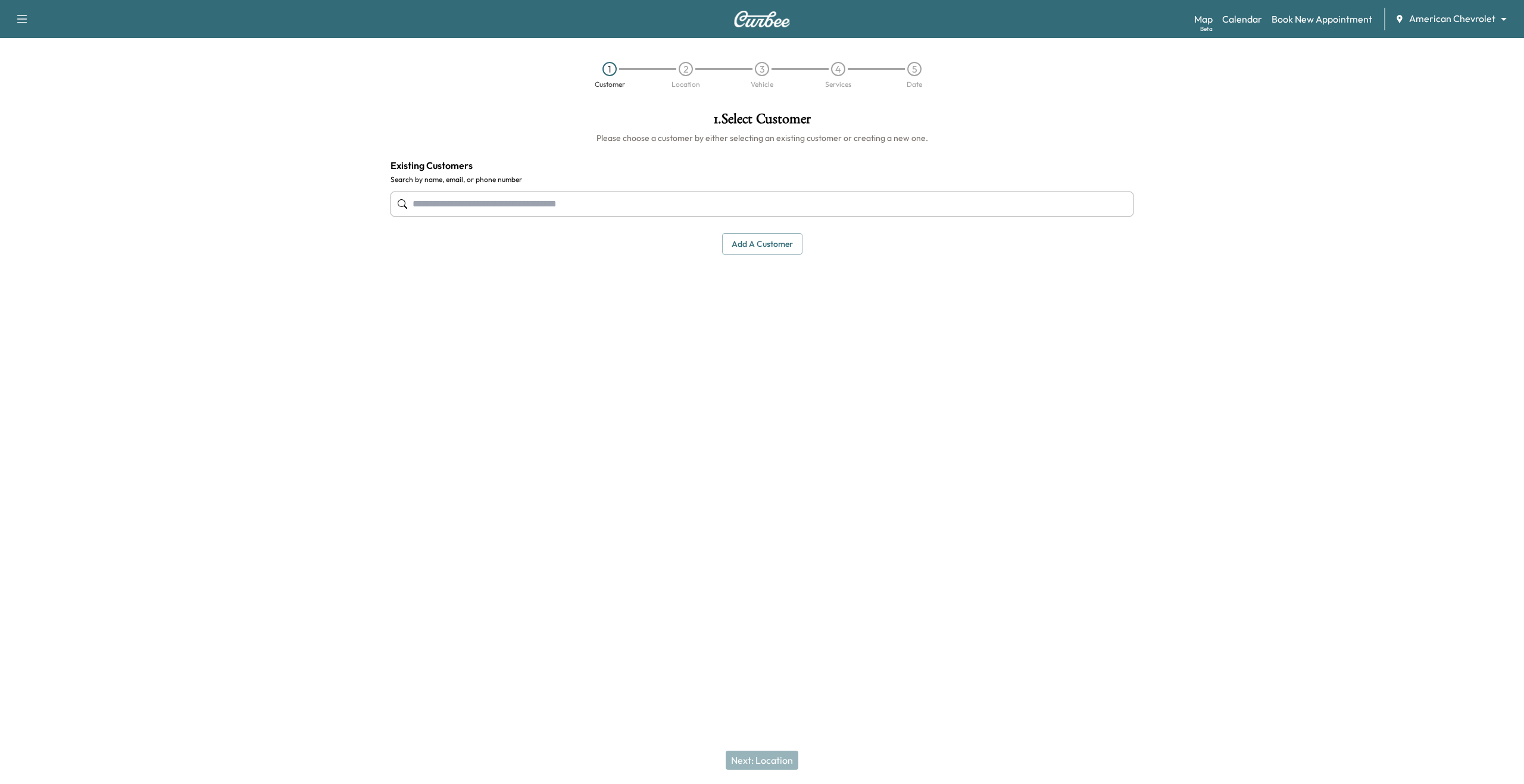
click at [1142, 17] on body "Support Log Out Map Beta Calendar Book New Appointment American Chevrolet *****…" at bounding box center [762, 392] width 1524 height 784
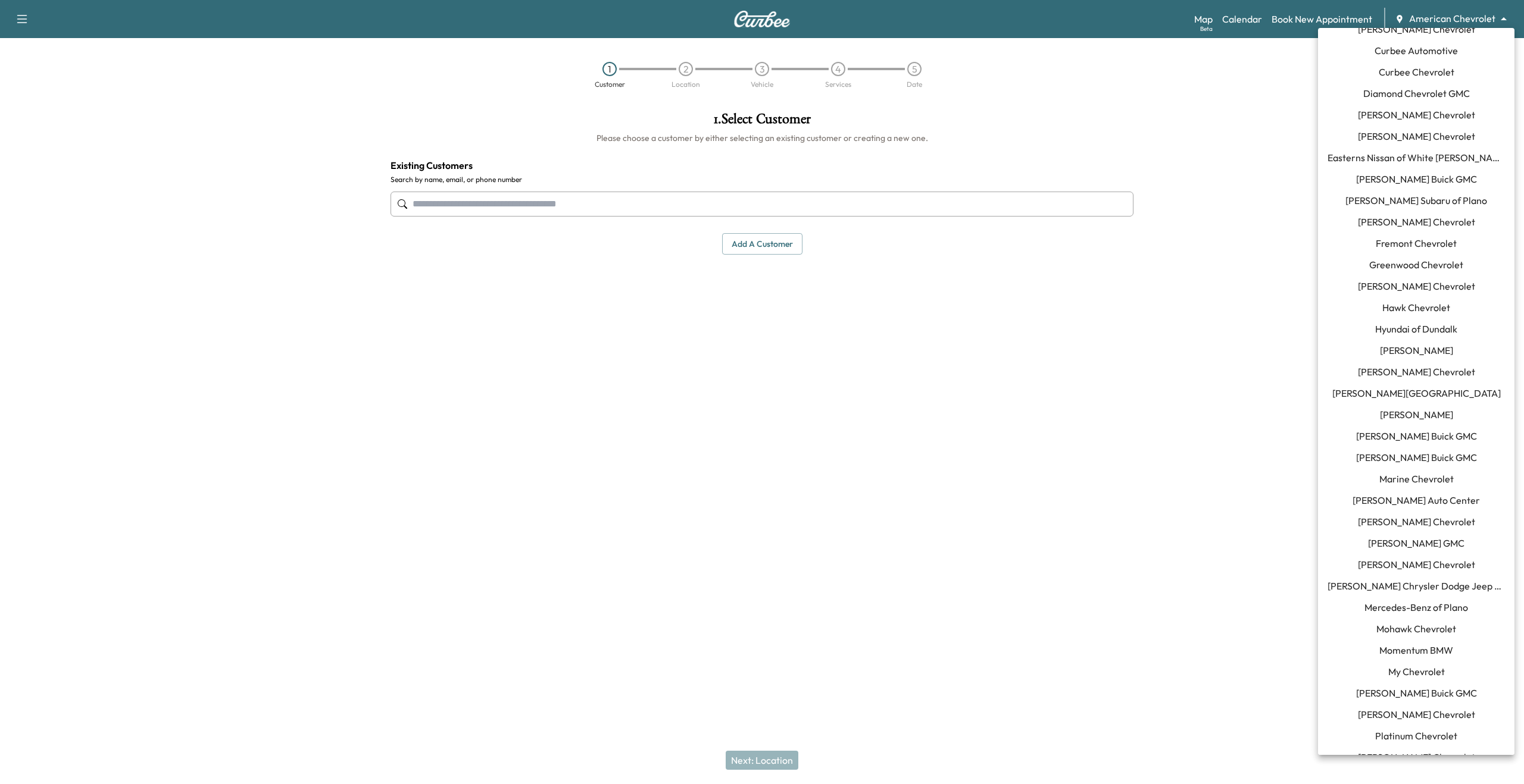
scroll to position [217, 0]
click at [1142, 569] on li "Momentum BMW" at bounding box center [1416, 640] width 197 height 22
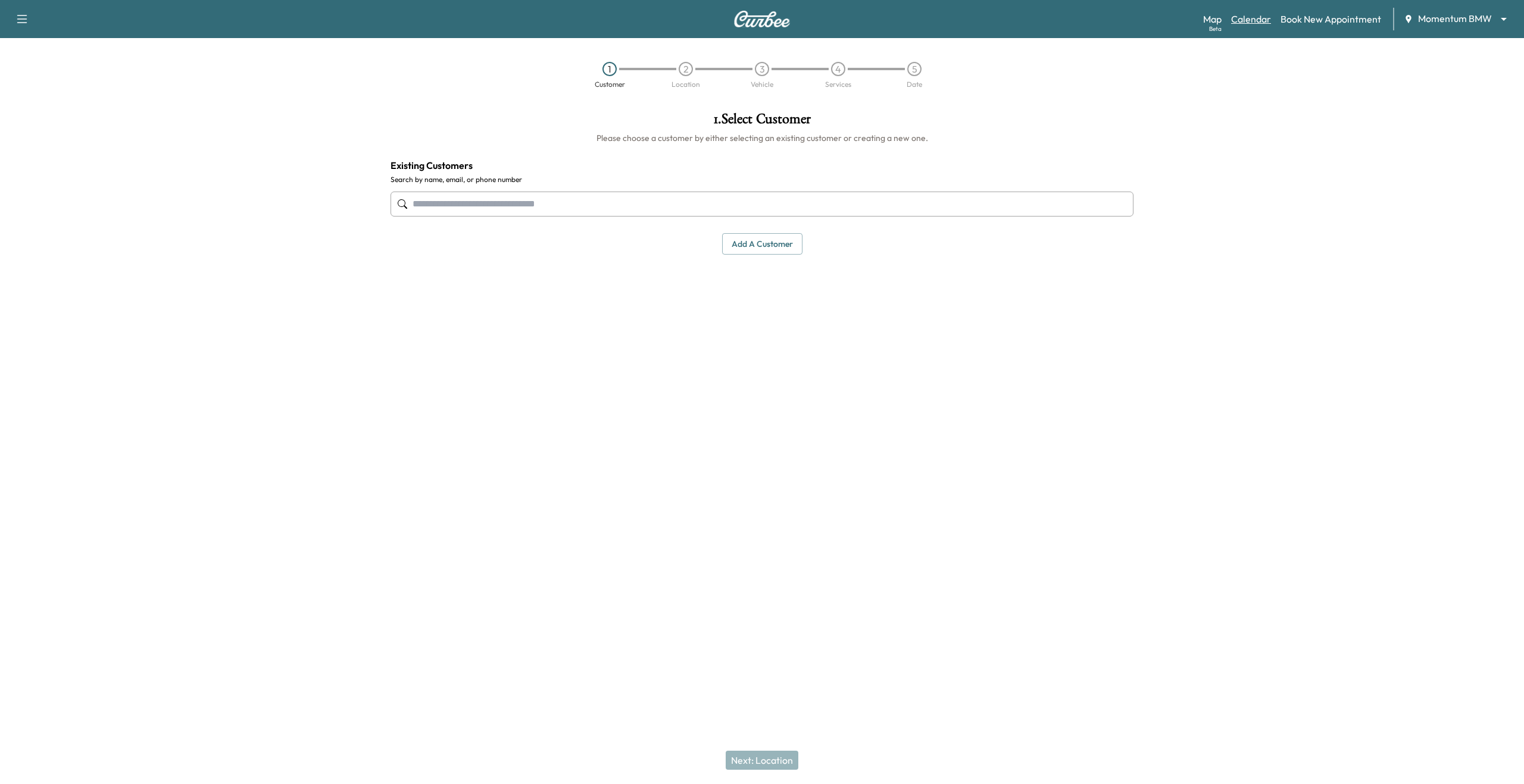
click at [1142, 15] on link "Calendar" at bounding box center [1251, 19] width 40 height 14
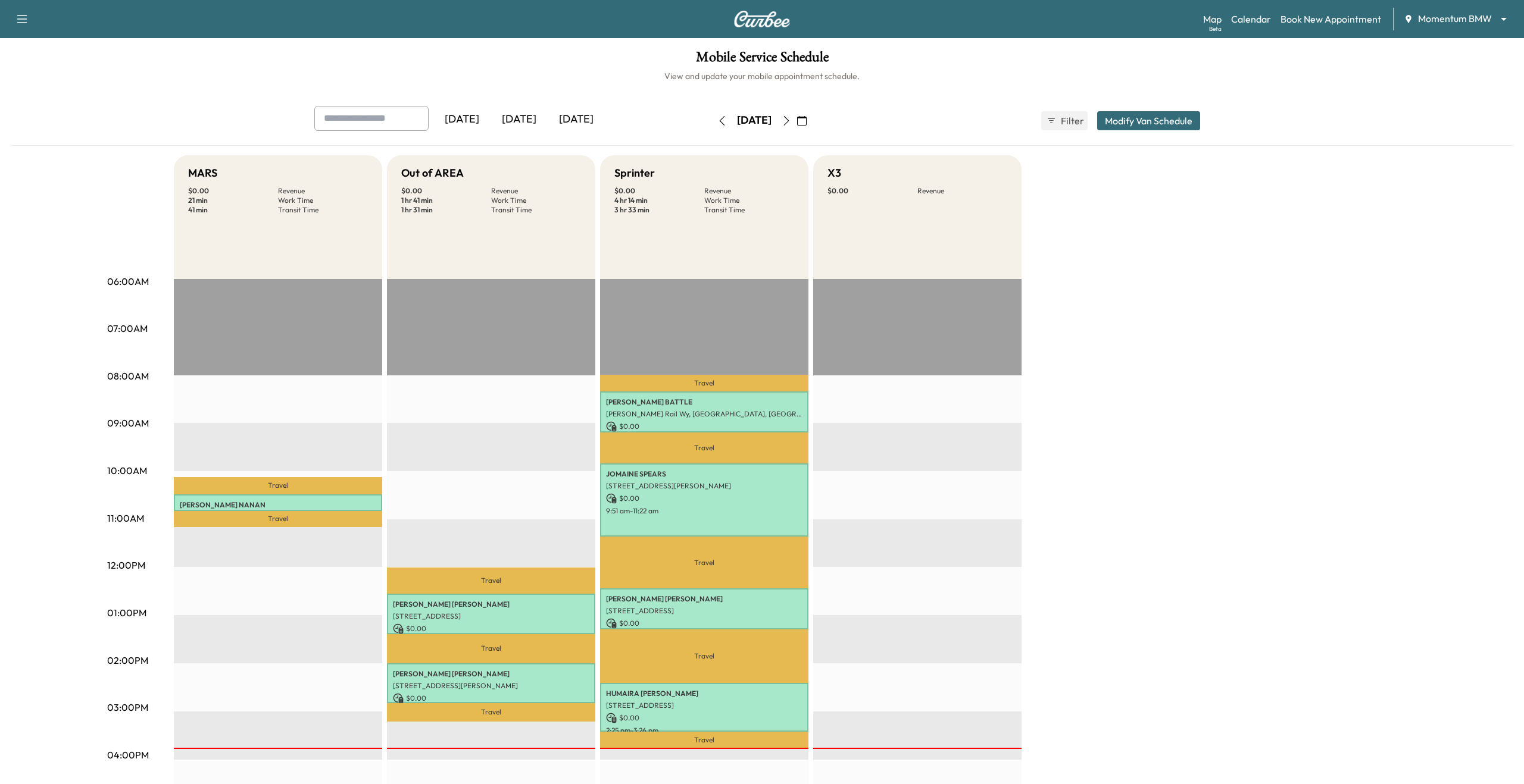
click at [790, 121] on icon "button" at bounding box center [787, 121] width 5 height 10
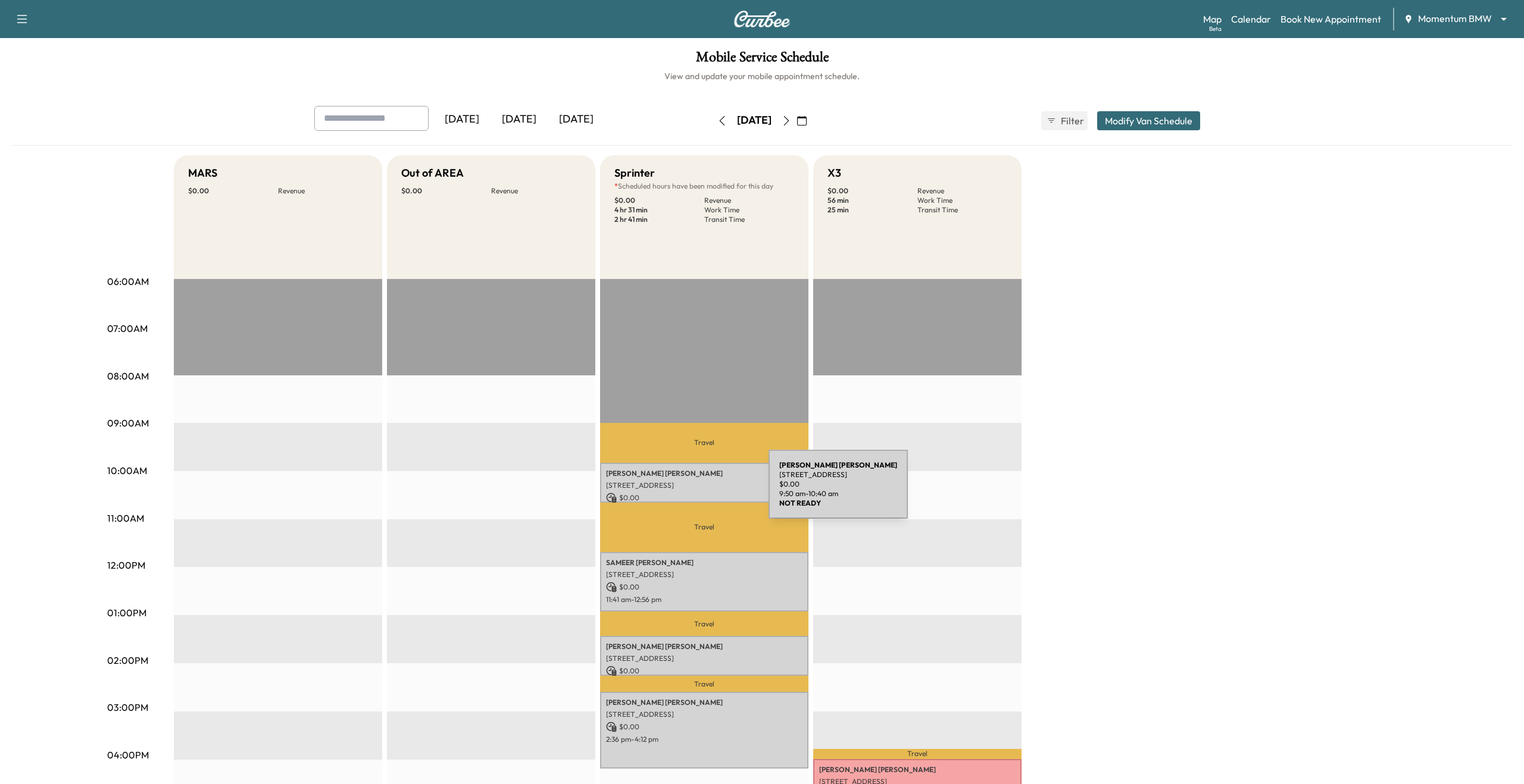
click at [679, 491] on div "ANDREW KIRWIN 24 Waterway Ave, The Woodlands, TX 77380, USA $ 0.00 9:50 am - 10…" at bounding box center [704, 483] width 208 height 40
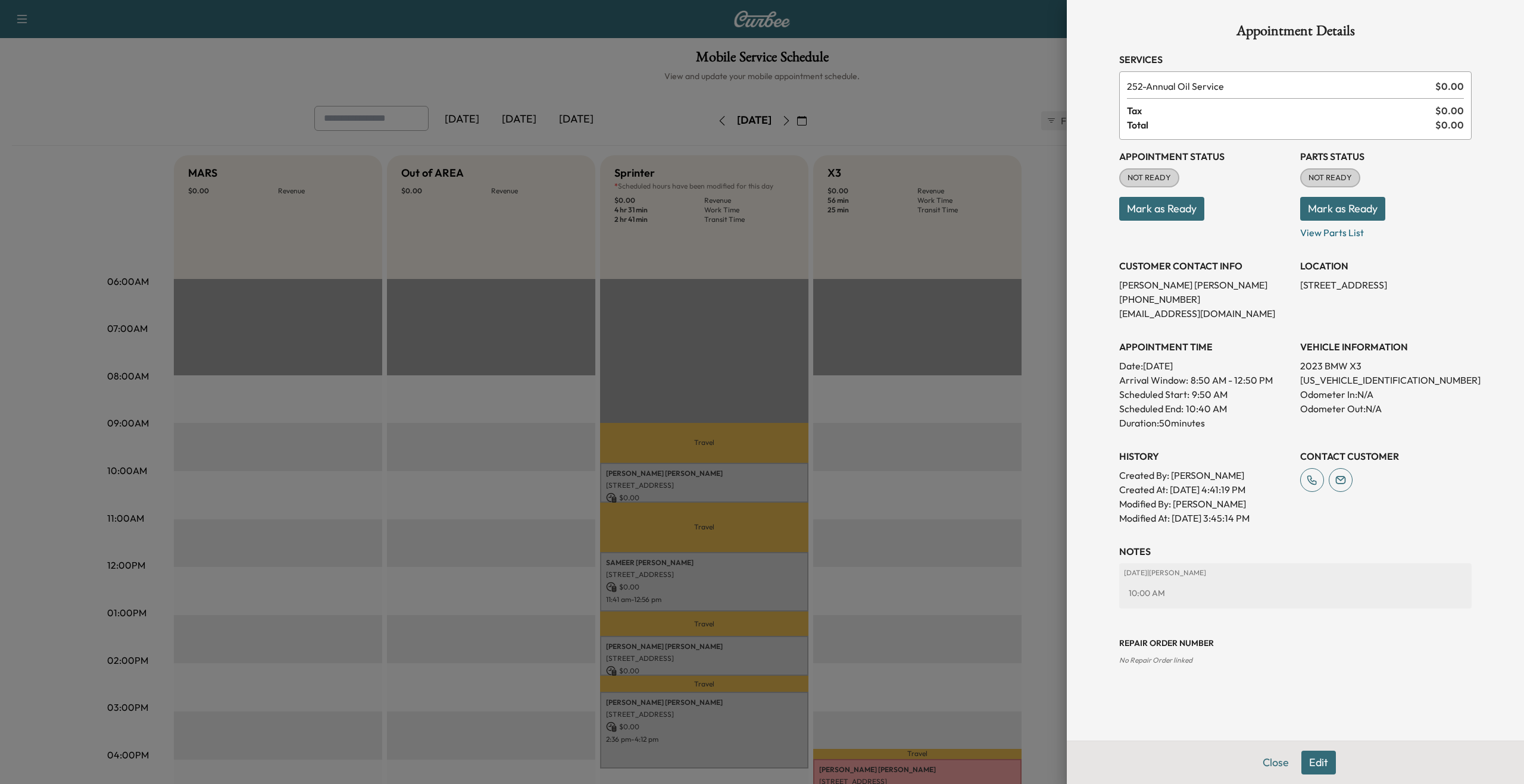
click at [1142, 569] on button "Edit" at bounding box center [1318, 762] width 34 height 24
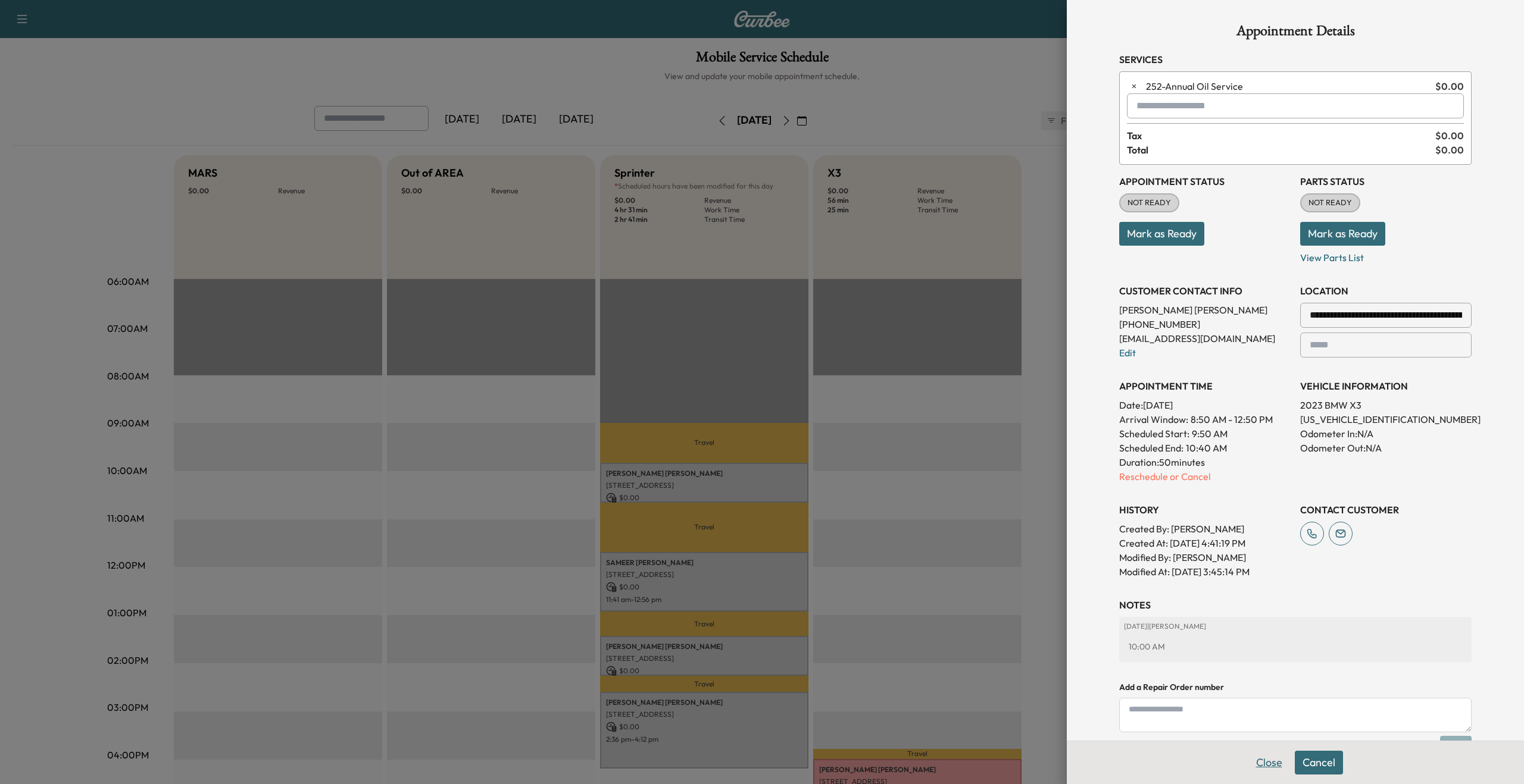
click at [1142, 569] on button "Close" at bounding box center [1270, 762] width 42 height 24
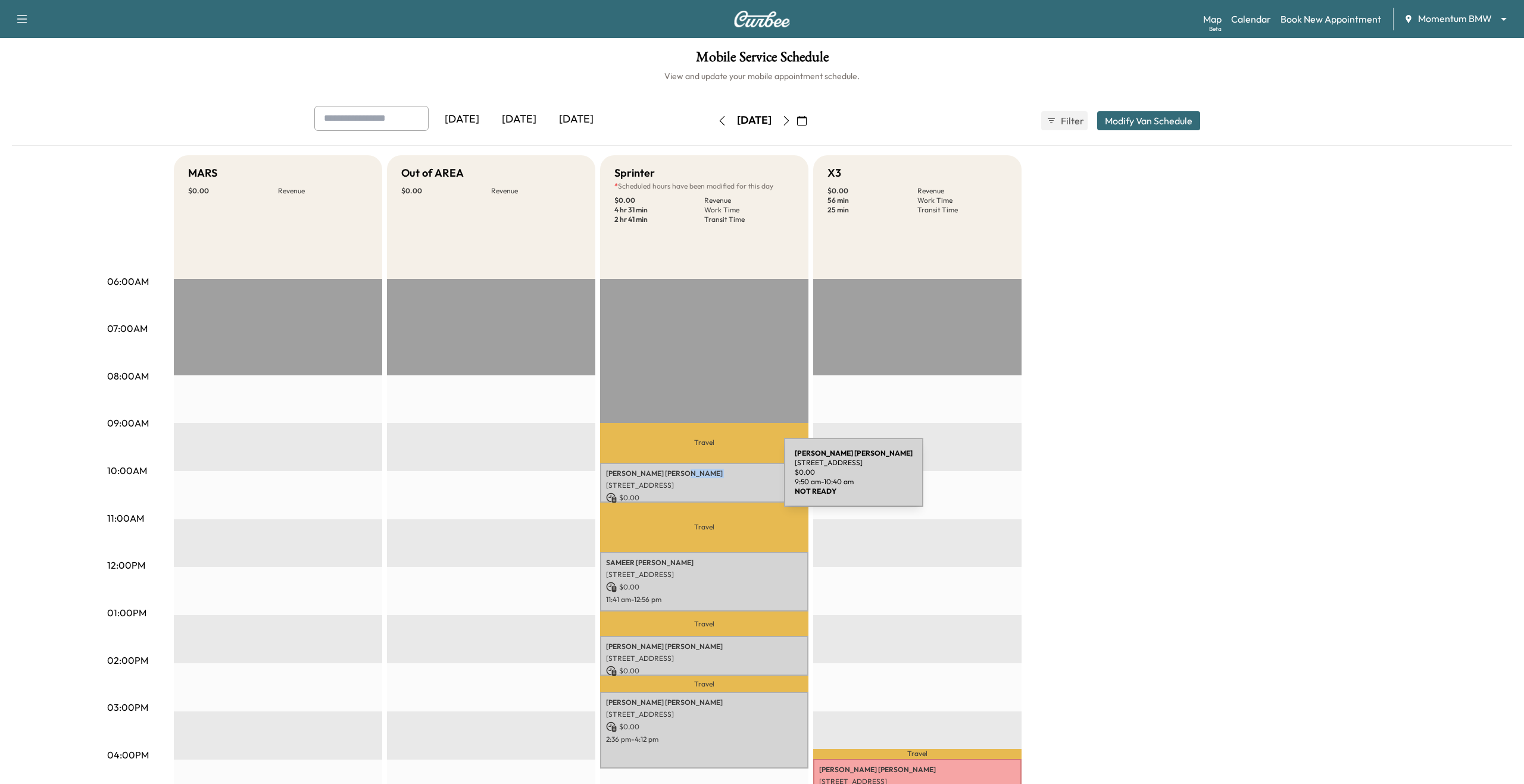
click at [692, 477] on div "ANDREW KIRWIN 24 Waterway Ave, The Woodlands, TX 77380, USA $ 0.00 9:50 am - 10…" at bounding box center [704, 483] width 208 height 40
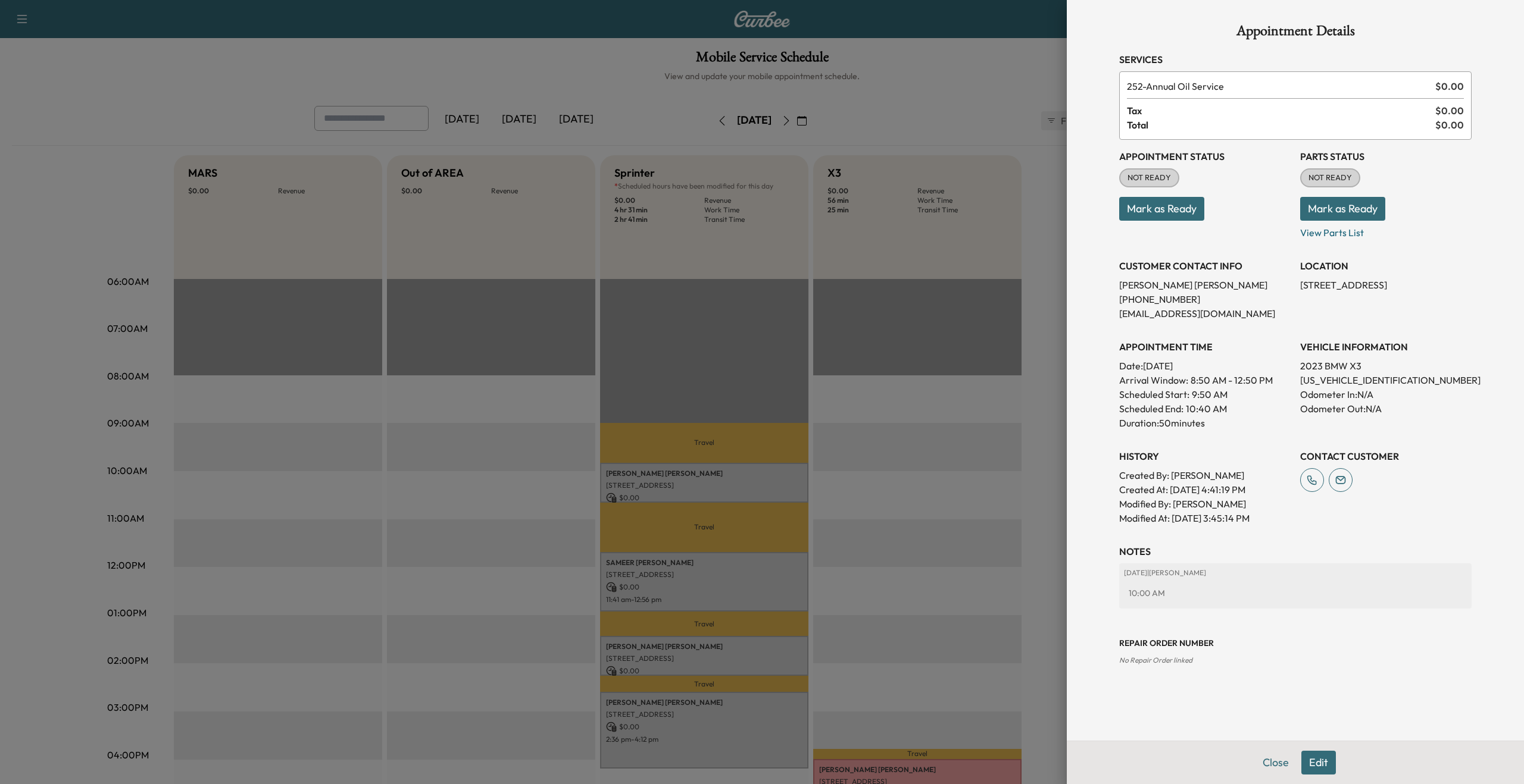
click at [1038, 101] on div at bounding box center [762, 392] width 1524 height 784
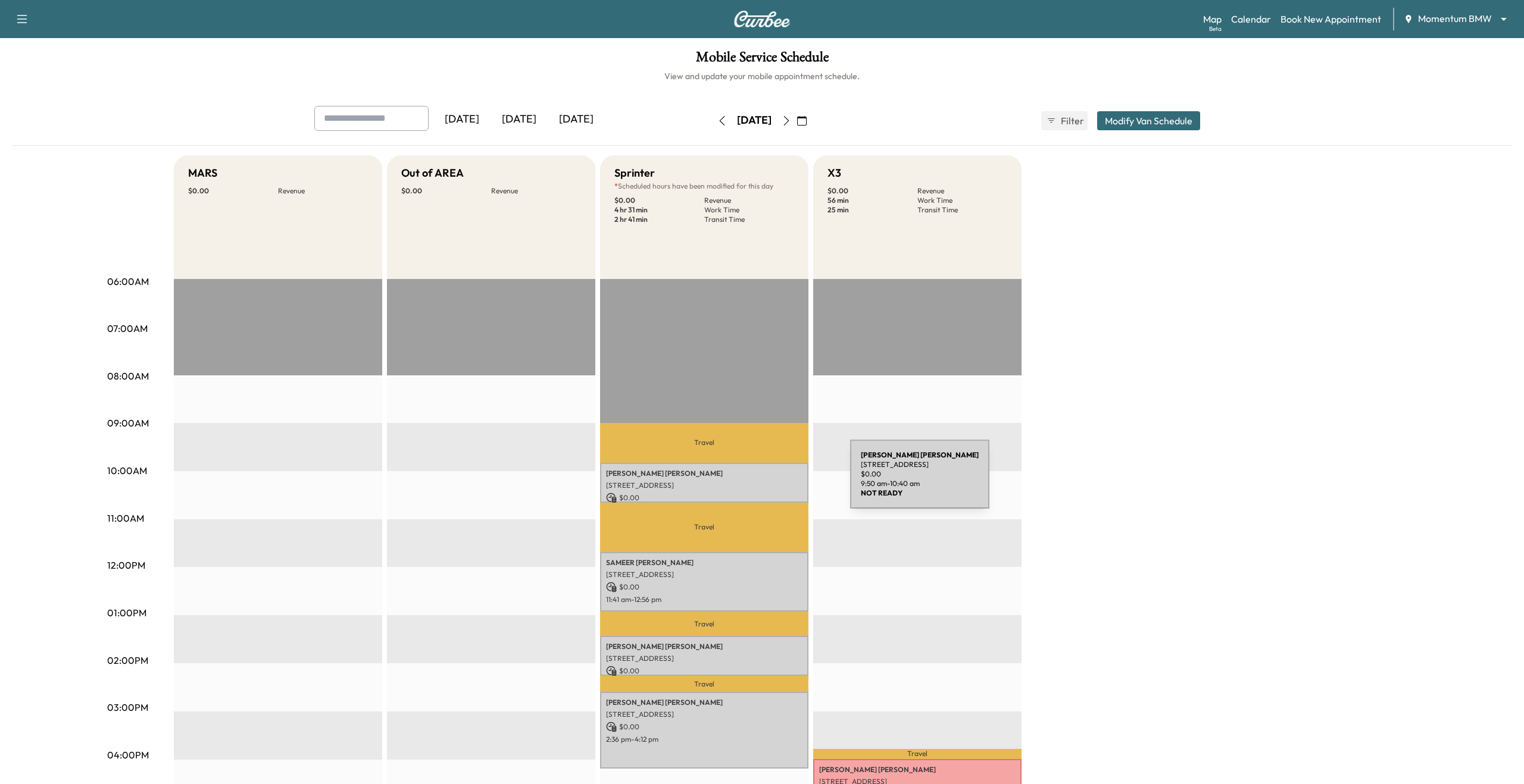
click at [761, 482] on p "24 Waterway Ave, The Woodlands, TX 77380, USA" at bounding box center [704, 485] width 197 height 10
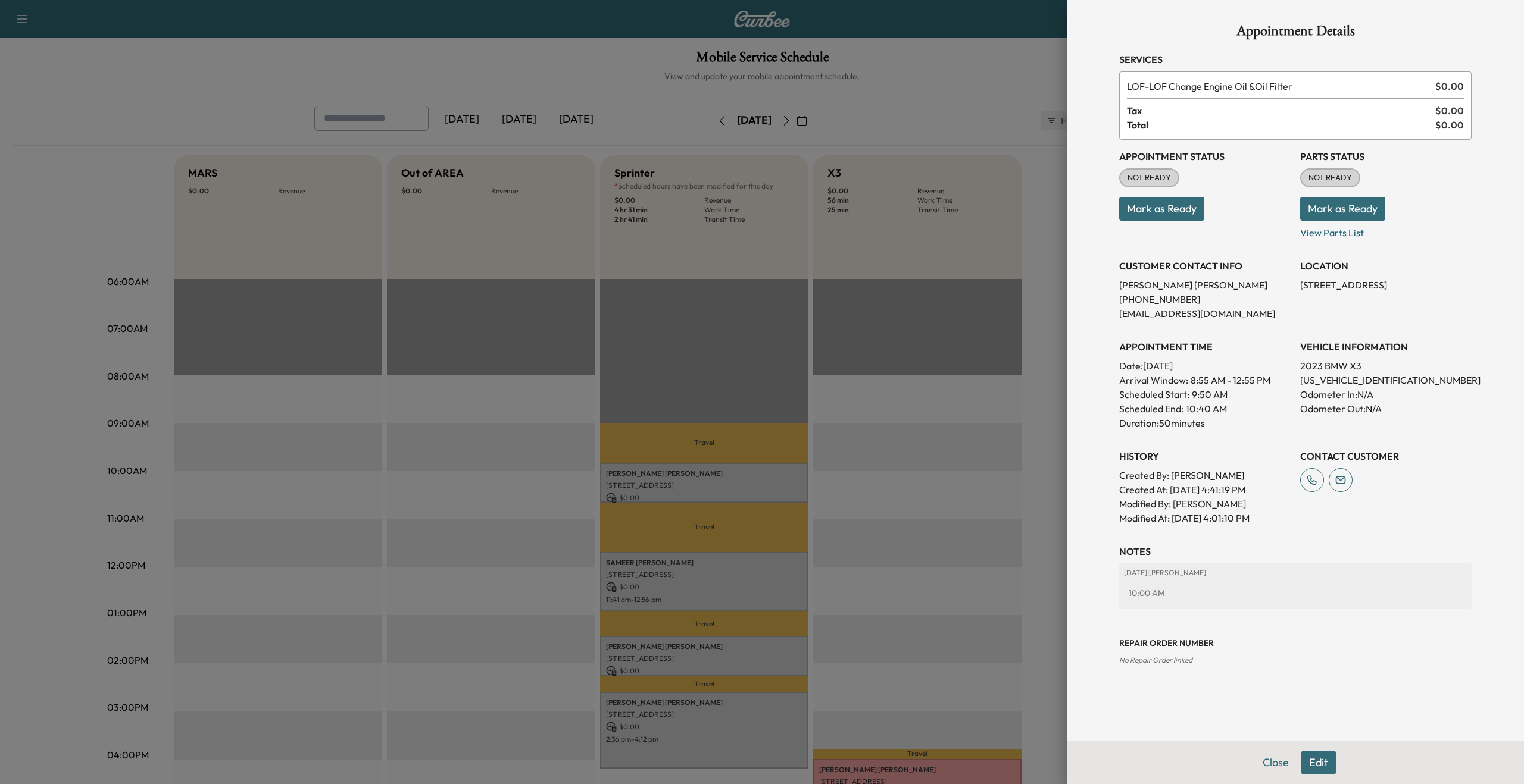
click at [920, 457] on div at bounding box center [762, 392] width 1524 height 784
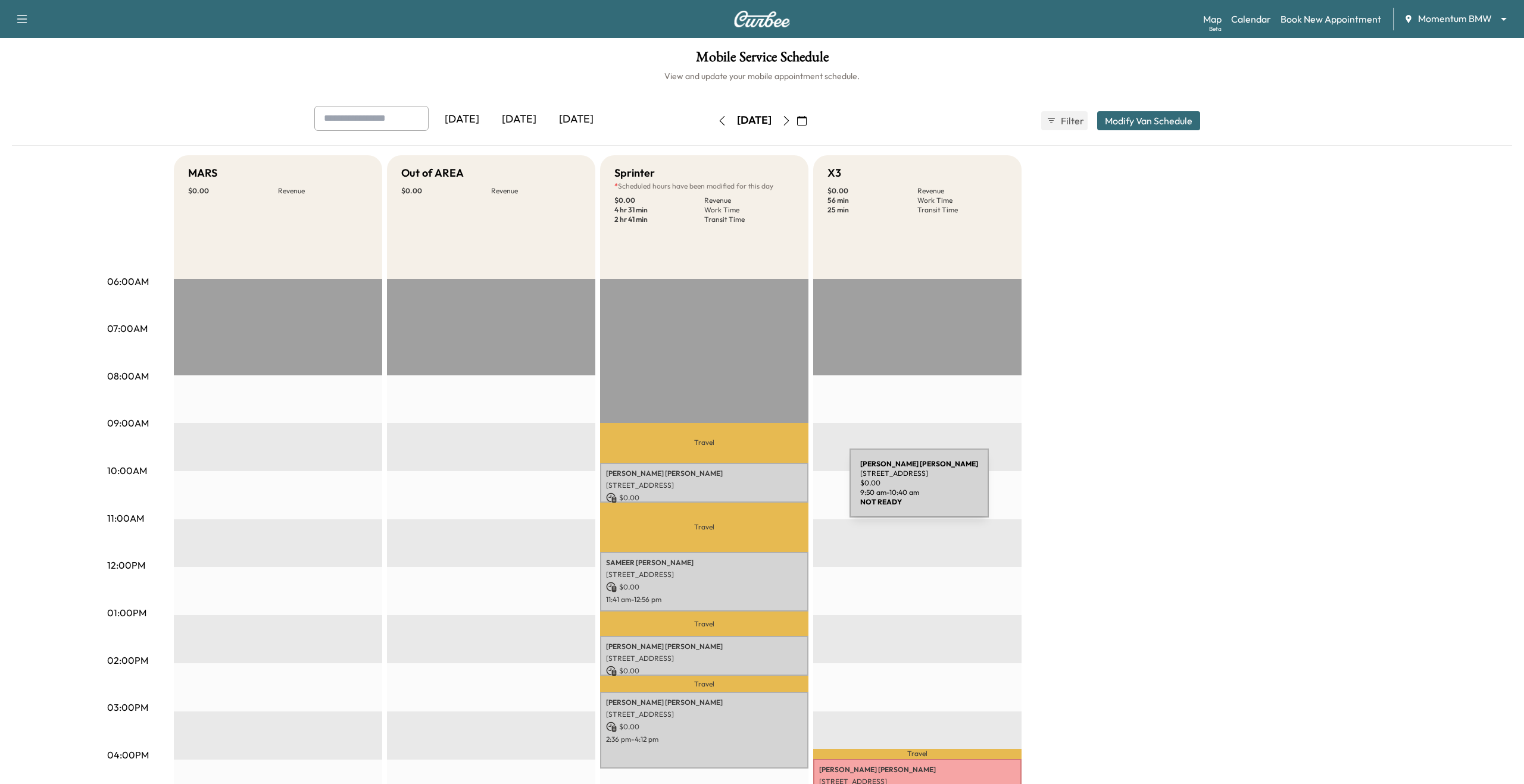
click at [760, 490] on div "ANDREW KIRWIN 24 Waterway Ave, The Woodlands, TX 77380, USA $ 0.00 9:50 am - 10…" at bounding box center [704, 483] width 208 height 40
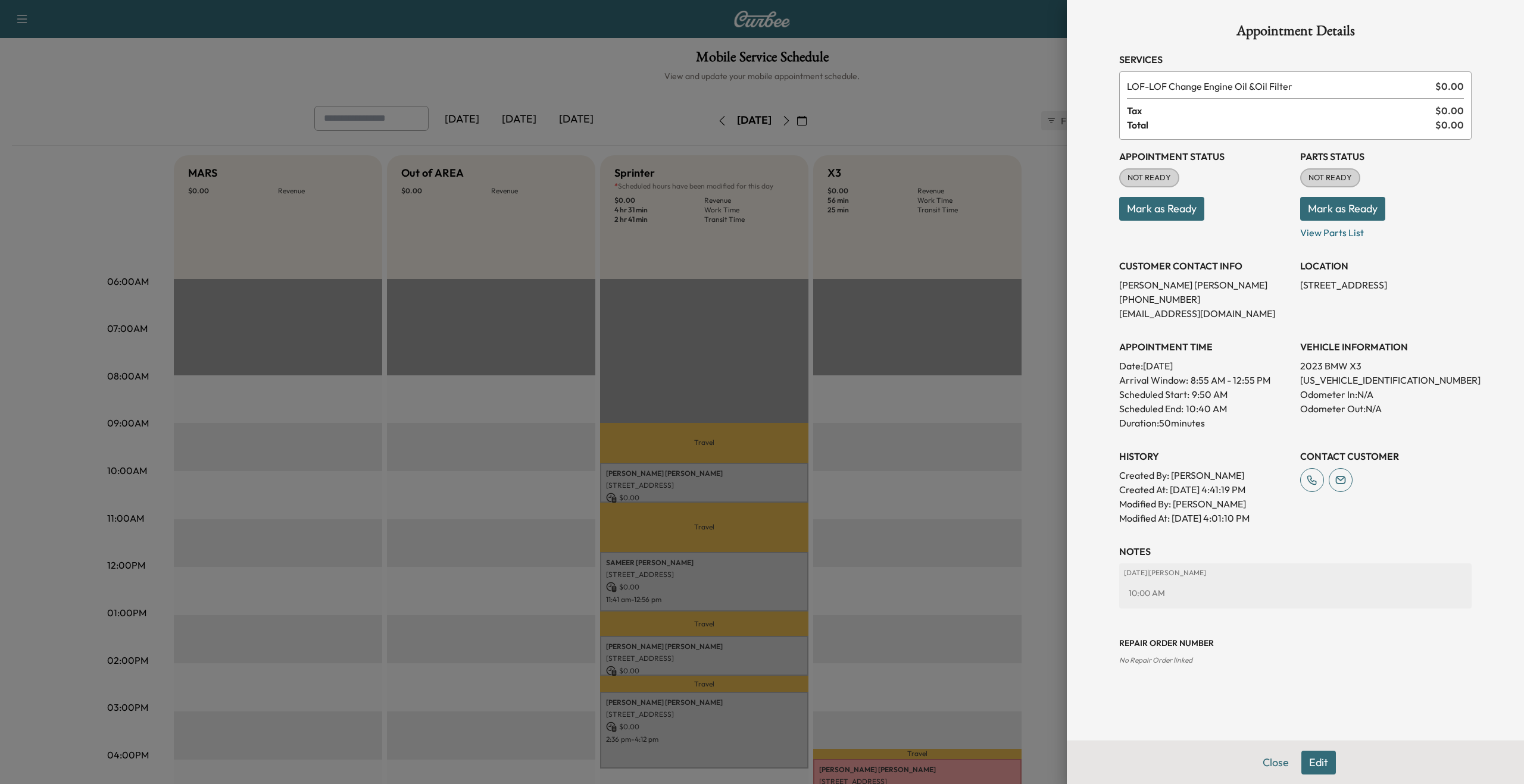
click at [978, 569] on div at bounding box center [762, 392] width 1524 height 784
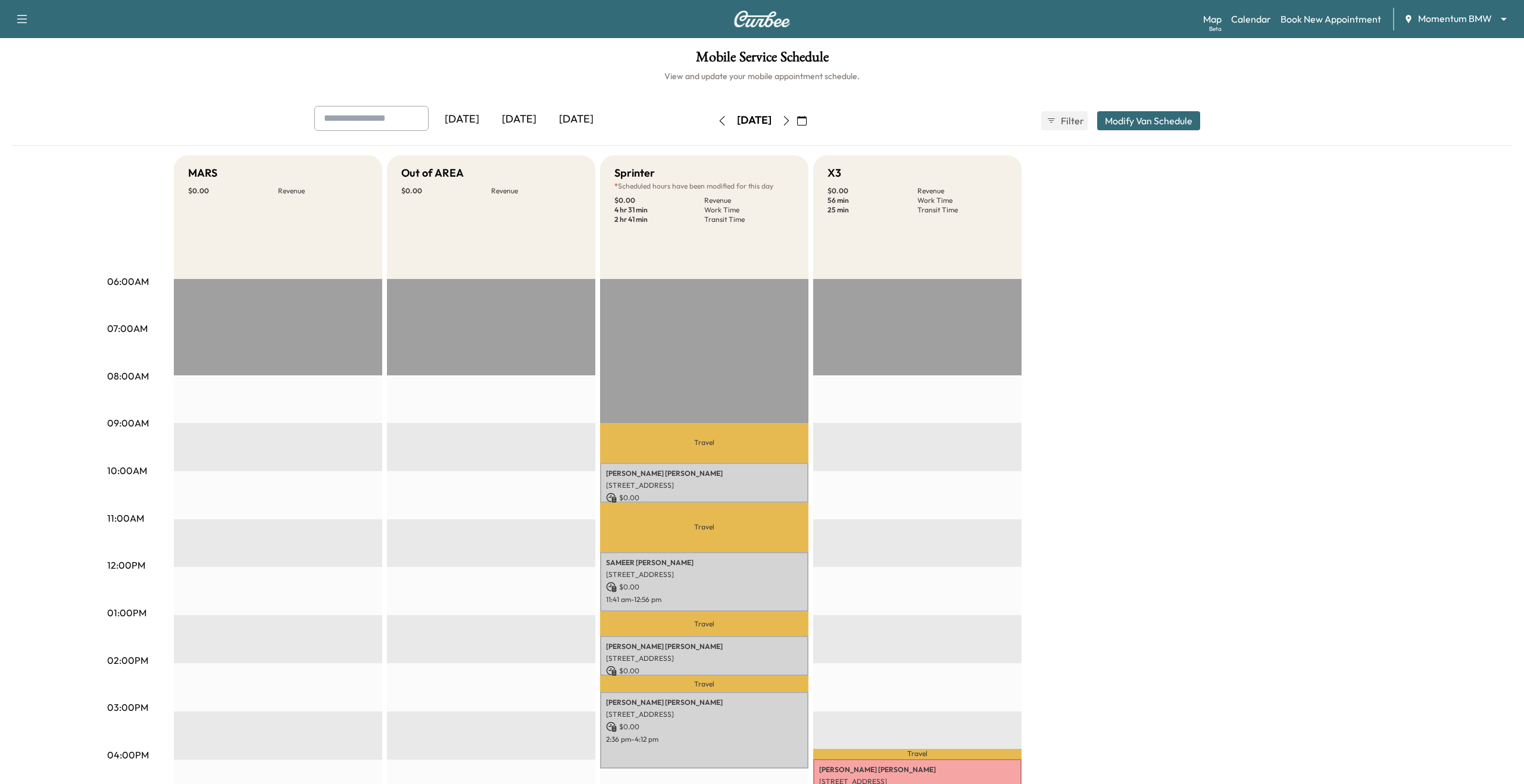
click at [978, 569] on div "Travel Chris Buller 11031 Fountain Lake Dr, Stafford, TX 77477, USA $ 0.00 4:00…" at bounding box center [917, 663] width 208 height 769
click at [1142, 88] on div "Mobile Service Schedule View and update your mobile appointment schedule. Yeste…" at bounding box center [762, 549] width 1524 height 1022
click at [1072, 325] on div "MARS $ 0.00 Revenue EST Start Out of AREA $ 0.00 Revenue EST Start Sprinter * S…" at bounding box center [795, 601] width 1242 height 892
click at [1048, 91] on div "Mobile Service Schedule View and update your mobile appointment schedule. Yeste…" at bounding box center [762, 549] width 1524 height 1022
click at [1011, 68] on h1 "Mobile Service Schedule" at bounding box center [762, 59] width 1500 height 20
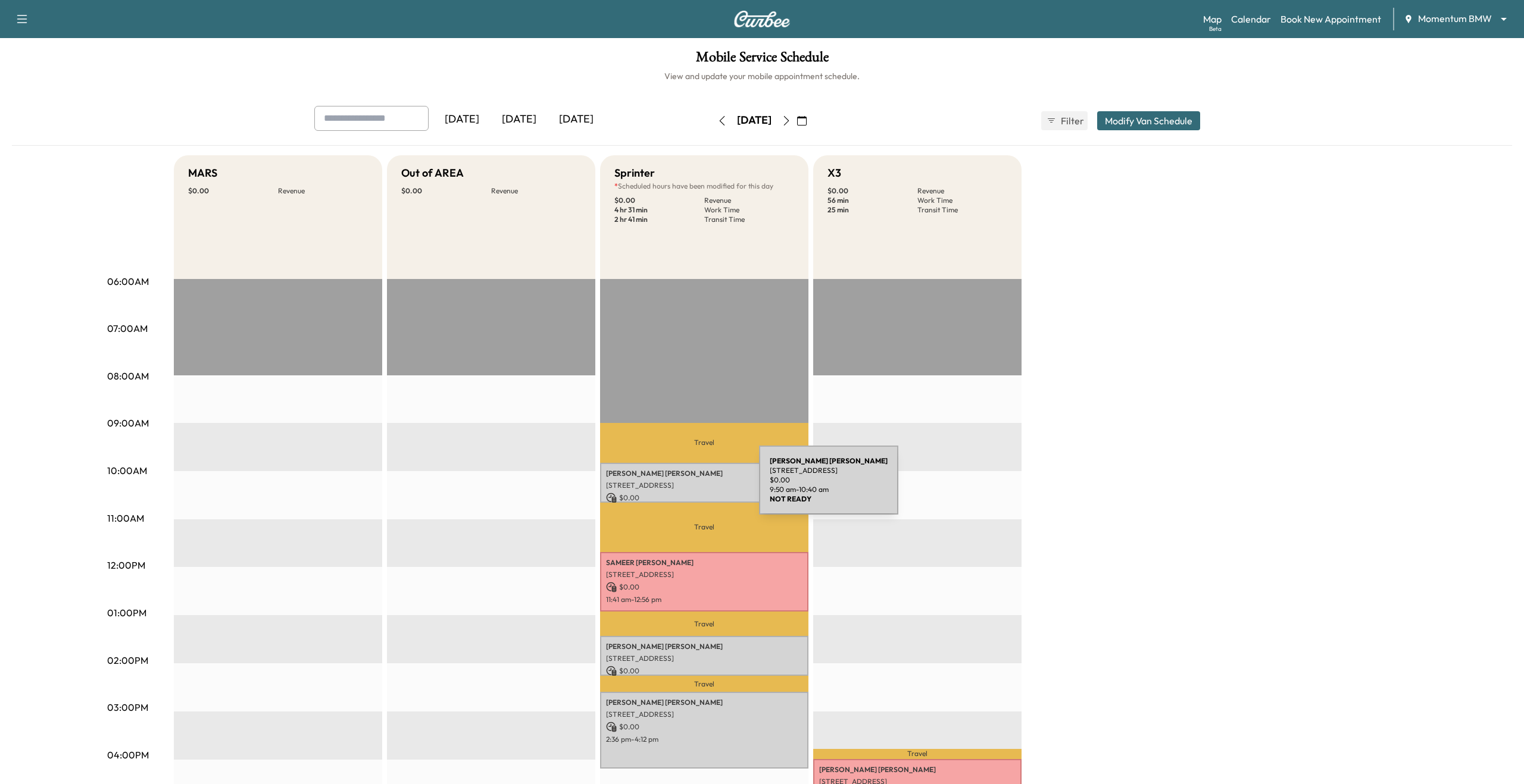
click at [700, 484] on p "24 Waterway Ave, The Woodlands, TX 77380, USA" at bounding box center [704, 485] width 197 height 10
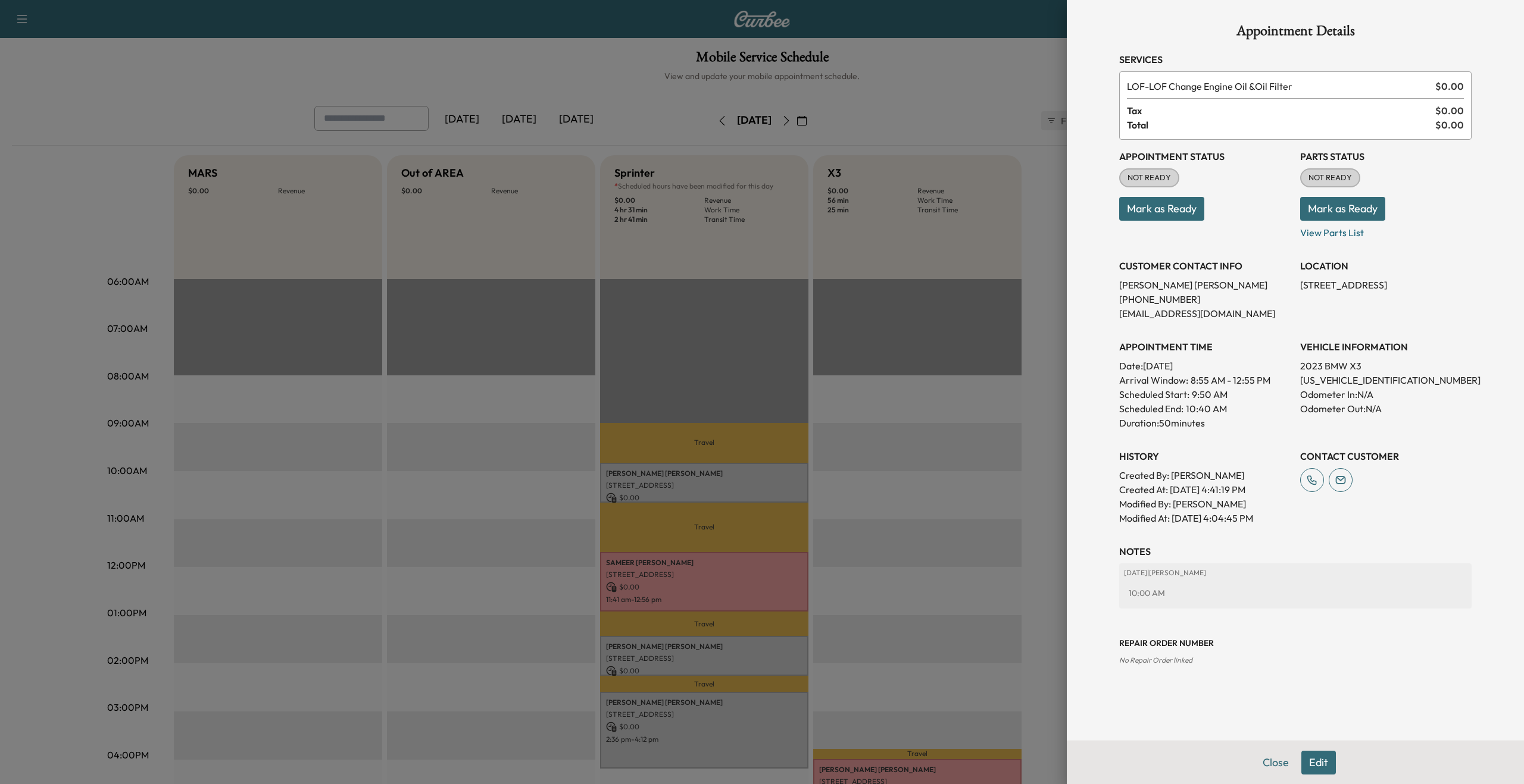
click at [976, 81] on div at bounding box center [762, 392] width 1524 height 784
